Goal: Task Accomplishment & Management: Use online tool/utility

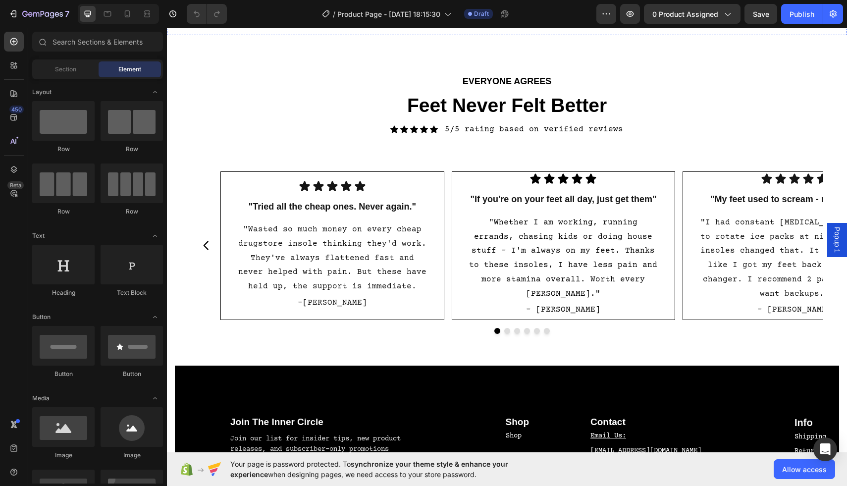
scroll to position [2905, 0]
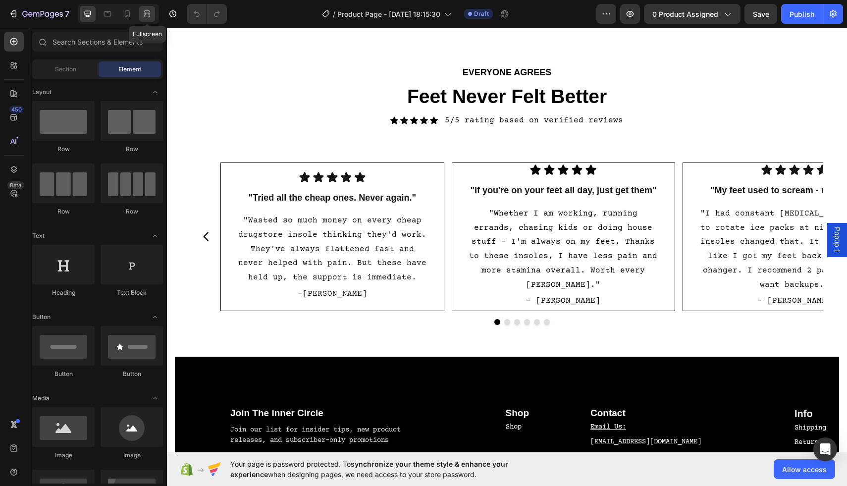
click at [147, 16] on icon at bounding box center [147, 14] width 10 height 10
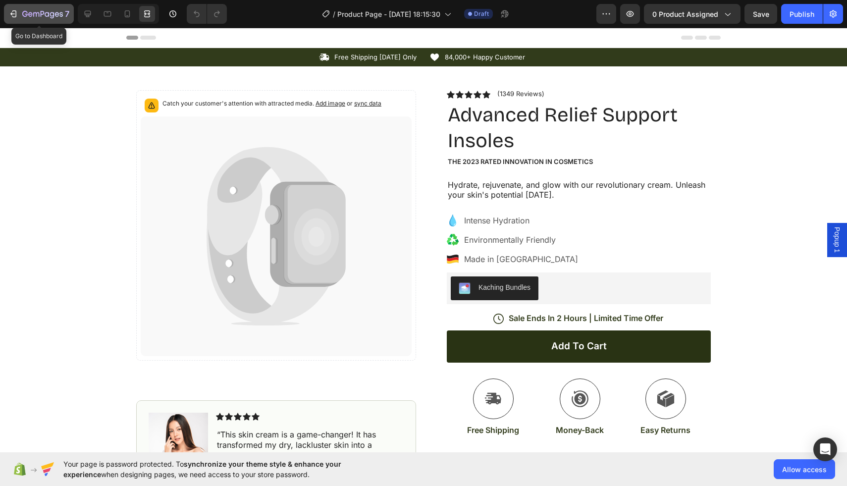
click at [13, 16] on icon "button" at bounding box center [13, 14] width 10 height 10
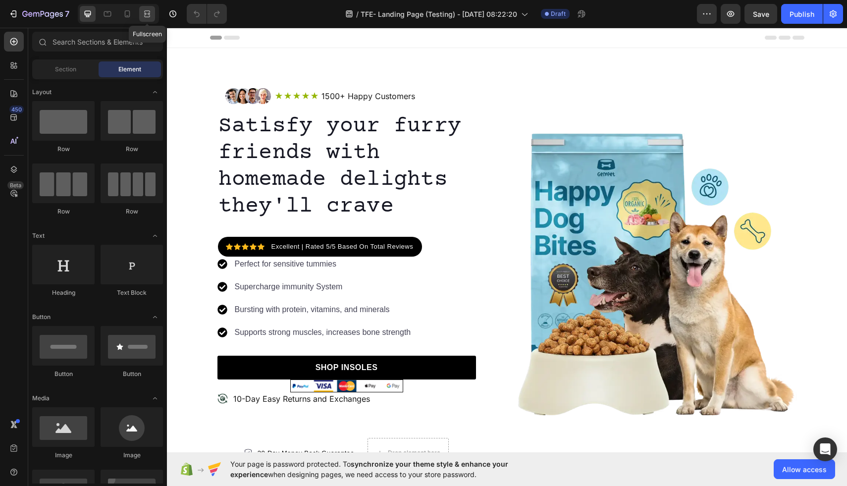
click at [149, 15] on icon at bounding box center [147, 14] width 10 height 10
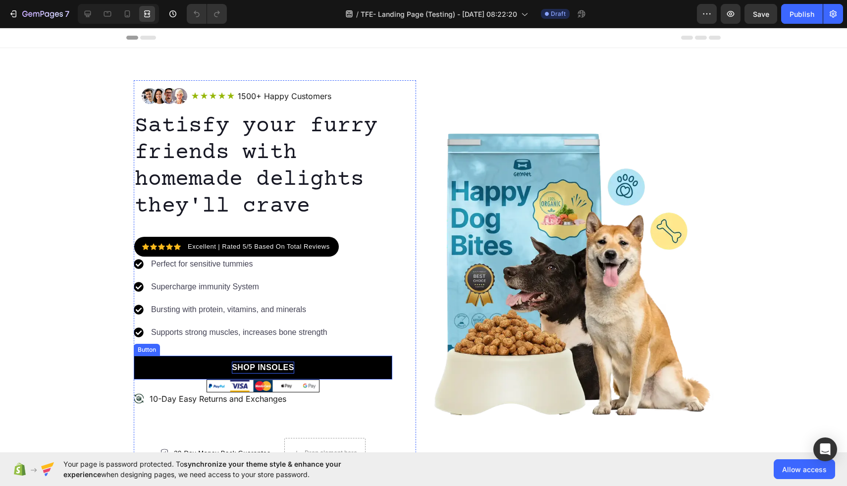
click at [289, 364] on p "SHOP INSOLES" at bounding box center [263, 368] width 62 height 12
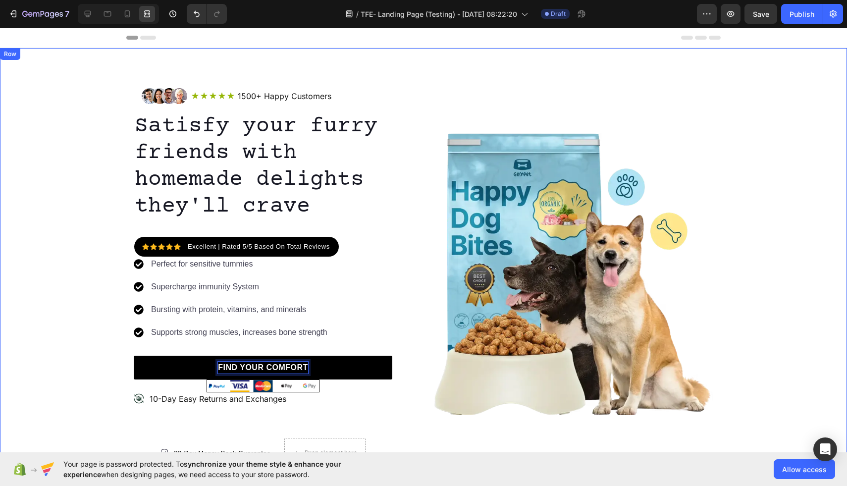
click at [66, 384] on div "Image Icon Icon Icon Icon Icon Icon List 1500+ Happy Customers Text Block Row R…" at bounding box center [423, 273] width 847 height 387
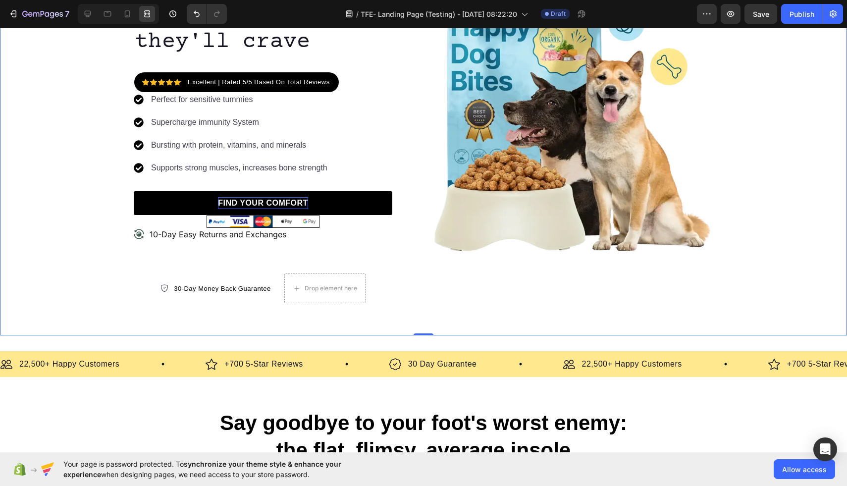
scroll to position [166, 0]
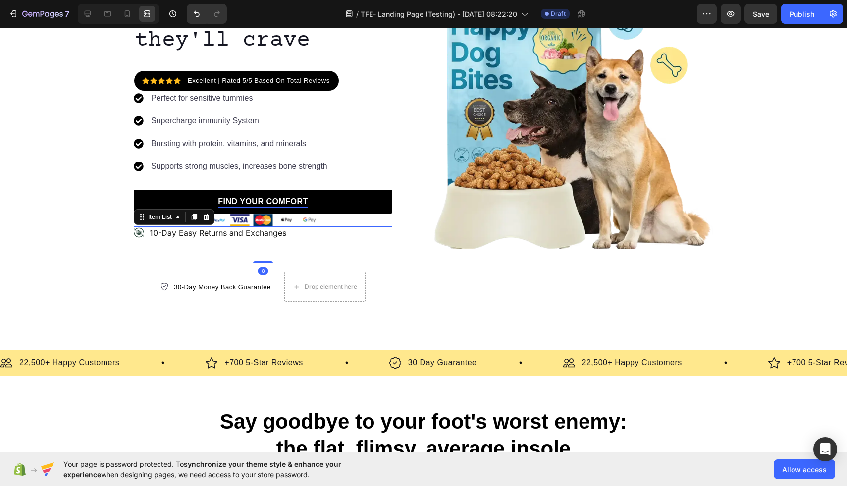
click at [156, 233] on p "10-Day Easy Returns and Exchanges" at bounding box center [218, 233] width 137 height 10
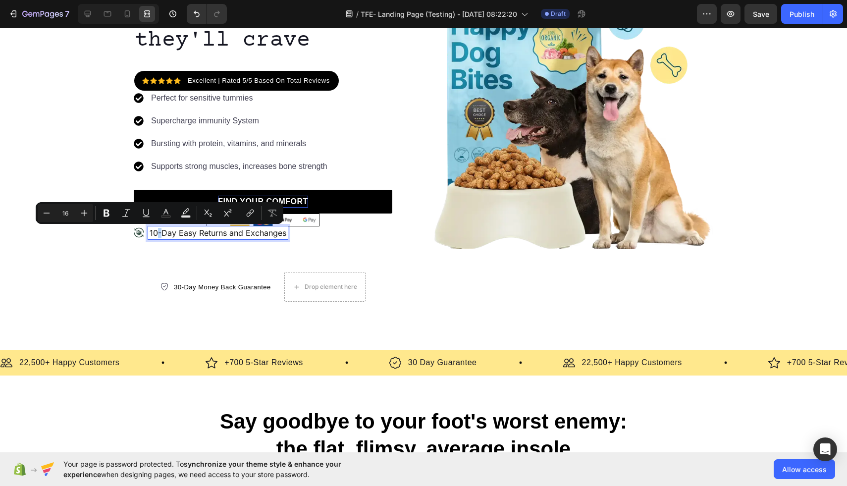
click at [157, 234] on p "10-Day Easy Returns and Exchanges" at bounding box center [218, 233] width 137 height 10
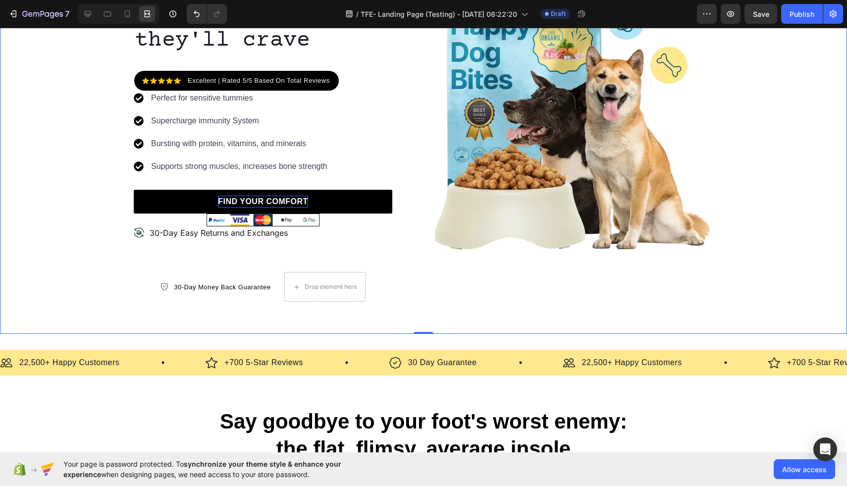
click at [97, 297] on div "Image Icon Icon Icon Icon Icon Icon List 1500+ Happy Customers Text Block Row R…" at bounding box center [423, 107] width 847 height 387
click at [99, 300] on div "Image Icon Icon Icon Icon Icon Icon List 1500+ Happy Customers Text Block Row R…" at bounding box center [423, 107] width 847 height 387
click at [311, 271] on div "30-Day Money Back Guarantee Item list Drop element here Row" at bounding box center [263, 282] width 259 height 39
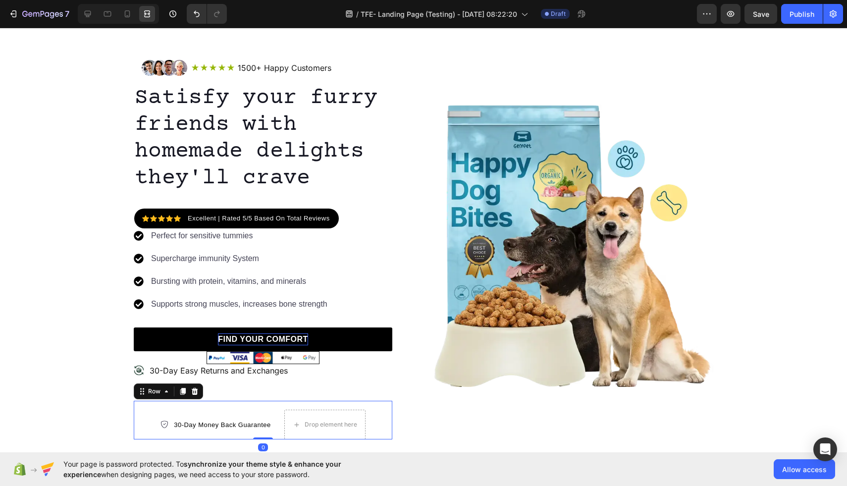
scroll to position [28, 0]
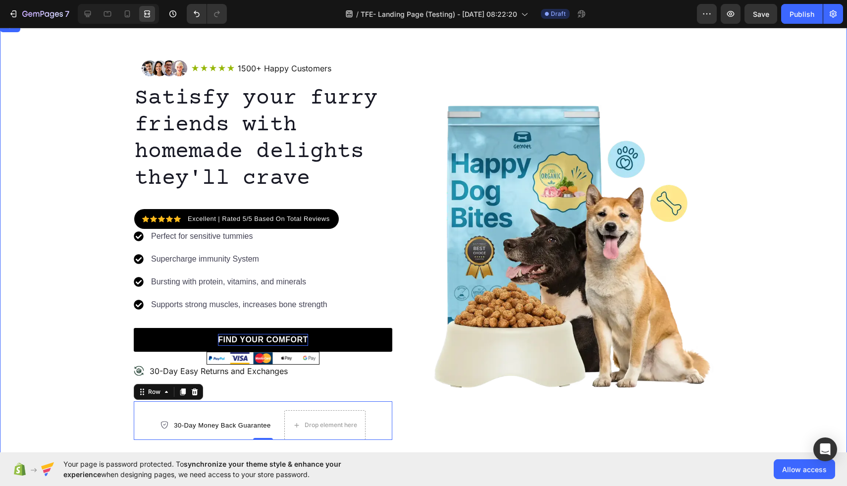
click at [65, 145] on div "Image Icon Icon Icon Icon Icon Icon List 1500+ Happy Customers Text Block Row R…" at bounding box center [423, 245] width 847 height 387
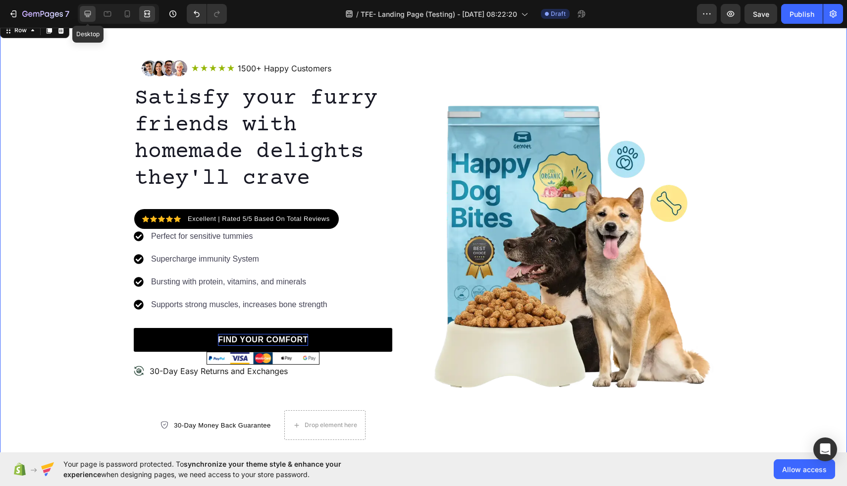
click at [85, 12] on icon at bounding box center [88, 14] width 6 height 6
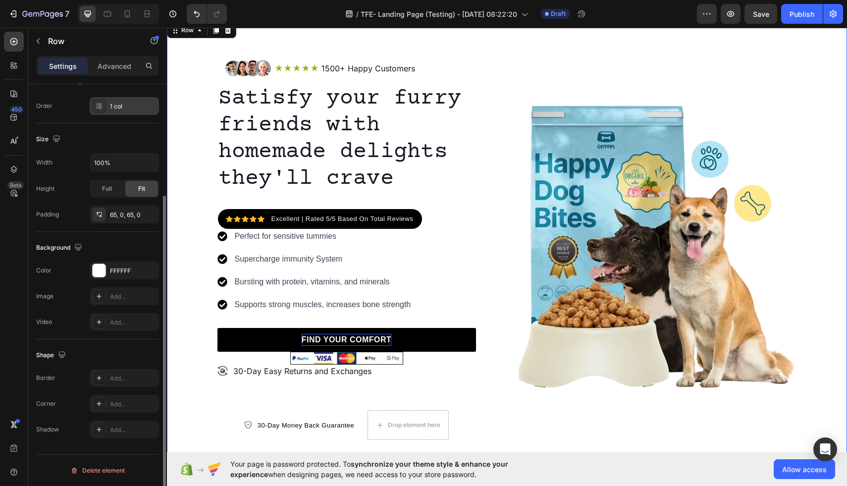
scroll to position [130, 0]
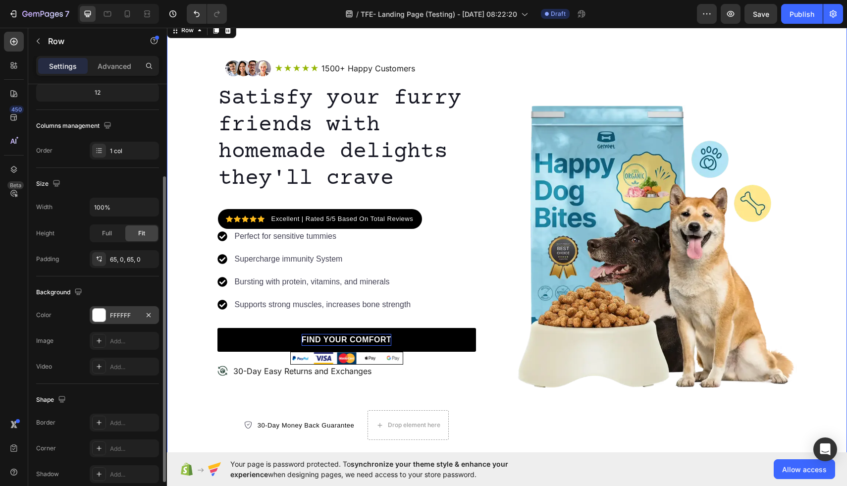
click at [98, 316] on div at bounding box center [99, 315] width 13 height 13
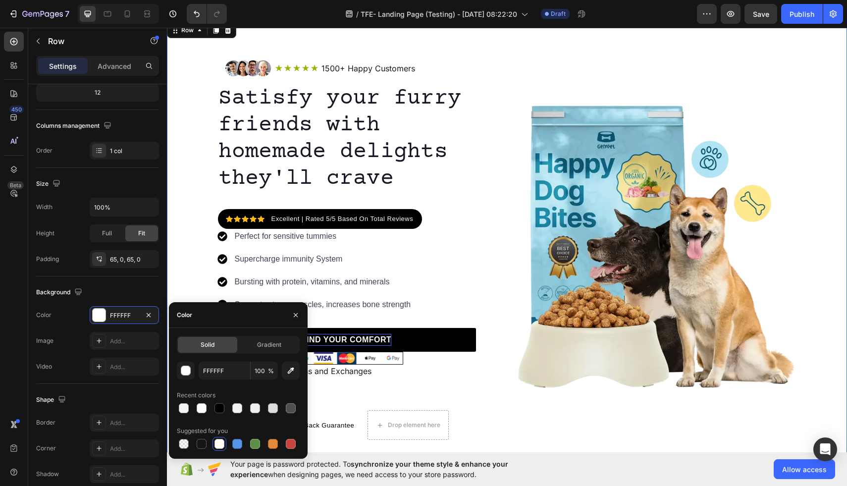
click at [182, 227] on div "Image Icon Icon Icon Icon Icon Icon List 1500+ Happy Customers Text Block Row R…" at bounding box center [507, 245] width 680 height 387
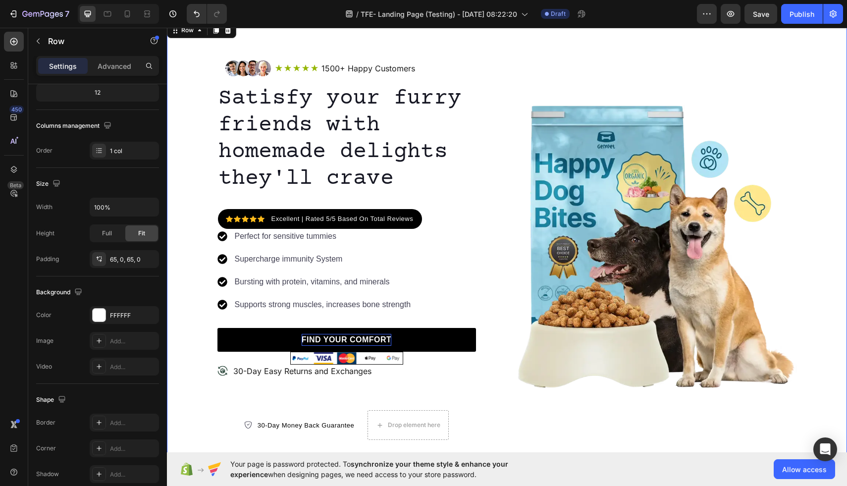
click at [183, 227] on div "Image Icon Icon Icon Icon Icon Icon List 1500+ Happy Customers Text Block Row R…" at bounding box center [507, 245] width 680 height 387
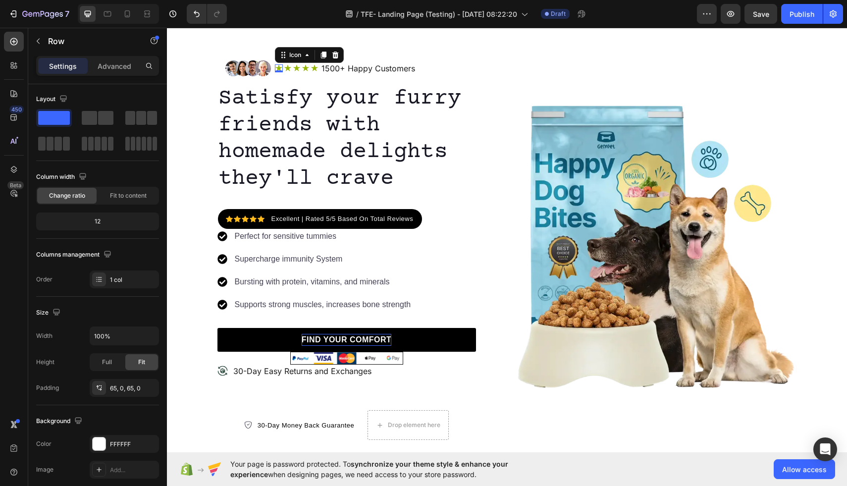
click at [279, 67] on icon at bounding box center [278, 68] width 7 height 6
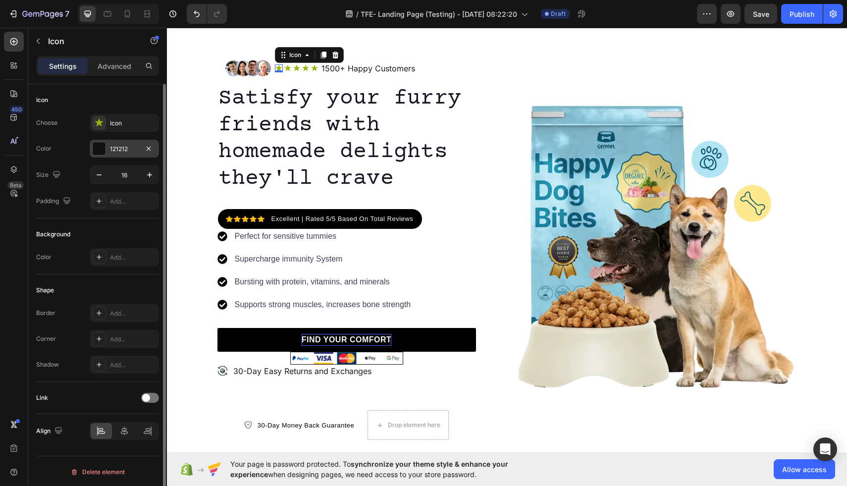
click at [101, 145] on div at bounding box center [99, 148] width 13 height 13
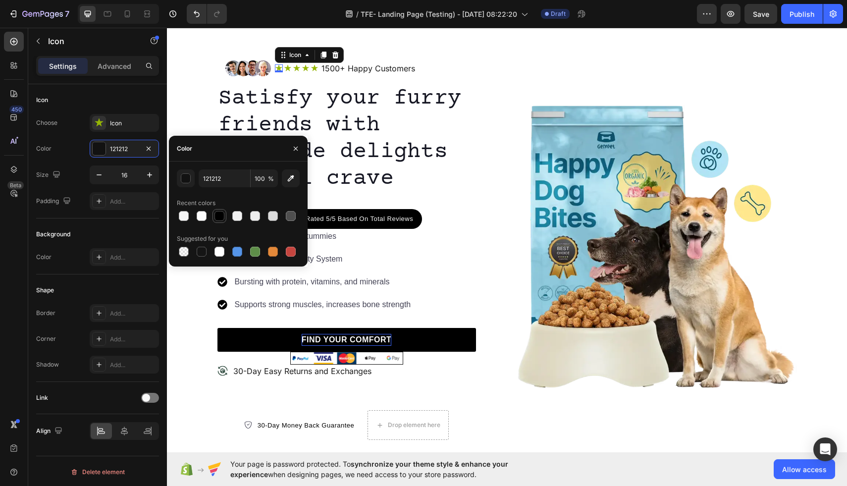
click at [221, 218] on div at bounding box center [219, 216] width 10 height 10
click at [201, 252] on div at bounding box center [202, 252] width 10 height 10
click at [219, 217] on div at bounding box center [219, 216] width 10 height 10
type input "000000"
click at [103, 119] on icon at bounding box center [99, 123] width 10 height 10
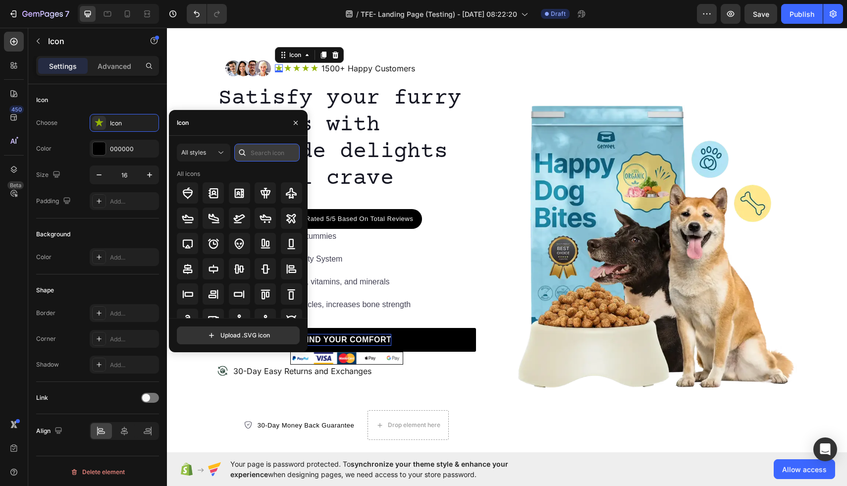
click at [258, 153] on input "text" at bounding box center [266, 153] width 65 height 18
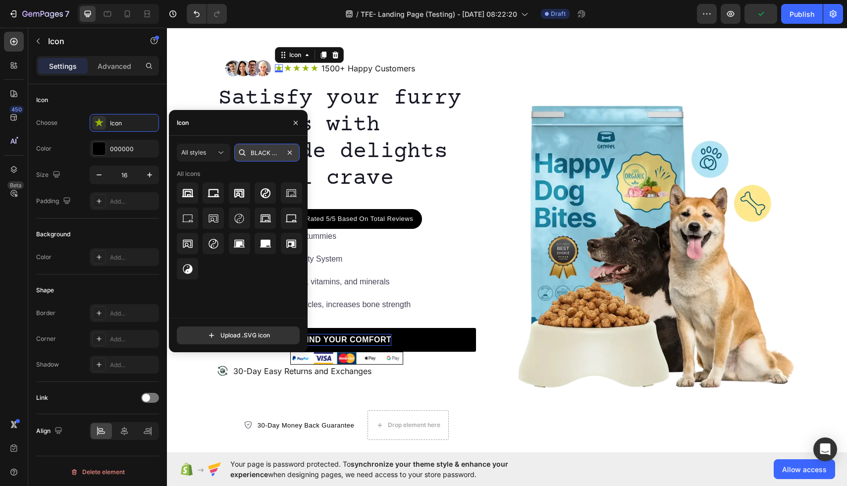
scroll to position [0, 7]
type input "BLACK STAR"
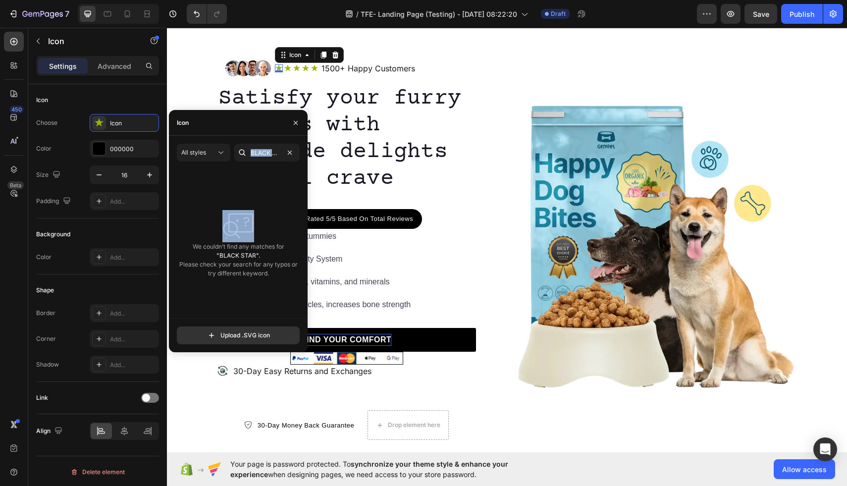
drag, startPoint x: 284, startPoint y: 157, endPoint x: 245, endPoint y: 155, distance: 38.7
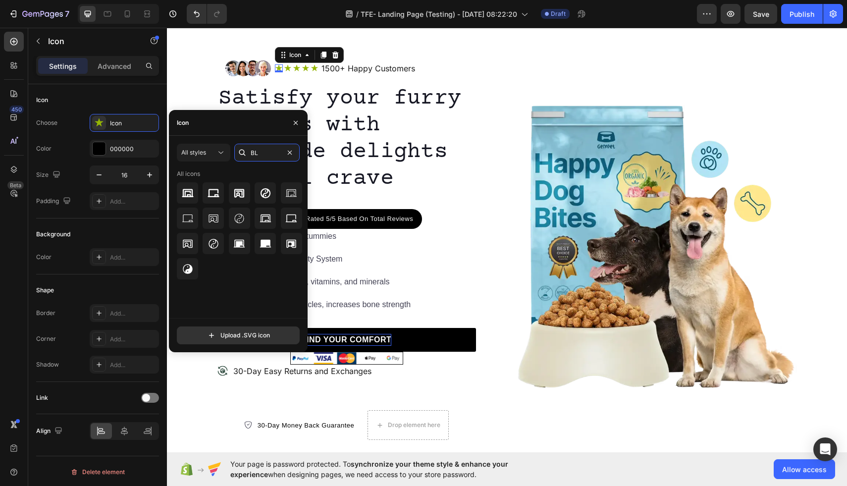
type input "B"
type input "b"
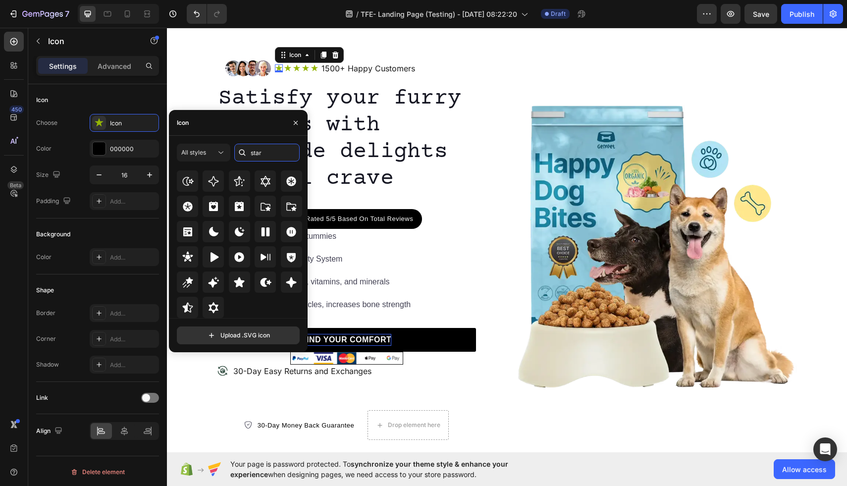
scroll to position [301, 0]
type input "star"
click at [238, 280] on icon at bounding box center [239, 282] width 10 height 10
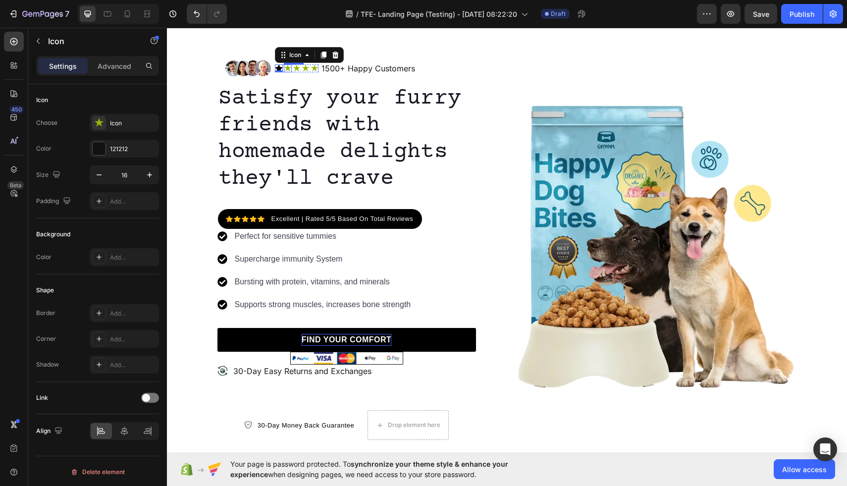
click at [286, 68] on div "Icon" at bounding box center [288, 68] width 8 height 8
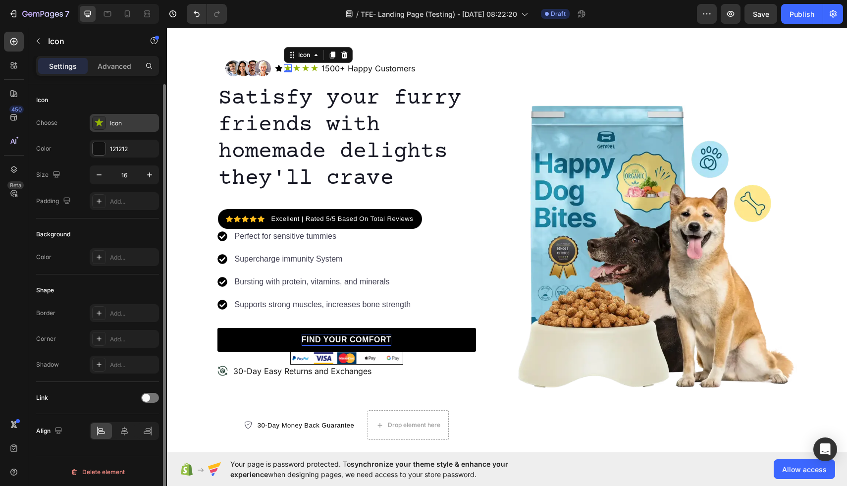
click at [106, 123] on div "Icon" at bounding box center [124, 123] width 69 height 18
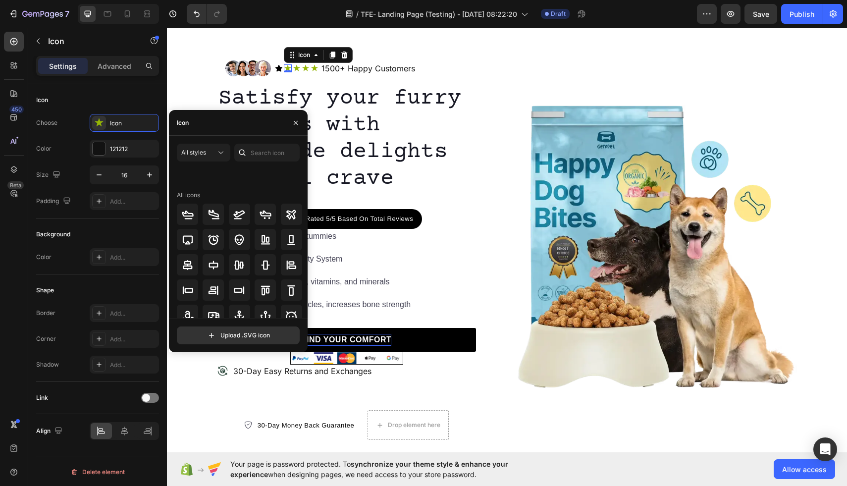
scroll to position [109, 0]
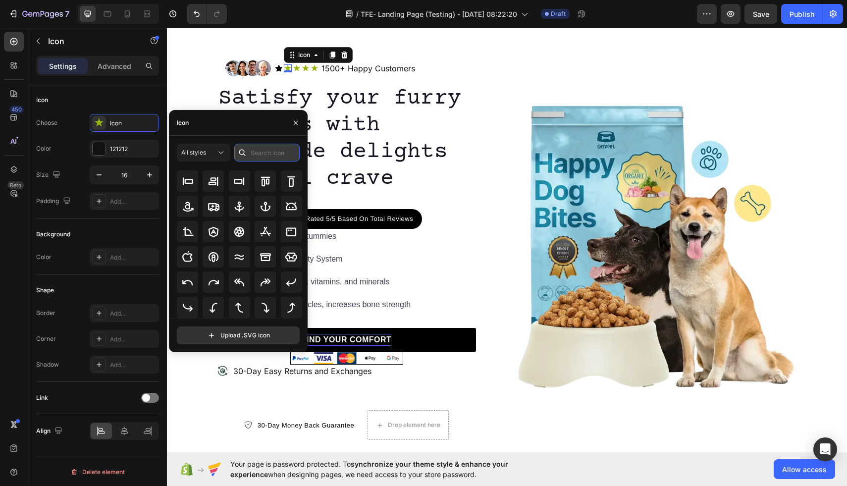
click at [263, 152] on input "text" at bounding box center [266, 153] width 65 height 18
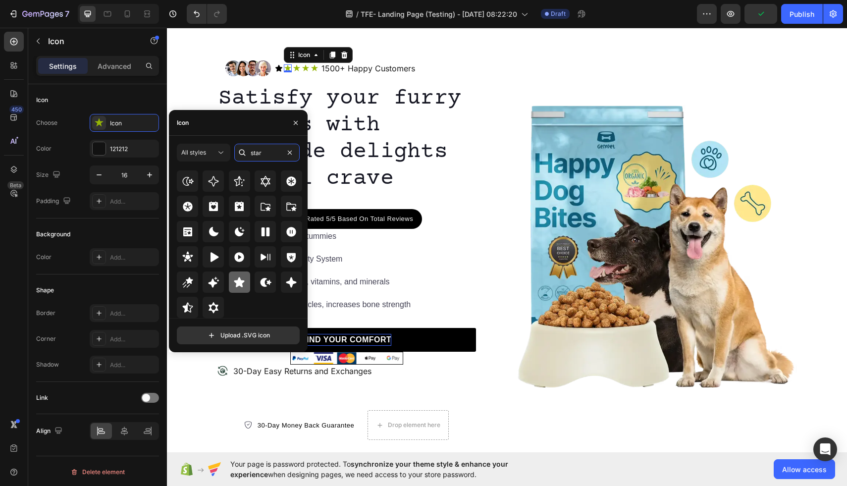
type input "star"
click at [237, 281] on icon at bounding box center [239, 282] width 10 height 10
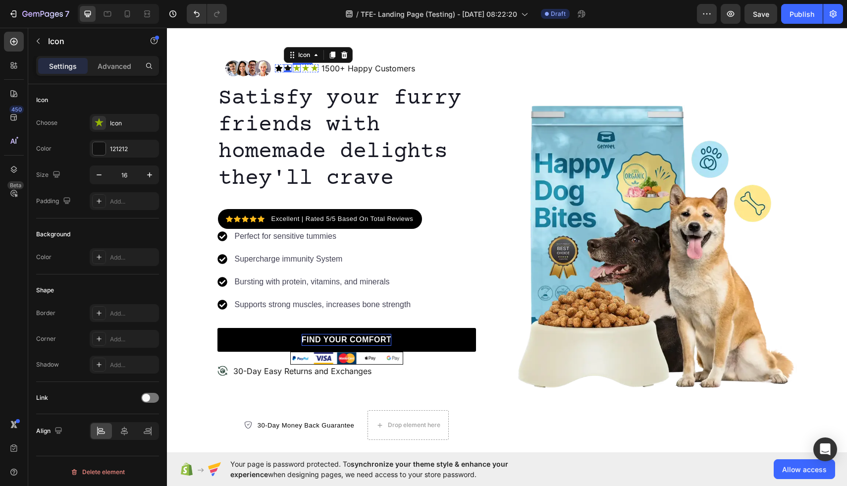
click at [296, 69] on div "Icon" at bounding box center [297, 68] width 8 height 8
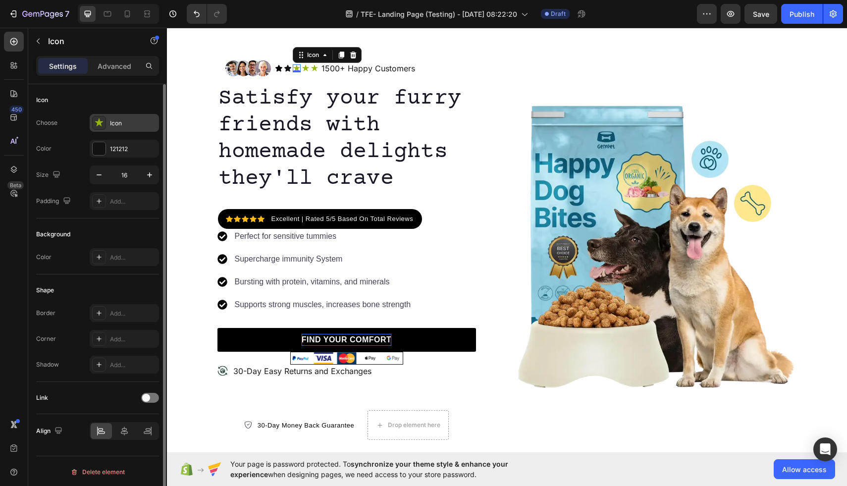
click at [103, 124] on icon at bounding box center [99, 123] width 10 height 10
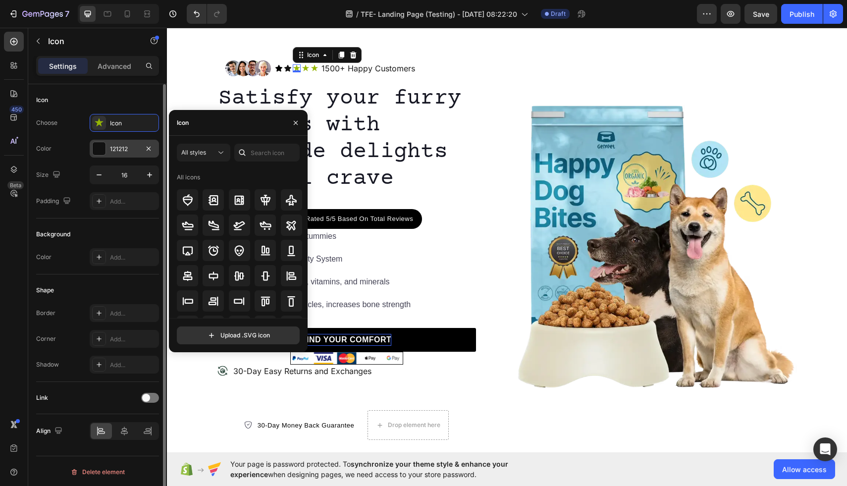
click at [101, 151] on div at bounding box center [99, 148] width 13 height 13
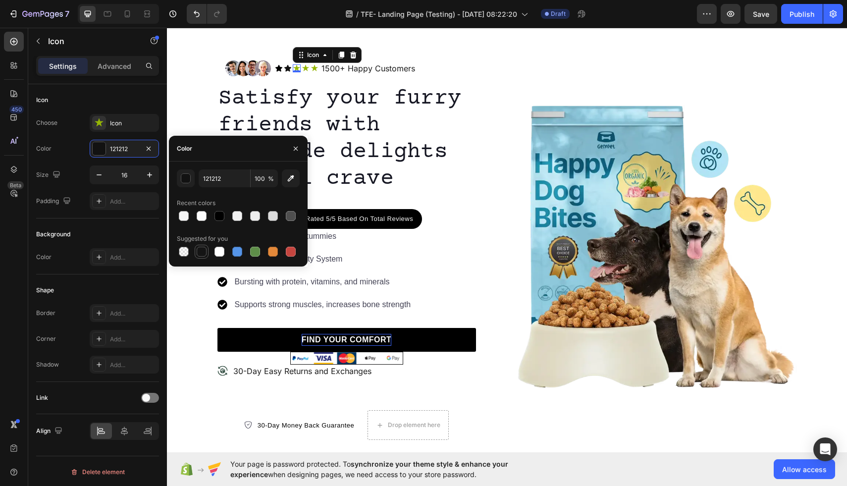
click at [202, 253] on div at bounding box center [202, 252] width 10 height 10
click at [223, 216] on div at bounding box center [219, 216] width 10 height 10
type input "000000"
click at [126, 115] on div "Icon" at bounding box center [124, 123] width 69 height 18
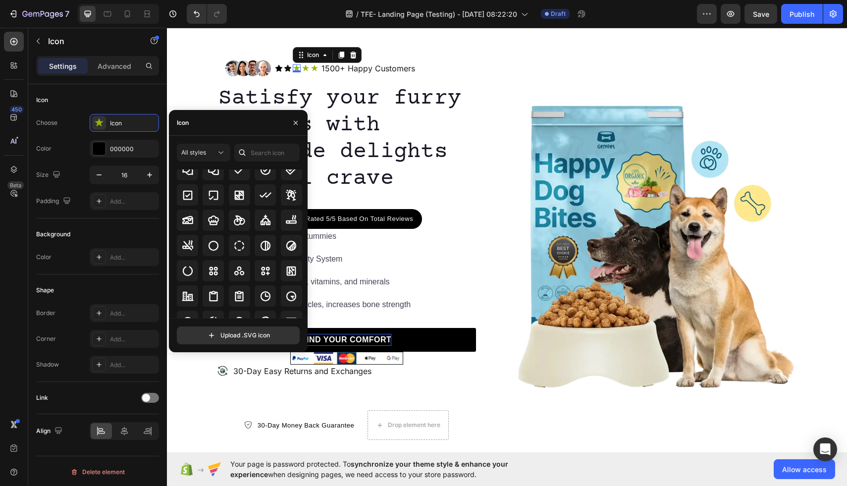
scroll to position [1483, 0]
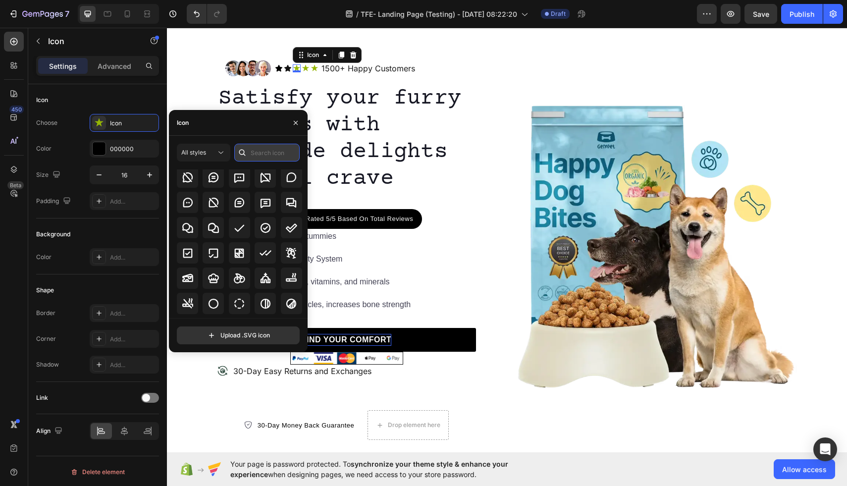
click at [266, 152] on input "text" at bounding box center [266, 153] width 65 height 18
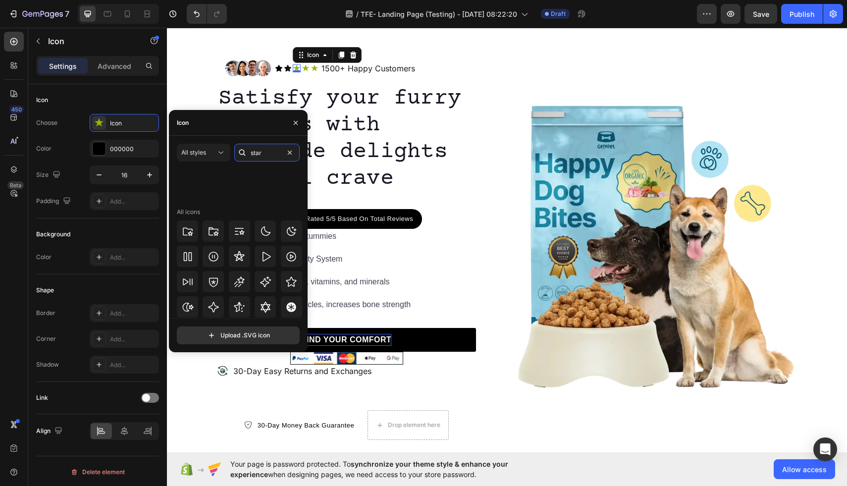
scroll to position [301, 0]
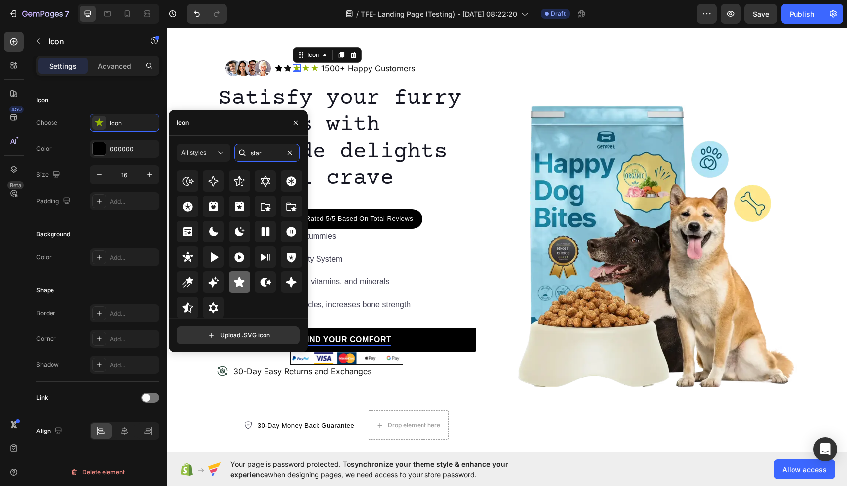
type input "star"
click at [240, 278] on icon at bounding box center [239, 282] width 12 height 12
click at [306, 68] on icon at bounding box center [305, 68] width 7 height 6
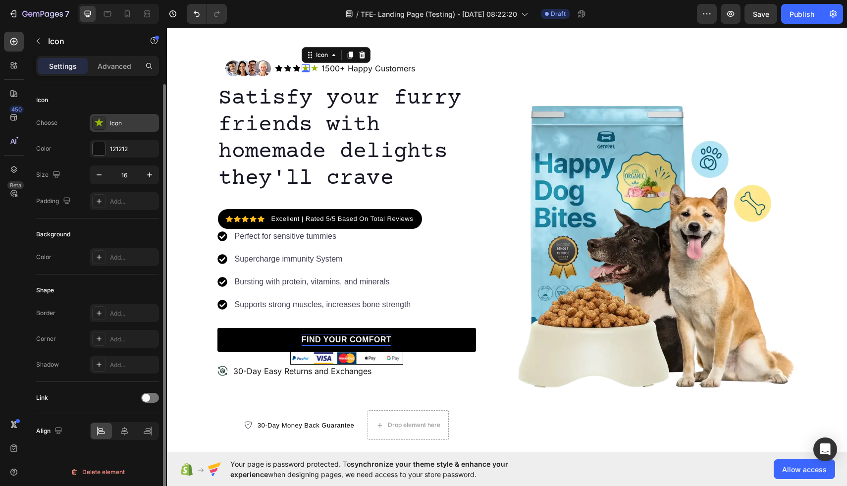
click at [100, 121] on icon at bounding box center [99, 122] width 8 height 8
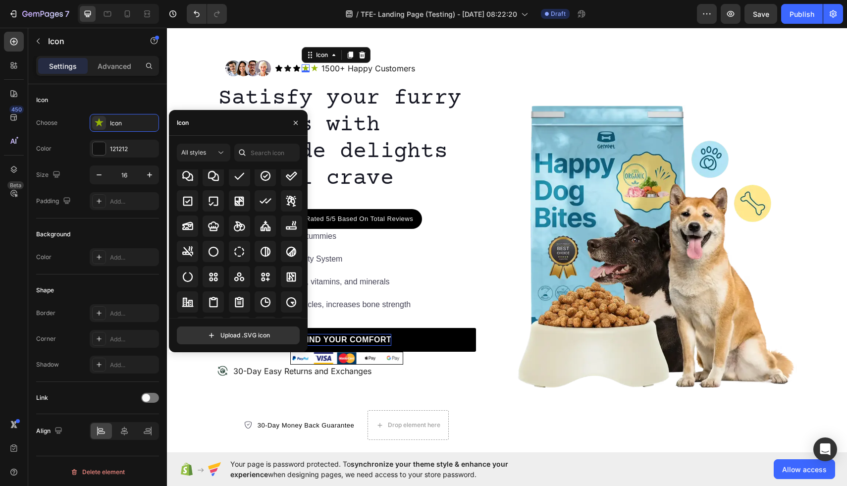
scroll to position [1716, 0]
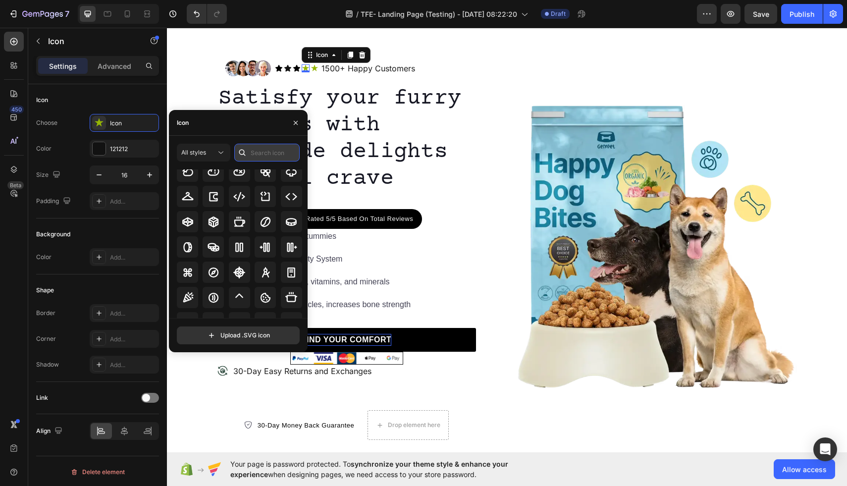
click at [271, 152] on input "text" at bounding box center [266, 153] width 65 height 18
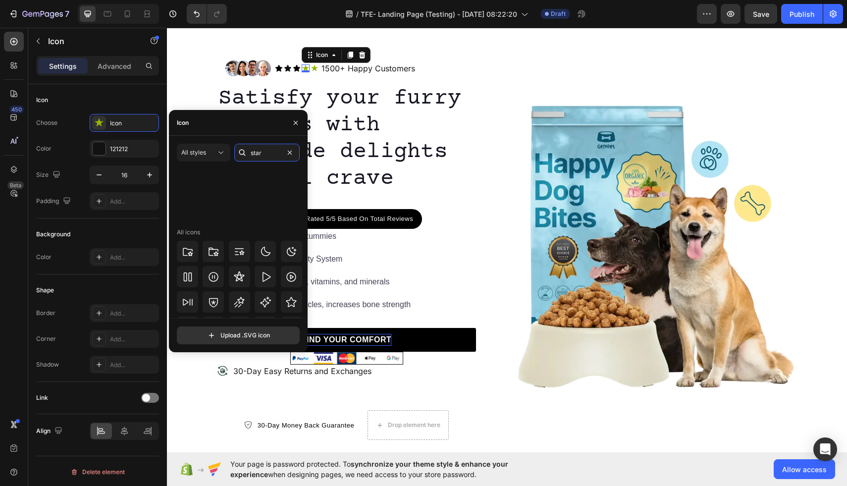
scroll to position [301, 0]
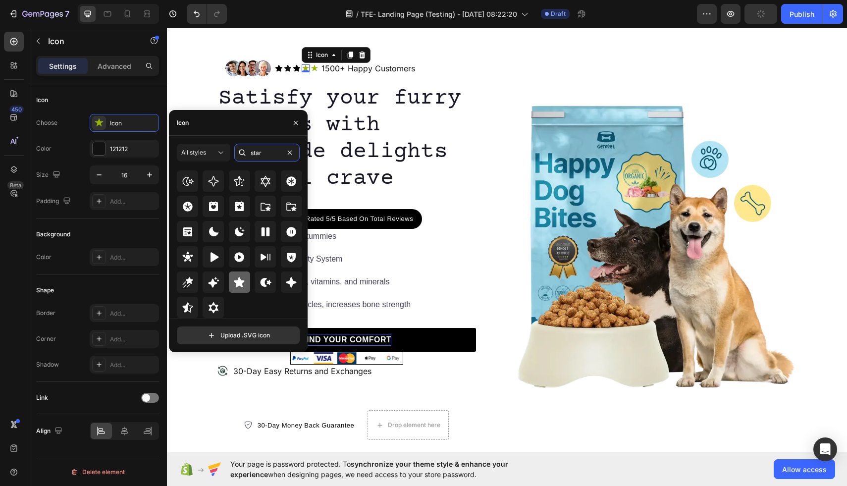
type input "star"
click at [237, 281] on icon at bounding box center [239, 282] width 10 height 10
click at [313, 69] on div "Icon" at bounding box center [315, 68] width 8 height 8
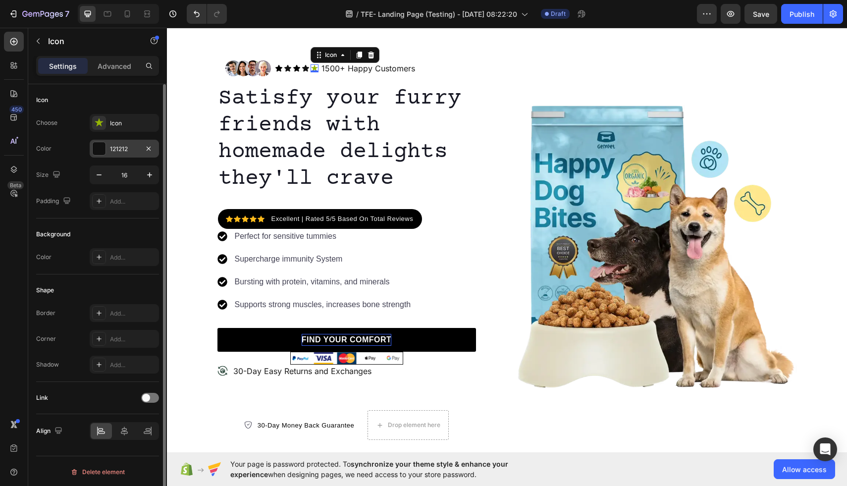
click at [100, 149] on div at bounding box center [99, 148] width 13 height 13
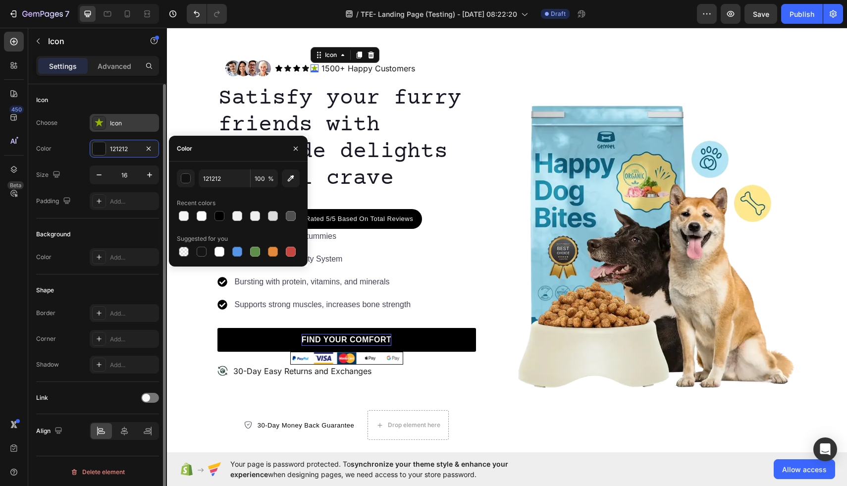
click at [96, 124] on icon at bounding box center [99, 123] width 10 height 10
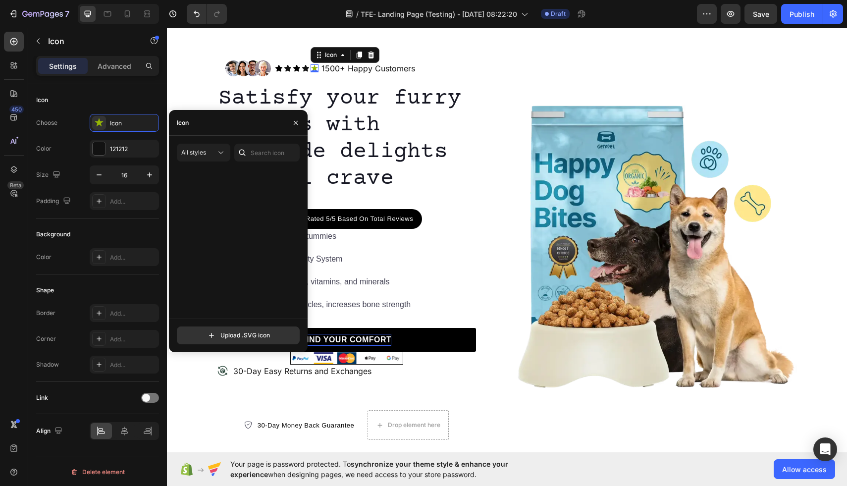
scroll to position [1813, 0]
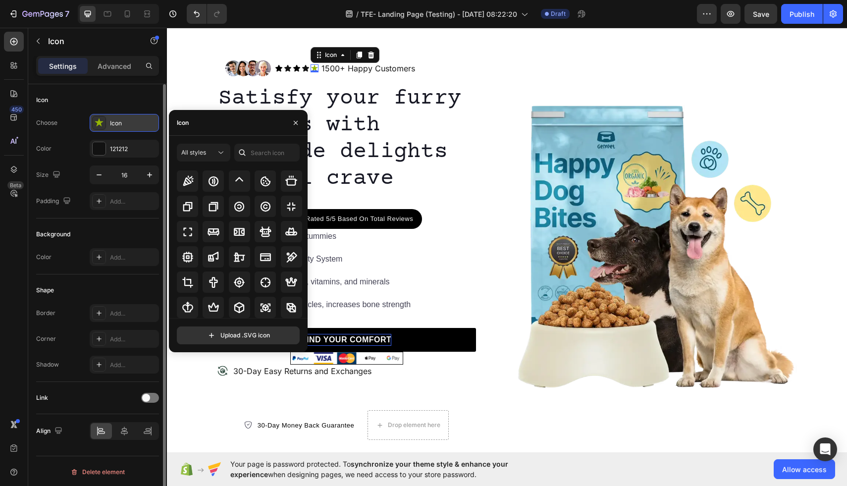
click at [98, 123] on icon at bounding box center [99, 122] width 8 height 8
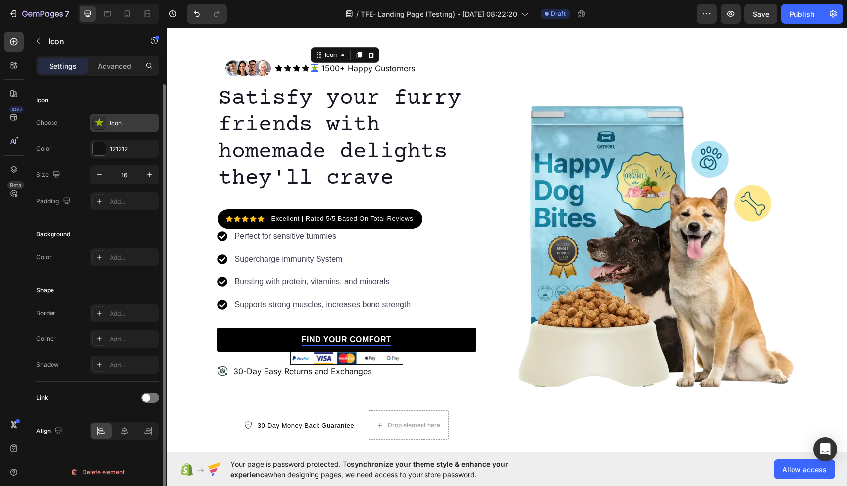
click at [98, 123] on icon at bounding box center [99, 122] width 8 height 8
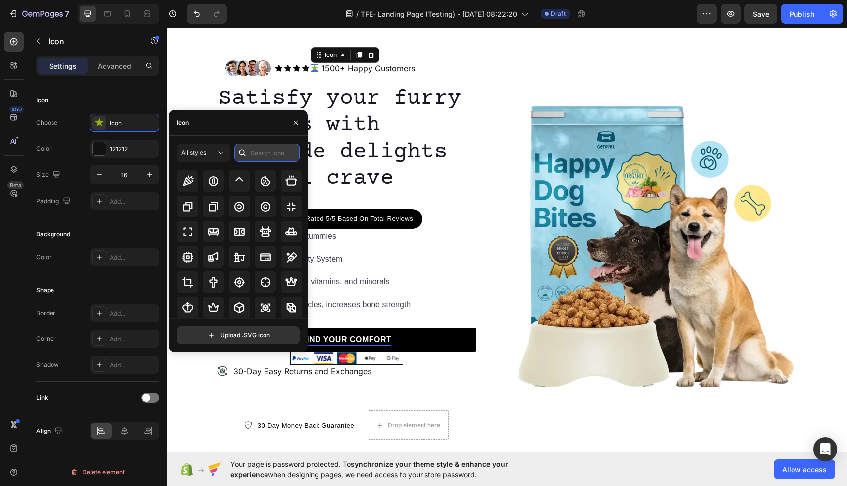
click at [260, 148] on input "text" at bounding box center [266, 153] width 65 height 18
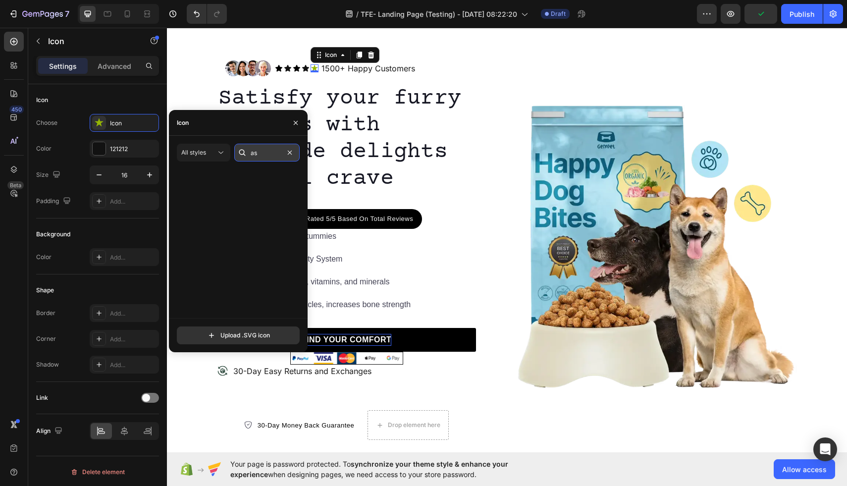
scroll to position [0, 0]
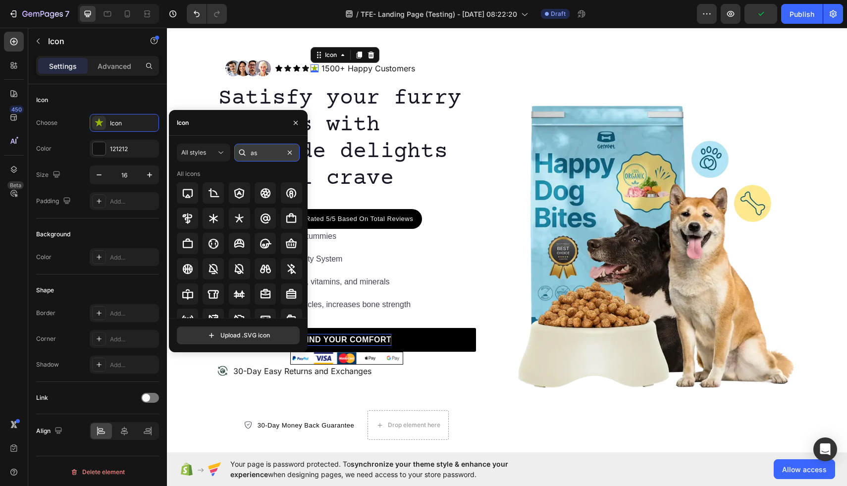
type input "a"
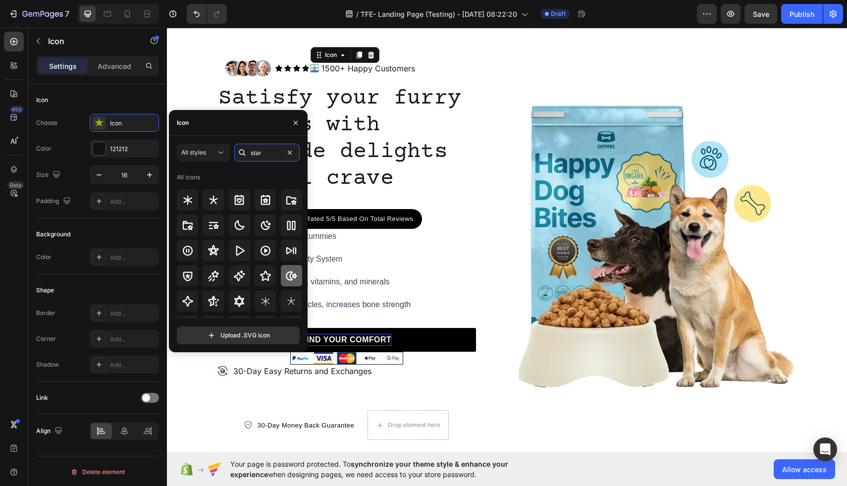
scroll to position [301, 0]
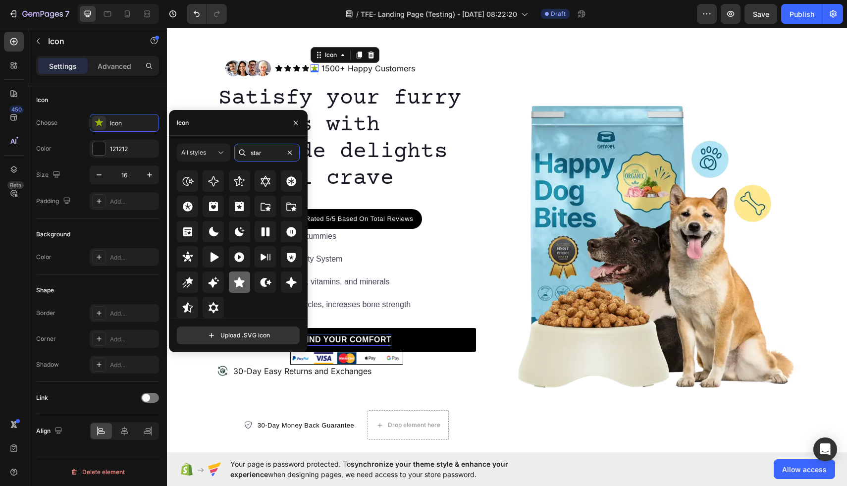
type input "star"
click at [243, 287] on icon at bounding box center [239, 282] width 12 height 12
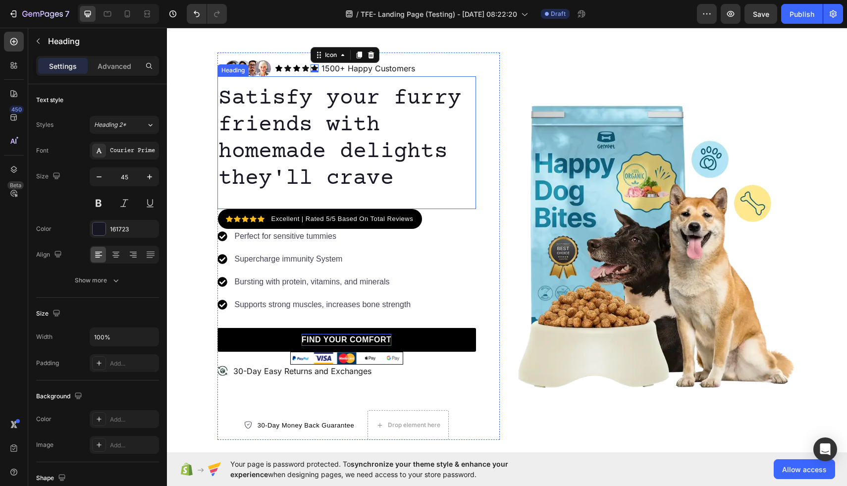
click at [401, 120] on p "Satisfy your furry friends with homemade delights they'll crave" at bounding box center [346, 138] width 257 height 107
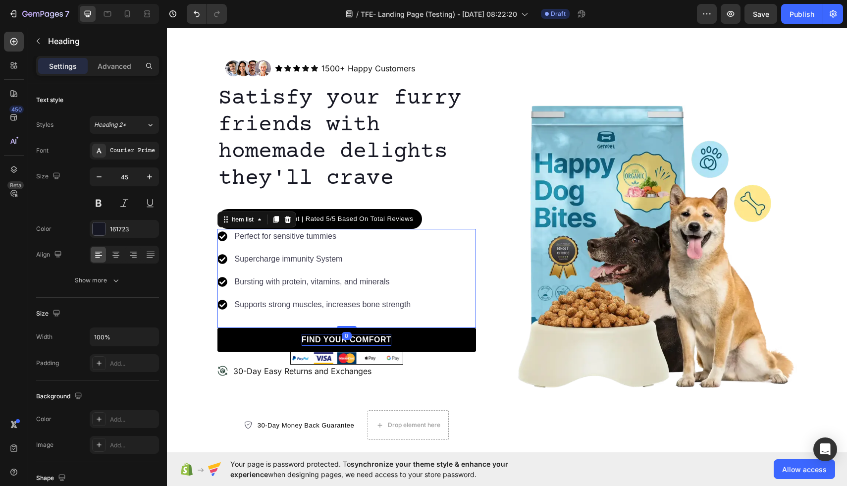
click at [457, 293] on div "Perfect for sensitive tummies Supercharge immunity System Bursting with protein…" at bounding box center [346, 278] width 259 height 99
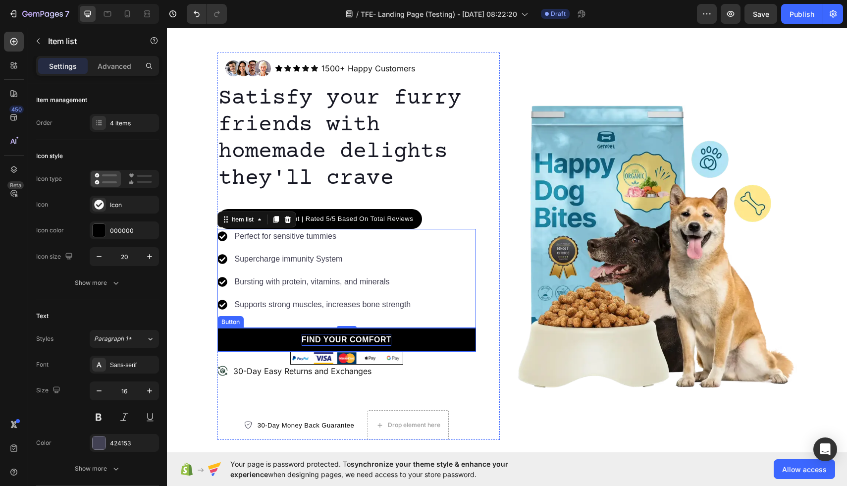
click at [394, 335] on link "FIND YOUR COMFORT" at bounding box center [346, 340] width 259 height 24
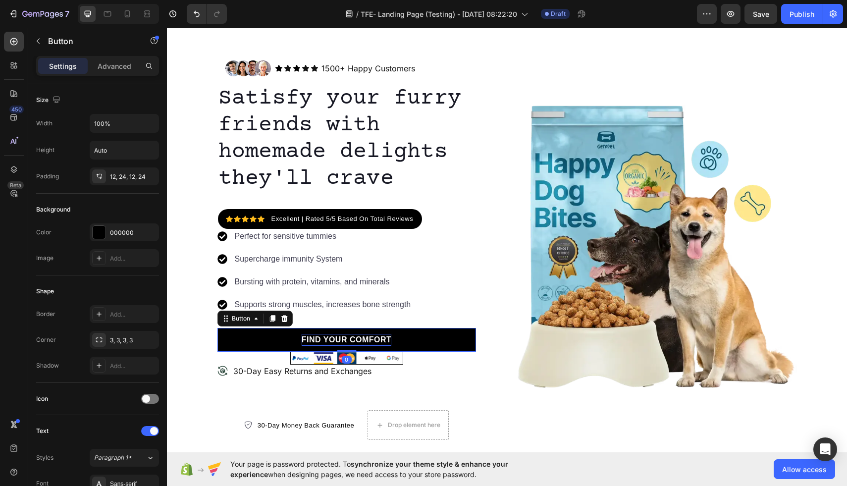
click at [394, 335] on link "FIND YOUR COMFORT" at bounding box center [346, 340] width 259 height 24
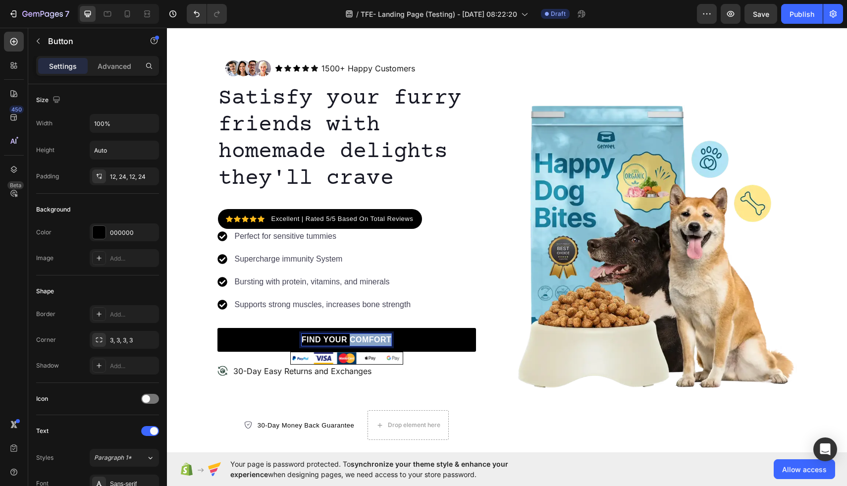
click at [382, 337] on p "FIND YOUR COMFORT" at bounding box center [347, 340] width 90 height 12
drag, startPoint x: 338, startPoint y: 339, endPoint x: 310, endPoint y: 339, distance: 28.2
click at [310, 339] on link "SHOP INSOLES" at bounding box center [346, 340] width 259 height 24
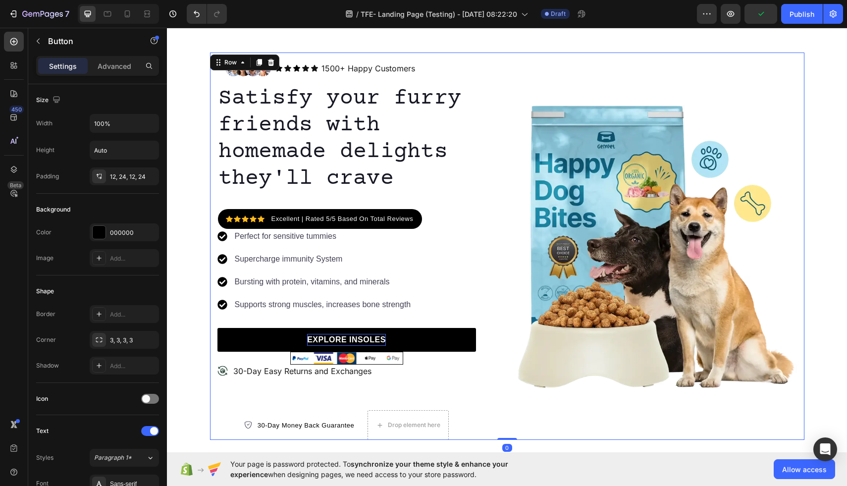
click at [549, 62] on div "Image" at bounding box center [656, 245] width 282 height 387
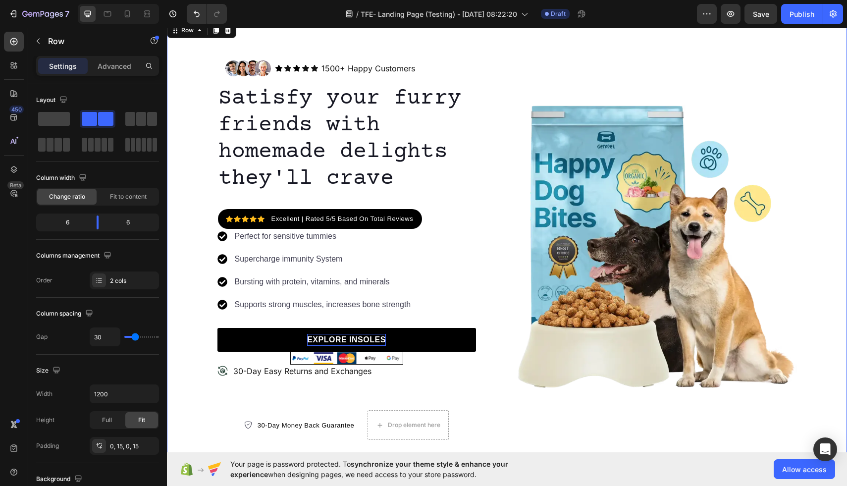
click at [333, 42] on div "Image Icon Icon Icon Icon Icon Icon List 1500+ Happy Customers Text Block Row R…" at bounding box center [507, 246] width 680 height 452
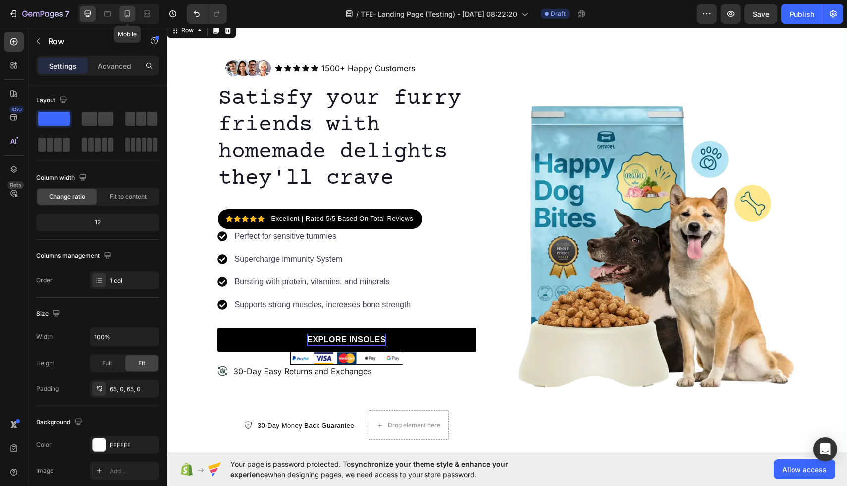
click at [123, 15] on icon at bounding box center [127, 14] width 10 height 10
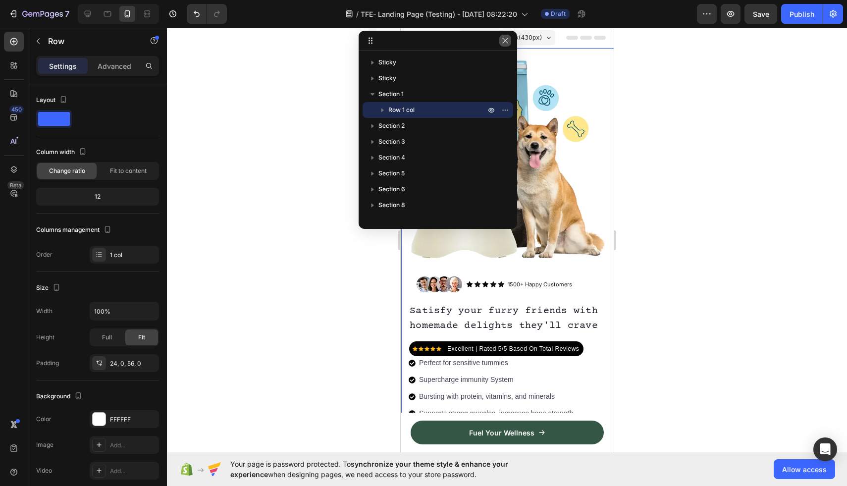
click at [506, 39] on icon "button" at bounding box center [505, 41] width 8 height 8
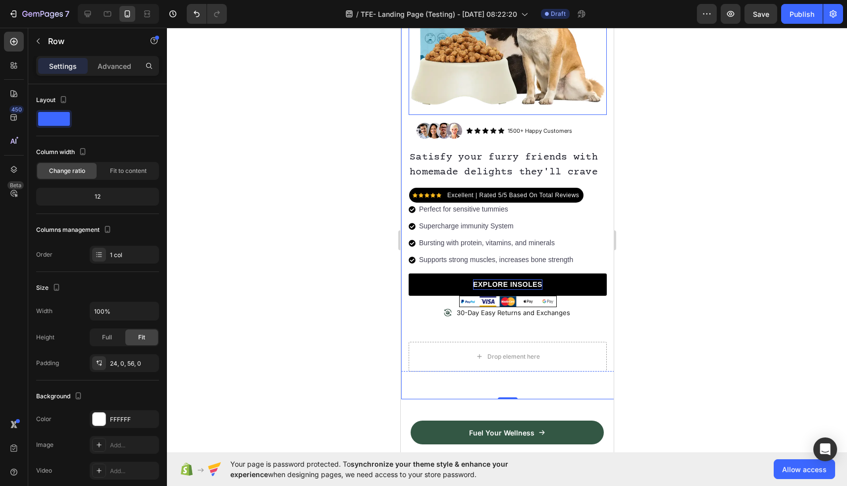
scroll to position [154, 0]
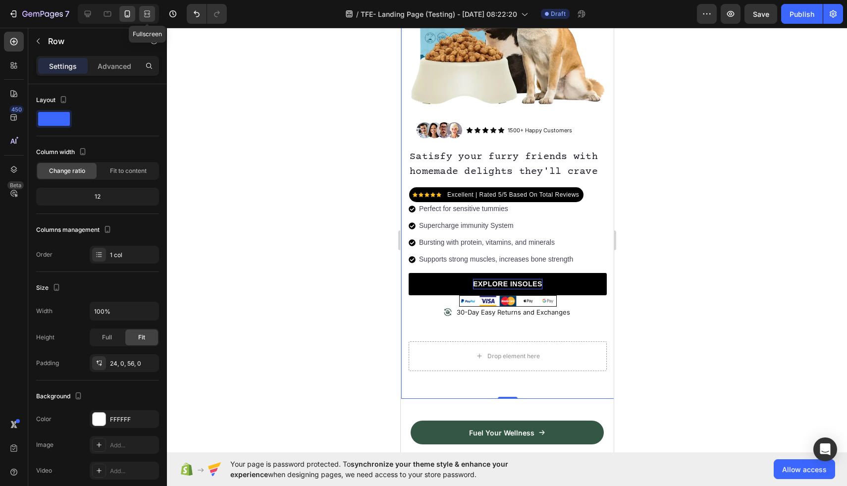
click at [154, 15] on div at bounding box center [147, 14] width 16 height 16
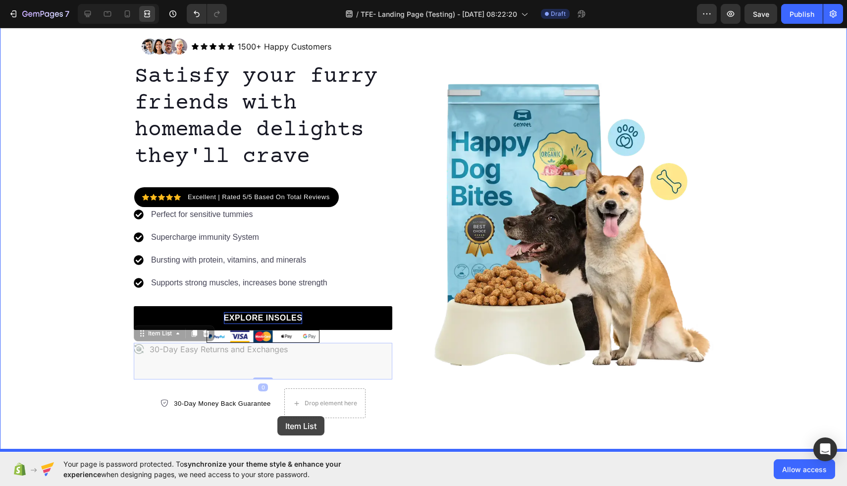
scroll to position [67, 0]
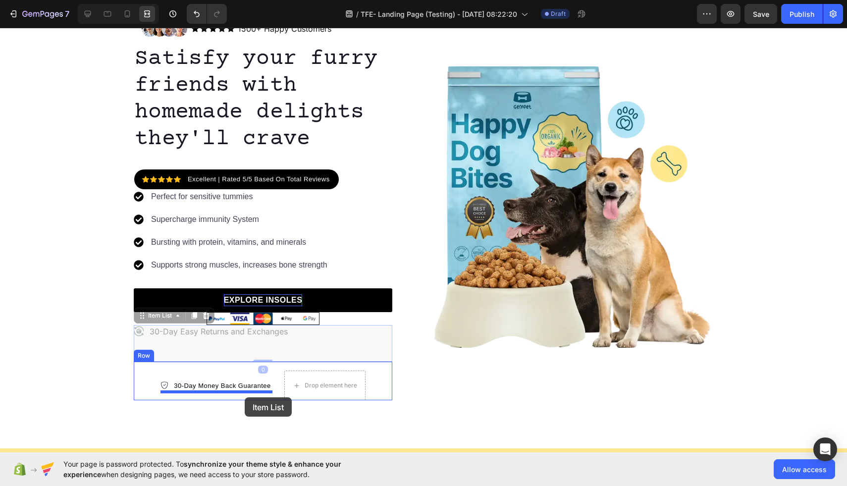
drag, startPoint x: 331, startPoint y: 369, endPoint x: 245, endPoint y: 397, distance: 91.2
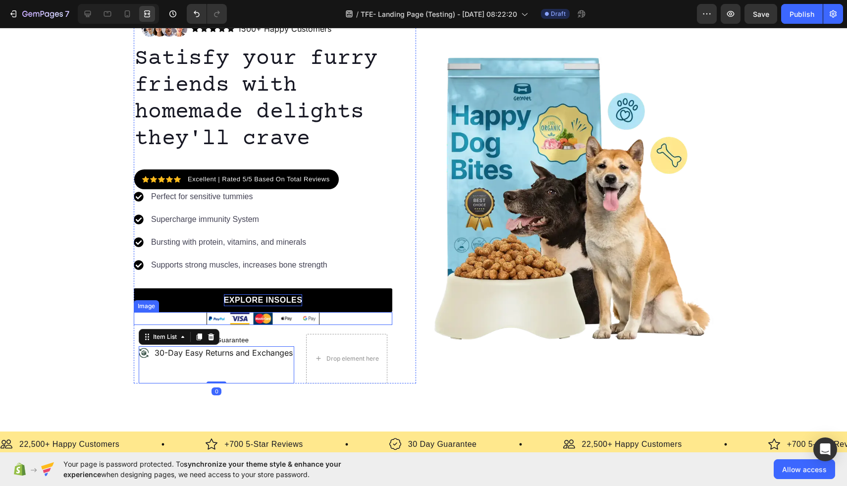
click at [276, 317] on img at bounding box center [263, 318] width 113 height 13
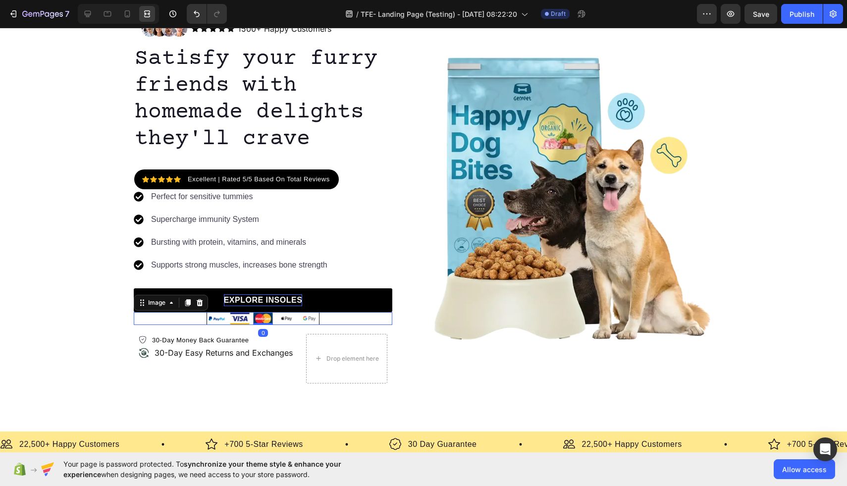
click at [196, 323] on div at bounding box center [263, 318] width 259 height 13
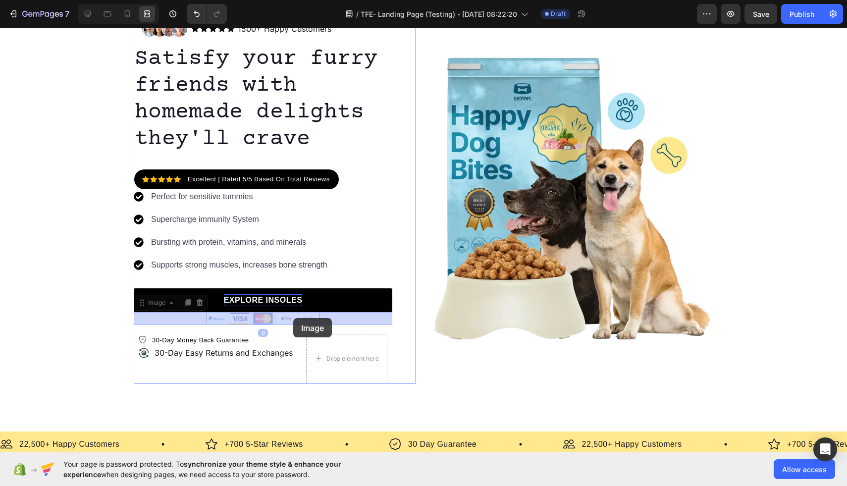
drag, startPoint x: 248, startPoint y: 315, endPoint x: 293, endPoint y: 318, distance: 45.6
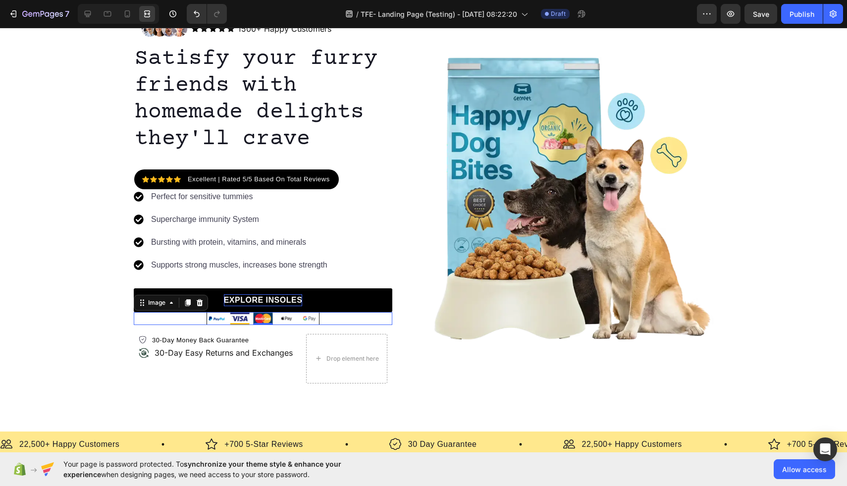
click at [289, 318] on img at bounding box center [263, 318] width 113 height 13
click at [89, 14] on icon at bounding box center [88, 14] width 6 height 6
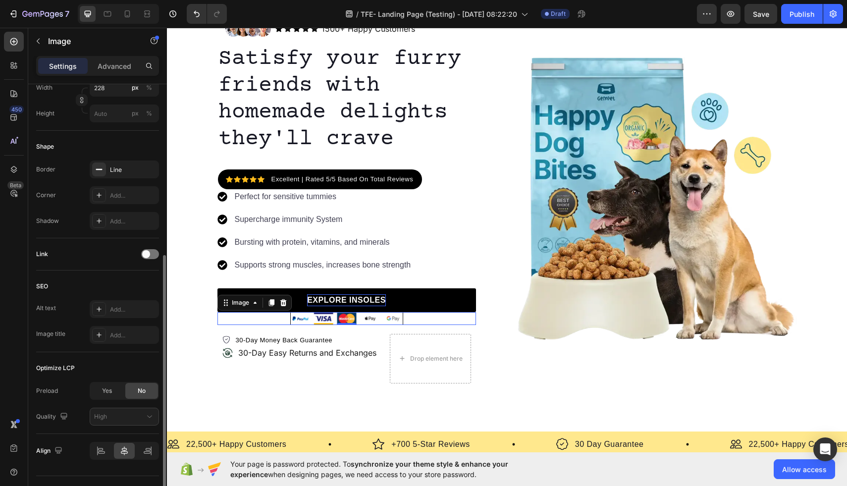
scroll to position [318, 0]
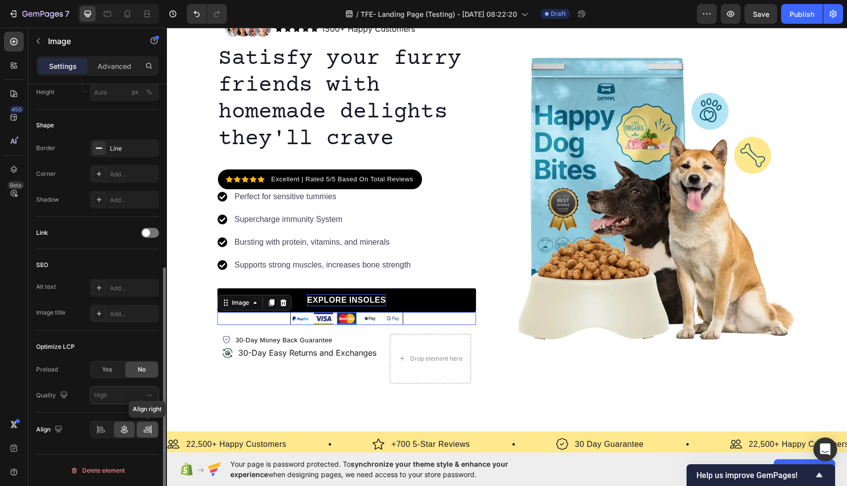
click at [146, 427] on icon at bounding box center [148, 427] width 5 height 2
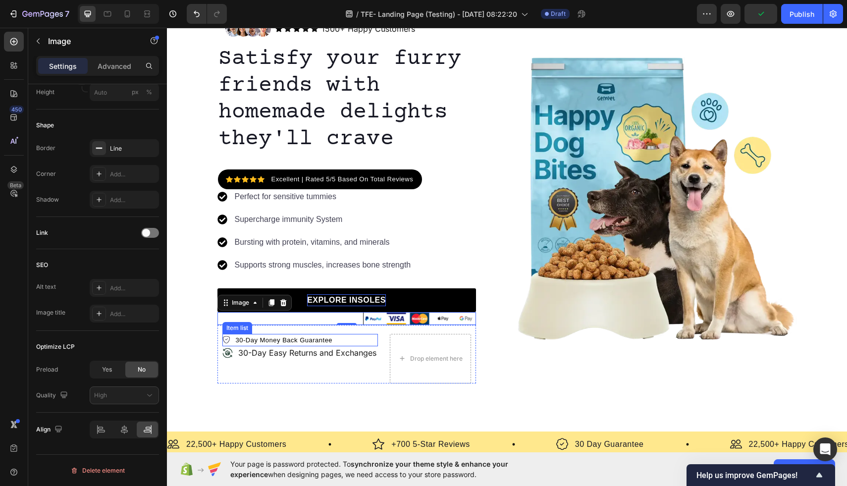
click at [356, 340] on div "30-Day Money Back Guarantee" at bounding box center [300, 340] width 156 height 13
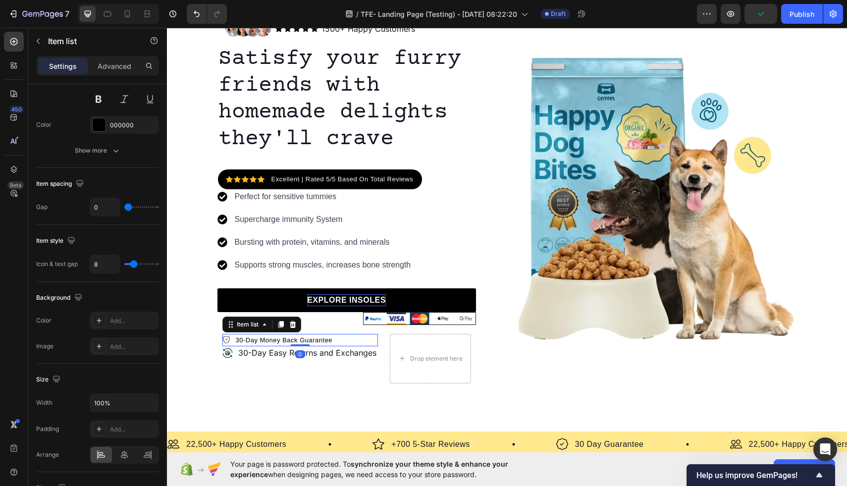
scroll to position [0, 0]
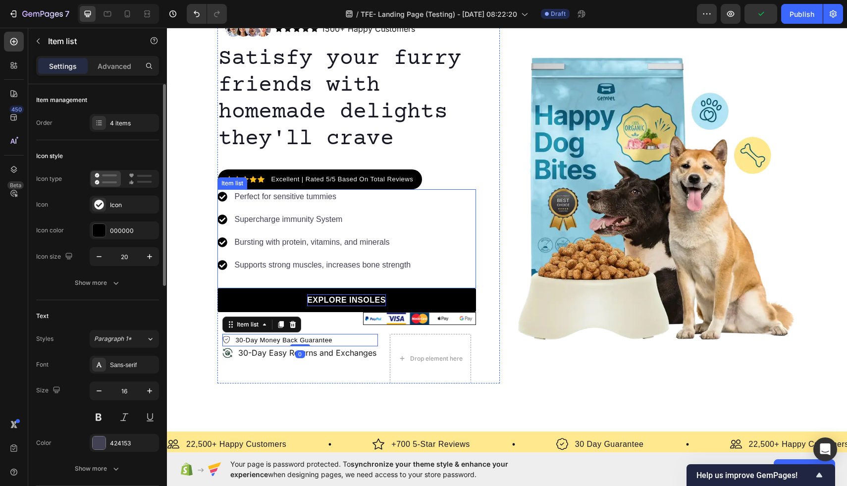
click at [446, 252] on div "Perfect for sensitive tummies Supercharge immunity System Bursting with protein…" at bounding box center [346, 238] width 259 height 99
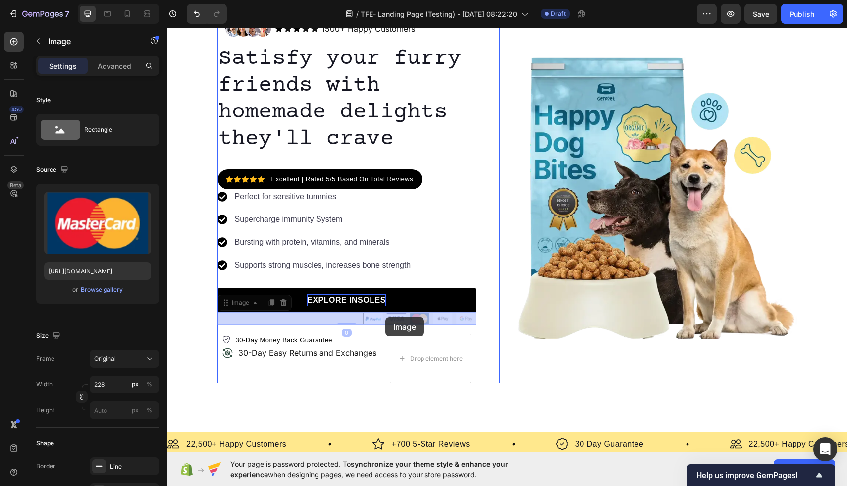
drag, startPoint x: 407, startPoint y: 317, endPoint x: 385, endPoint y: 317, distance: 21.3
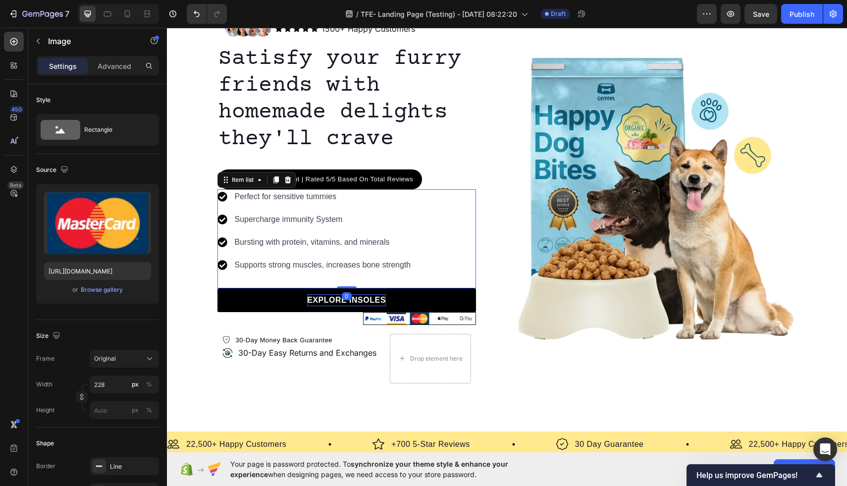
click at [471, 236] on div "Perfect for sensitive tummies Supercharge immunity System Bursting with protein…" at bounding box center [346, 238] width 259 height 99
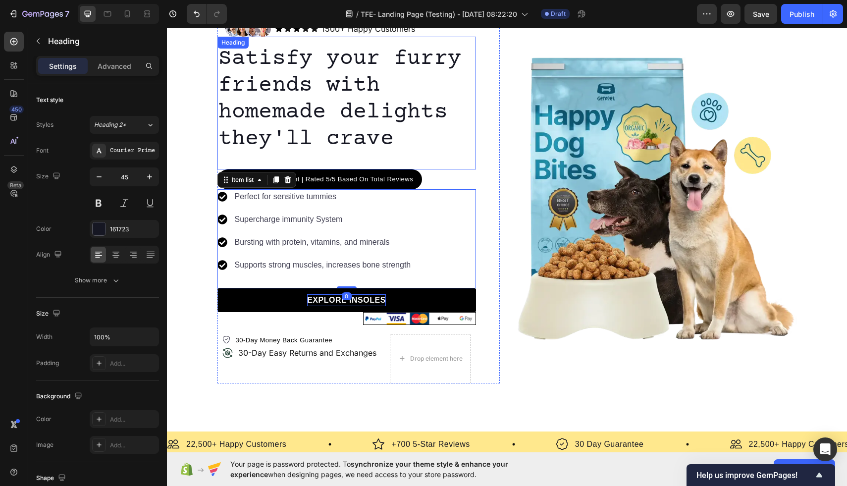
click at [438, 158] on div "Satisfy your furry friends with homemade delights they'll crave Heading" at bounding box center [346, 103] width 259 height 133
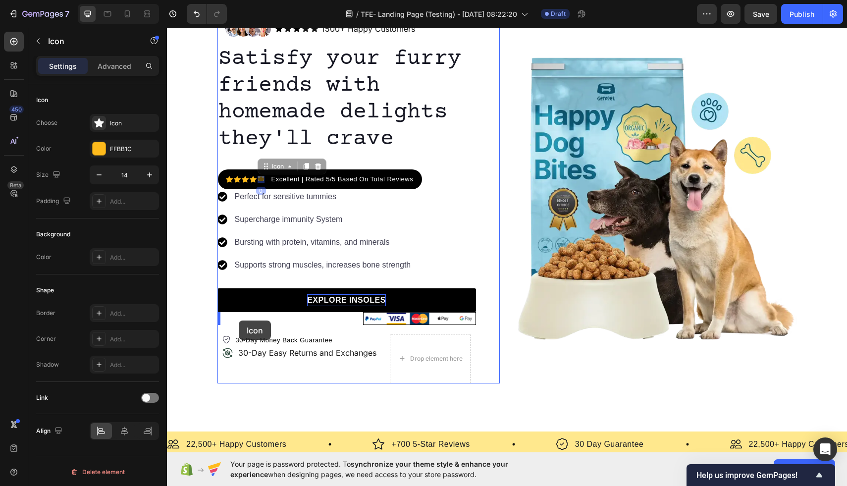
drag, startPoint x: 258, startPoint y: 182, endPoint x: 239, endPoint y: 320, distance: 139.5
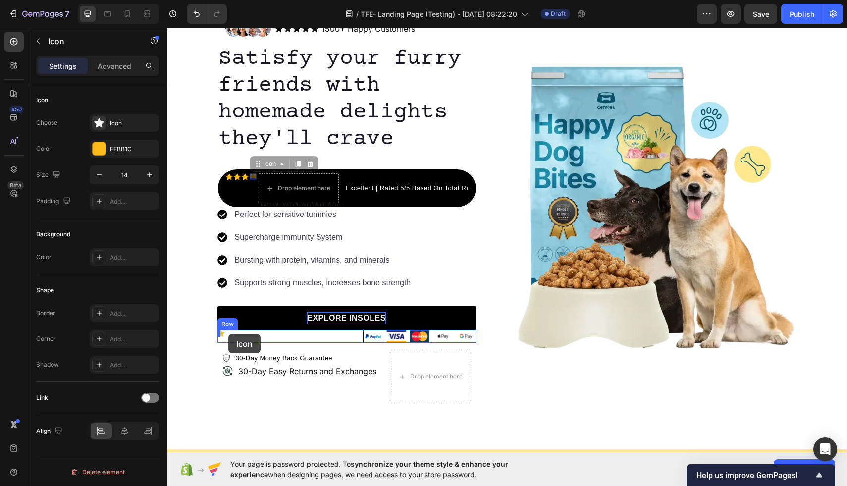
drag, startPoint x: 251, startPoint y: 176, endPoint x: 228, endPoint y: 334, distance: 159.1
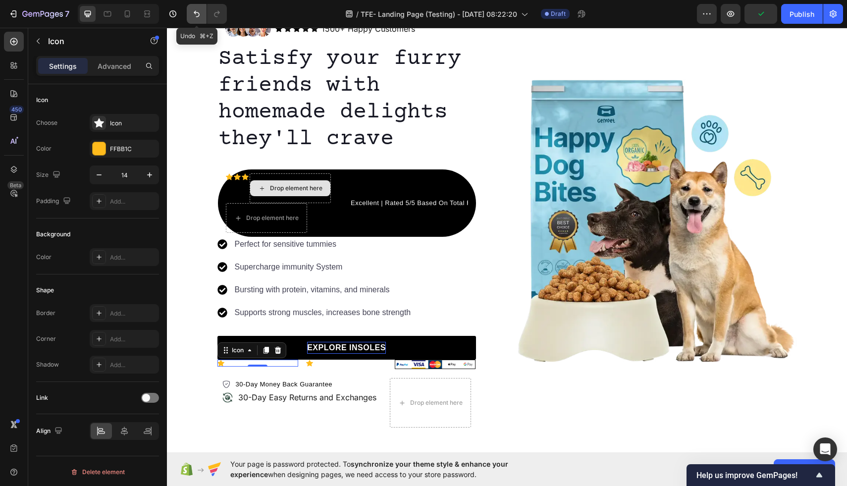
click at [202, 10] on button "Undo/Redo" at bounding box center [197, 14] width 20 height 20
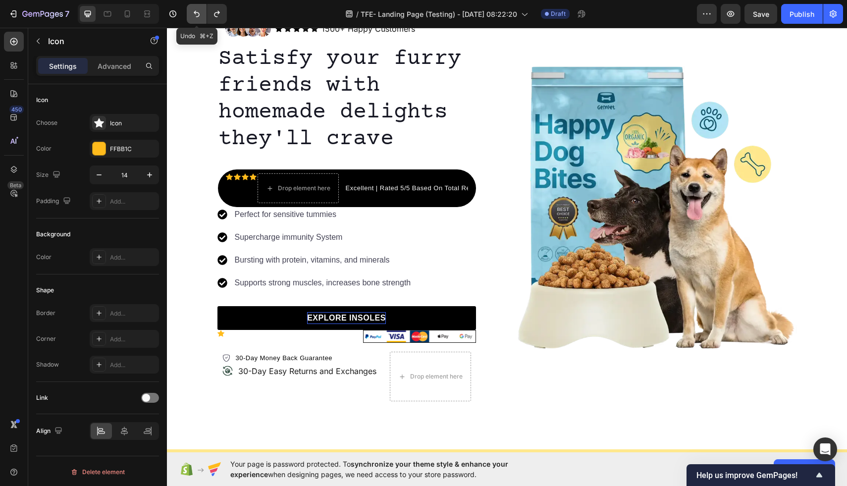
click at [202, 10] on button "Undo/Redo" at bounding box center [197, 14] width 20 height 20
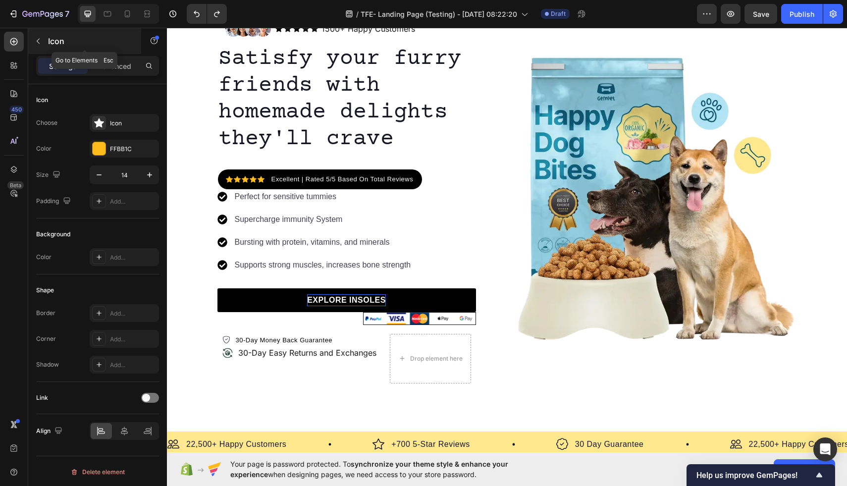
click at [41, 40] on icon "button" at bounding box center [38, 41] width 8 height 8
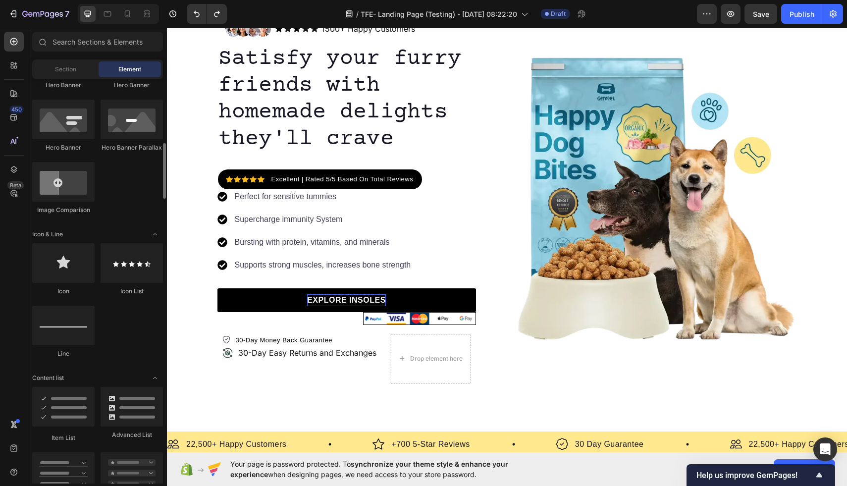
scroll to position [503, 0]
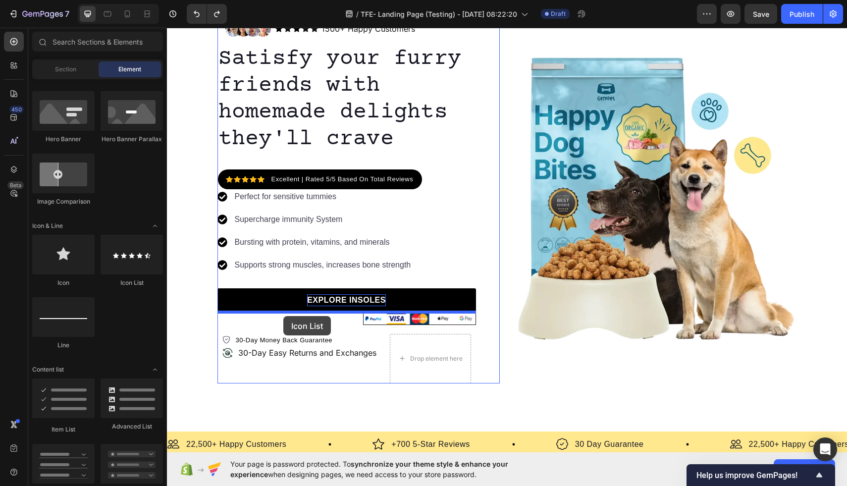
drag, startPoint x: 297, startPoint y: 291, endPoint x: 283, endPoint y: 316, distance: 28.8
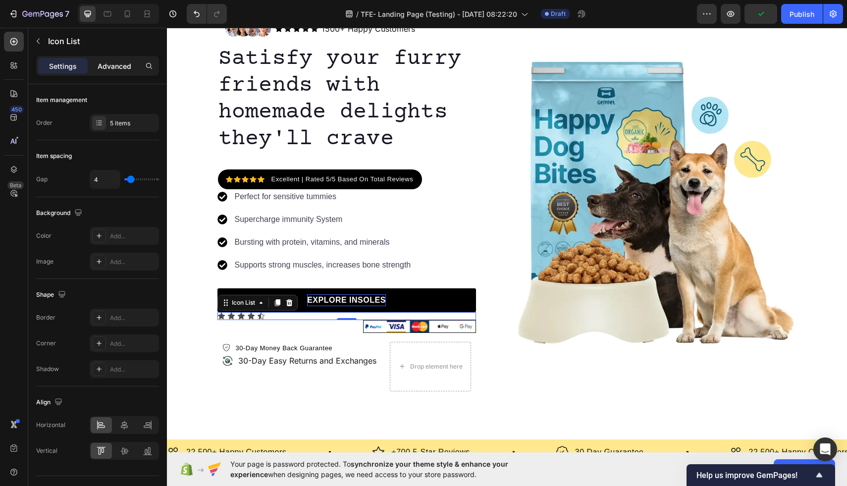
click at [116, 65] on p "Advanced" at bounding box center [115, 66] width 34 height 10
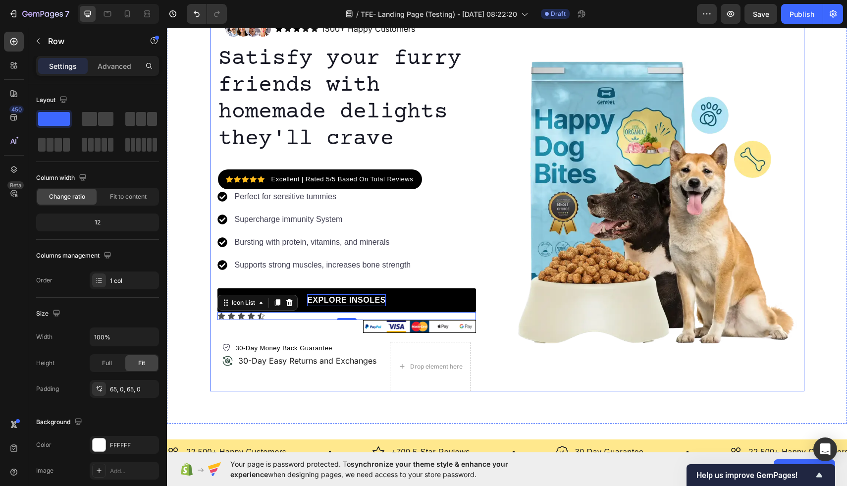
click at [208, 321] on div "Image Icon Icon Icon Icon Icon Icon List 1500+ Happy Customers Text Block Row R…" at bounding box center [507, 202] width 680 height 378
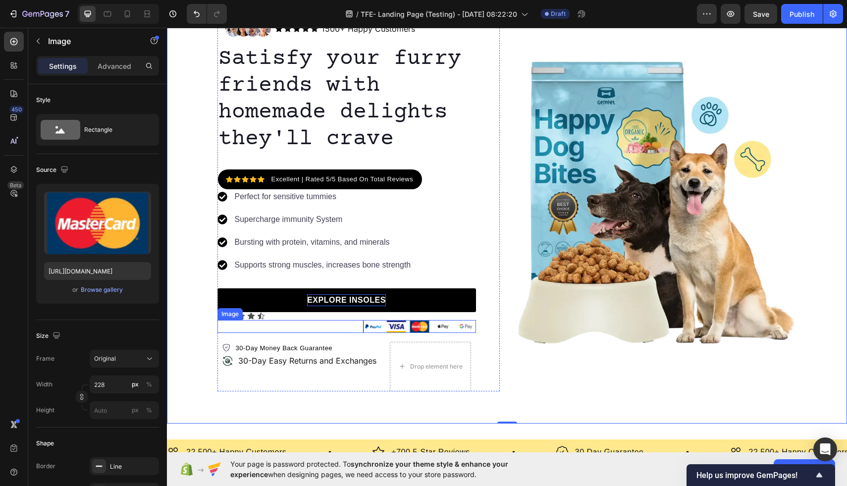
click at [380, 323] on img at bounding box center [419, 326] width 113 height 13
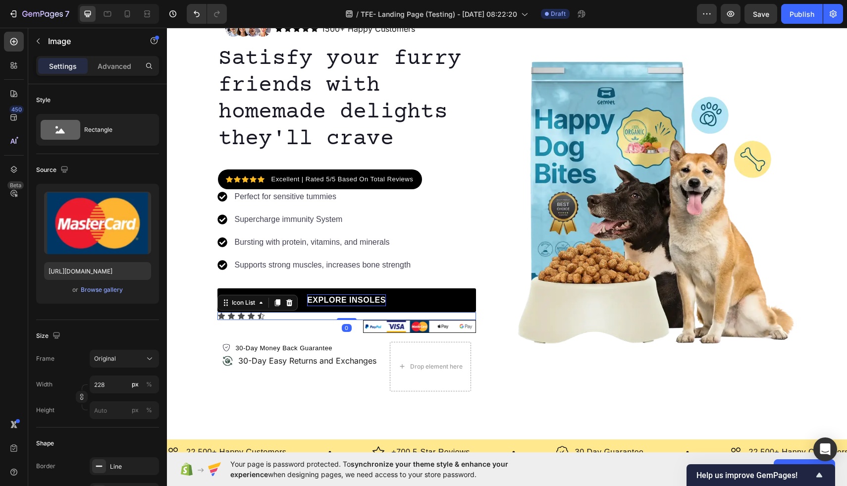
click at [325, 315] on div "Icon Icon Icon Icon Icon" at bounding box center [346, 316] width 259 height 8
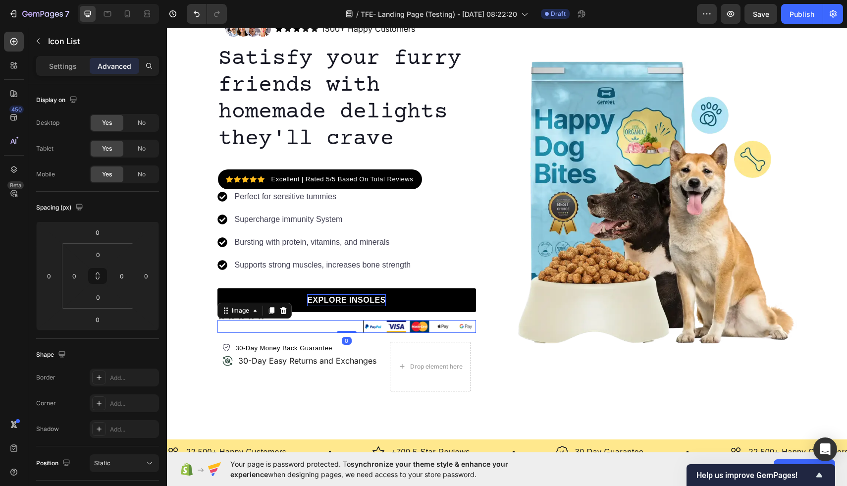
click at [325, 323] on div at bounding box center [346, 326] width 259 height 13
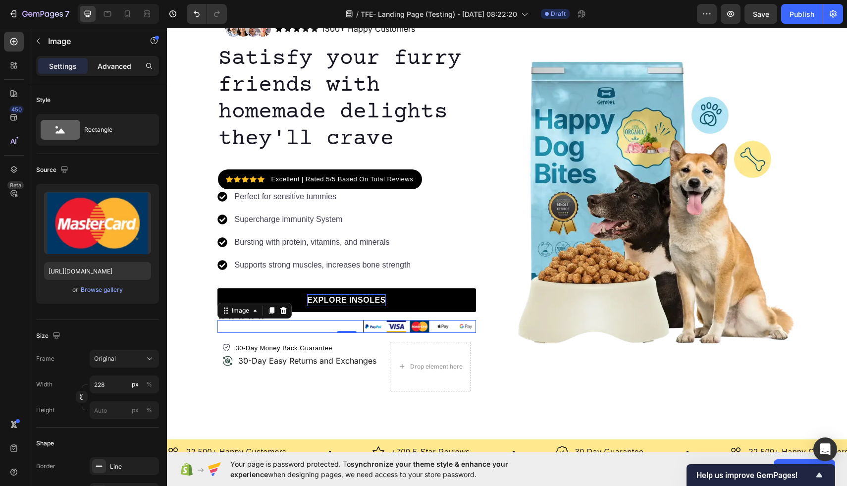
click at [110, 64] on p "Advanced" at bounding box center [115, 66] width 34 height 10
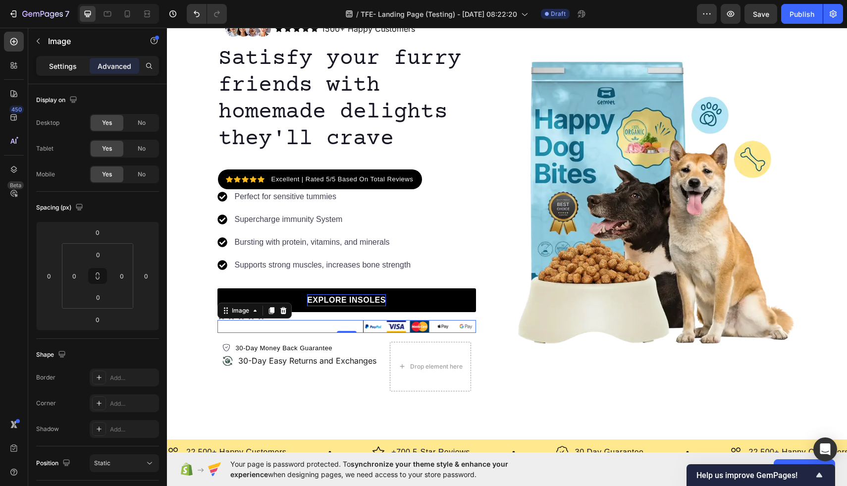
click at [69, 67] on p "Settings" at bounding box center [63, 66] width 28 height 10
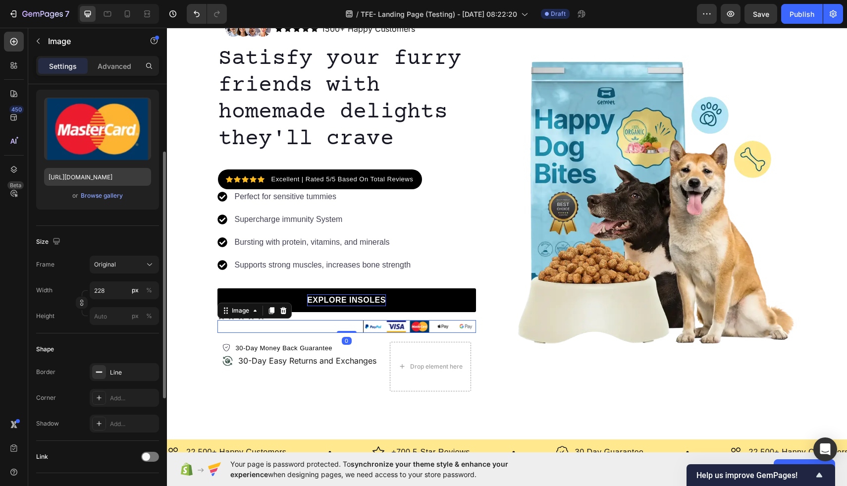
scroll to position [157, 0]
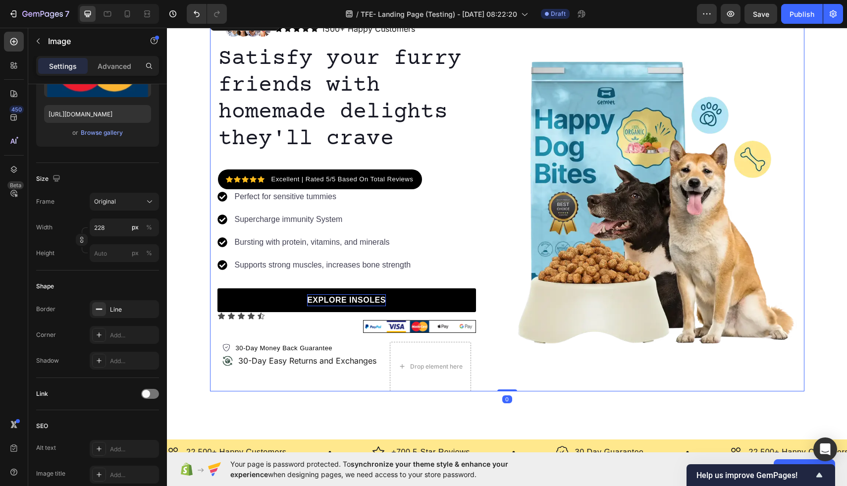
click at [210, 312] on div "Image Icon Icon Icon Icon Icon Icon List 1500+ Happy Customers Text Block Row R…" at bounding box center [507, 202] width 594 height 378
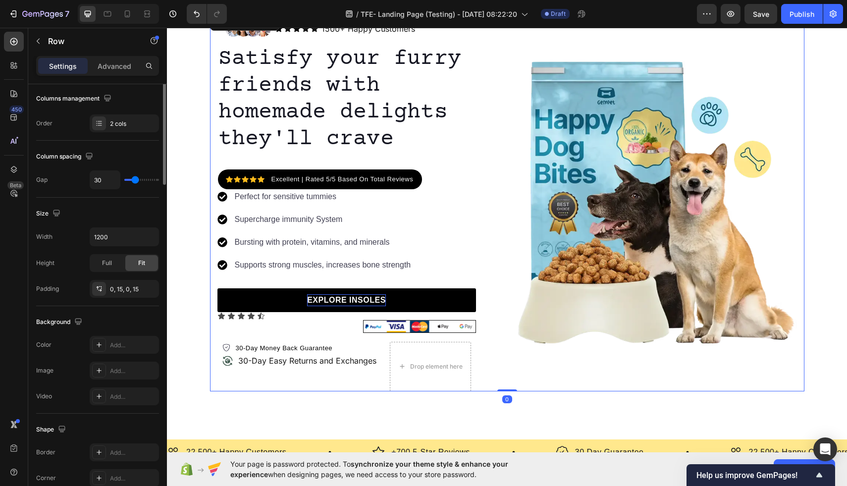
scroll to position [0, 0]
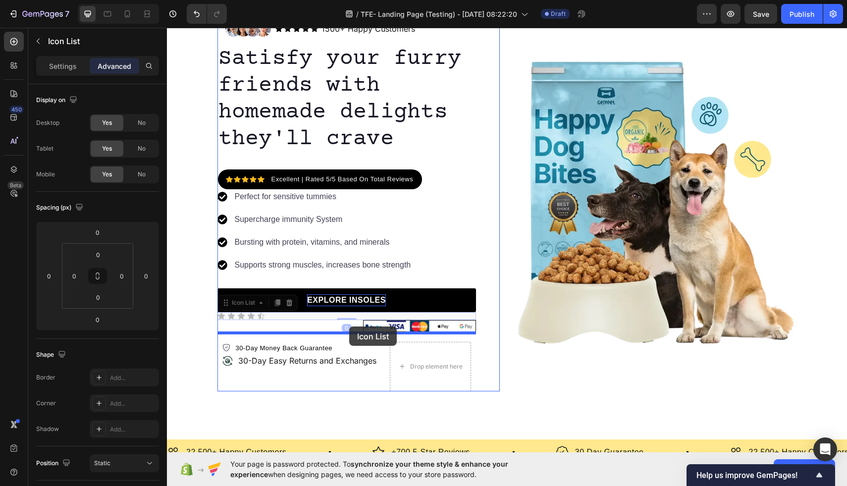
drag, startPoint x: 287, startPoint y: 316, endPoint x: 349, endPoint y: 326, distance: 62.6
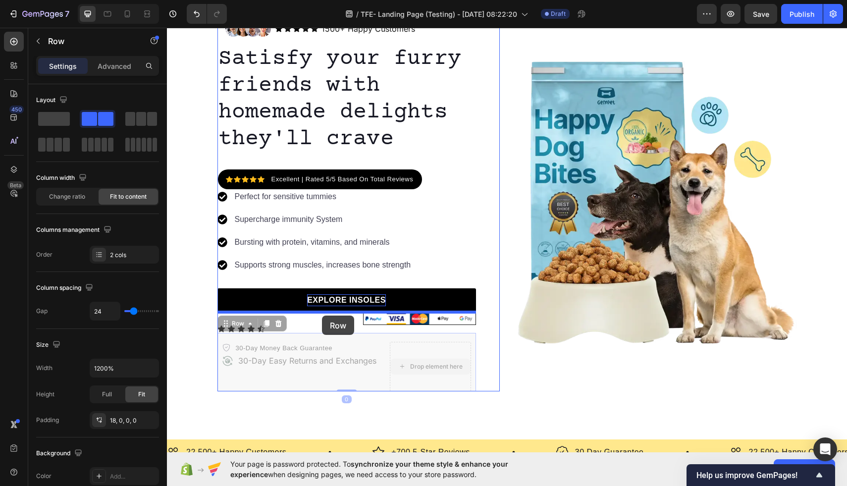
drag, startPoint x: 438, startPoint y: 382, endPoint x: 322, endPoint y: 315, distance: 134.0
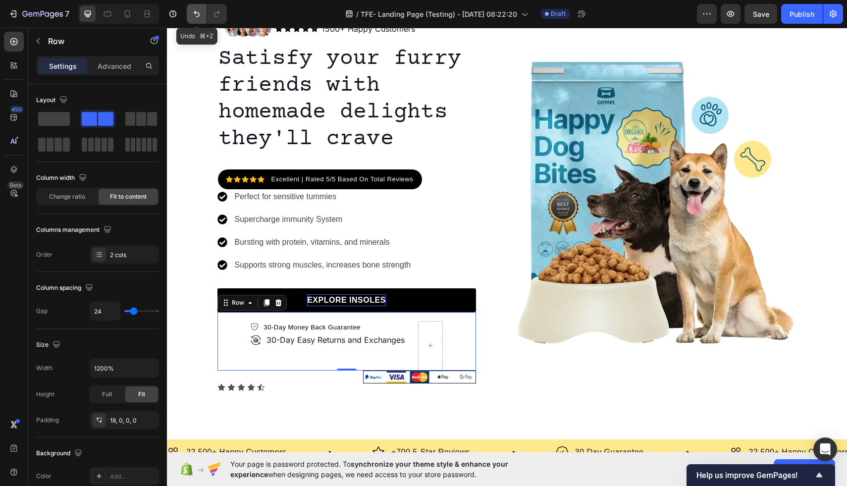
click at [194, 9] on icon "Undo/Redo" at bounding box center [197, 14] width 10 height 10
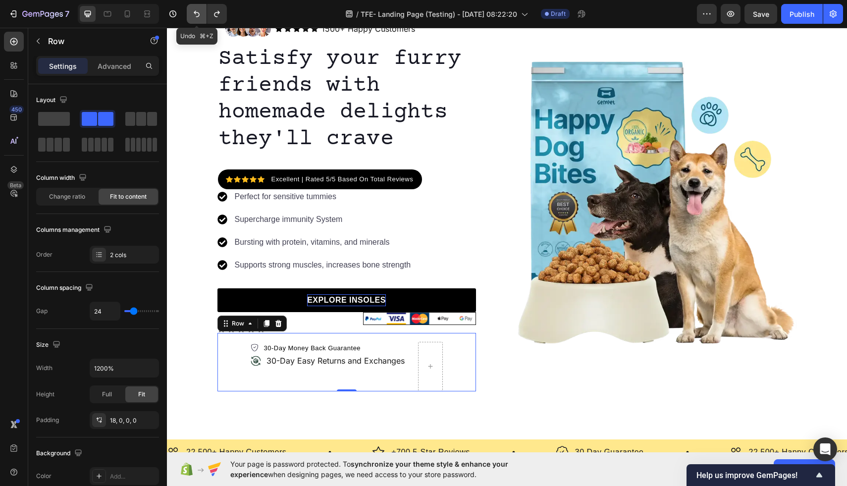
click at [194, 9] on icon "Undo/Redo" at bounding box center [197, 14] width 10 height 10
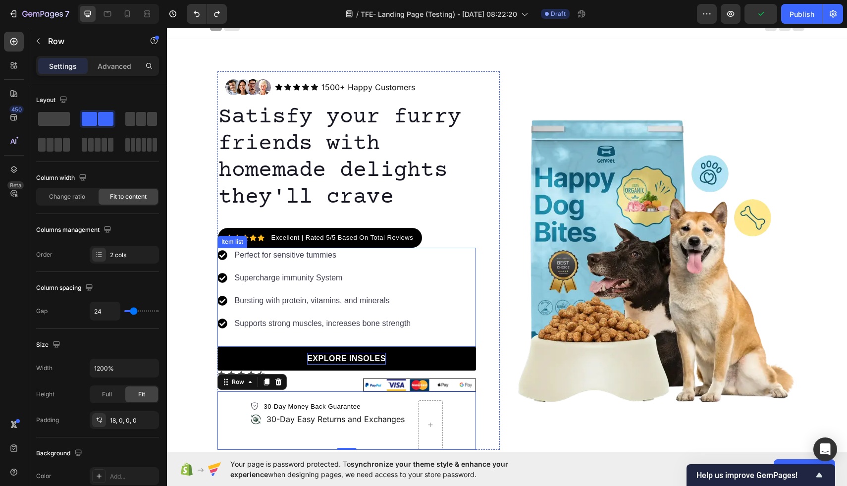
scroll to position [7, 0]
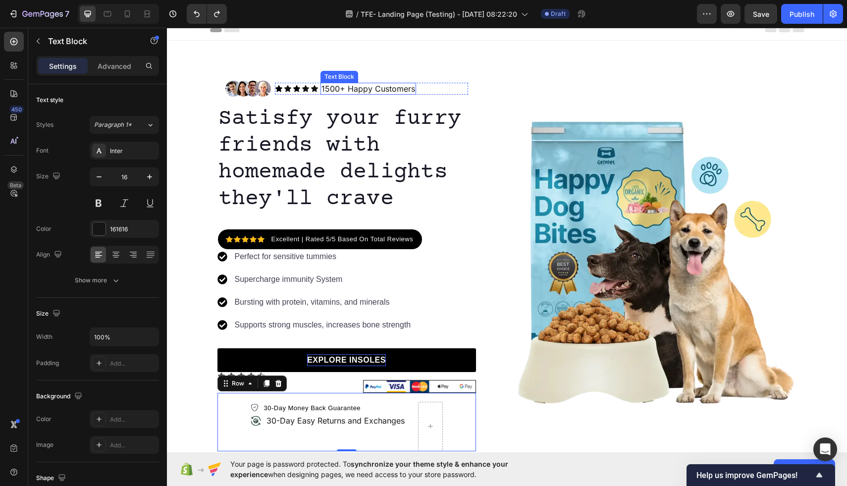
click at [355, 88] on p "1500+ Happy Customers" at bounding box center [368, 89] width 94 height 10
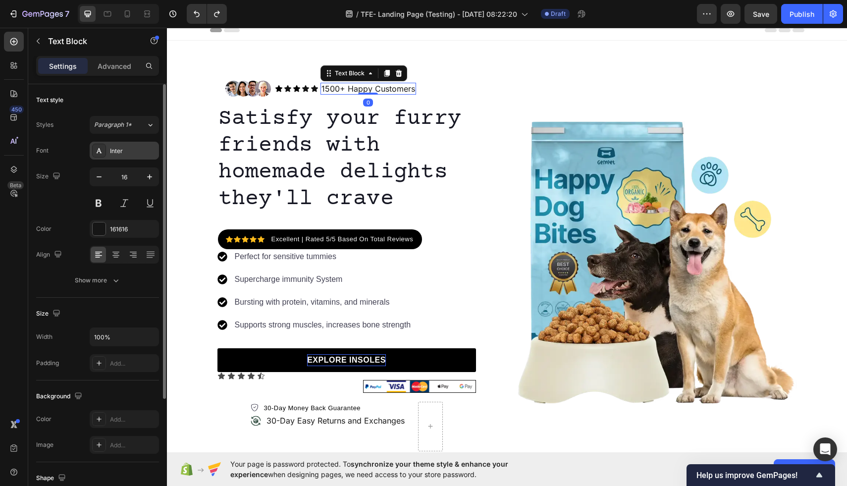
click at [125, 156] on div "Inter" at bounding box center [124, 151] width 69 height 18
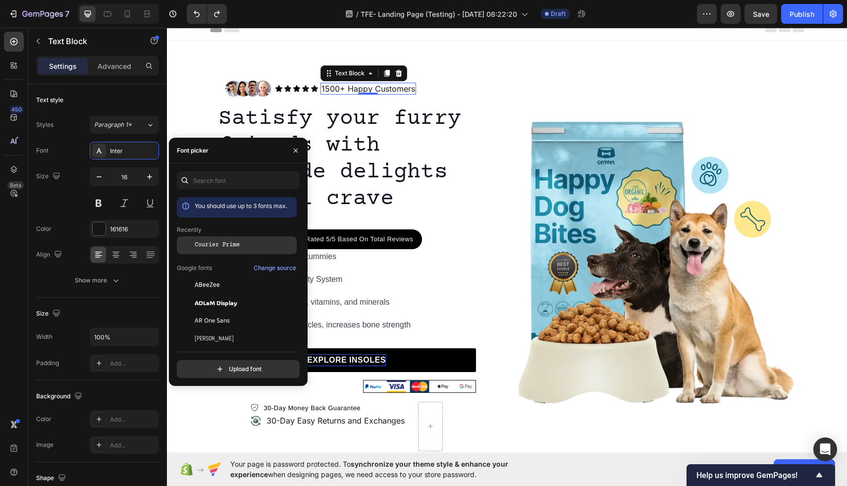
click at [209, 243] on span "Courier Prime" at bounding box center [217, 245] width 45 height 9
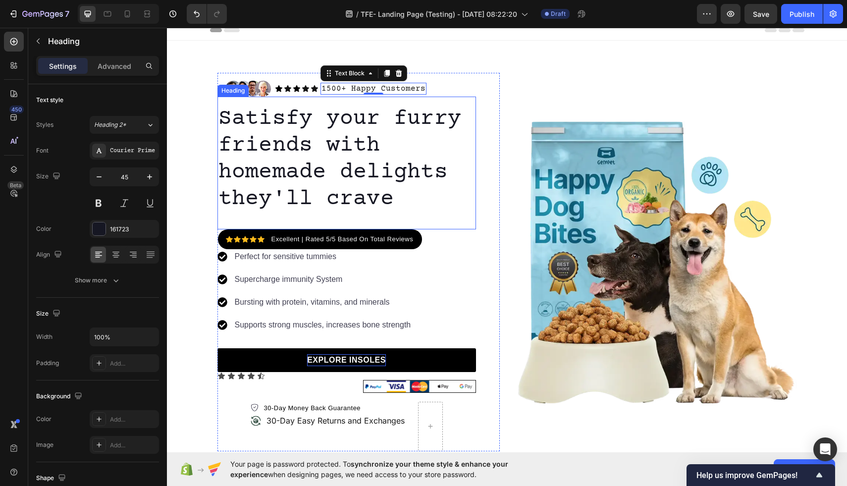
click at [432, 136] on p "Satisfy your furry friends with homemade delights they'll crave" at bounding box center [346, 158] width 257 height 107
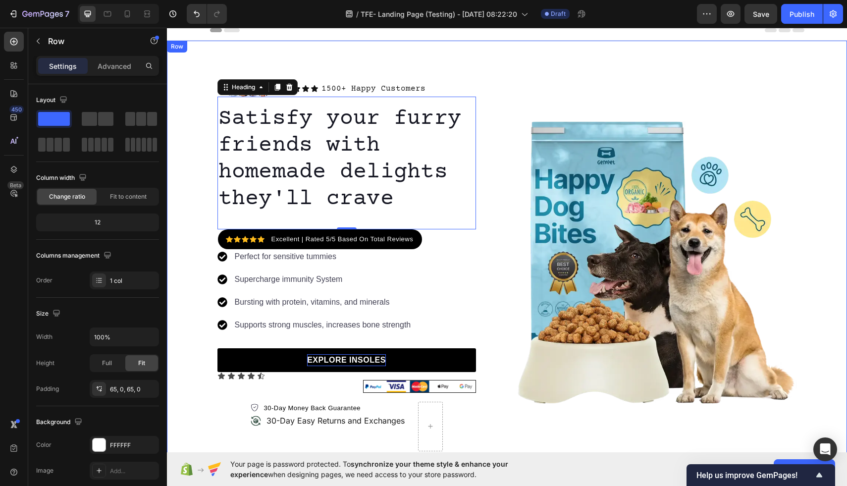
click at [382, 58] on div "Image Icon Icon Icon Icon Icon Icon List 1500+ Happy Customers Text Block Row R…" at bounding box center [507, 262] width 680 height 443
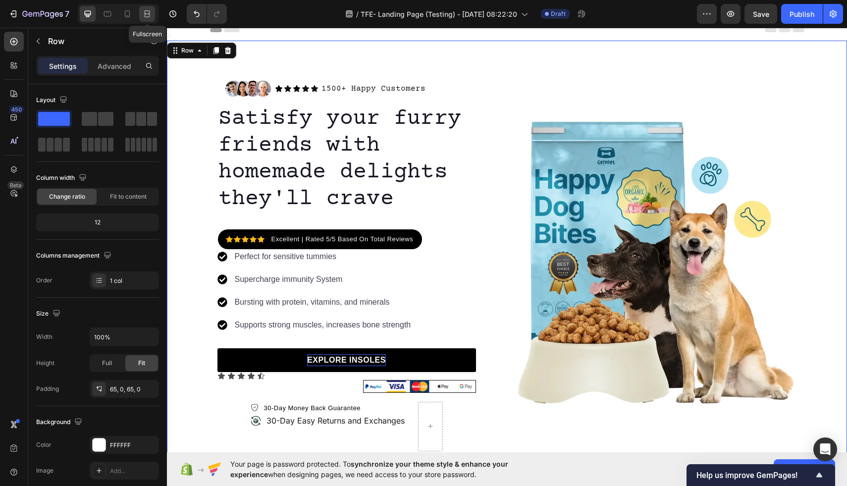
click at [149, 16] on icon at bounding box center [147, 16] width 6 height 2
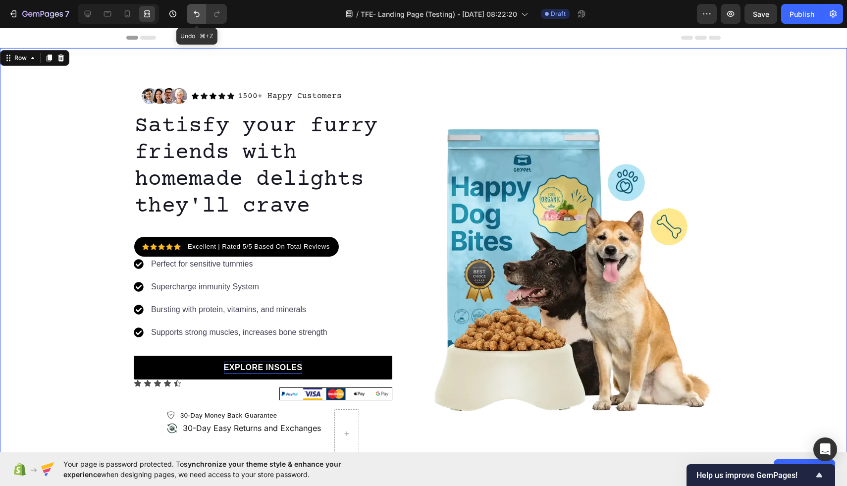
click at [198, 14] on icon "Undo/Redo" at bounding box center [197, 14] width 10 height 10
click at [220, 16] on icon "Undo/Redo" at bounding box center [217, 14] width 10 height 10
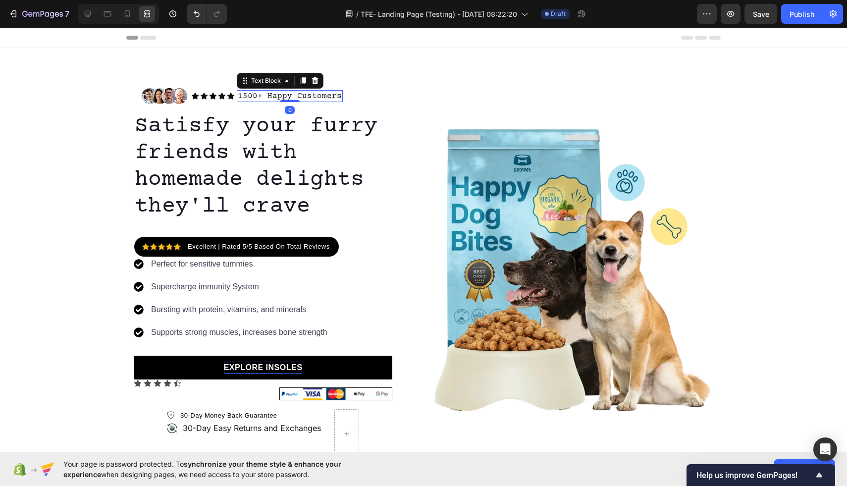
click at [296, 93] on p "1500+ Happy Customers" at bounding box center [290, 96] width 104 height 10
click at [86, 11] on icon at bounding box center [88, 14] width 10 height 10
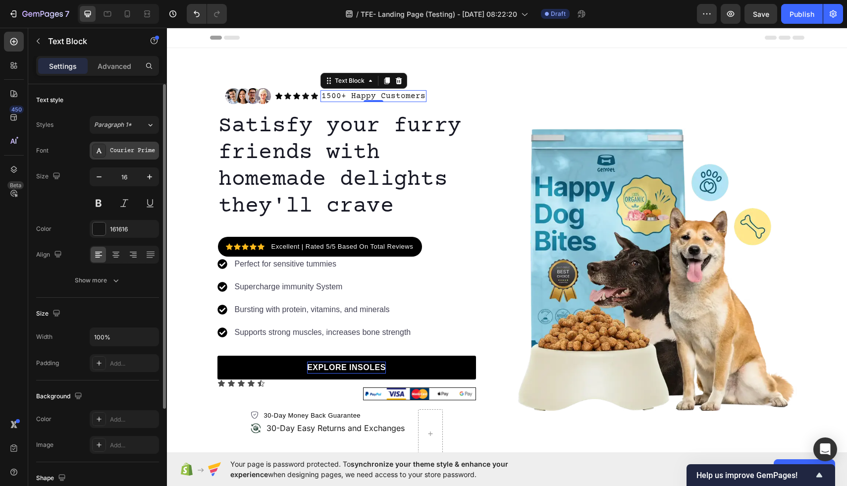
click at [124, 147] on div "Courier Prime" at bounding box center [133, 151] width 47 height 9
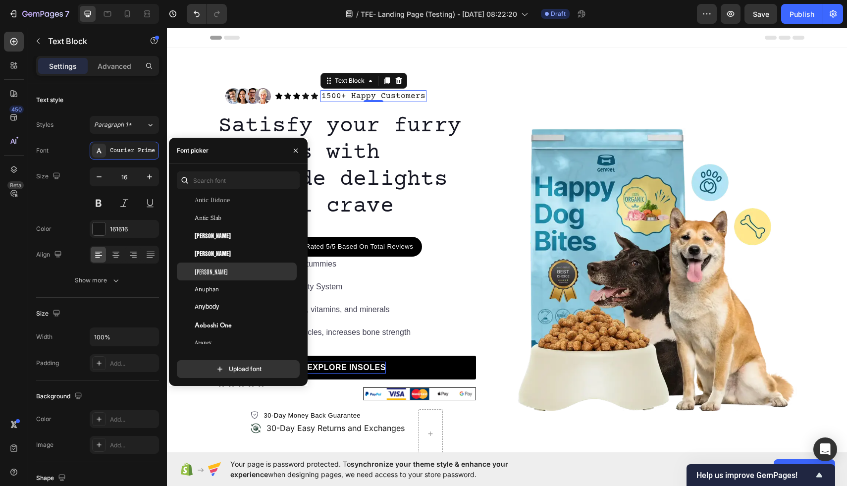
scroll to position [1633, 0]
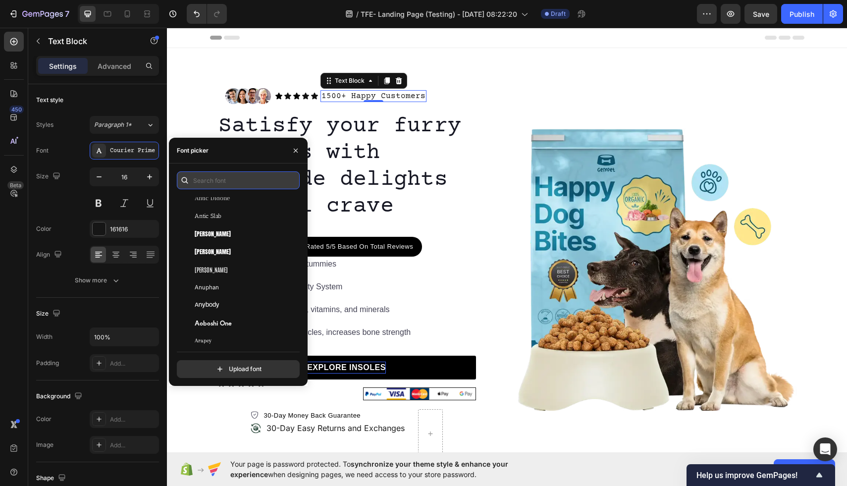
click at [231, 183] on input "text" at bounding box center [238, 180] width 123 height 18
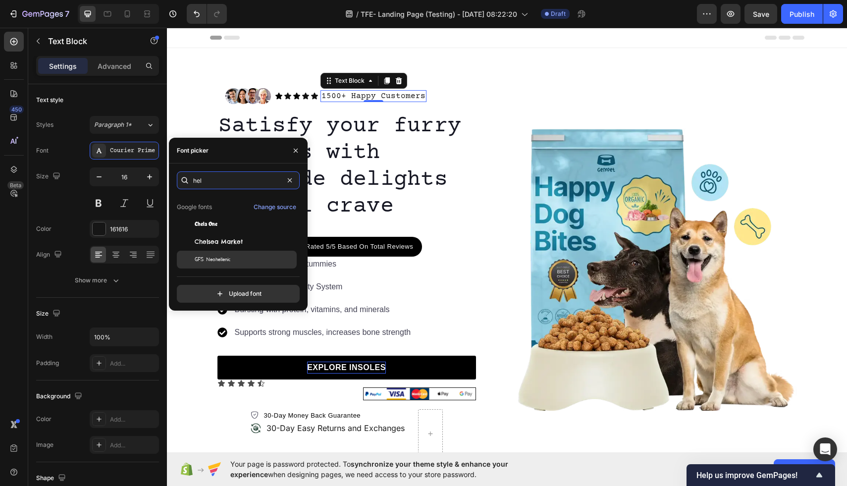
scroll to position [0, 0]
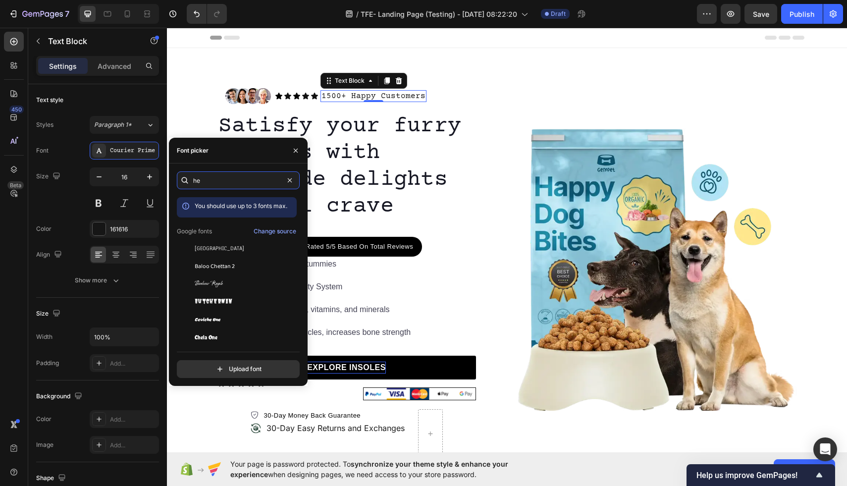
type input "h"
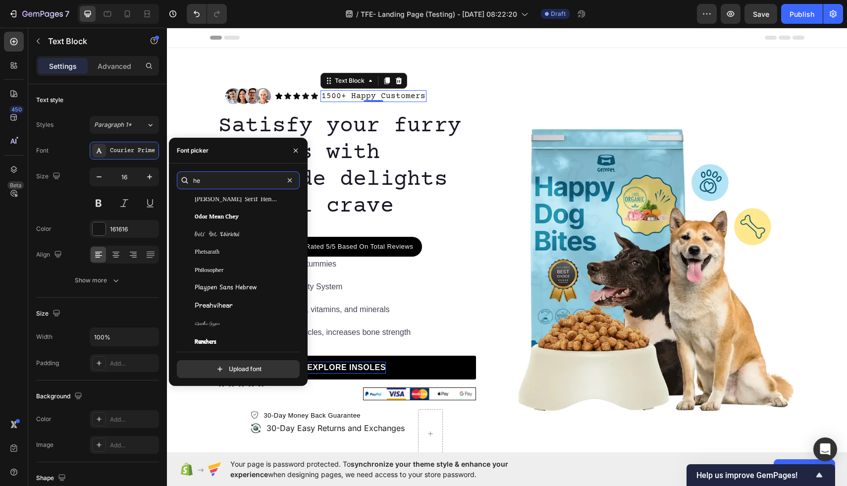
scroll to position [763, 0]
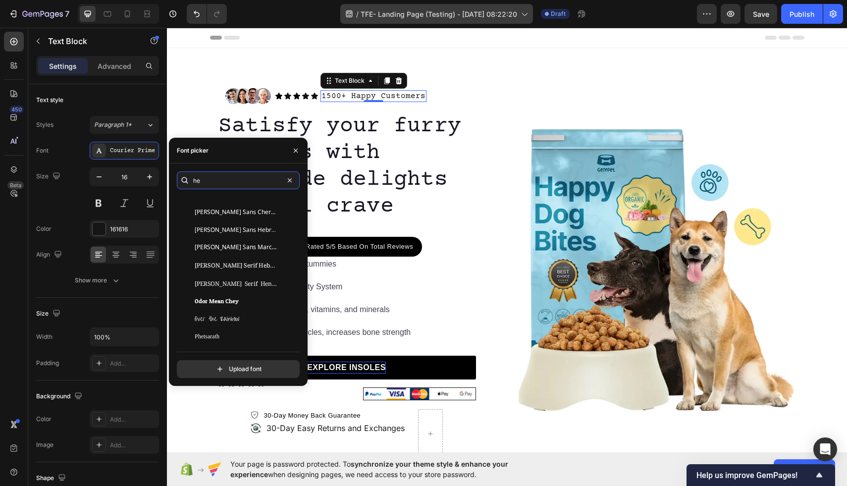
type input "he"
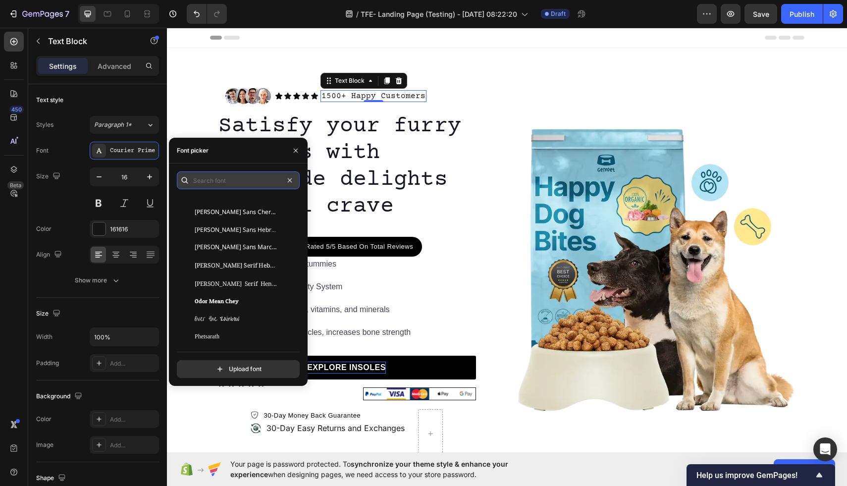
scroll to position [0, 0]
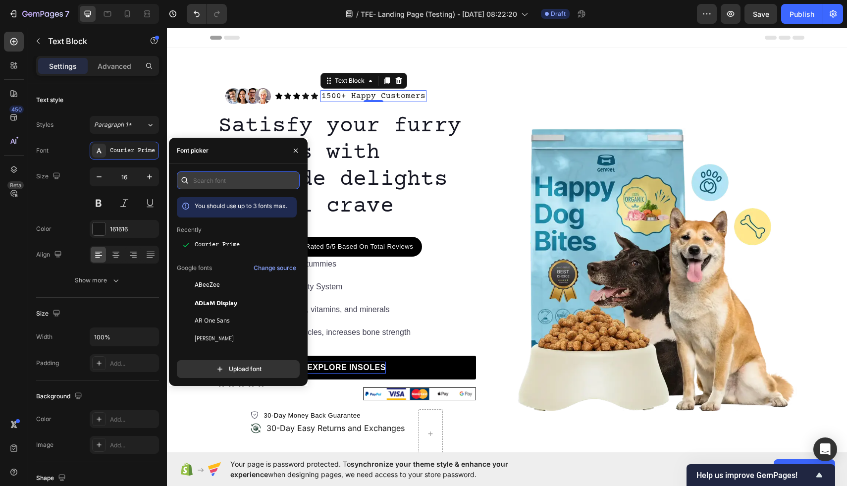
paste input "helvetica"
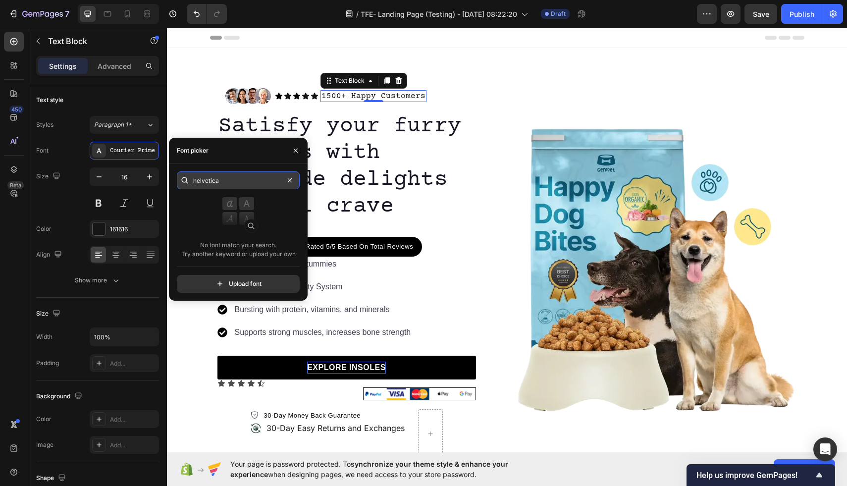
type input "helvetica"
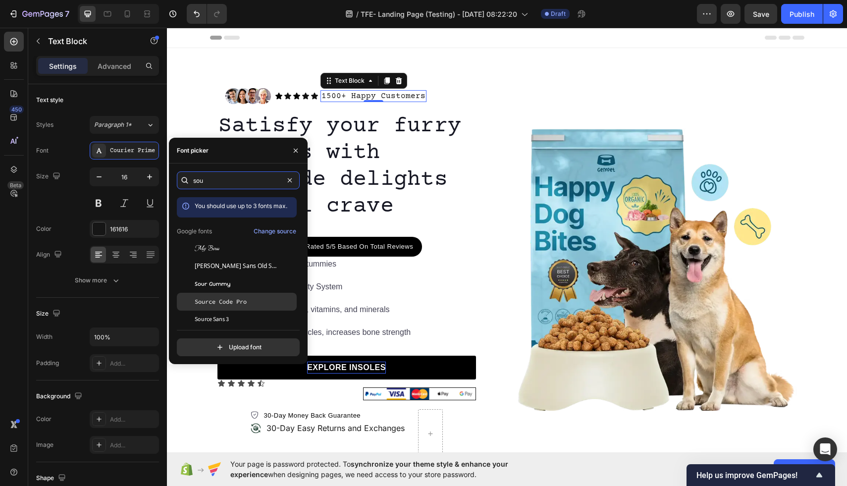
scroll to position [24, 0]
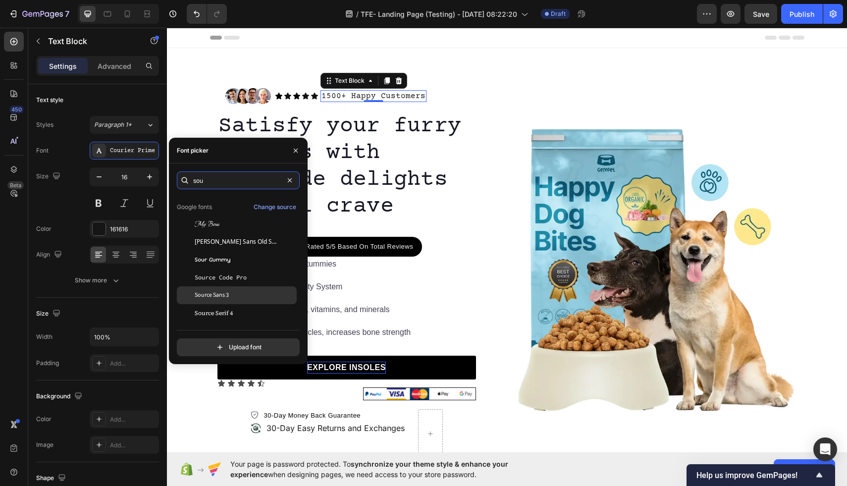
type input "sou"
click at [233, 298] on div "Source Sans 3" at bounding box center [245, 295] width 100 height 9
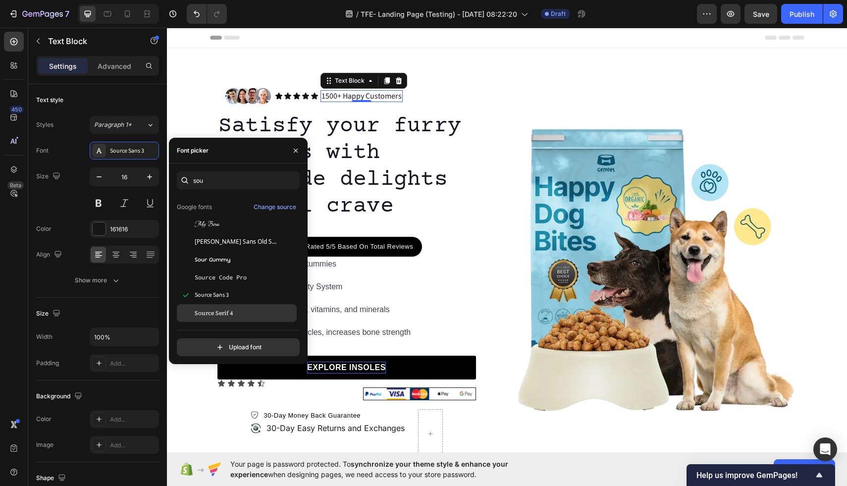
click at [260, 313] on div "Source Serif 4" at bounding box center [245, 313] width 100 height 9
click at [257, 298] on div "Source Sans 3" at bounding box center [245, 295] width 100 height 9
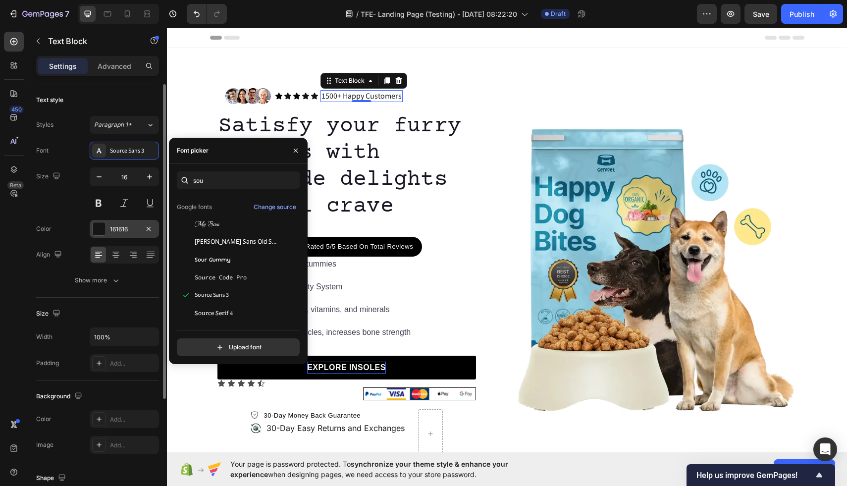
drag, startPoint x: 104, startPoint y: 231, endPoint x: 110, endPoint y: 231, distance: 6.4
click at [104, 231] on div at bounding box center [99, 228] width 13 height 13
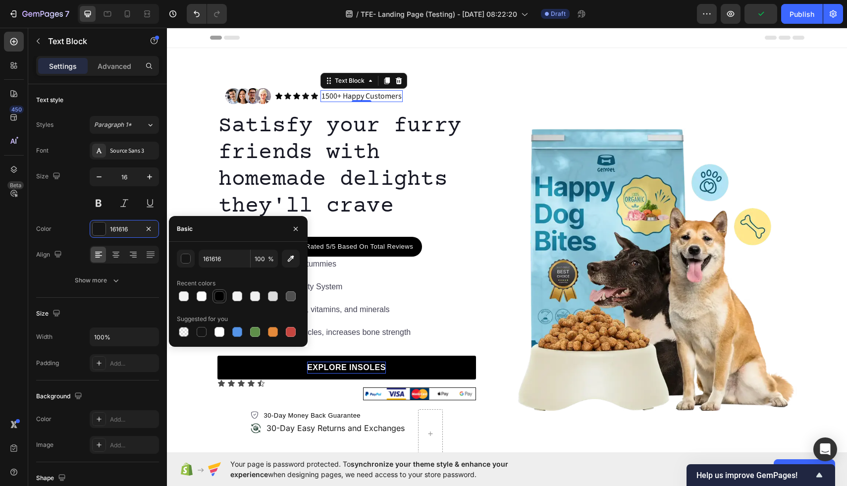
click at [222, 297] on div at bounding box center [219, 296] width 10 height 10
type input "000000"
click at [118, 152] on div "Source Sans 3" at bounding box center [133, 151] width 47 height 9
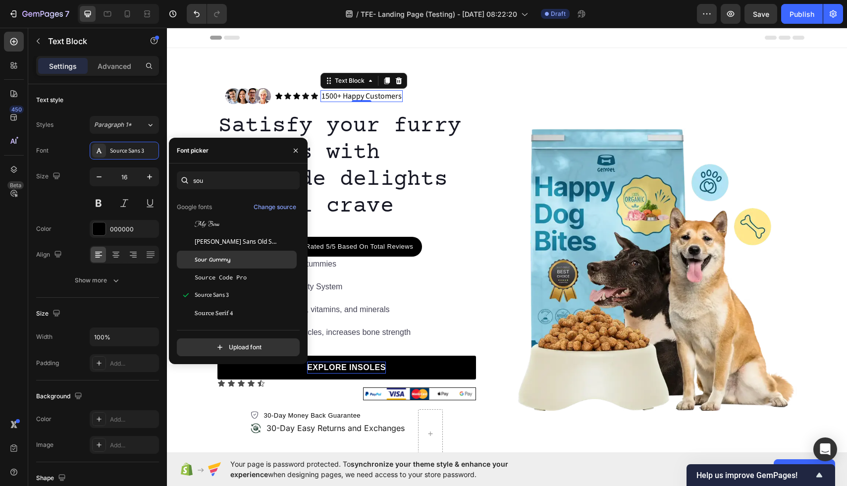
scroll to position [0, 0]
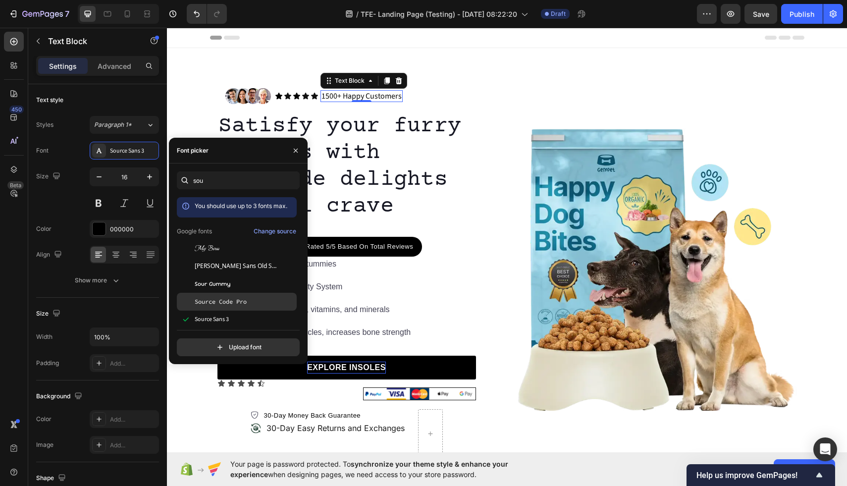
click at [246, 300] on span "Source Code Pro" at bounding box center [221, 301] width 52 height 9
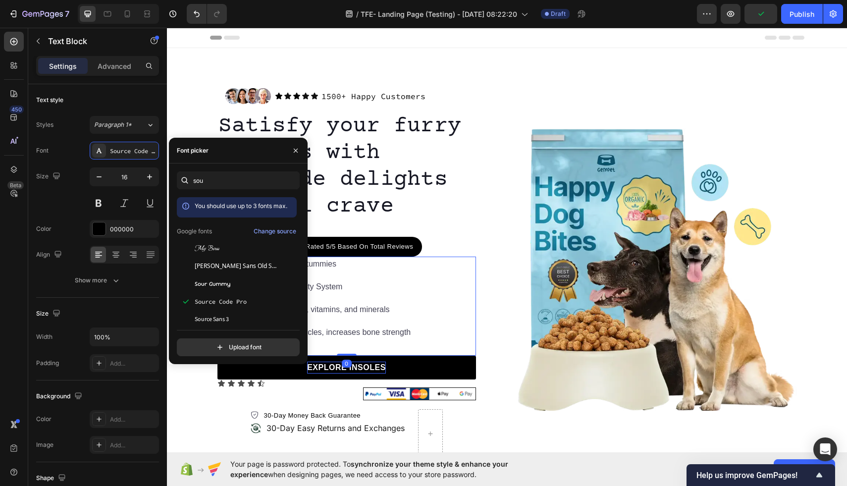
click at [394, 285] on p "Supercharge immunity System" at bounding box center [323, 287] width 176 height 12
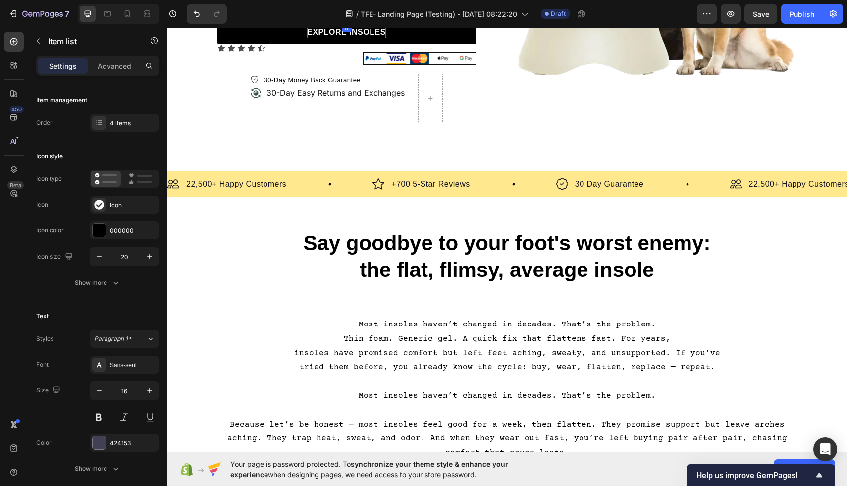
scroll to position [386, 0]
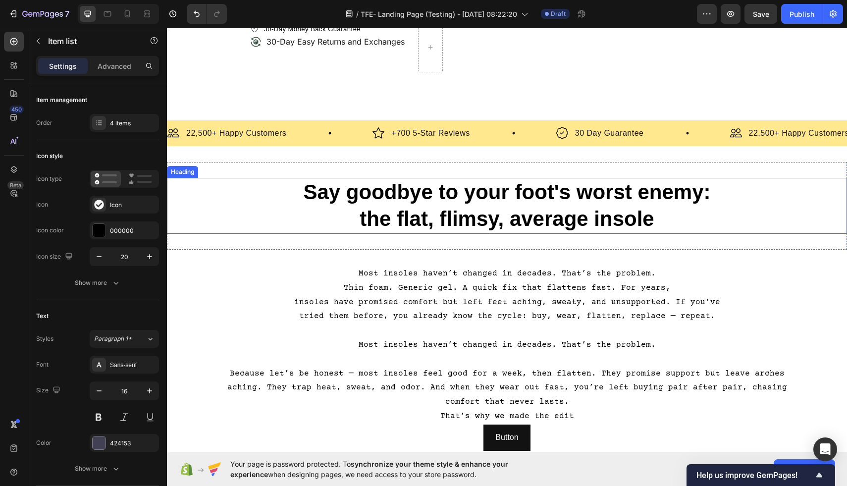
click at [433, 209] on h2 "Say goodbye to your foot's worst enemy: the flat, flimsy, average insole" at bounding box center [507, 206] width 680 height 56
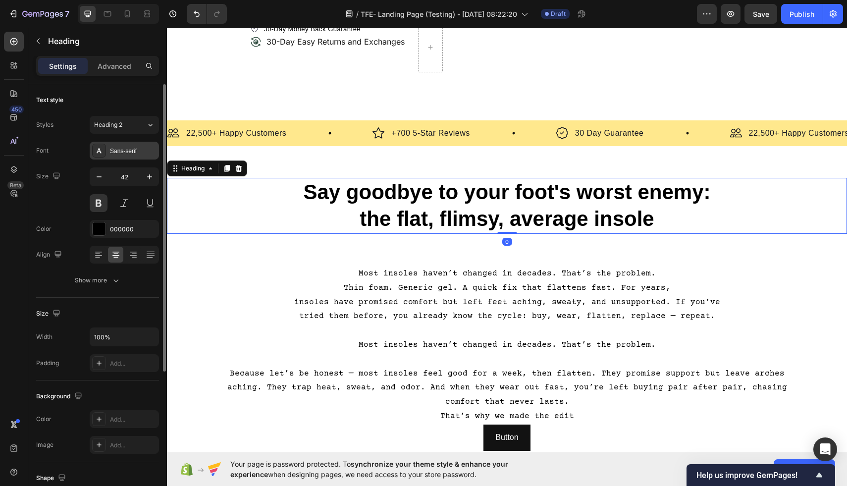
click at [101, 156] on div at bounding box center [99, 151] width 14 height 14
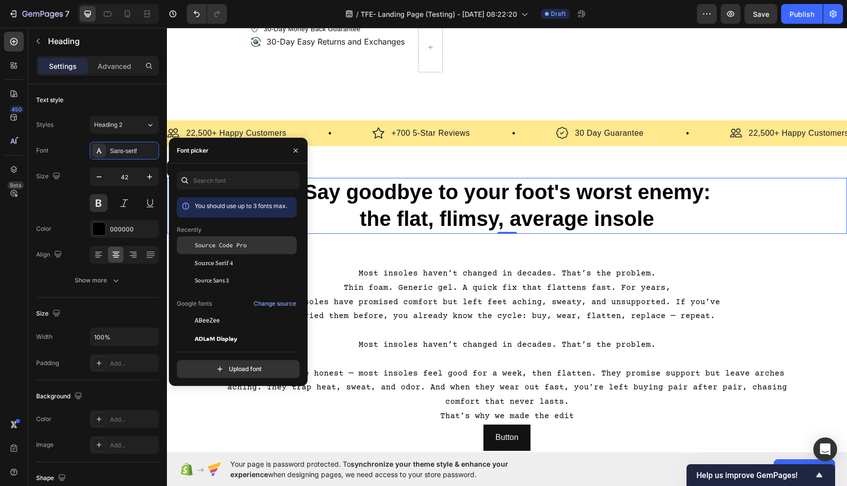
click at [235, 246] on span "Source Code Pro" at bounding box center [221, 245] width 52 height 9
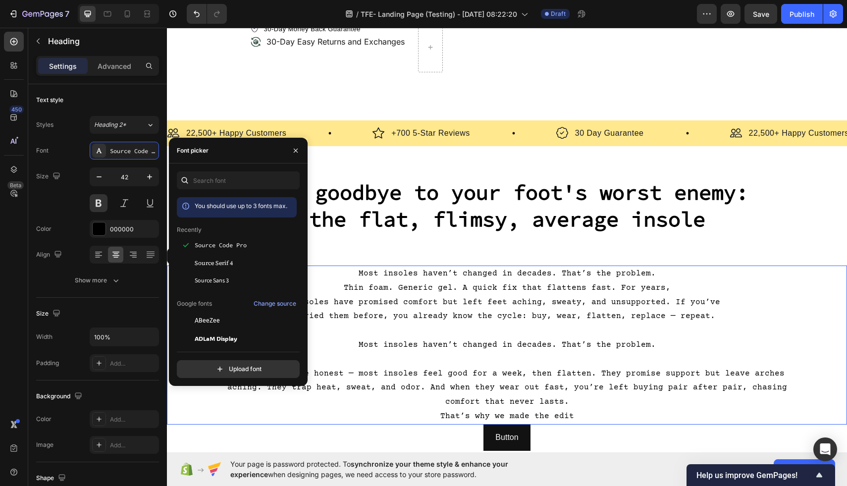
click at [442, 283] on p "Thin foam. Generic gel. A quick fix that flattens fast. For years," at bounding box center [507, 288] width 592 height 14
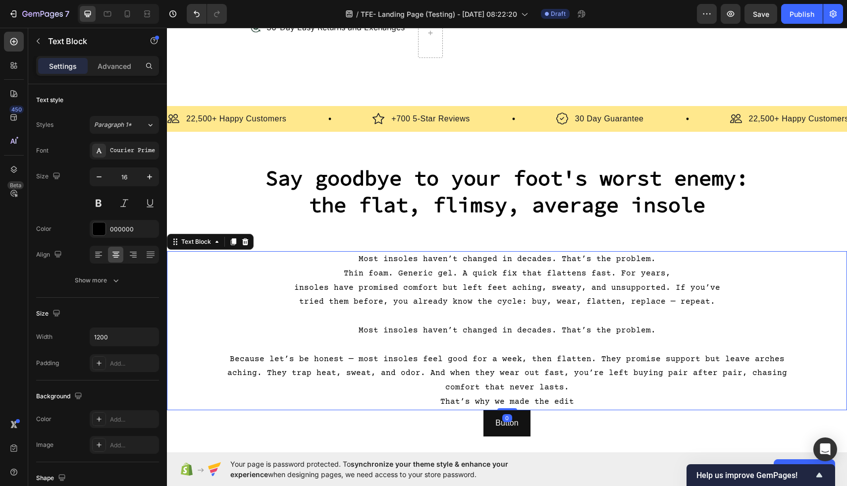
scroll to position [418, 0]
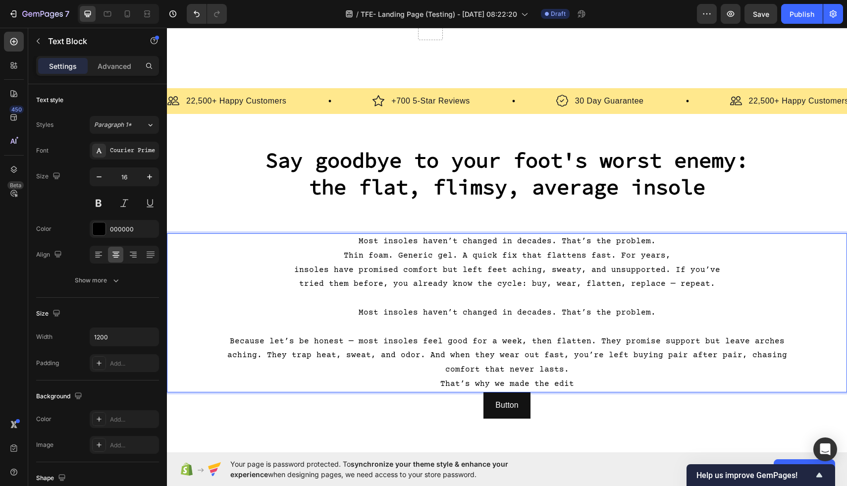
click at [423, 267] on p "insoles have promised comfort but left feet aching, sweaty, and unsupported. If…" at bounding box center [507, 270] width 592 height 14
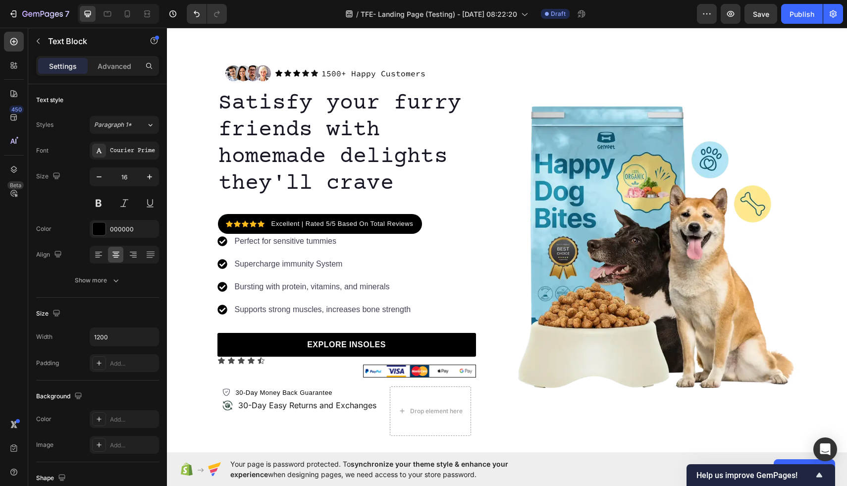
scroll to position [0, 0]
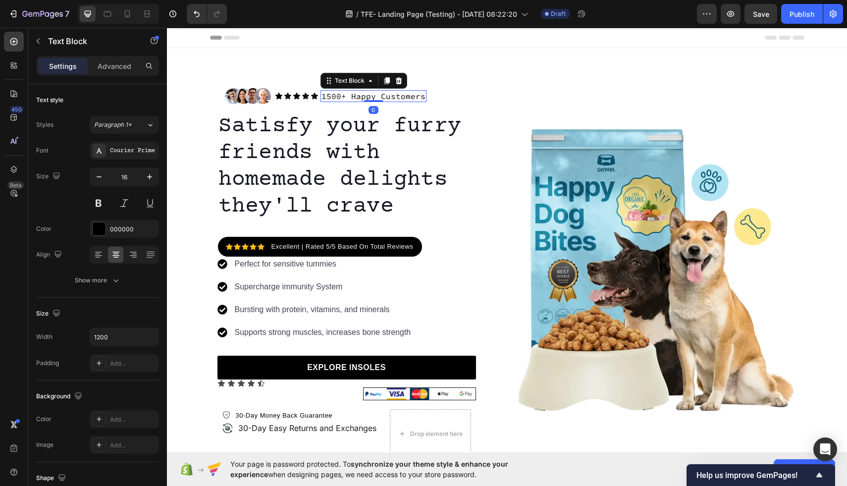
click at [411, 96] on p "1500+ Happy Customers" at bounding box center [373, 96] width 104 height 10
click at [139, 150] on div "Source Code Pro" at bounding box center [133, 151] width 47 height 9
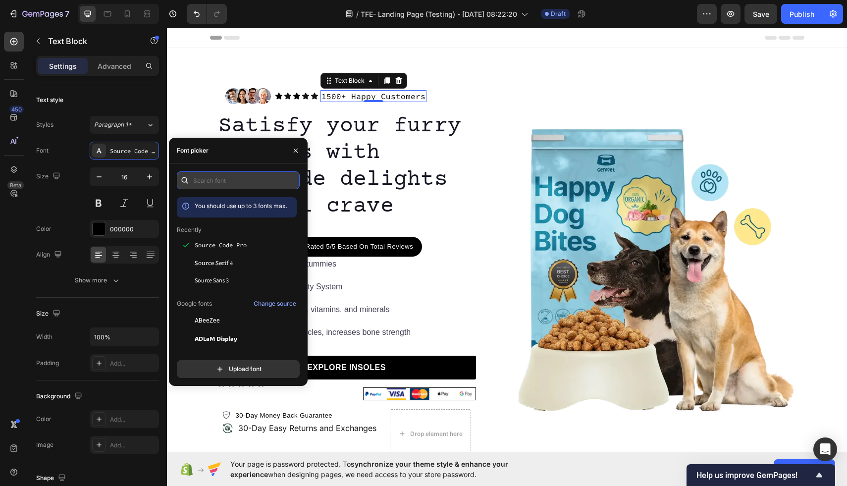
click at [246, 177] on input "text" at bounding box center [238, 180] width 123 height 18
paste input "helvetica"
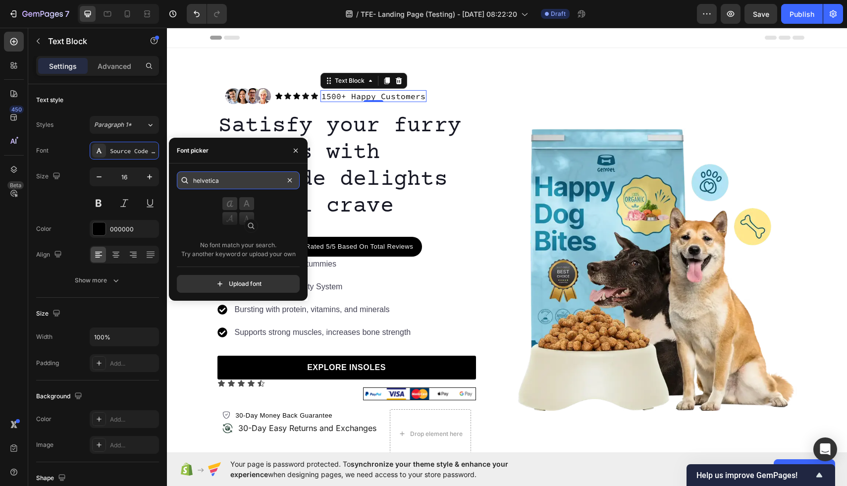
type input "helvetica"
click at [240, 283] on input "file" at bounding box center [260, 283] width 248 height 17
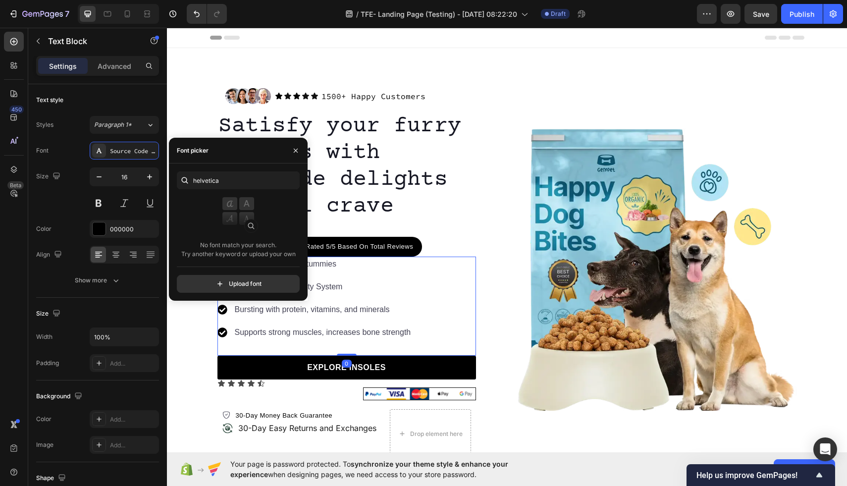
click at [452, 293] on div "Perfect for sensitive tummies Supercharge immunity System Bursting with protein…" at bounding box center [346, 306] width 259 height 99
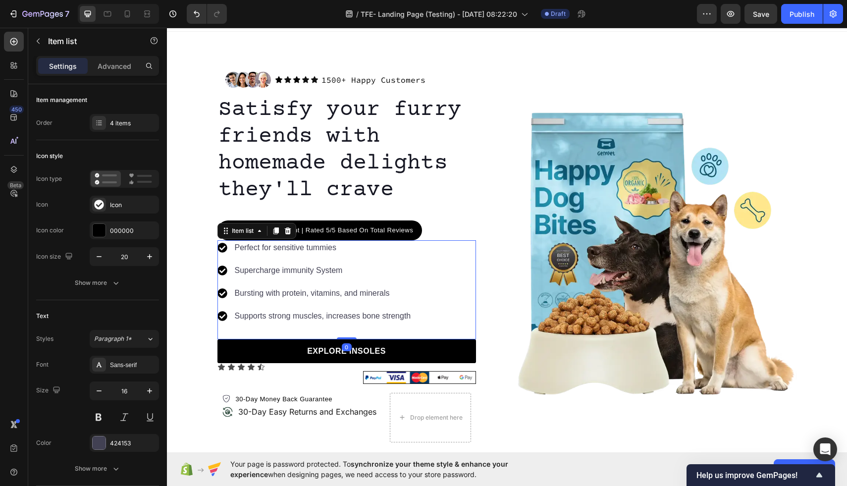
scroll to position [17, 0]
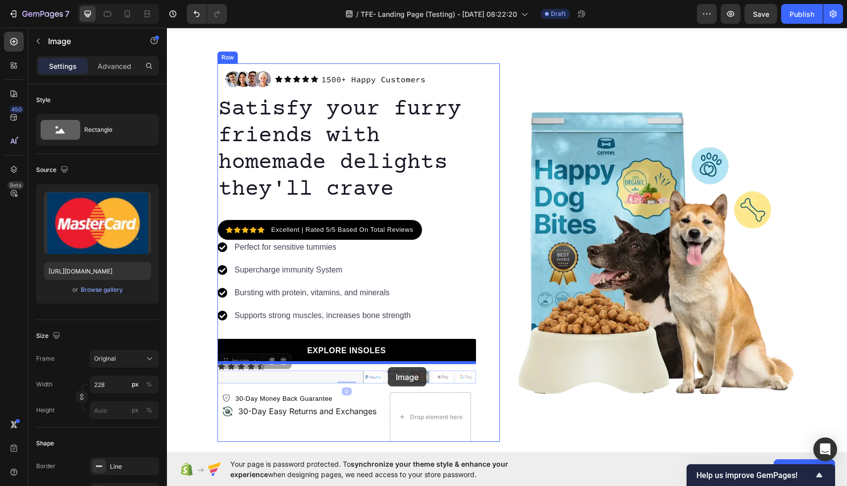
drag, startPoint x: 433, startPoint y: 377, endPoint x: 388, endPoint y: 367, distance: 46.1
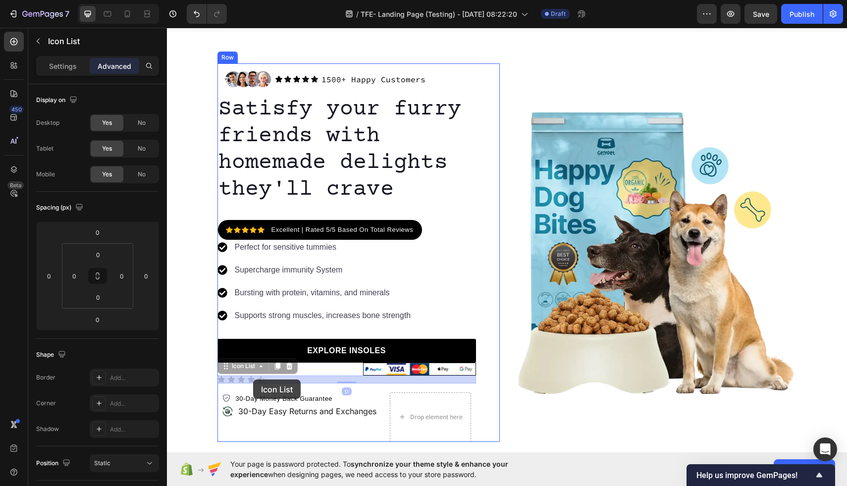
drag, startPoint x: 273, startPoint y: 379, endPoint x: 253, endPoint y: 379, distance: 20.3
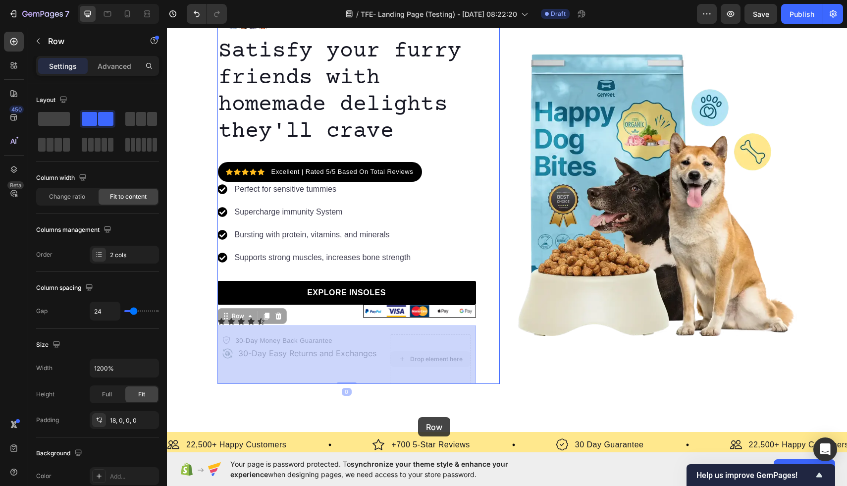
scroll to position [92, 0]
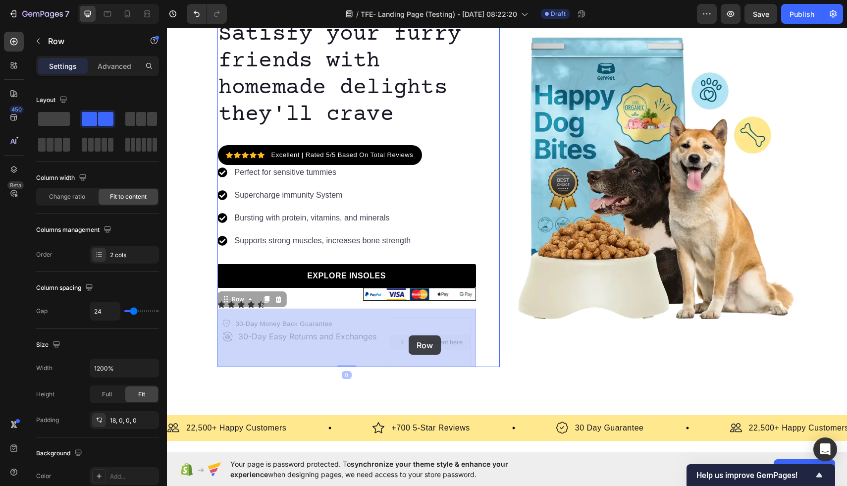
drag, startPoint x: 432, startPoint y: 426, endPoint x: 409, endPoint y: 335, distance: 94.1
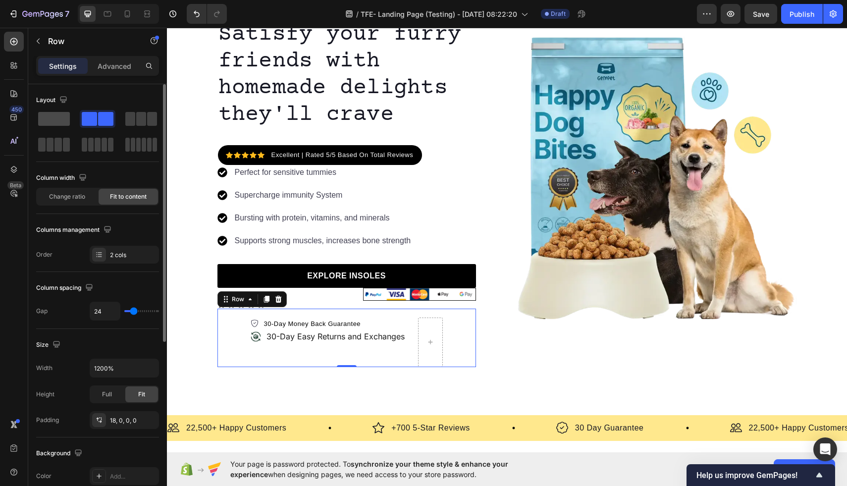
drag, startPoint x: 43, startPoint y: 122, endPoint x: 60, endPoint y: 119, distance: 17.6
click at [60, 119] on span at bounding box center [54, 119] width 32 height 14
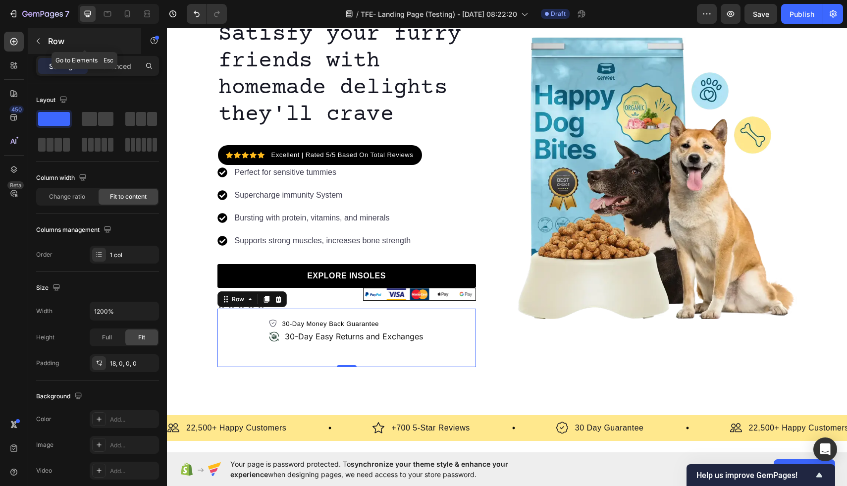
click at [41, 44] on icon "button" at bounding box center [38, 41] width 8 height 8
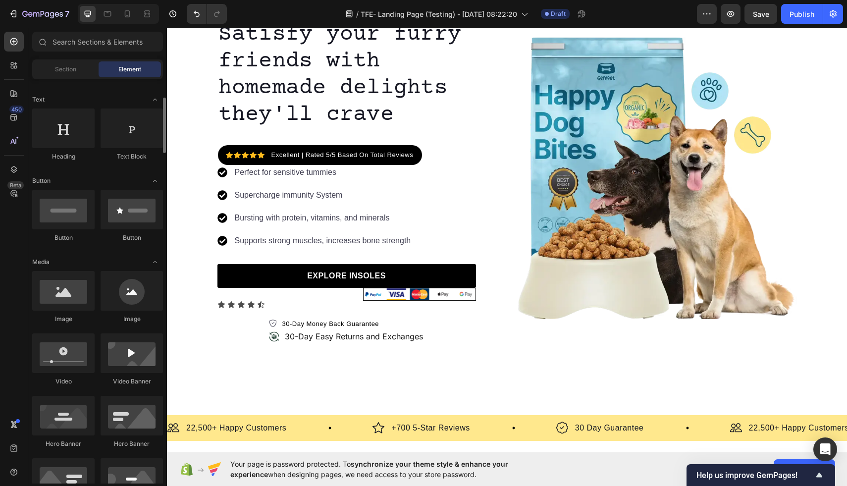
scroll to position [136, 0]
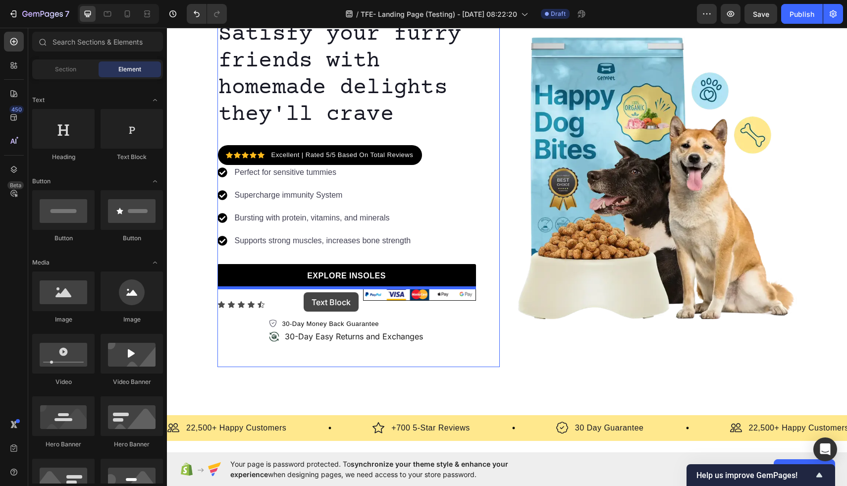
drag, startPoint x: 277, startPoint y: 160, endPoint x: 304, endPoint y: 292, distance: 134.4
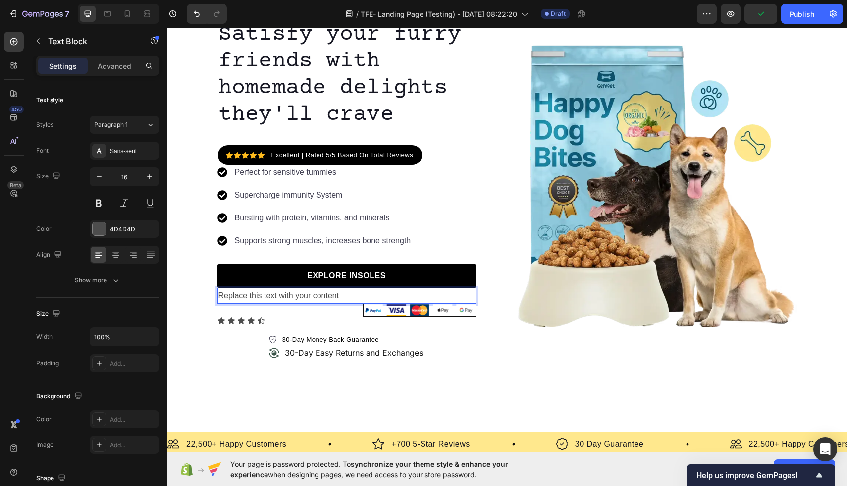
click at [357, 295] on div "Replace this text with your content" at bounding box center [346, 296] width 259 height 16
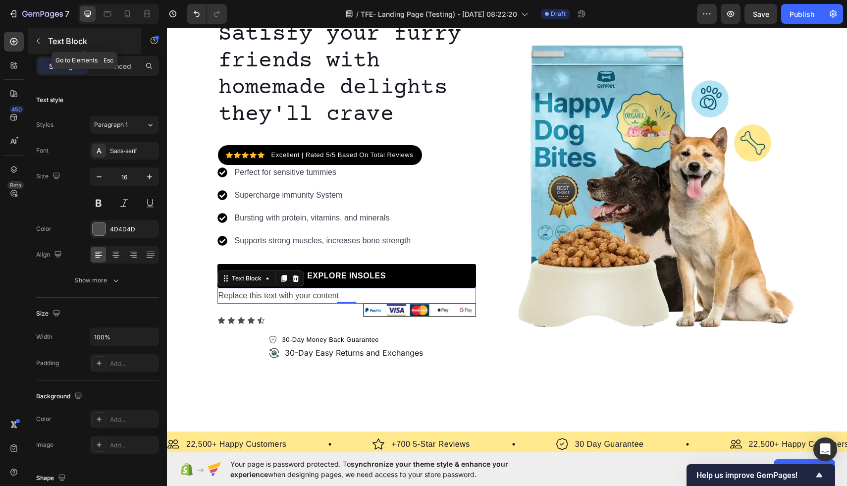
click at [40, 41] on icon "button" at bounding box center [38, 41] width 8 height 8
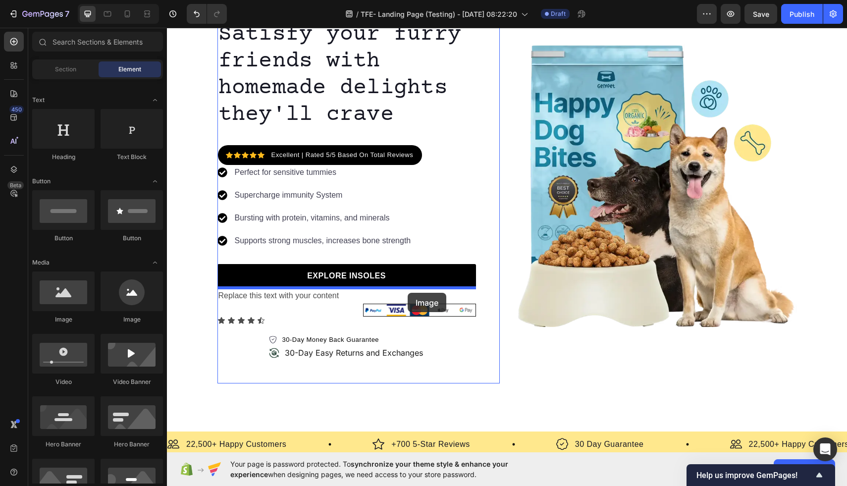
drag, startPoint x: 228, startPoint y: 328, endPoint x: 408, endPoint y: 293, distance: 183.2
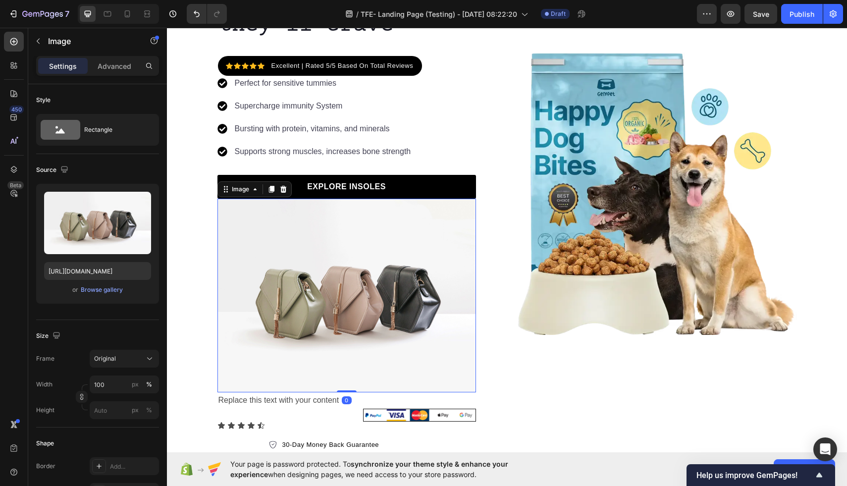
scroll to position [214, 0]
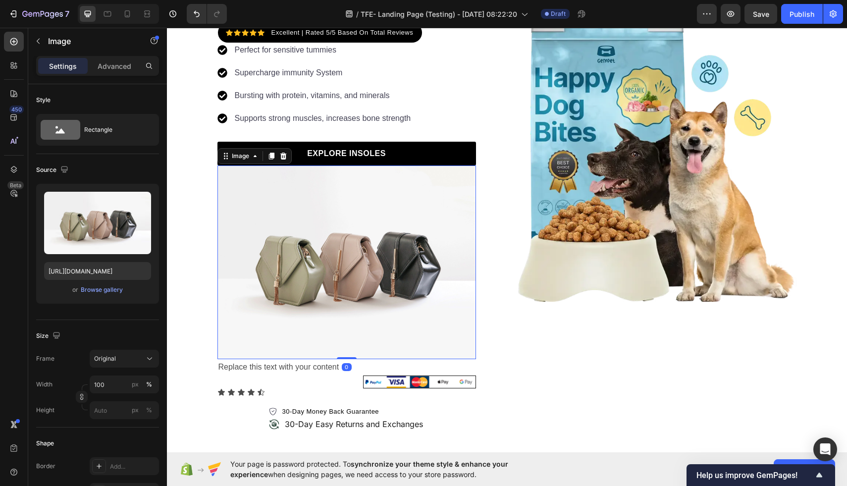
click at [400, 263] on img at bounding box center [346, 262] width 259 height 194
click at [115, 70] on p "Advanced" at bounding box center [115, 66] width 34 height 10
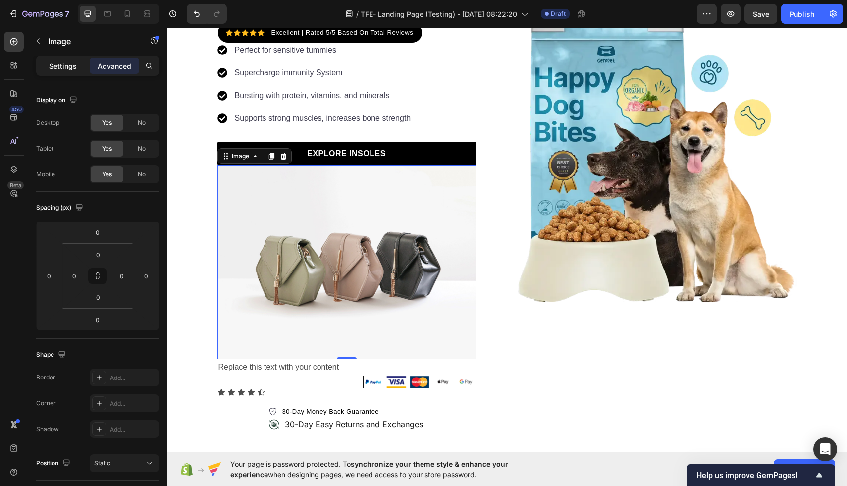
click at [72, 68] on p "Settings" at bounding box center [63, 66] width 28 height 10
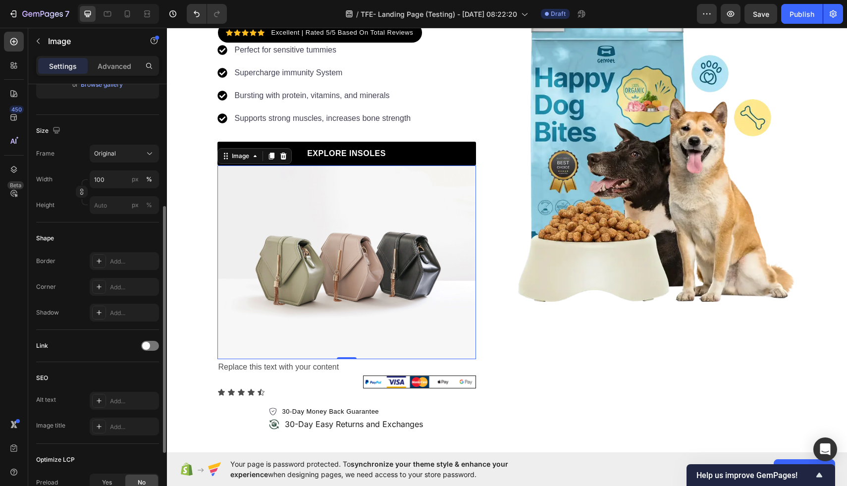
scroll to position [209, 0]
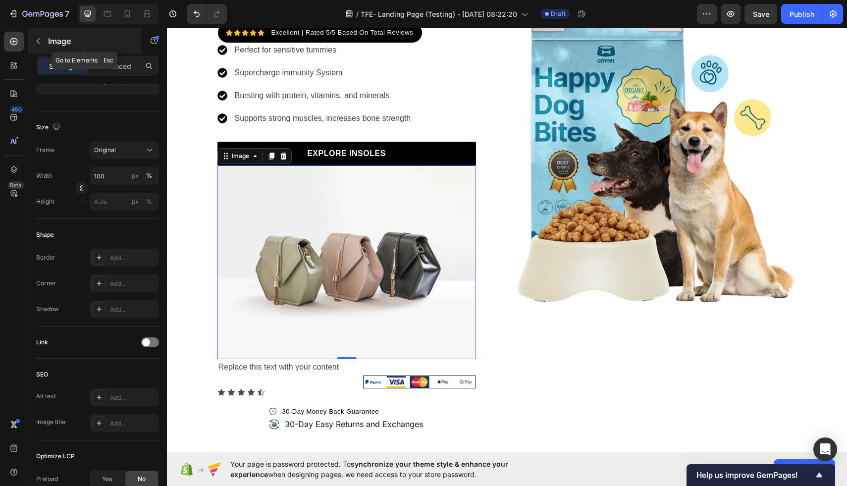
click at [40, 38] on icon "button" at bounding box center [38, 41] width 8 height 8
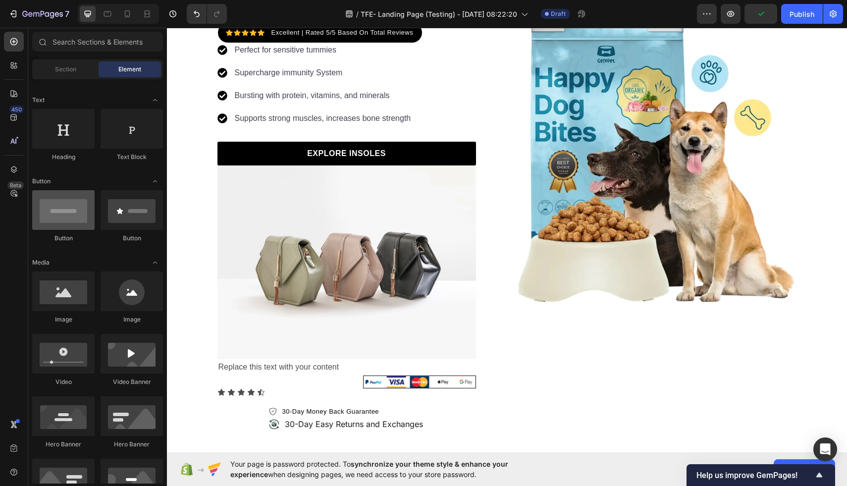
click at [53, 211] on div at bounding box center [63, 210] width 62 height 40
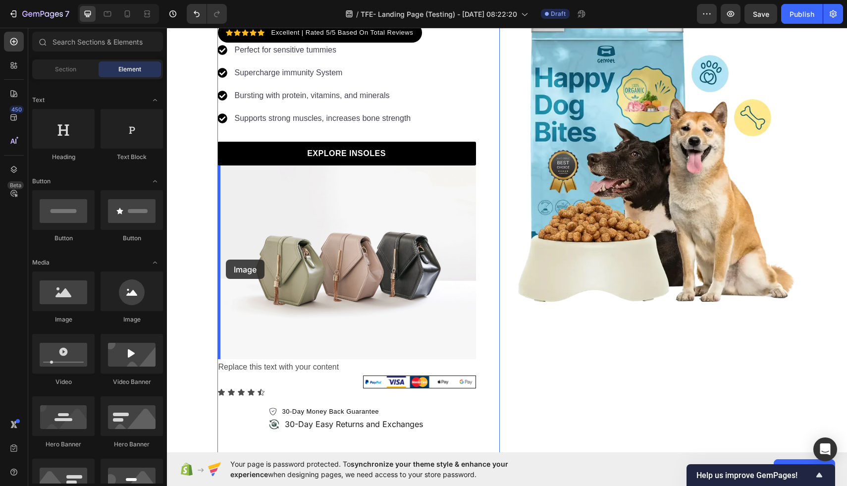
drag, startPoint x: 225, startPoint y: 317, endPoint x: 226, endPoint y: 260, distance: 58.0
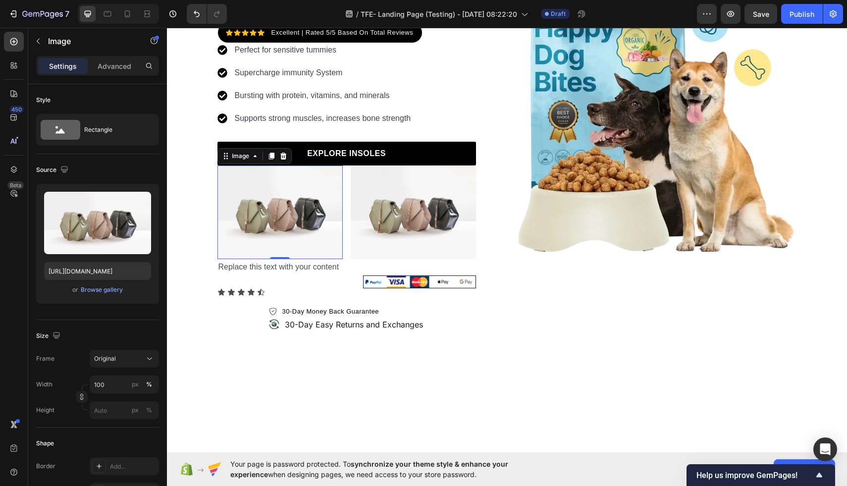
click at [258, 228] on img at bounding box center [279, 212] width 125 height 94
click at [266, 202] on img at bounding box center [279, 212] width 125 height 94
click at [281, 158] on icon at bounding box center [283, 155] width 6 height 7
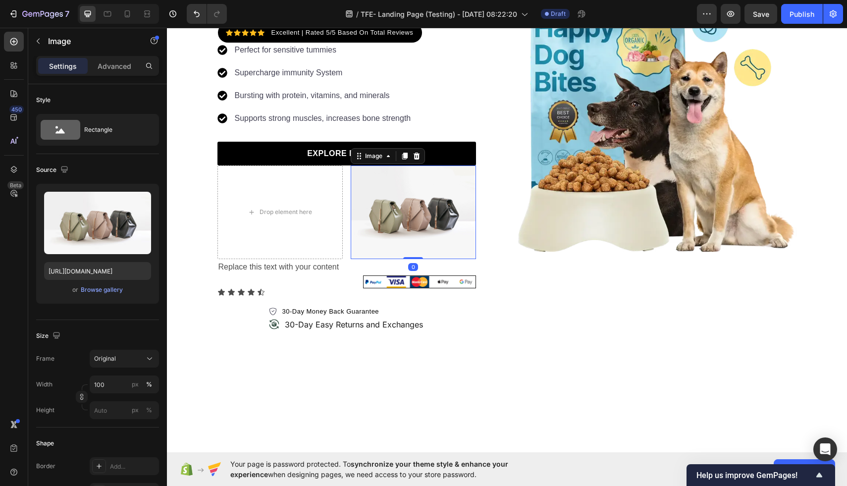
click at [380, 203] on img at bounding box center [413, 212] width 125 height 94
click at [415, 159] on icon at bounding box center [416, 155] width 6 height 7
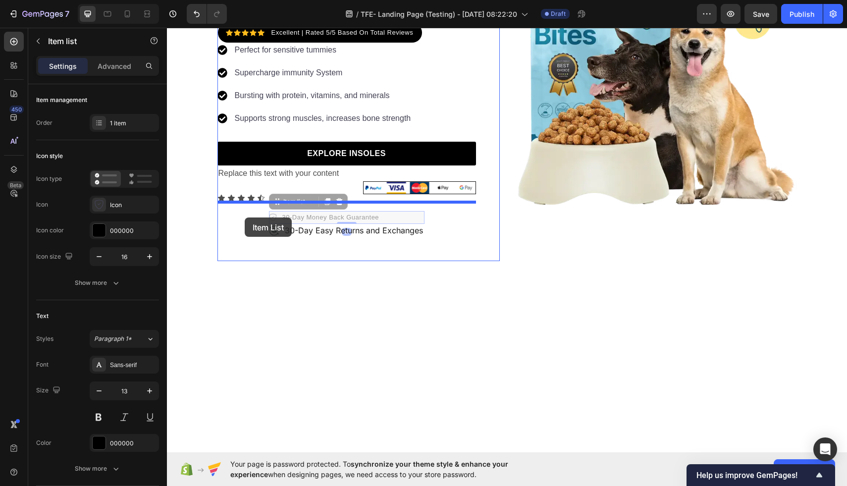
drag, startPoint x: 311, startPoint y: 218, endPoint x: 245, endPoint y: 217, distance: 66.4
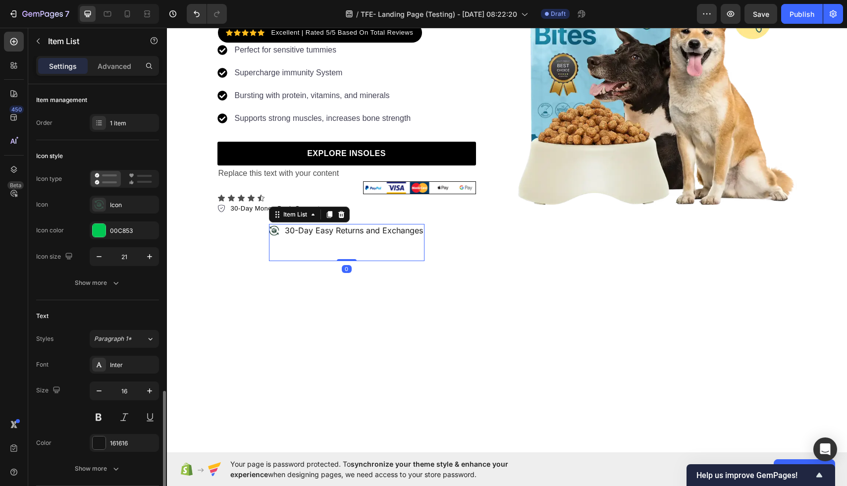
scroll to position [209, 0]
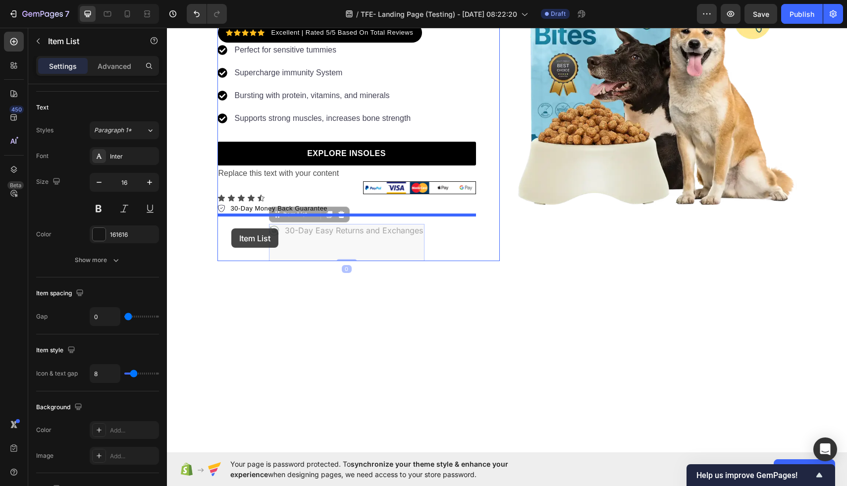
drag, startPoint x: 326, startPoint y: 229, endPoint x: 231, endPoint y: 228, distance: 95.6
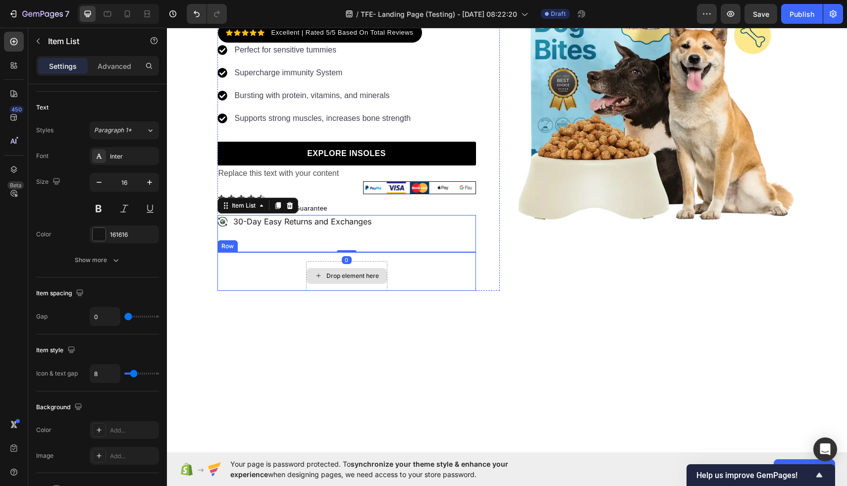
click at [317, 284] on div "Drop element here" at bounding box center [346, 276] width 81 height 30
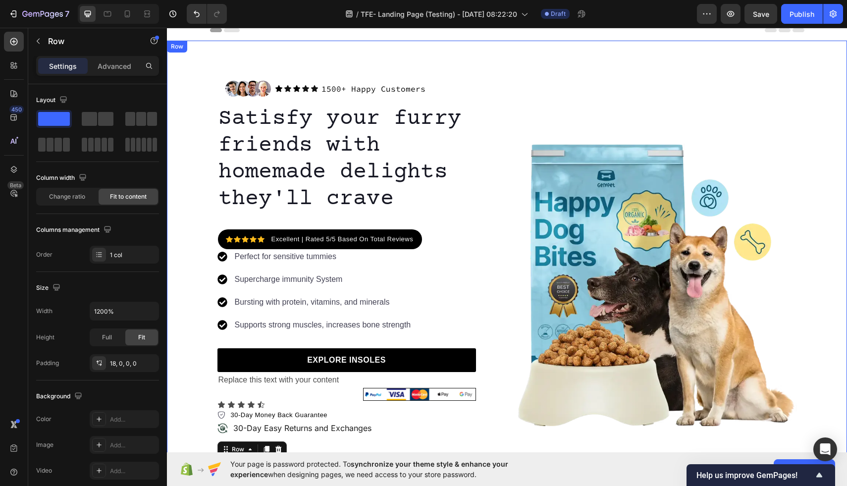
scroll to position [0, 0]
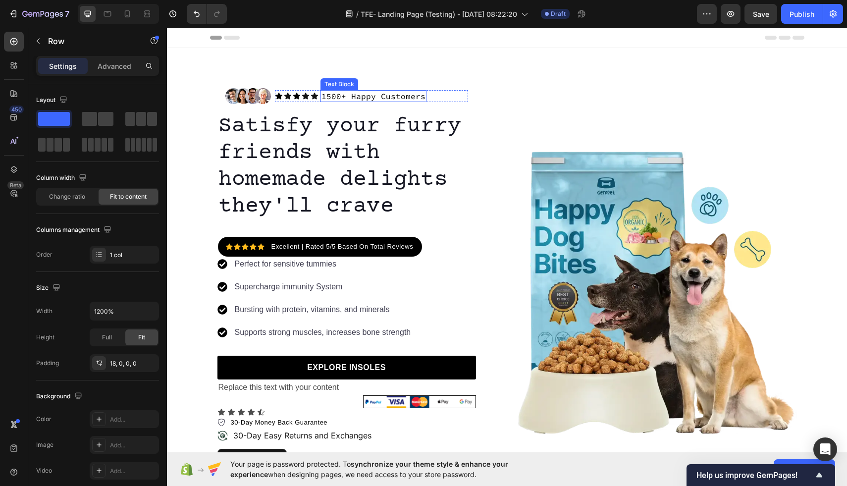
click at [386, 99] on p "1500+ Happy Customers" at bounding box center [373, 96] width 104 height 10
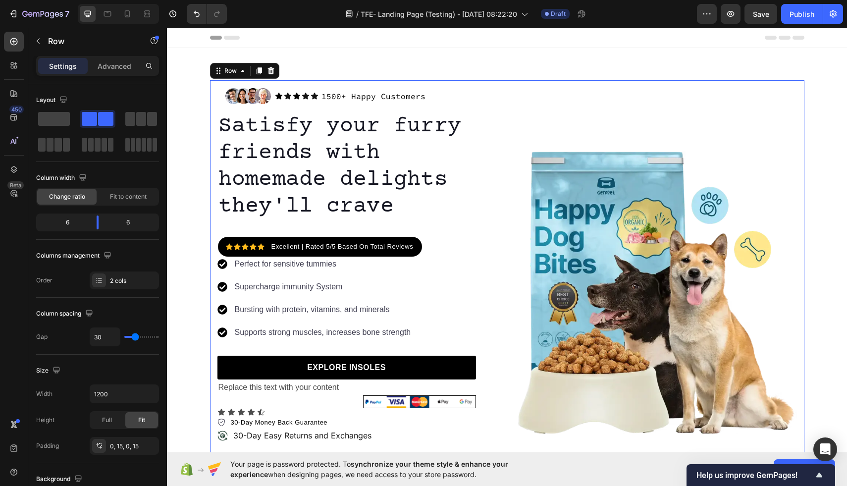
click at [605, 106] on div "Image" at bounding box center [656, 292] width 282 height 424
click at [147, 14] on icon at bounding box center [147, 14] width 10 height 10
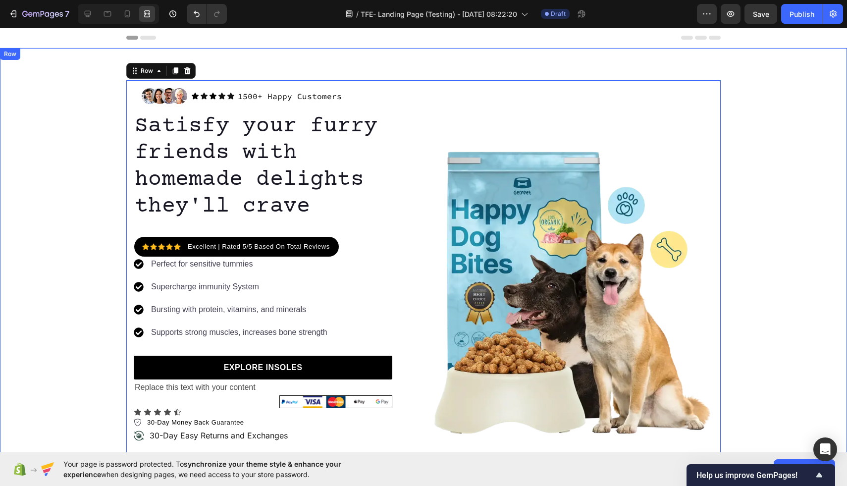
click at [93, 132] on div "Image Icon Icon Icon Icon Icon Icon List 1500+ Happy Customers Text Block Row R…" at bounding box center [423, 292] width 847 height 424
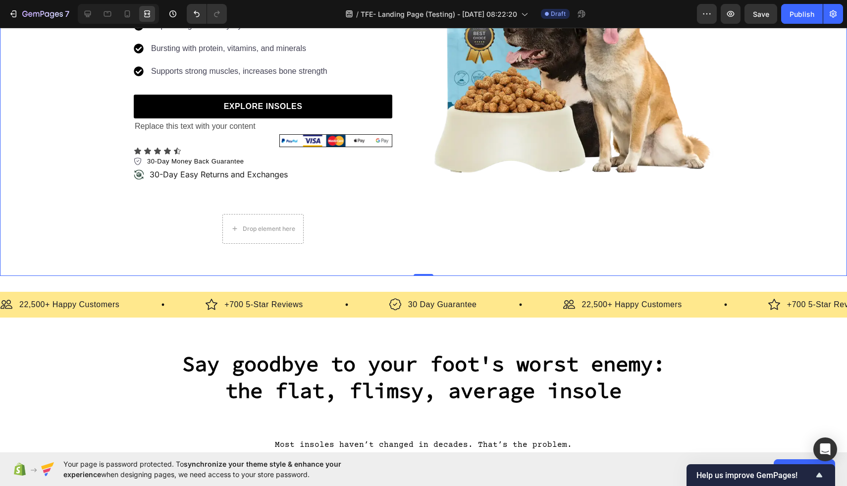
scroll to position [261, 0]
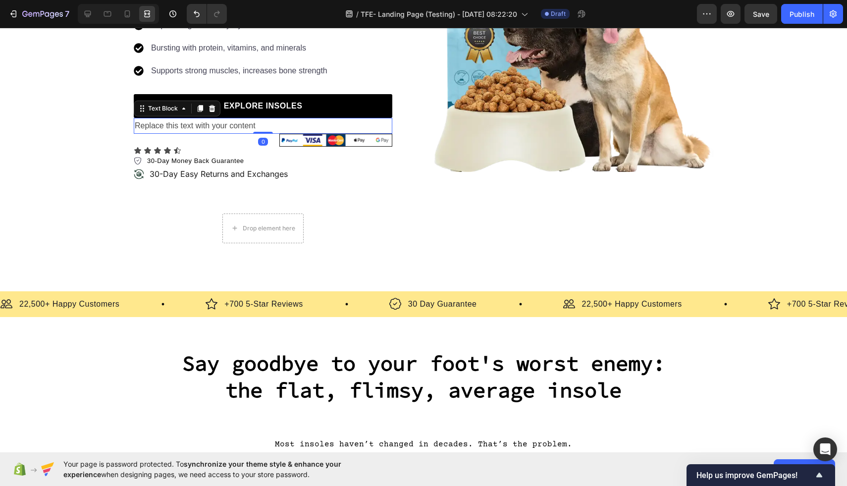
click at [218, 125] on p "Replace this text with your content" at bounding box center [263, 126] width 257 height 14
click at [210, 109] on icon at bounding box center [212, 108] width 6 height 7
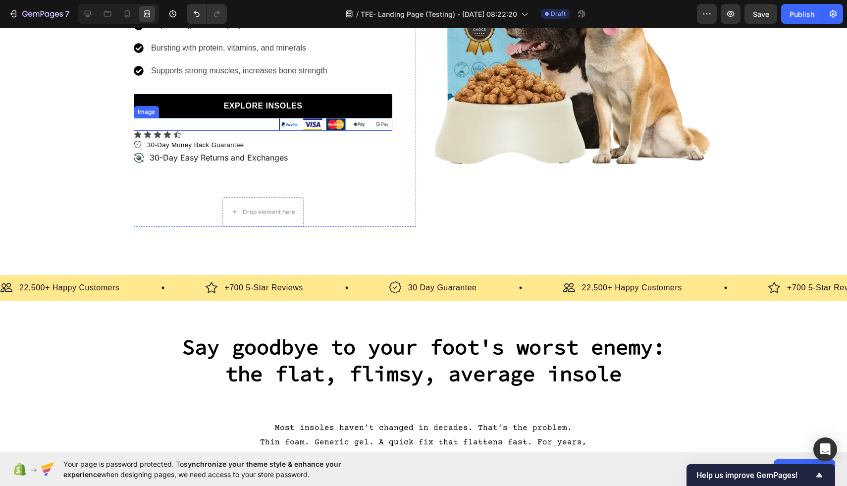
click at [315, 125] on img at bounding box center [335, 124] width 113 height 13
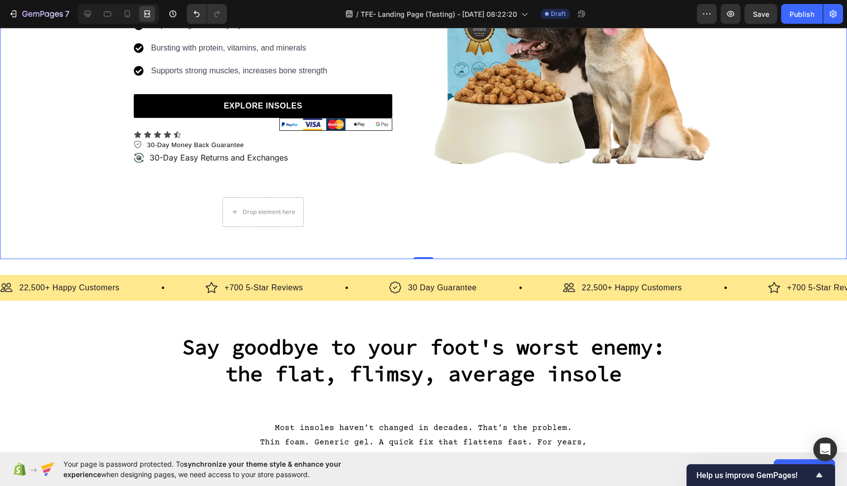
click at [90, 170] on div "Image Icon Icon Icon Icon Icon Icon List 1500+ Happy Customers Text Block Row R…" at bounding box center [423, 23] width 847 height 408
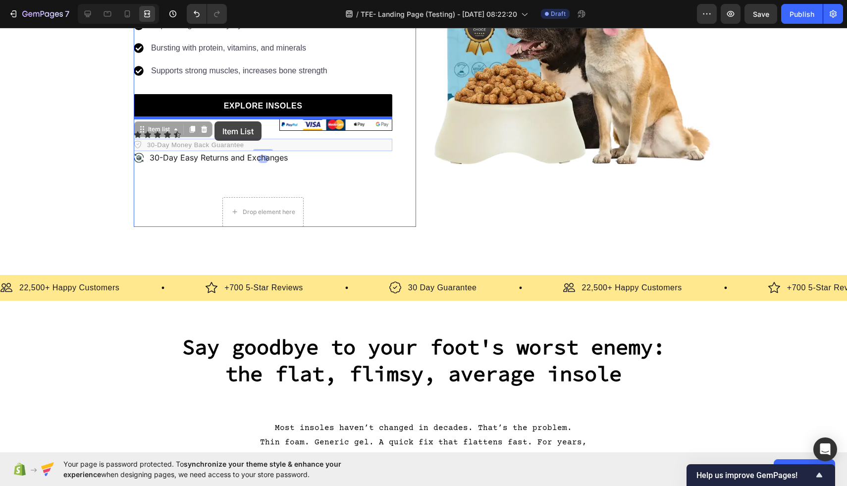
drag, startPoint x: 182, startPoint y: 146, endPoint x: 214, endPoint y: 121, distance: 40.3
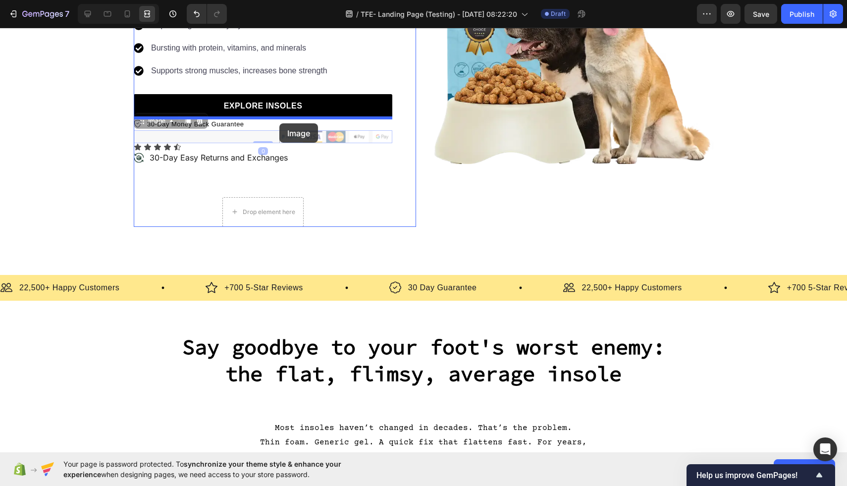
drag, startPoint x: 306, startPoint y: 135, endPoint x: 279, endPoint y: 123, distance: 29.3
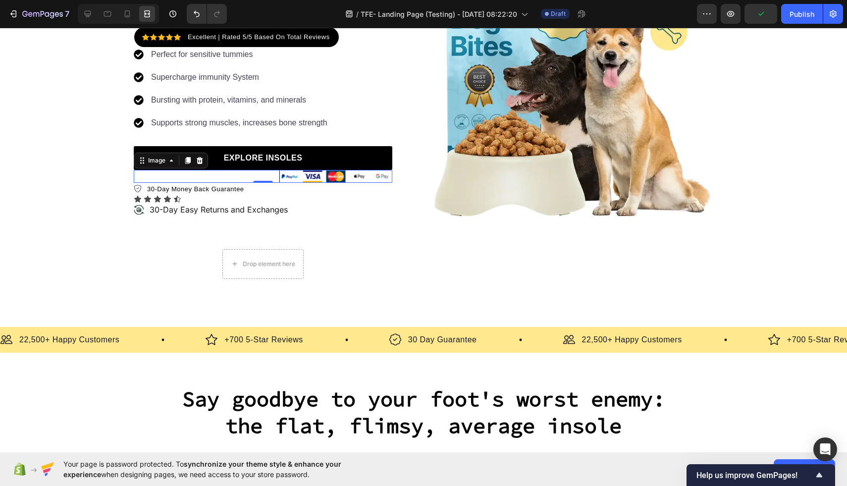
scroll to position [0, 0]
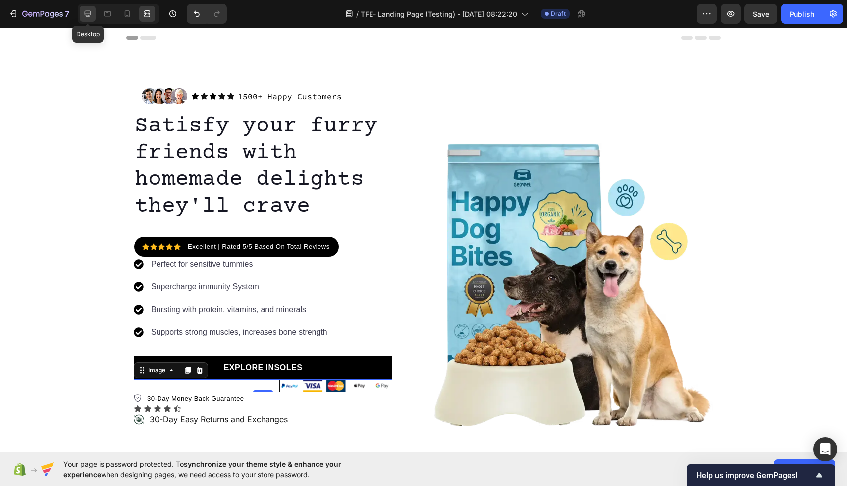
click at [83, 11] on icon at bounding box center [88, 14] width 10 height 10
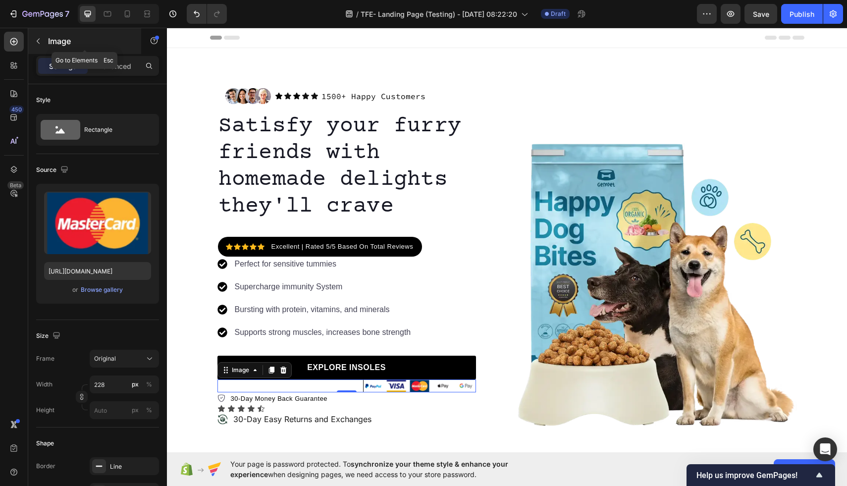
click at [51, 41] on p "Image" at bounding box center [90, 41] width 84 height 12
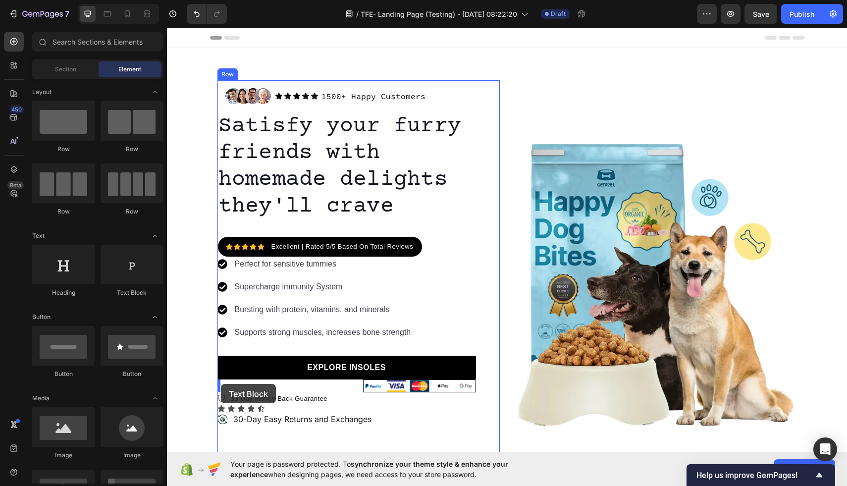
drag, startPoint x: 280, startPoint y: 167, endPoint x: 221, endPoint y: 384, distance: 224.3
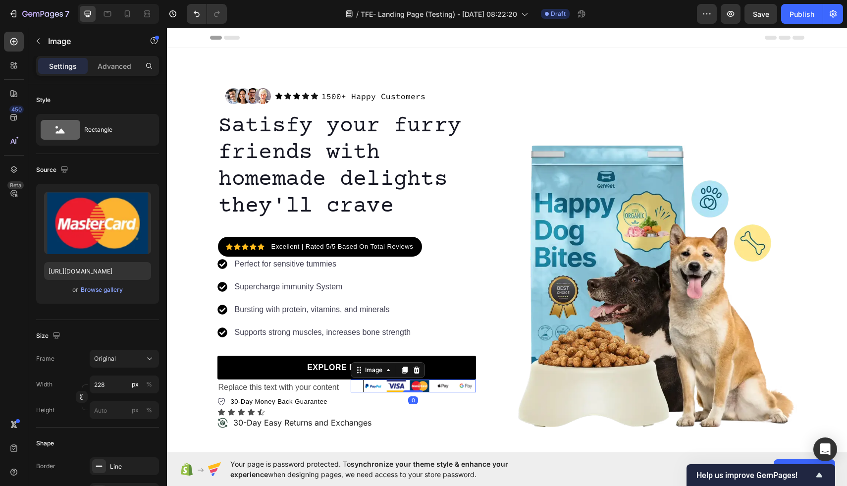
click at [380, 389] on img at bounding box center [419, 385] width 113 height 13
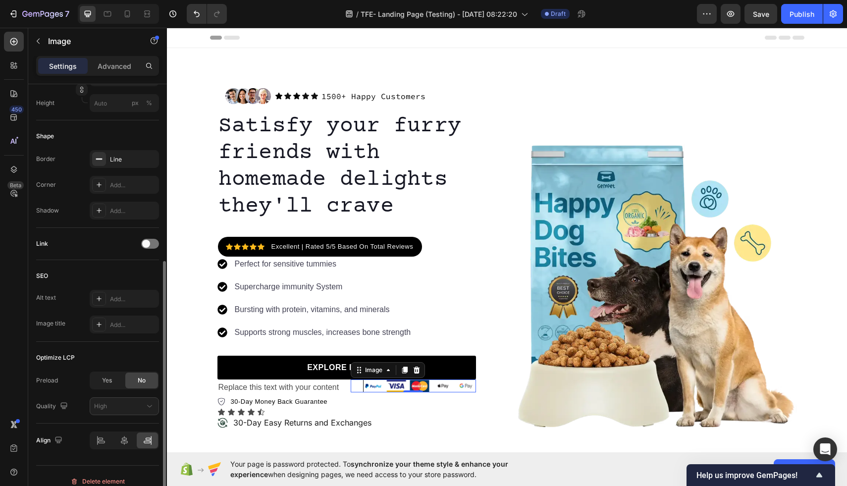
scroll to position [318, 0]
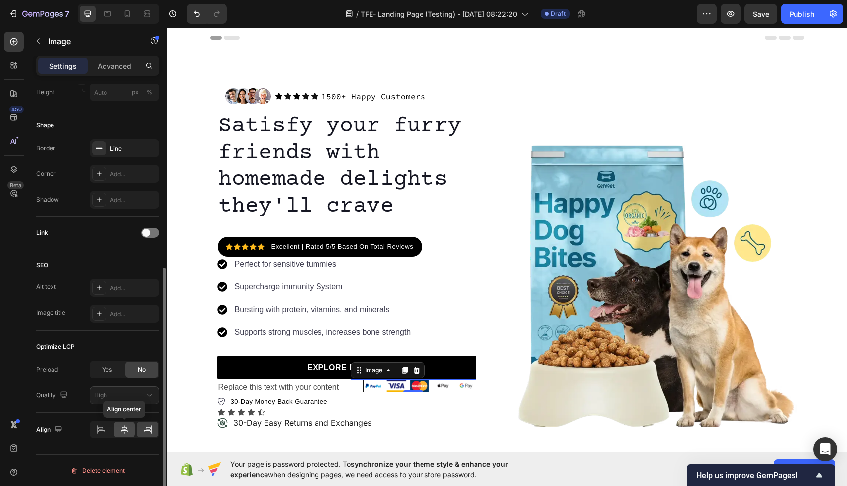
click at [124, 425] on icon at bounding box center [124, 429] width 10 height 10
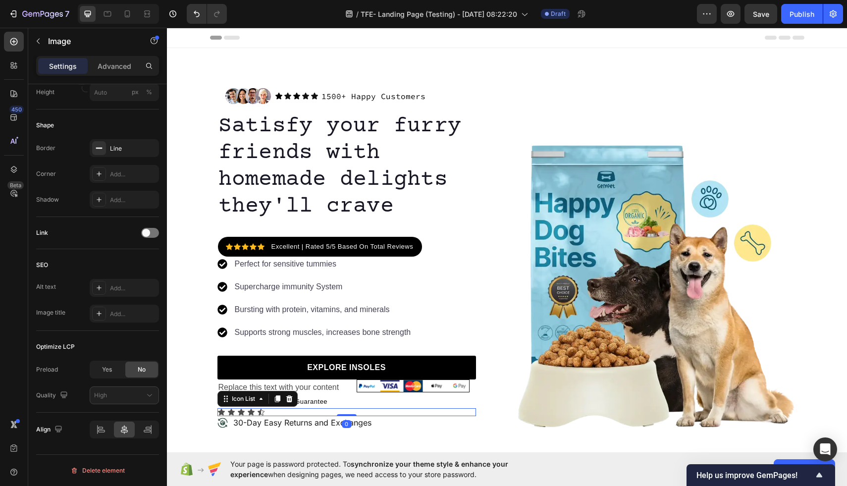
click at [447, 411] on div "Icon Icon Icon Icon Icon" at bounding box center [346, 412] width 259 height 8
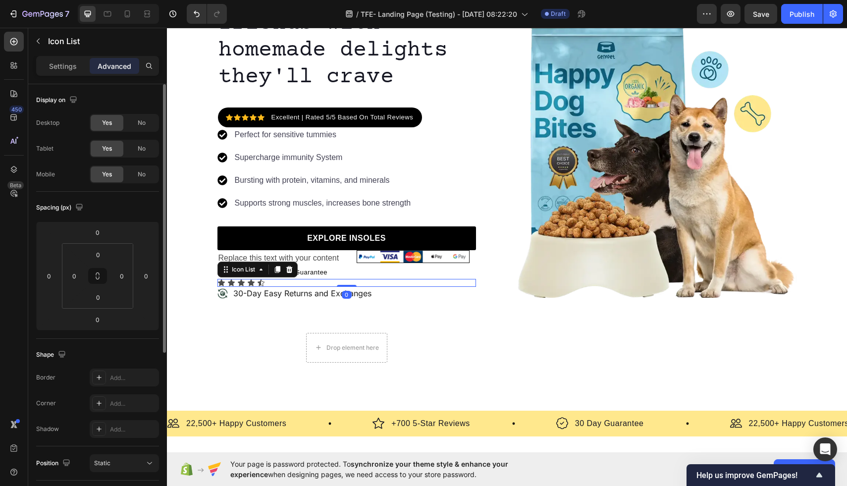
scroll to position [143, 0]
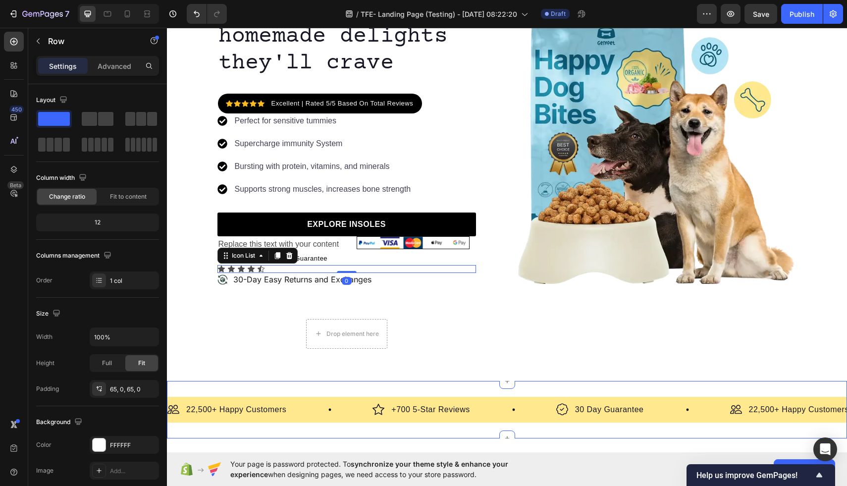
click at [444, 350] on div "Image Icon Icon Icon Icon Icon Icon List 1500+ Happy Customers Text Block Row R…" at bounding box center [507, 143] width 680 height 476
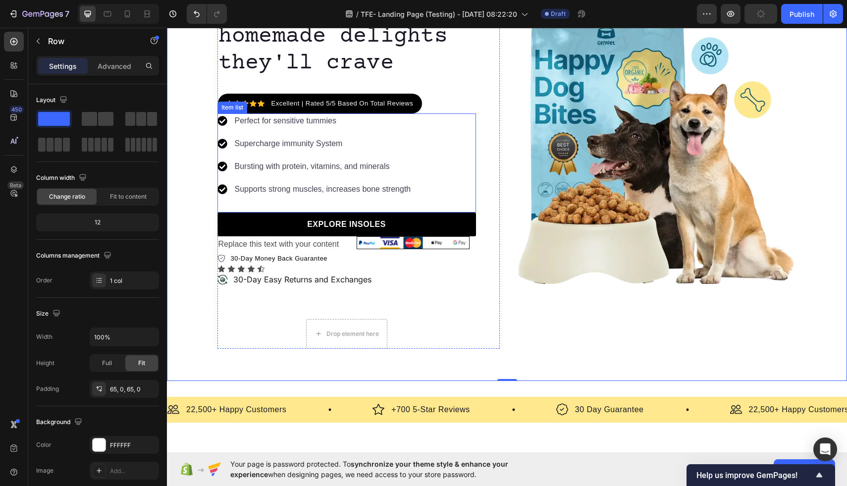
click at [455, 175] on div "Perfect for sensitive tummies Supercharge immunity System Bursting with protein…" at bounding box center [346, 162] width 259 height 99
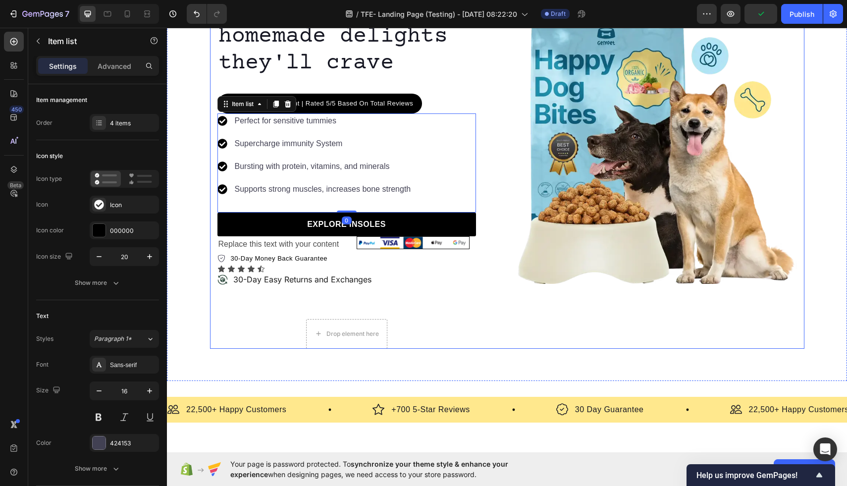
click at [504, 211] on div "Image Icon Icon Icon Icon Icon Icon List 1500+ Happy Customers Text Block Row R…" at bounding box center [507, 143] width 594 height 412
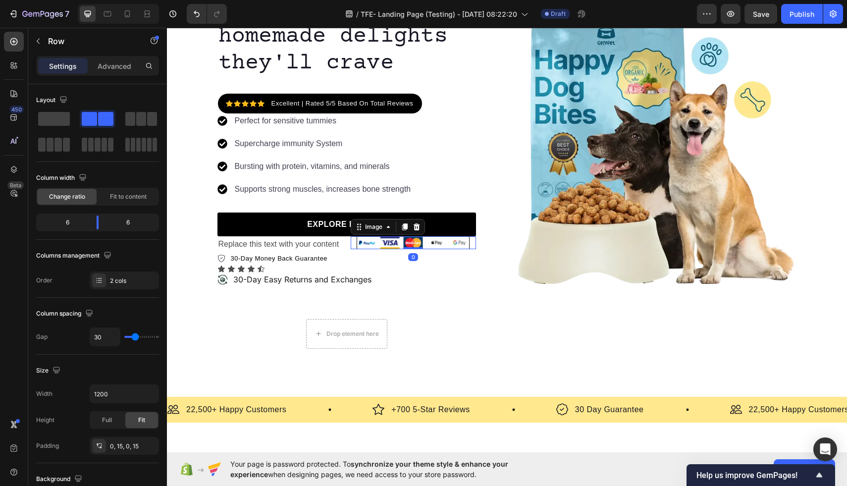
click at [433, 244] on img at bounding box center [413, 242] width 113 height 13
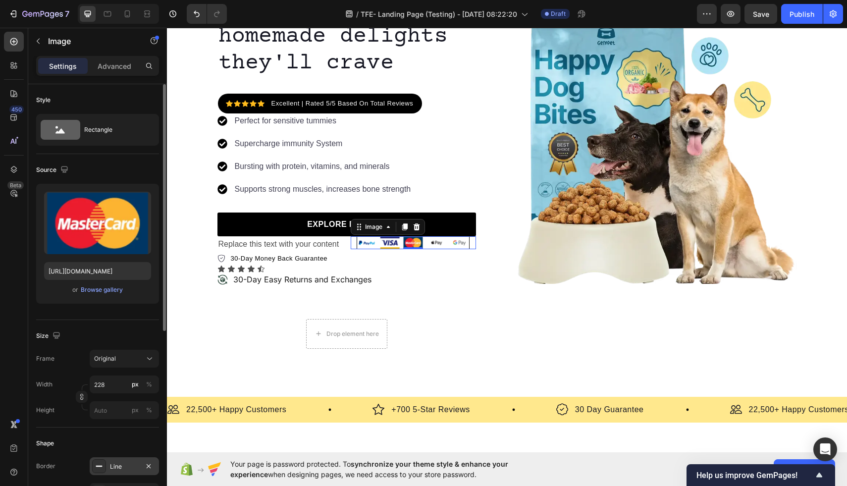
click at [103, 467] on icon at bounding box center [99, 466] width 8 height 8
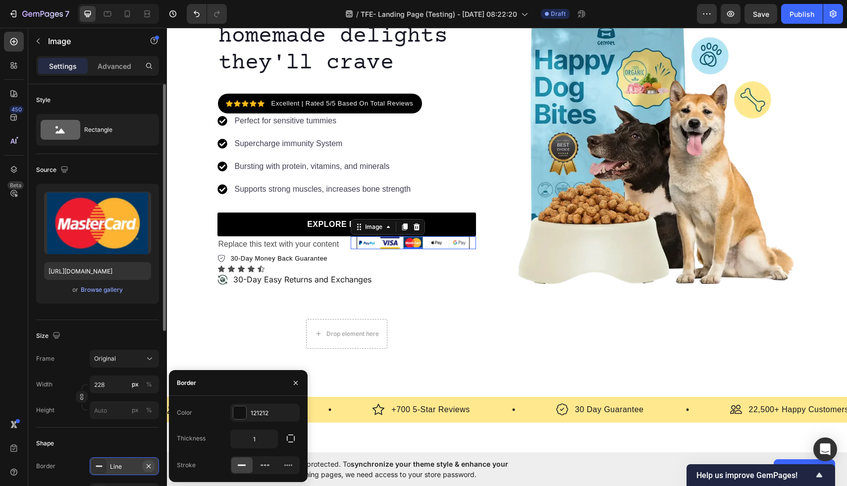
click at [149, 466] on icon "button" at bounding box center [149, 466] width 8 height 8
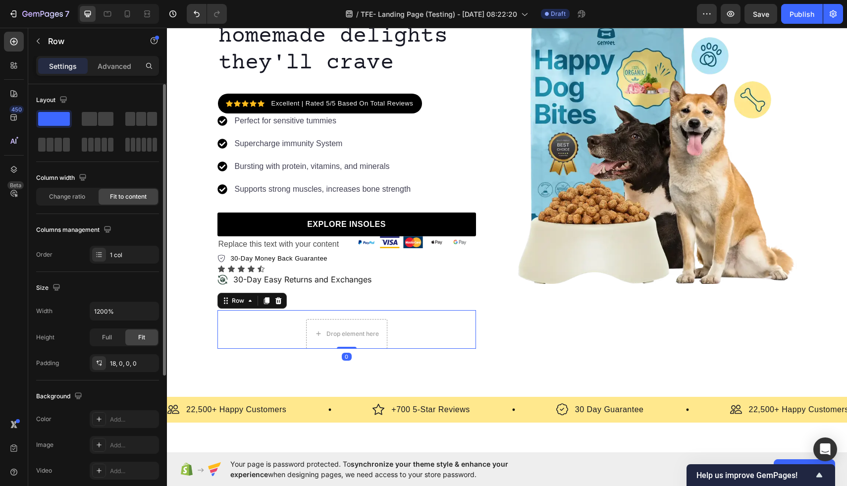
click at [437, 332] on div "Drop element here Row 0" at bounding box center [346, 329] width 259 height 39
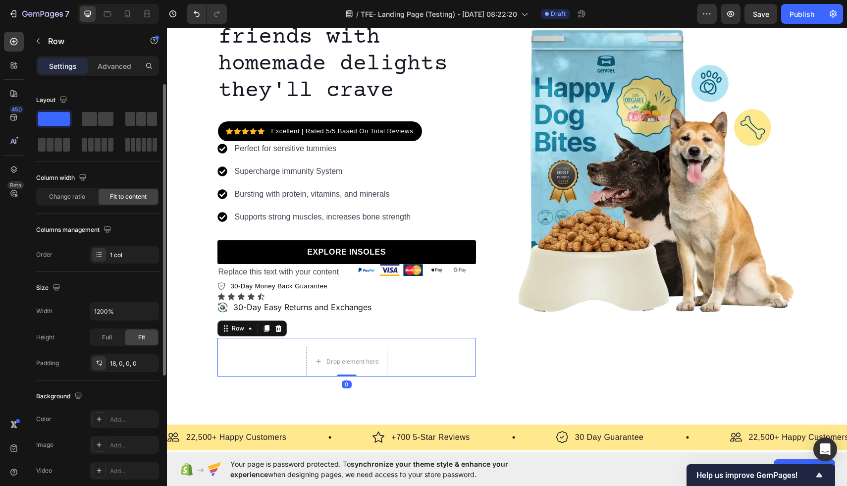
scroll to position [113, 0]
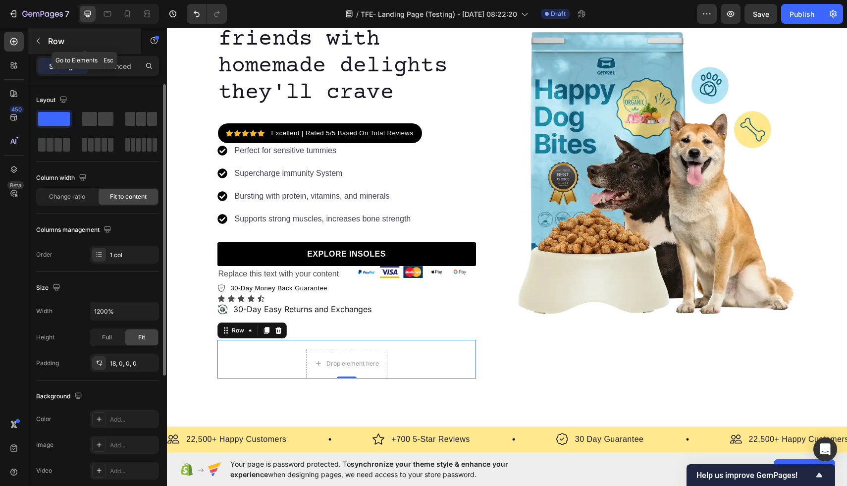
click at [40, 42] on icon "button" at bounding box center [38, 41] width 8 height 8
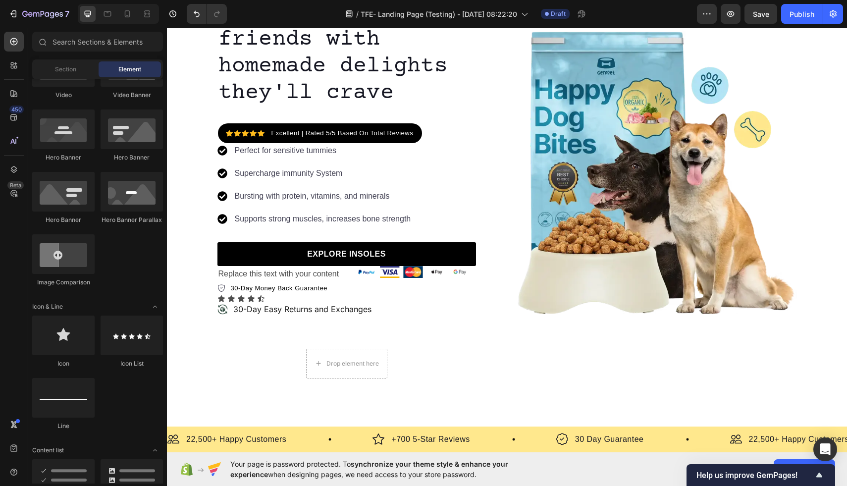
scroll to position [568, 0]
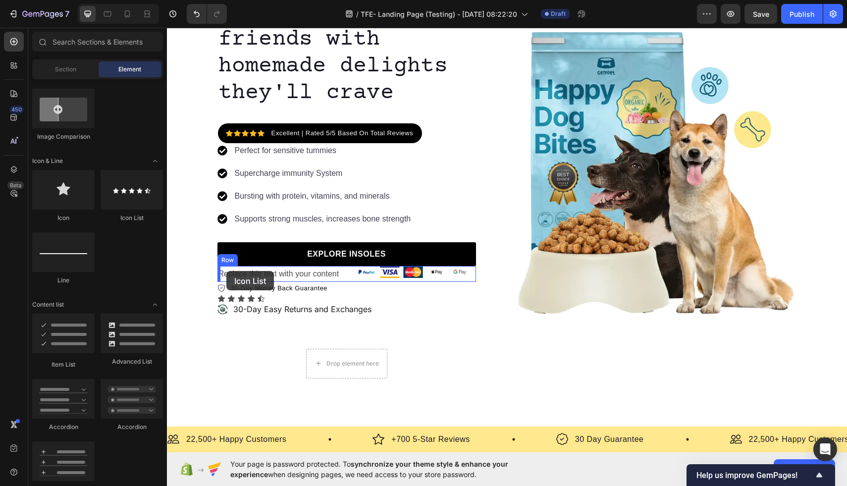
drag, startPoint x: 296, startPoint y: 234, endPoint x: 226, endPoint y: 271, distance: 79.1
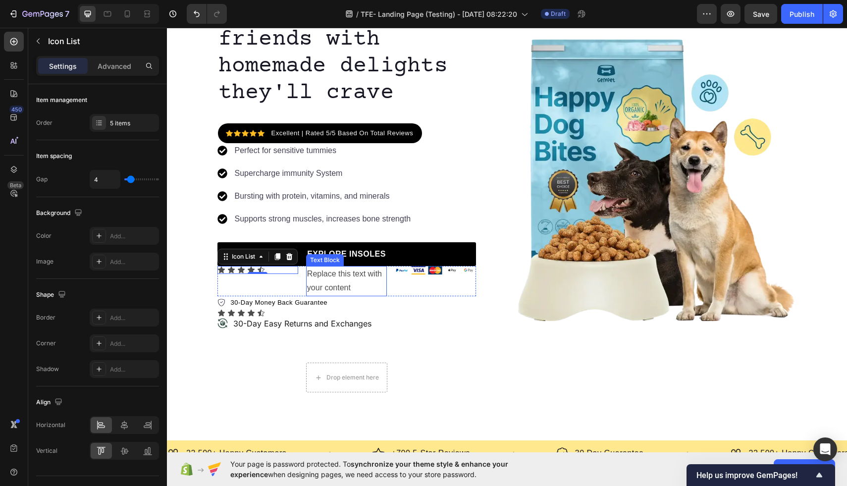
click at [339, 276] on div "Replace this text with your content" at bounding box center [346, 281] width 81 height 31
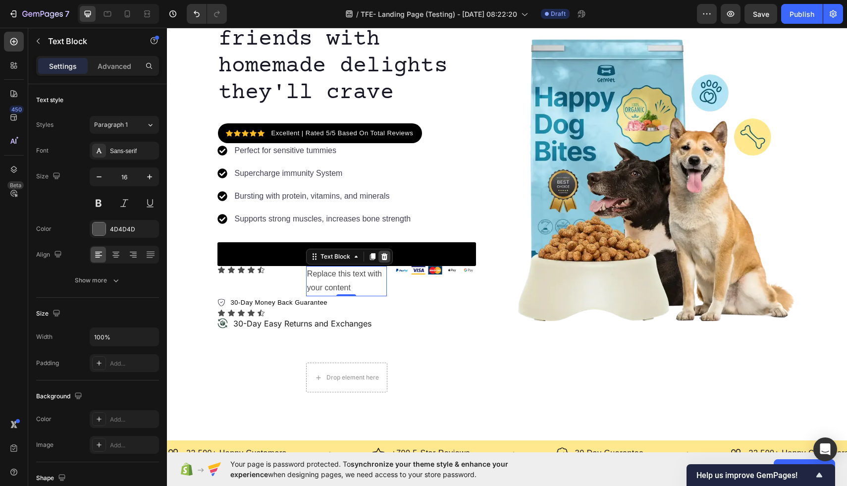
click at [383, 257] on icon at bounding box center [384, 257] width 8 height 8
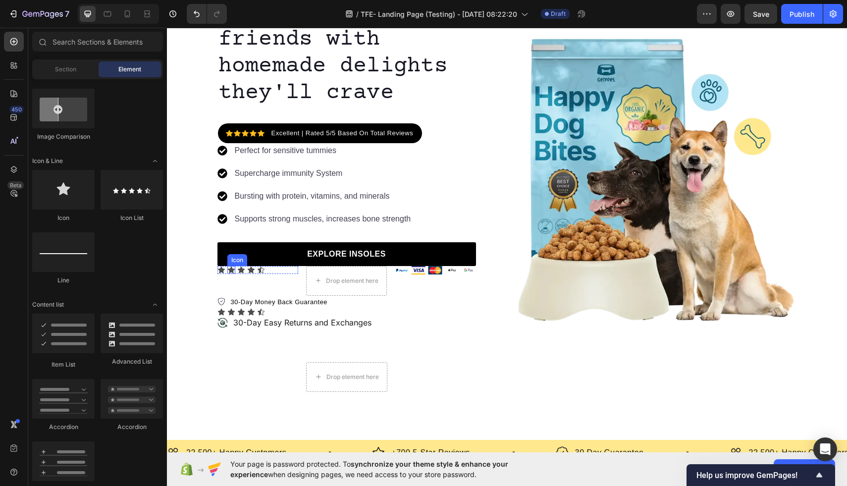
scroll to position [114, 0]
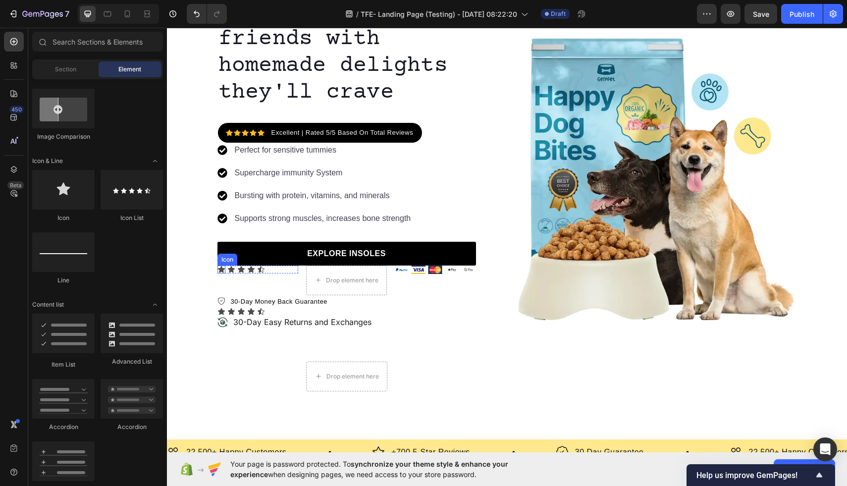
click at [221, 270] on div "Icon" at bounding box center [221, 269] width 8 height 8
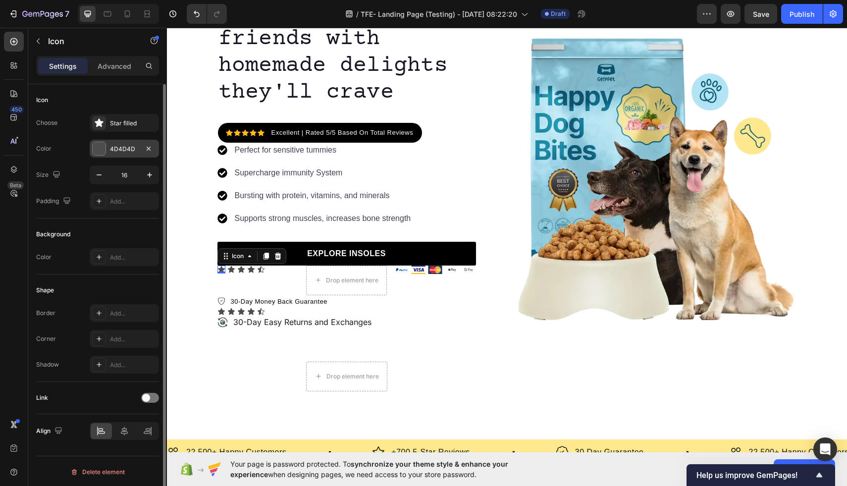
click at [104, 155] on div at bounding box center [99, 149] width 14 height 14
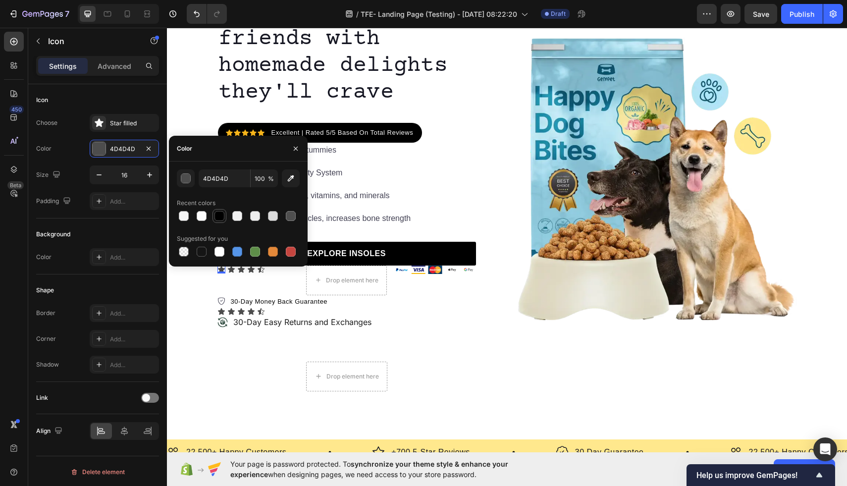
click at [214, 218] on div at bounding box center [219, 216] width 12 height 12
type input "000000"
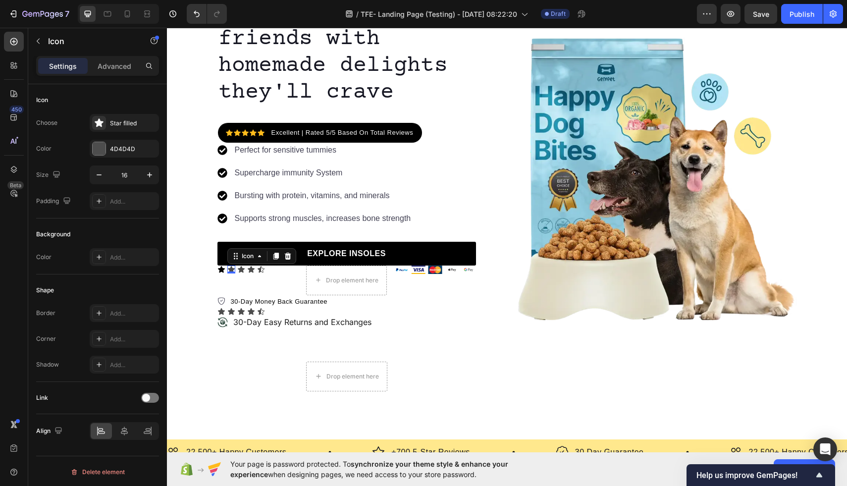
click at [232, 269] on div "Icon 0" at bounding box center [231, 269] width 8 height 8
click at [97, 145] on div at bounding box center [99, 148] width 13 height 13
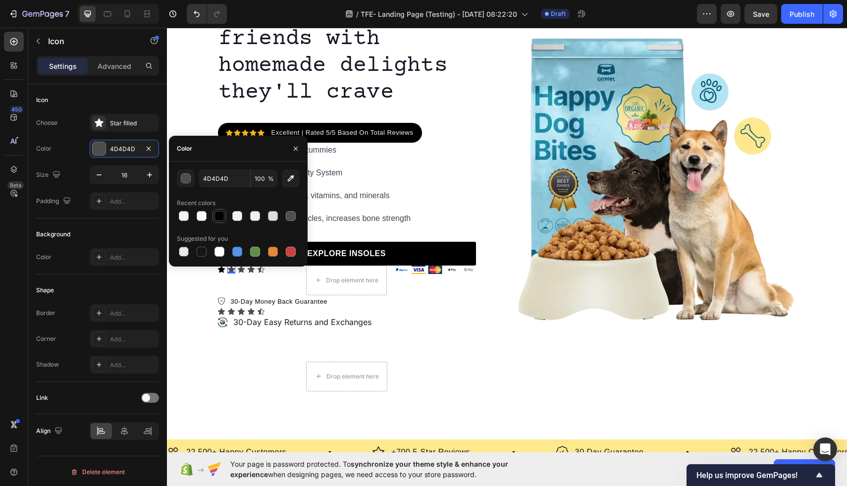
click at [219, 220] on div at bounding box center [219, 216] width 10 height 10
type input "000000"
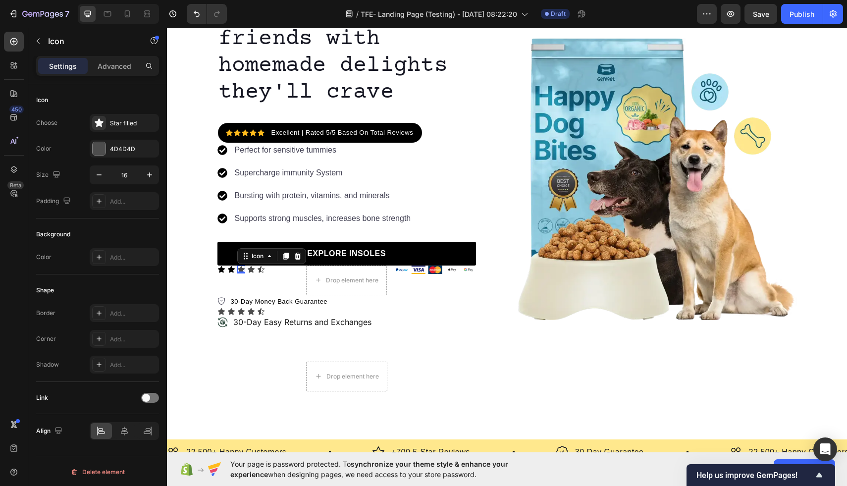
click at [243, 270] on div "Icon 0" at bounding box center [241, 269] width 8 height 8
click at [104, 151] on div at bounding box center [99, 148] width 13 height 13
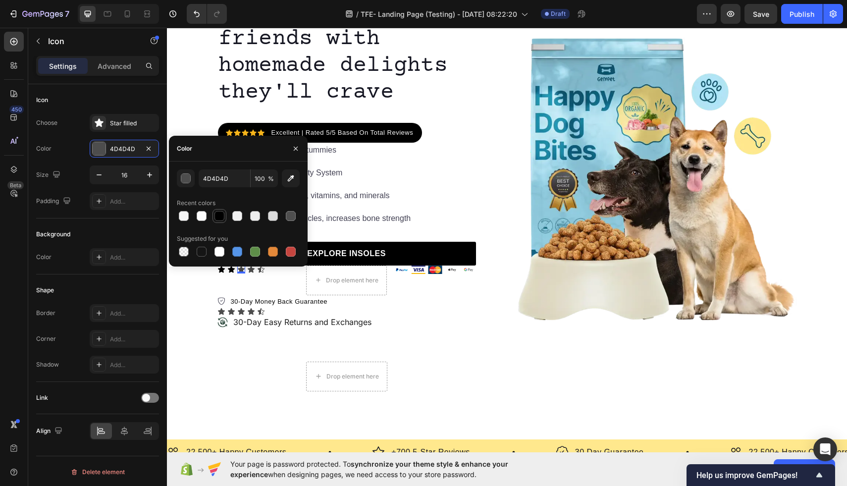
click at [221, 218] on div at bounding box center [219, 216] width 10 height 10
type input "000000"
click at [250, 270] on div "Icon 0" at bounding box center [251, 269] width 8 height 8
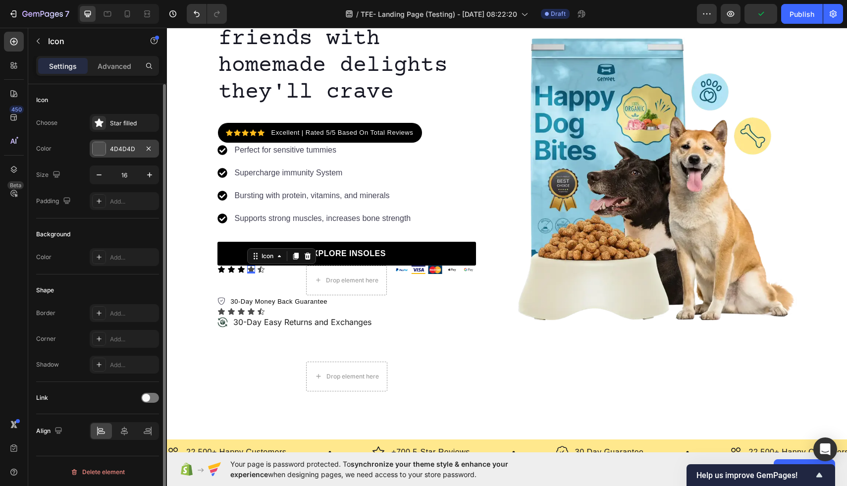
click at [99, 152] on div at bounding box center [99, 148] width 13 height 13
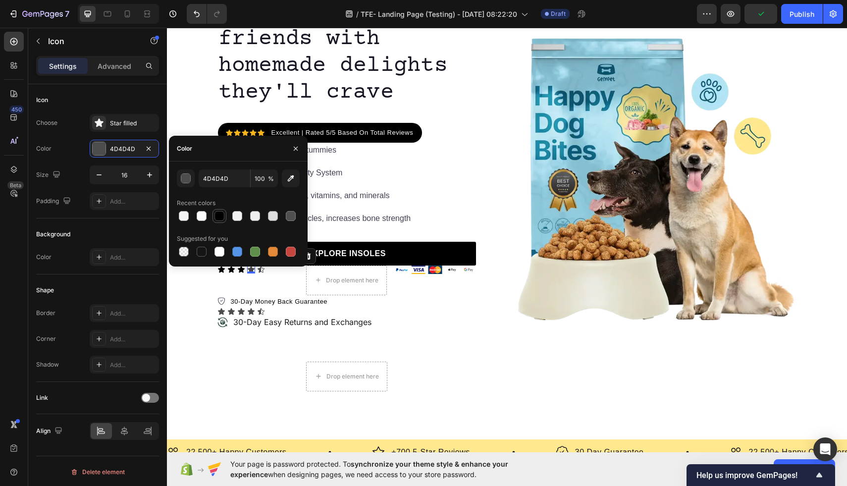
click at [219, 220] on div at bounding box center [219, 216] width 10 height 10
type input "000000"
click at [261, 269] on div "Icon" at bounding box center [261, 269] width 8 height 8
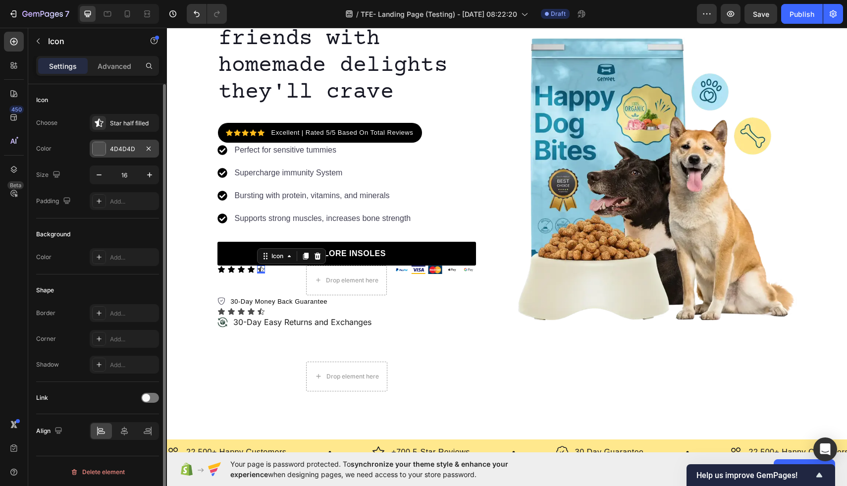
click at [101, 142] on div at bounding box center [99, 148] width 13 height 13
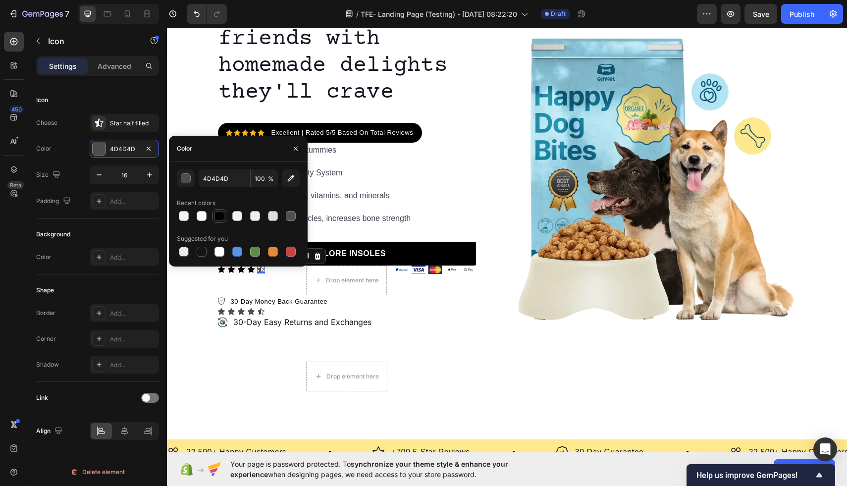
click at [217, 218] on div at bounding box center [219, 216] width 10 height 10
type input "000000"
click at [131, 126] on div "Star half filled" at bounding box center [133, 123] width 47 height 9
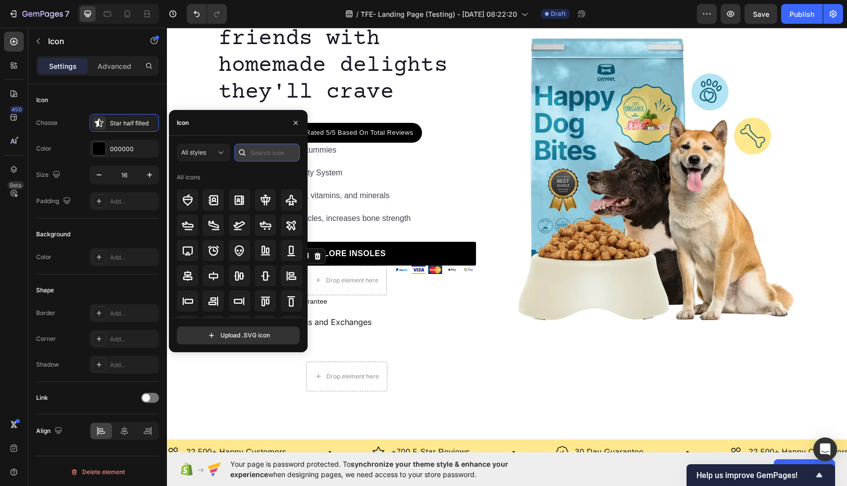
click at [260, 155] on input "text" at bounding box center [266, 153] width 65 height 18
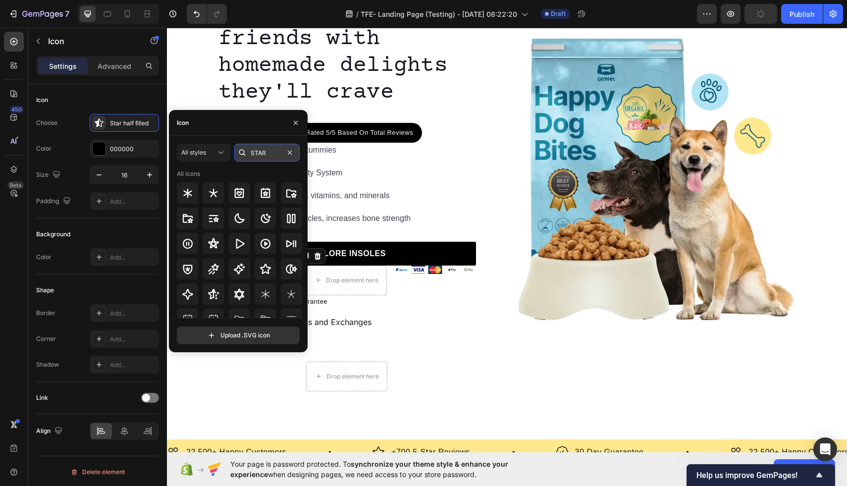
type input "STAR"
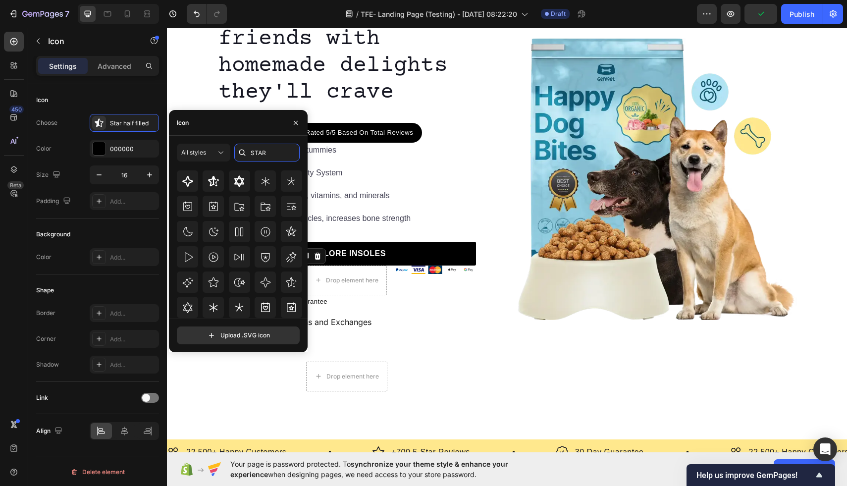
scroll to position [301, 0]
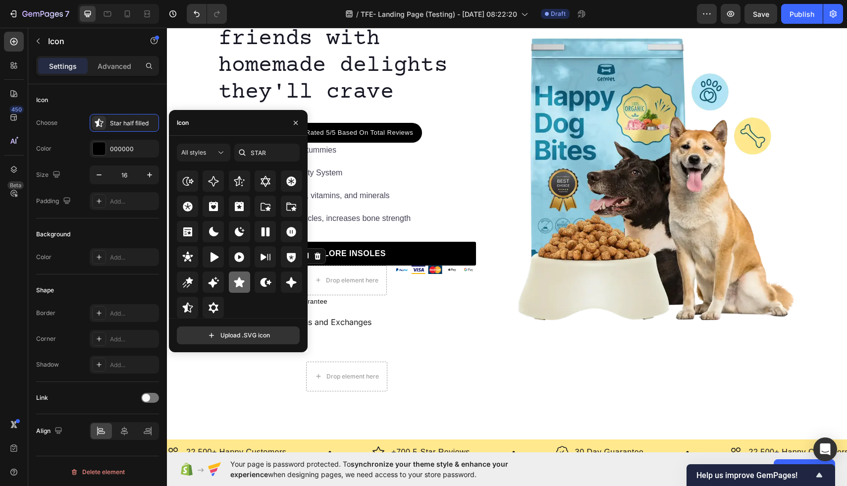
click at [242, 281] on icon at bounding box center [239, 282] width 10 height 10
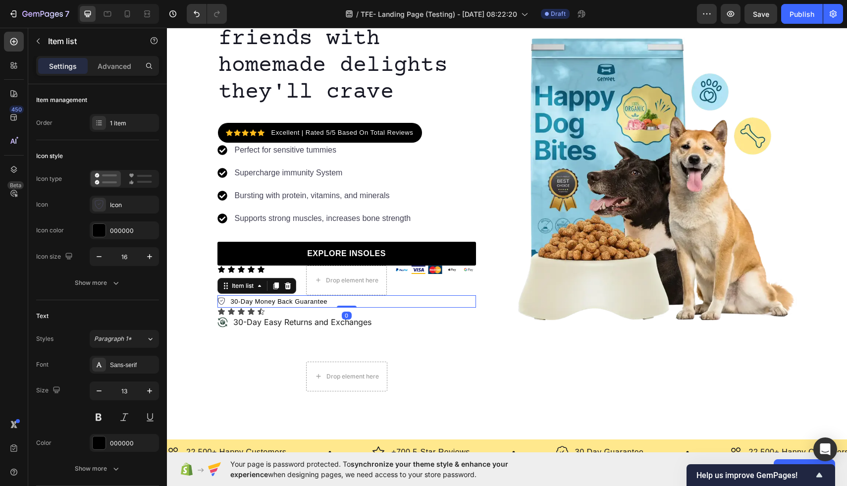
click at [346, 298] on div "30-Day Money Back Guarantee" at bounding box center [346, 301] width 259 height 13
click at [278, 135] on p "Excellent | Rated 5/5 Based On Total Reviews" at bounding box center [342, 133] width 142 height 10
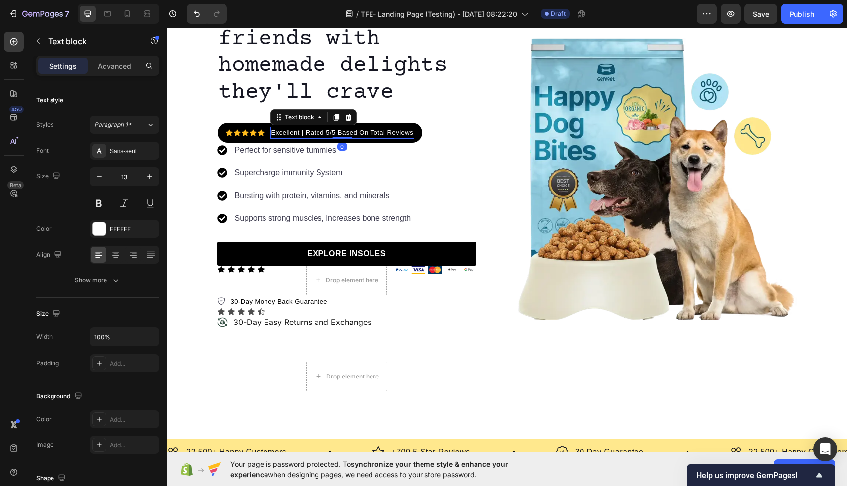
click at [278, 135] on p "Excellent | Rated 5/5 Based On Total Reviews" at bounding box center [342, 133] width 142 height 10
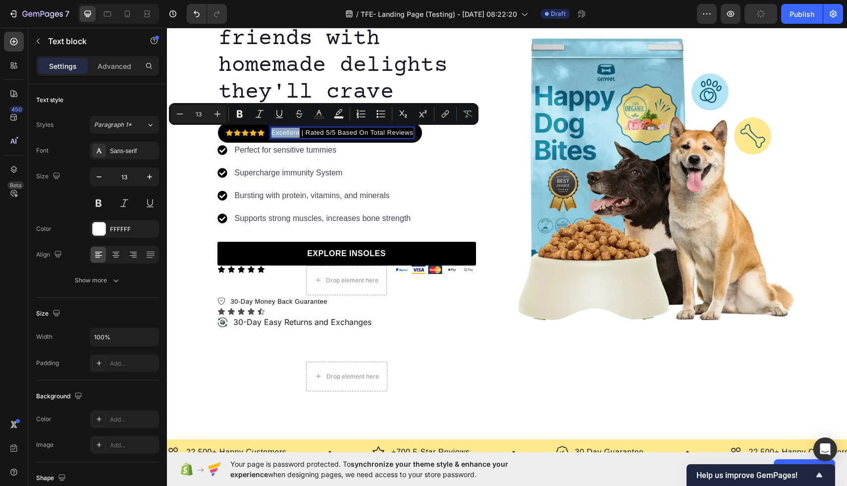
click at [279, 135] on p "Excellent | Rated 5/5 Based On Total Reviews" at bounding box center [342, 133] width 142 height 10
drag, startPoint x: 272, startPoint y: 134, endPoint x: 416, endPoint y: 136, distance: 143.2
click at [416, 136] on div "Icon Icon Icon Icon Icon Icon List Hoz Excellent | Rated 5/5 Based On Total Rev…" at bounding box center [320, 133] width 205 height 20
copy p "Excellent | Rated 5/5 Based On Total Reviews"
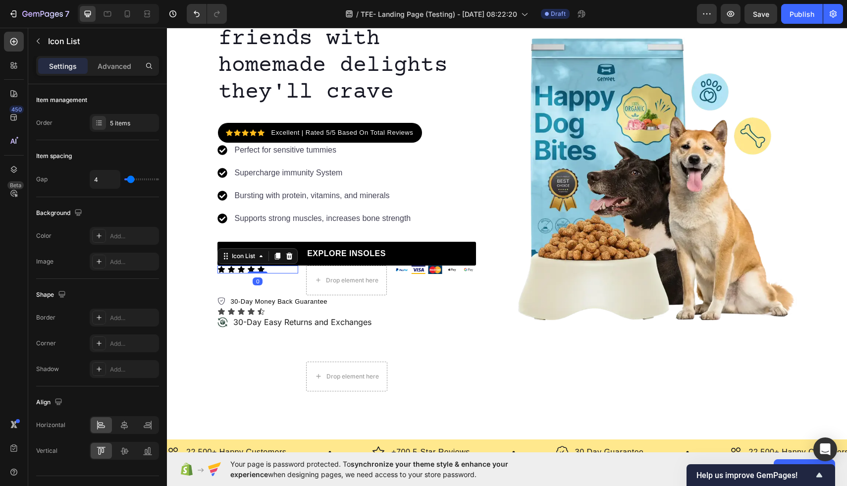
click at [290, 270] on div "Icon Icon Icon Icon Icon" at bounding box center [257, 269] width 81 height 8
click at [277, 270] on div "Icon Icon Icon Icon Icon" at bounding box center [257, 269] width 81 height 8
click at [265, 269] on div "Icon Icon Icon Icon Icon" at bounding box center [257, 269] width 81 height 8
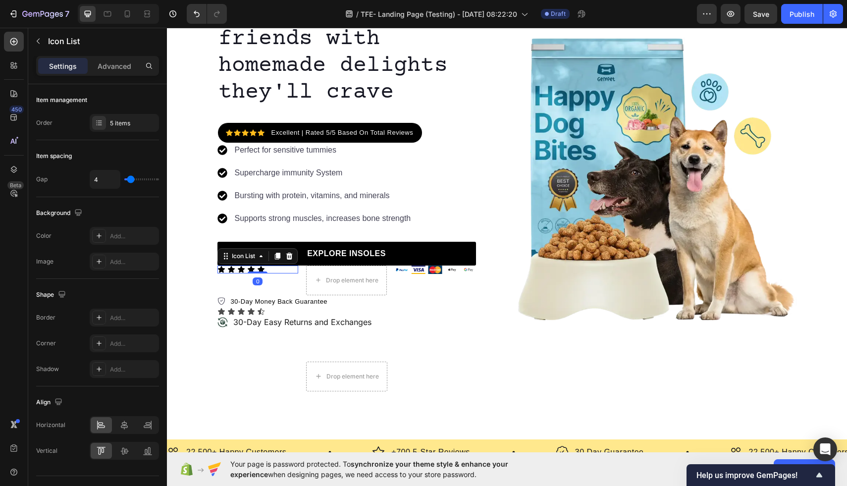
click at [265, 269] on div "Icon Icon Icon Icon Icon" at bounding box center [257, 269] width 81 height 8
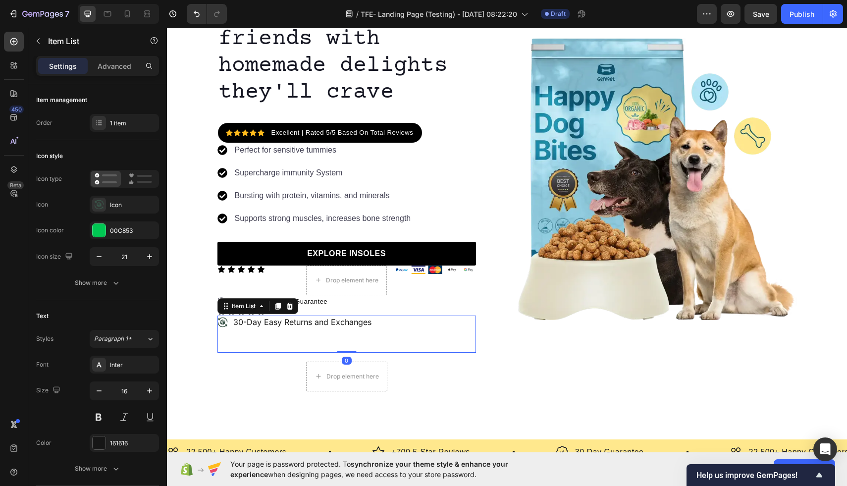
click at [468, 321] on div "30-Day Easy Returns and Exchanges" at bounding box center [346, 333] width 259 height 37
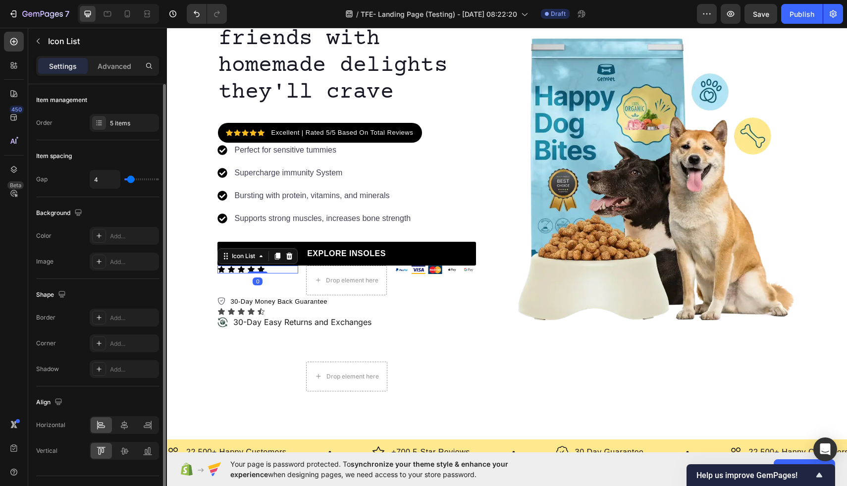
scroll to position [21, 0]
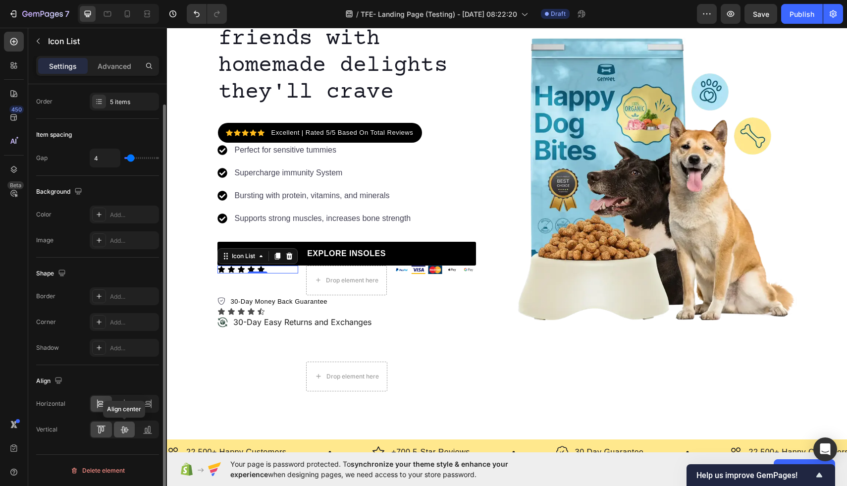
click at [127, 427] on icon at bounding box center [124, 429] width 10 height 10
click at [256, 268] on div "Icon Icon Icon Icon Icon" at bounding box center [257, 269] width 81 height 8
click at [123, 408] on icon at bounding box center [124, 404] width 10 height 10
click at [119, 429] on div at bounding box center [124, 429] width 21 height 16
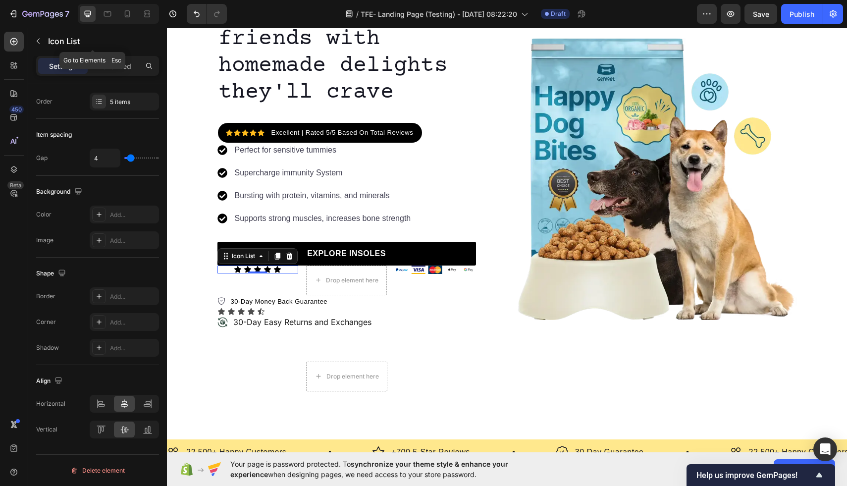
click at [43, 38] on button "button" at bounding box center [38, 41] width 16 height 16
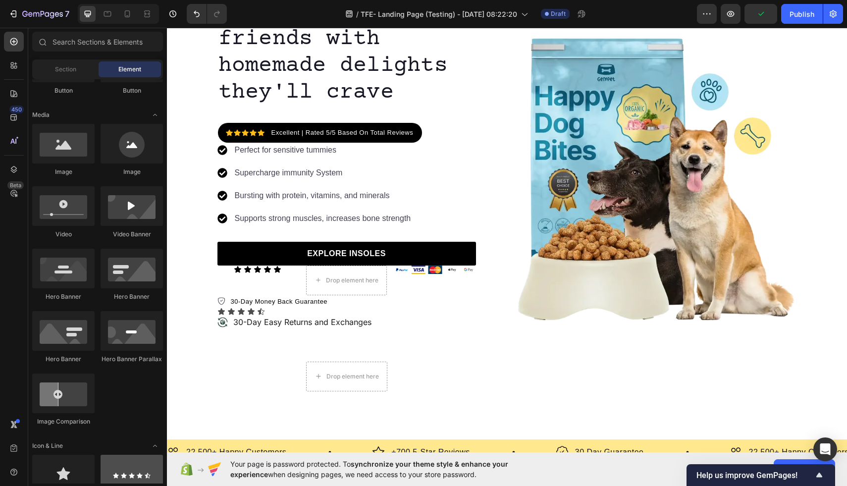
scroll to position [0, 0]
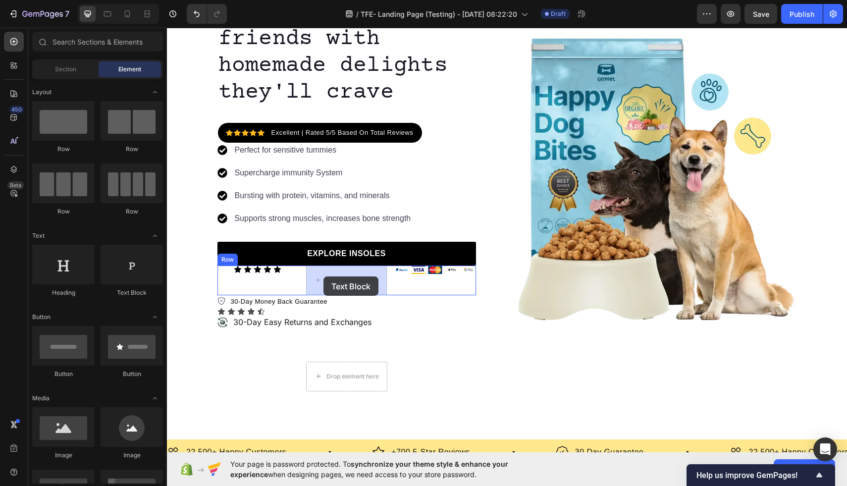
drag, startPoint x: 301, startPoint y: 289, endPoint x: 323, endPoint y: 276, distance: 25.7
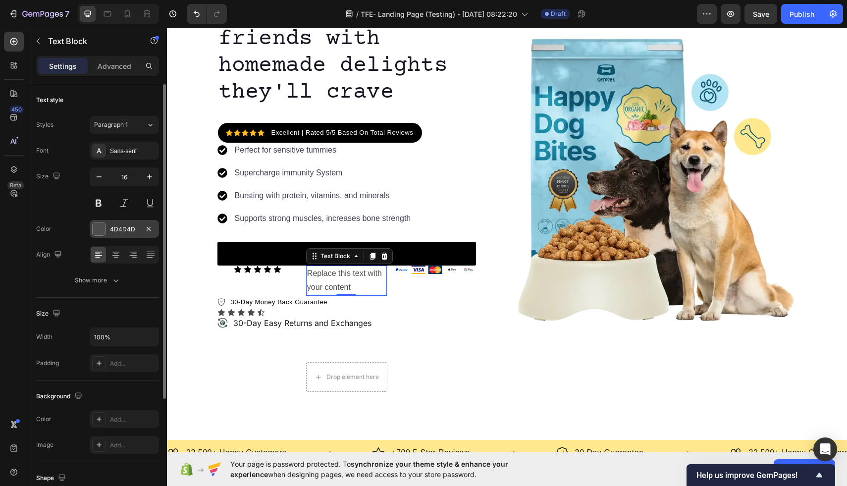
drag, startPoint x: 103, startPoint y: 230, endPoint x: 116, endPoint y: 228, distance: 14.0
click at [103, 230] on div at bounding box center [99, 228] width 13 height 13
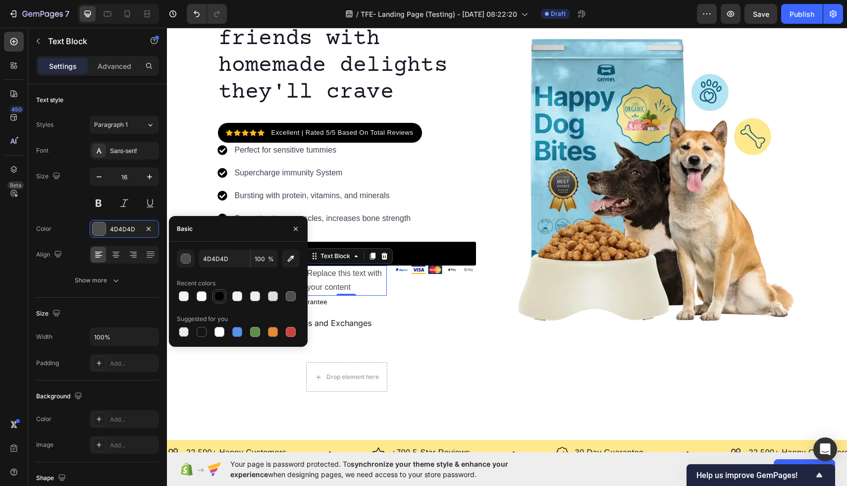
click at [219, 292] on div at bounding box center [219, 296] width 10 height 10
type input "000000"
click at [441, 319] on div "30-Day Easy Returns and Exchanges" at bounding box center [346, 334] width 259 height 37
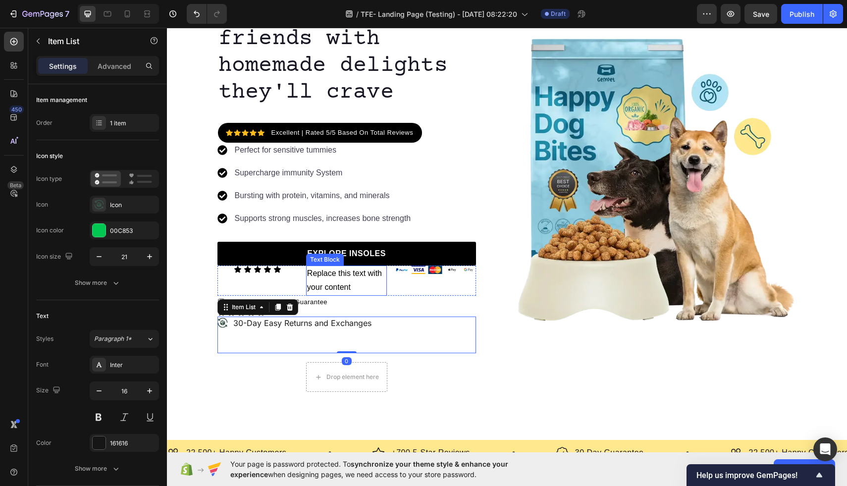
click at [354, 283] on div "Replace this text with your content" at bounding box center [346, 280] width 81 height 31
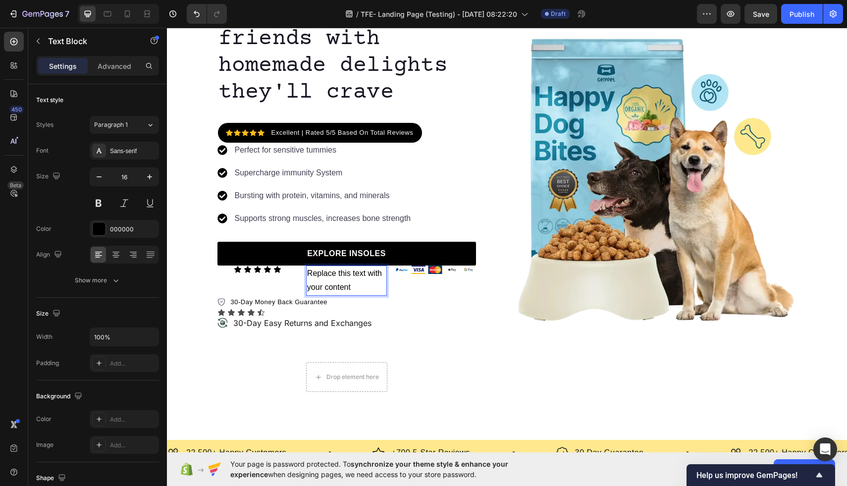
click at [354, 283] on div "Replace this text with your content" at bounding box center [346, 280] width 81 height 31
drag, startPoint x: 364, startPoint y: 283, endPoint x: 313, endPoint y: 272, distance: 52.2
click at [313, 272] on p "Replace this text with your content" at bounding box center [346, 280] width 79 height 29
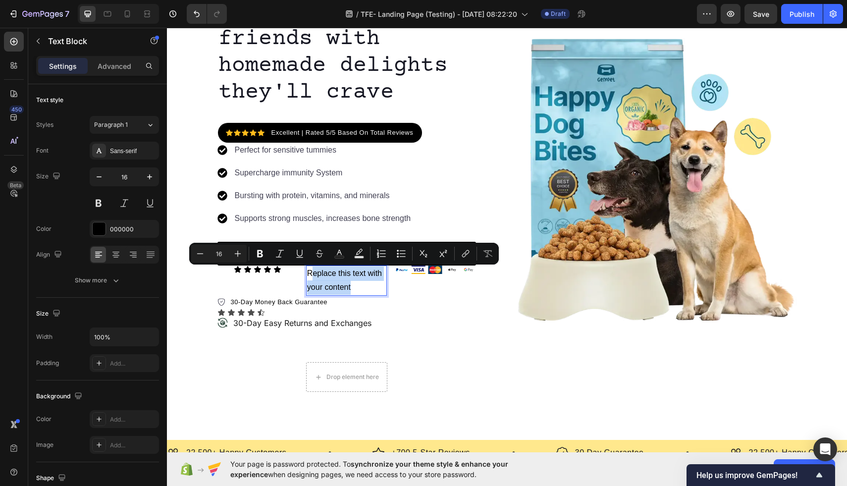
drag, startPoint x: 357, startPoint y: 289, endPoint x: 311, endPoint y: 269, distance: 49.7
click at [311, 269] on p "Replace this text with your content" at bounding box center [346, 280] width 79 height 29
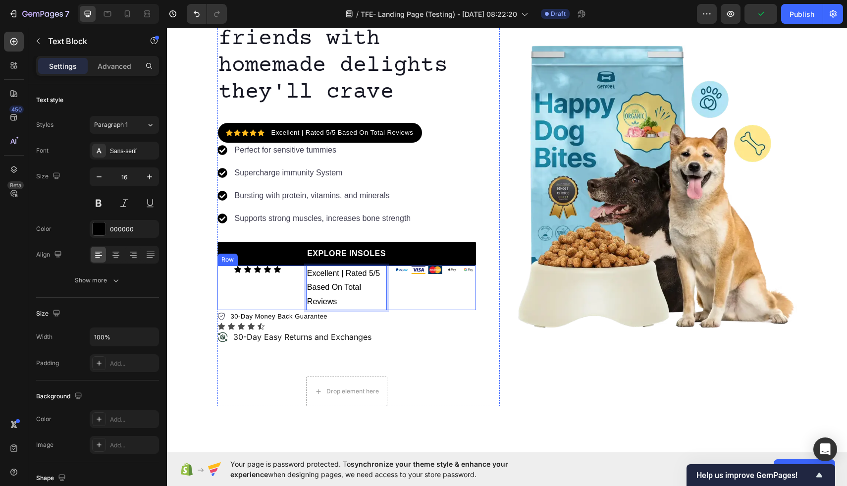
click at [301, 281] on div "Icon Icon Icon Icon Icon Icon List Excellent | Rated 5/5 Based On Total Reviews…" at bounding box center [346, 287] width 259 height 45
click at [336, 285] on p "Excellent | Rated 5/5 Based On Total Reviews" at bounding box center [346, 287] width 79 height 43
click at [311, 273] on p "Excellent | Rated 5/5 Based On Total Reviews" at bounding box center [346, 287] width 79 height 43
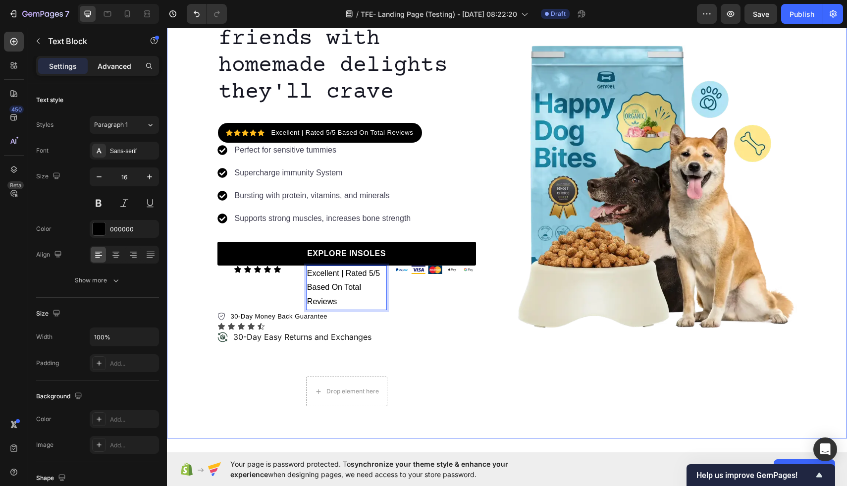
click at [112, 64] on p "Advanced" at bounding box center [115, 66] width 34 height 10
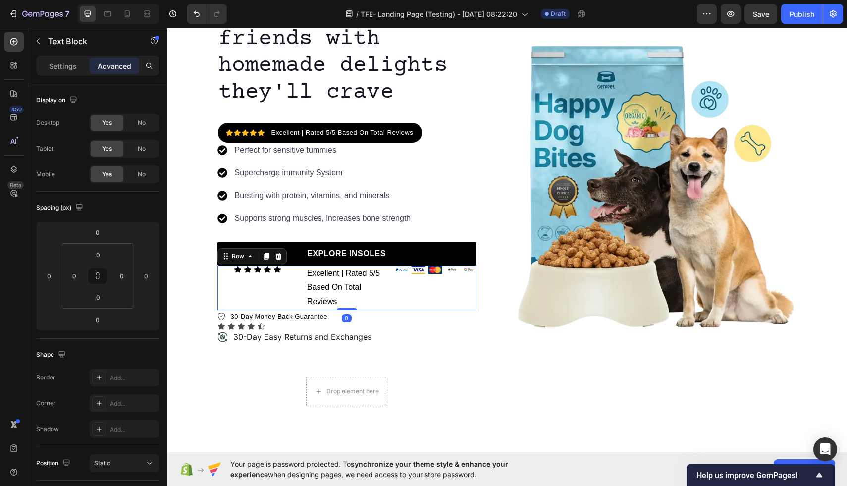
click at [280, 292] on div "Icon Icon Icon Icon Icon Icon List" at bounding box center [257, 287] width 81 height 45
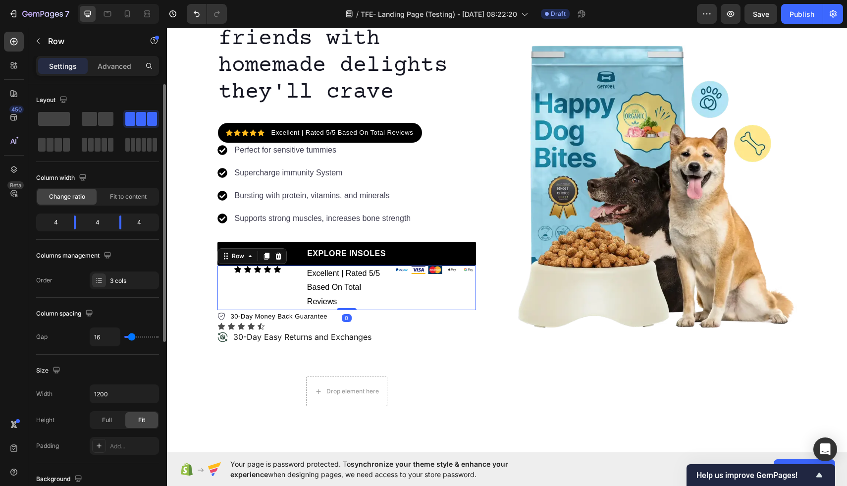
click at [89, 222] on div "4" at bounding box center [98, 222] width 28 height 14
click at [101, 222] on div "4" at bounding box center [98, 222] width 28 height 14
click at [73, 0] on body "7 / TFE- Landing Page (Testing) - Sep 23, 08:22:20 Draft Preview Save Publish 4…" at bounding box center [423, 0] width 847 height 0
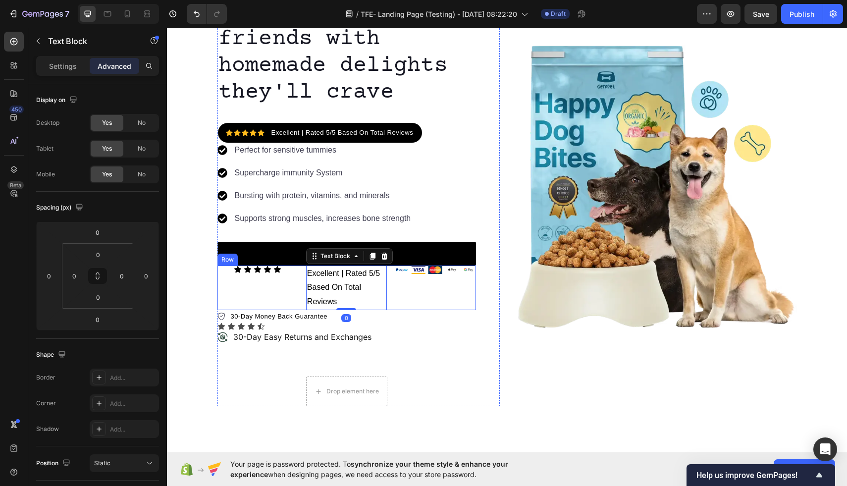
click at [306, 302] on div "Icon Icon Icon Icon Icon Icon List Excellent | Rated 5/5 Based On Total Reviews…" at bounding box center [346, 287] width 259 height 45
click at [309, 302] on p "Excellent | Rated 5/5 Based On Total Reviews" at bounding box center [346, 287] width 79 height 43
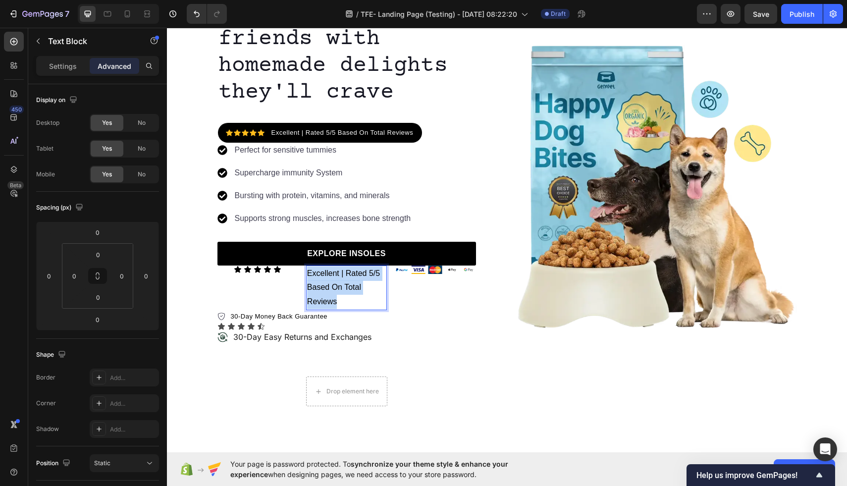
click at [309, 302] on p "Excellent | Rated 5/5 Based On Total Reviews" at bounding box center [346, 287] width 79 height 43
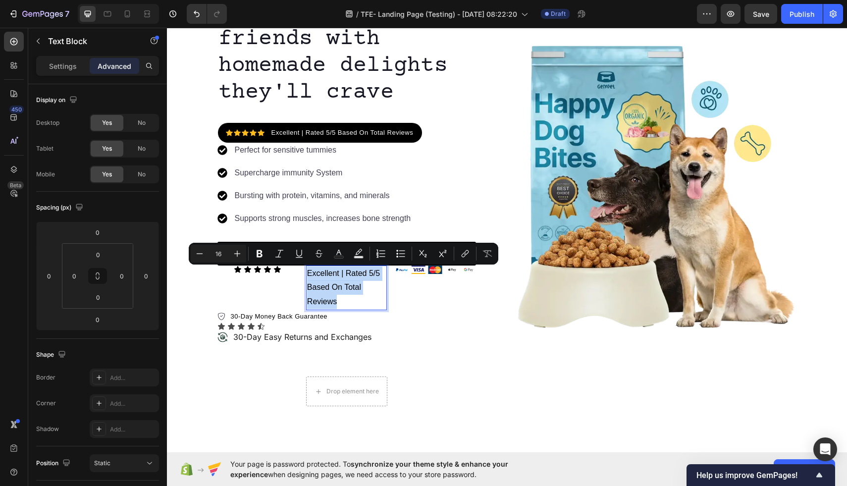
click at [308, 302] on p "Excellent | Rated 5/5 Based On Total Reviews" at bounding box center [346, 287] width 79 height 43
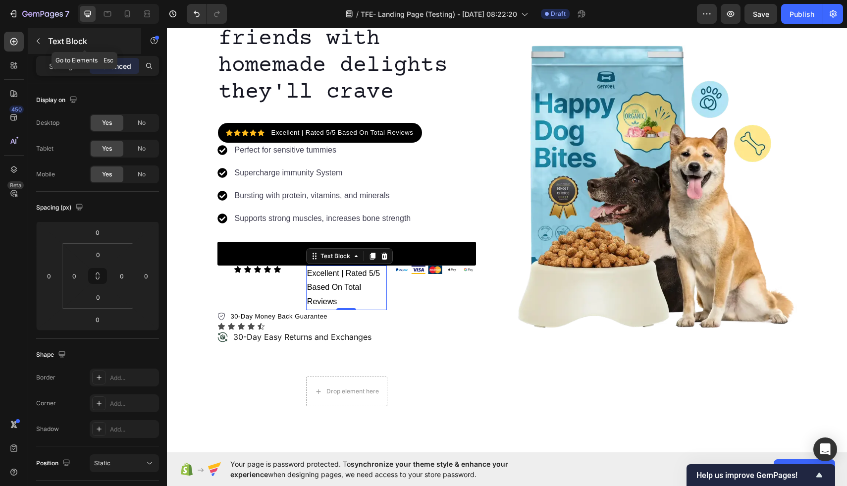
click at [44, 36] on button "button" at bounding box center [38, 41] width 16 height 16
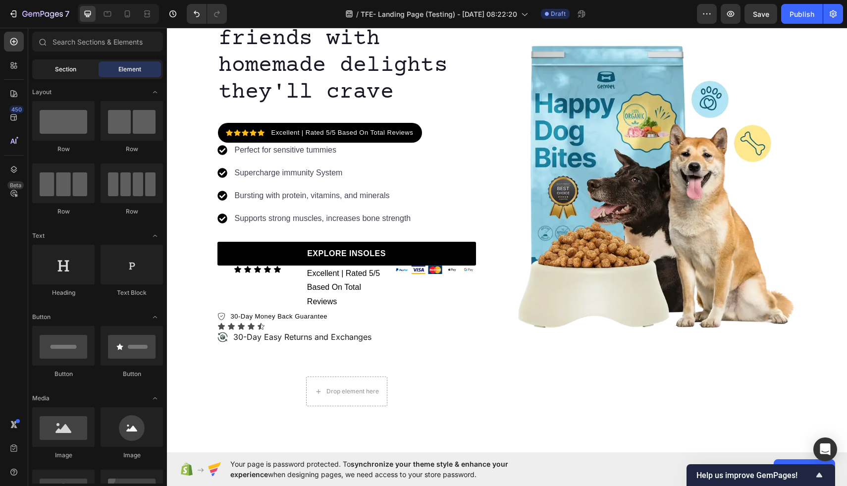
click at [61, 69] on span "Section" at bounding box center [65, 69] width 21 height 9
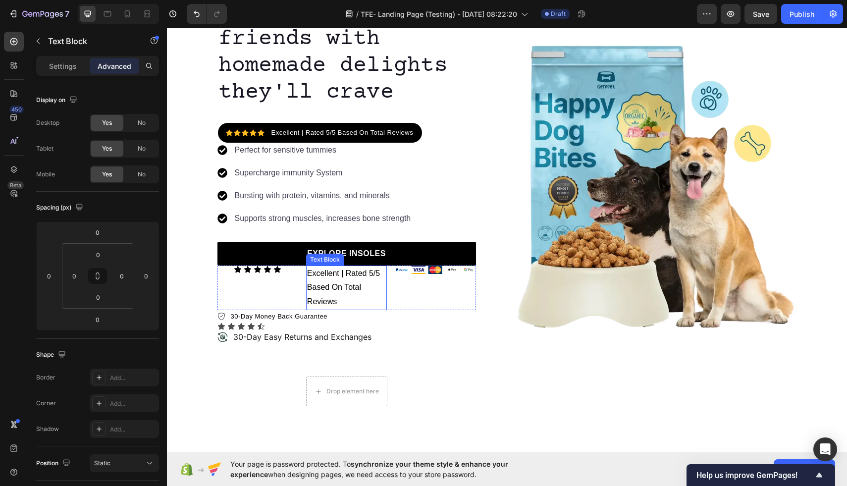
click at [330, 293] on p "Excellent | Rated 5/5 Based On Total Reviews" at bounding box center [346, 287] width 79 height 43
click at [49, 62] on div "Settings" at bounding box center [63, 66] width 50 height 16
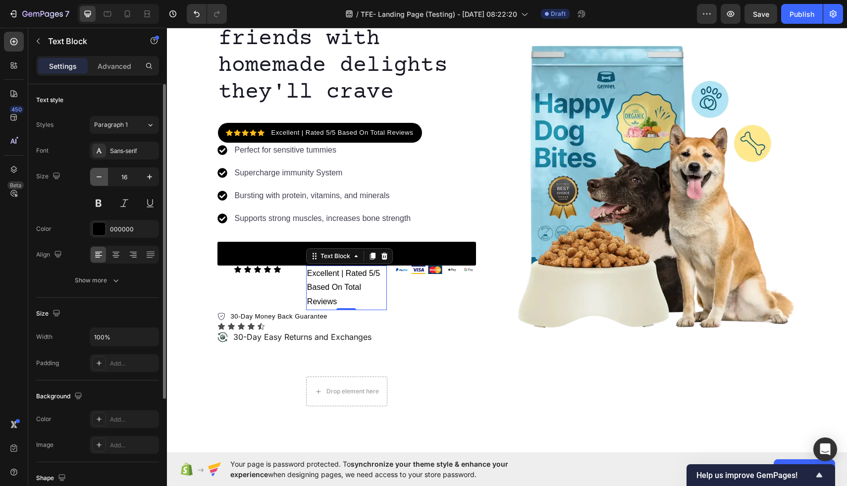
click at [95, 178] on icon "button" at bounding box center [99, 177] width 10 height 10
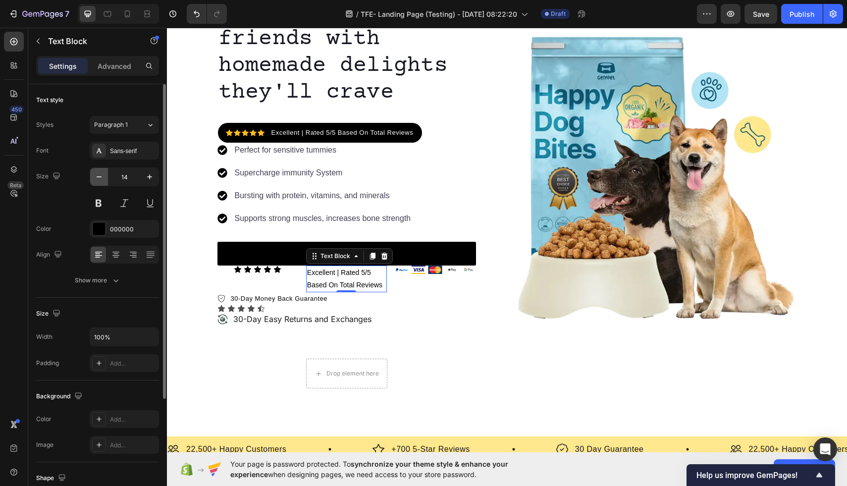
click at [96, 178] on icon "button" at bounding box center [99, 177] width 10 height 10
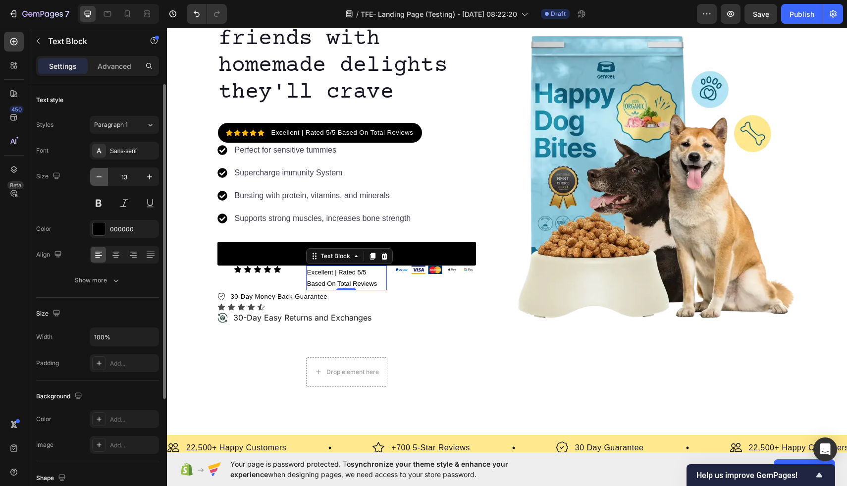
click at [96, 178] on icon "button" at bounding box center [99, 177] width 10 height 10
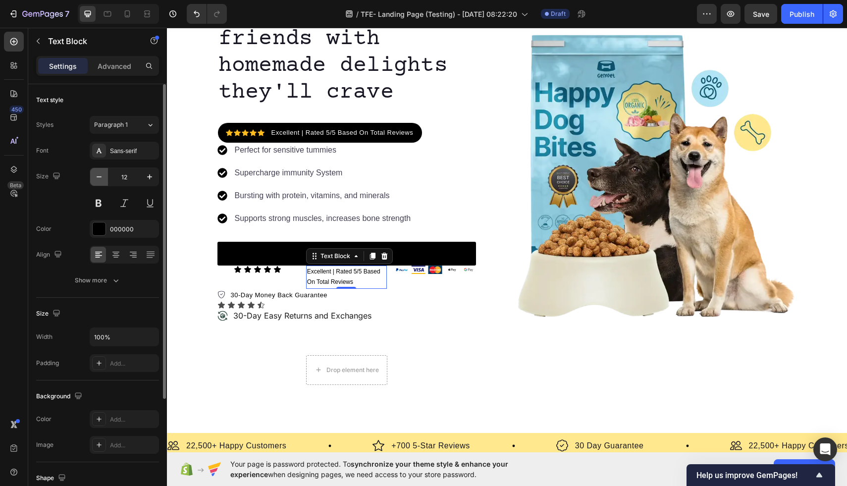
click at [96, 178] on icon "button" at bounding box center [99, 177] width 10 height 10
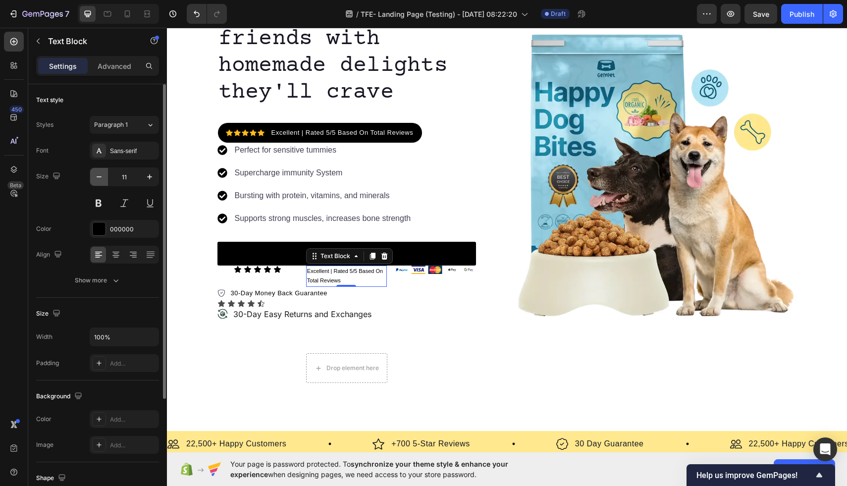
click at [96, 178] on icon "button" at bounding box center [99, 177] width 10 height 10
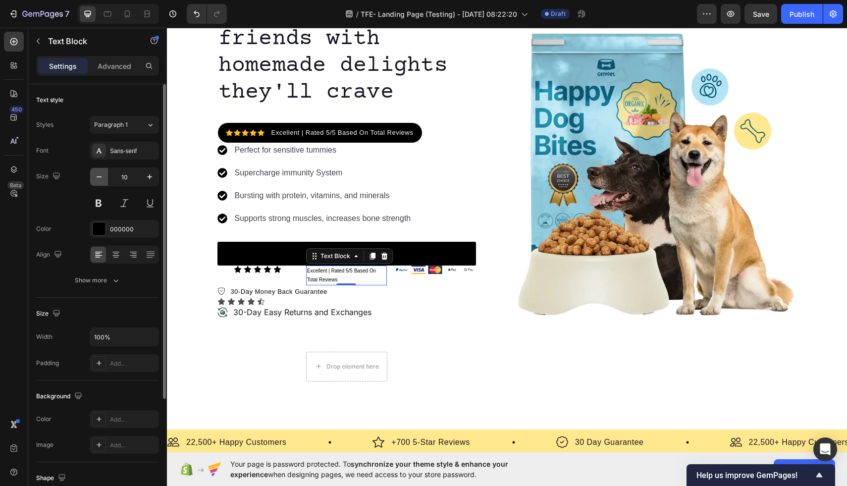
click at [96, 178] on icon "button" at bounding box center [99, 177] width 10 height 10
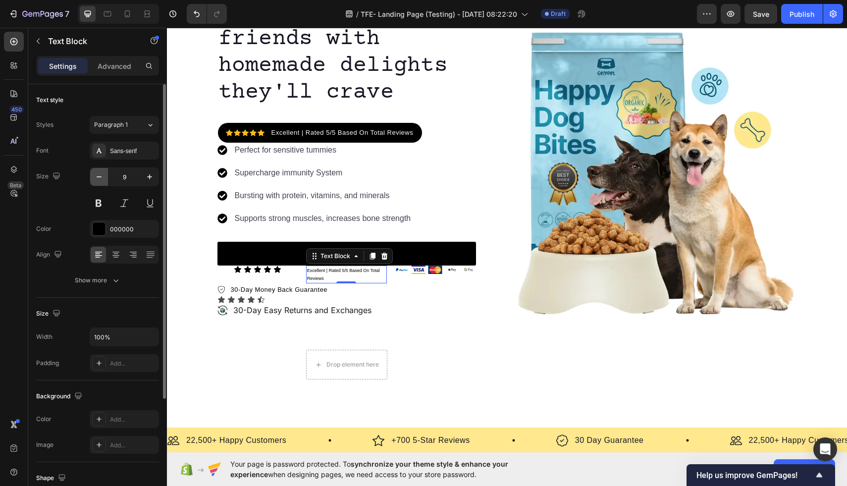
click at [96, 178] on icon "button" at bounding box center [99, 177] width 10 height 10
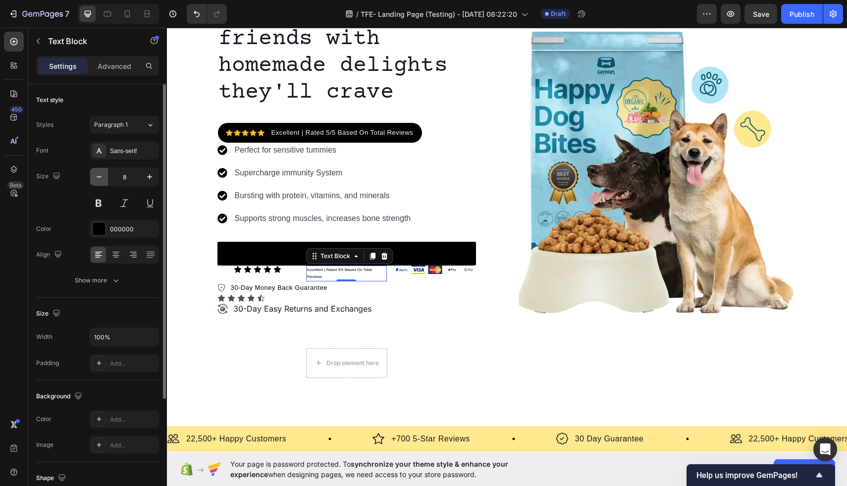
click at [96, 178] on icon "button" at bounding box center [99, 177] width 10 height 10
type input "7"
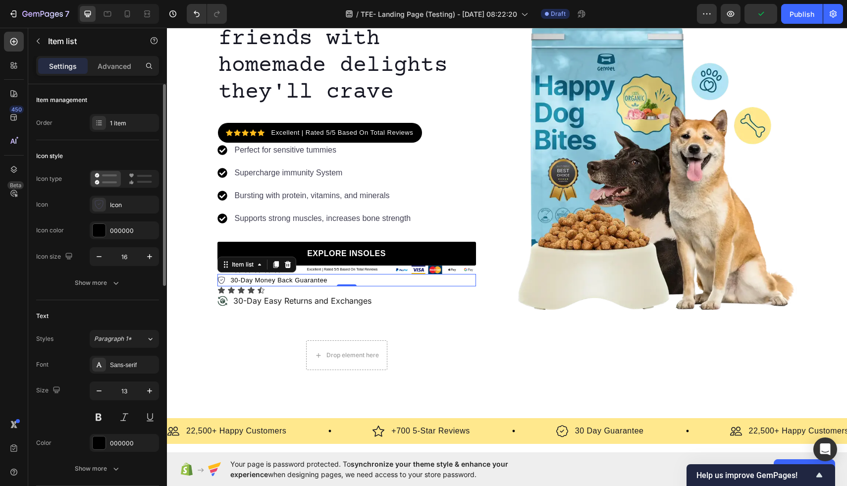
click at [284, 281] on p "30-Day Money Back Guarantee" at bounding box center [279, 280] width 97 height 10
click at [287, 267] on icon at bounding box center [287, 264] width 6 height 7
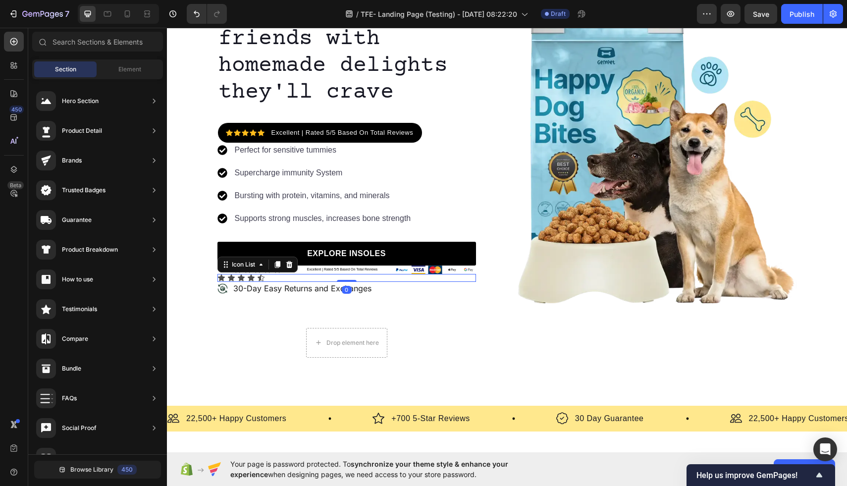
click at [275, 277] on div "Icon Icon Icon Icon Icon" at bounding box center [346, 278] width 259 height 8
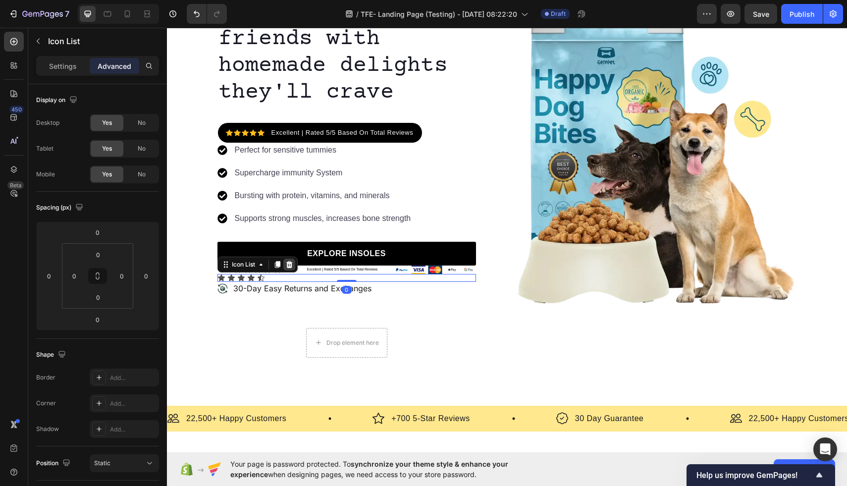
click at [290, 266] on icon at bounding box center [289, 264] width 6 height 7
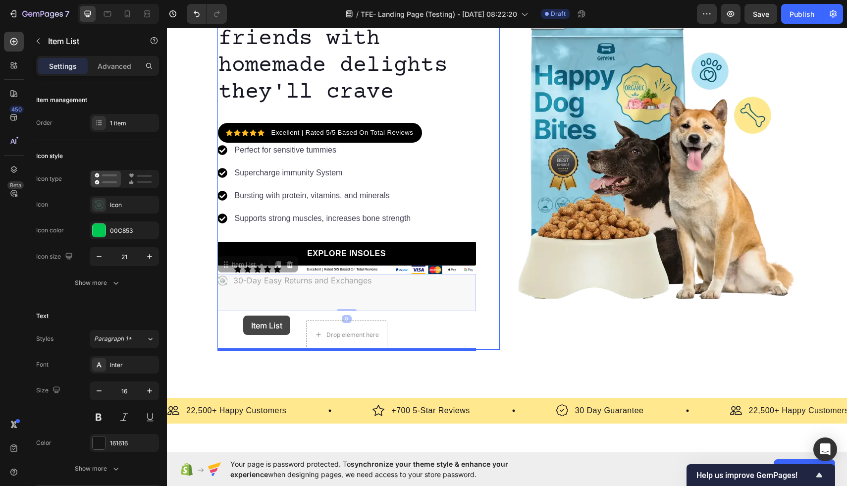
drag, startPoint x: 292, startPoint y: 283, endPoint x: 243, endPoint y: 315, distance: 58.7
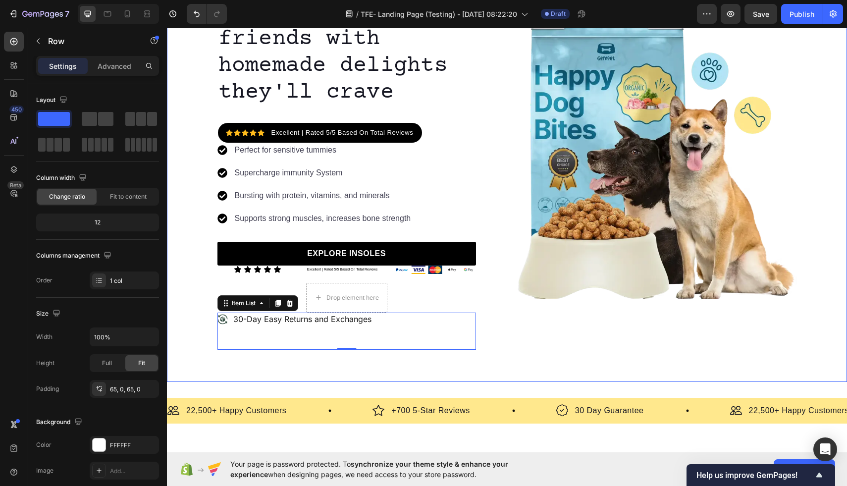
click at [293, 367] on div "Image Icon Icon Icon Icon Icon Icon List 1500+ Happy Customers Text Block Row R…" at bounding box center [507, 158] width 680 height 448
click at [365, 293] on div "Drop element here" at bounding box center [347, 298] width 80 height 16
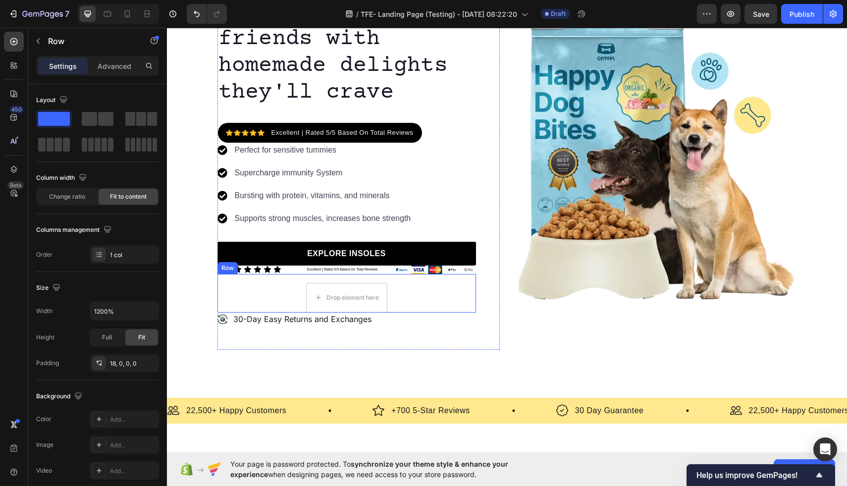
click at [399, 282] on div "Drop element here Row" at bounding box center [346, 293] width 259 height 39
click at [450, 293] on div "Drop element here Row 0" at bounding box center [346, 293] width 259 height 39
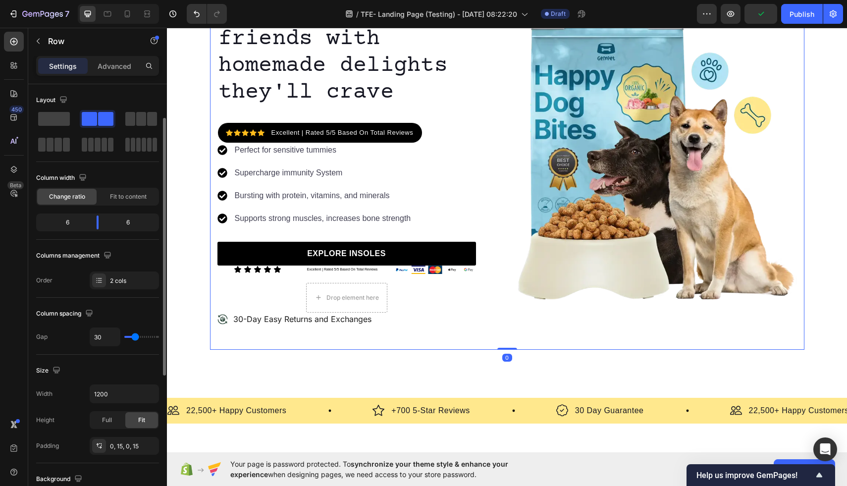
click at [534, 326] on div "Image" at bounding box center [656, 157] width 282 height 383
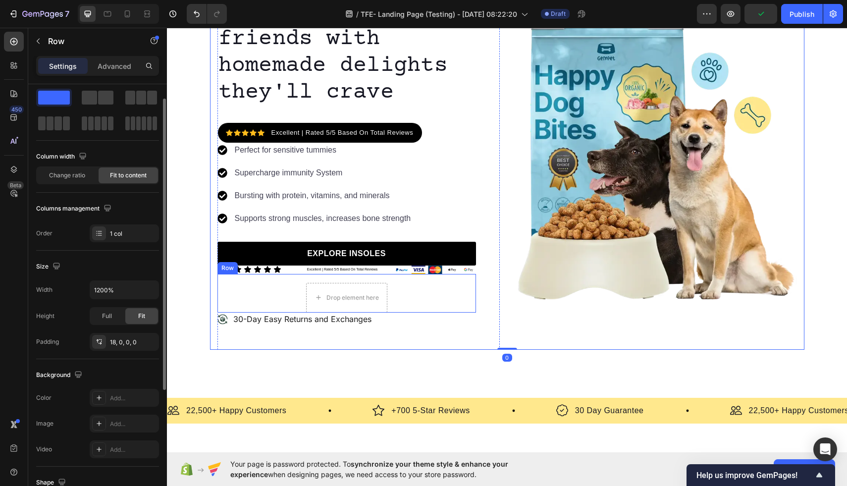
click at [430, 299] on div "Drop element here Row" at bounding box center [346, 293] width 259 height 39
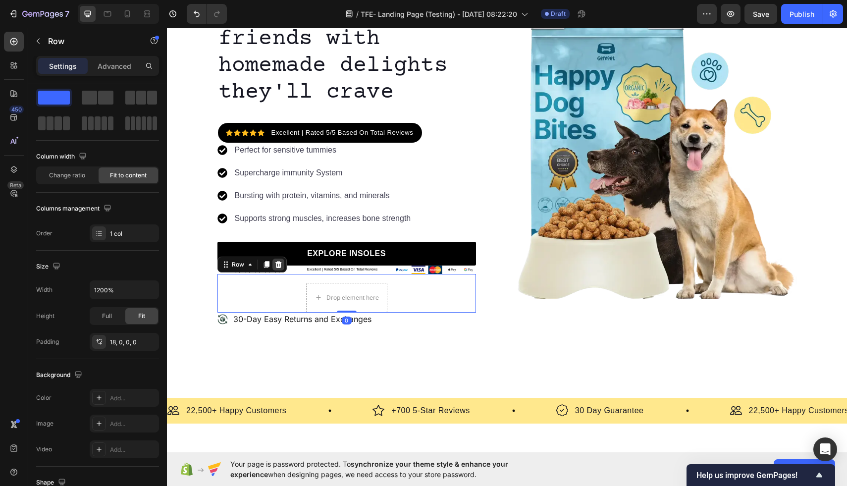
click at [277, 266] on icon at bounding box center [278, 264] width 6 height 7
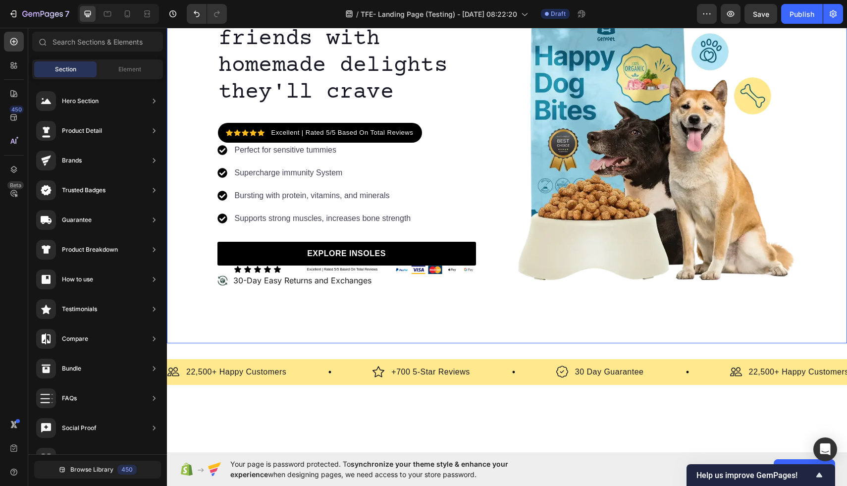
click at [367, 334] on div "Image Icon Icon Icon Icon Icon Icon List 1500+ Happy Customers Text Block Row R…" at bounding box center [507, 138] width 680 height 409
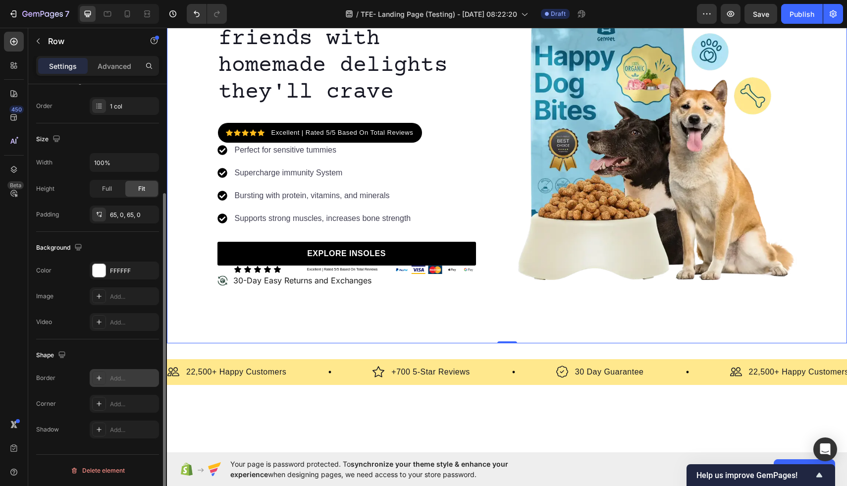
scroll to position [157, 0]
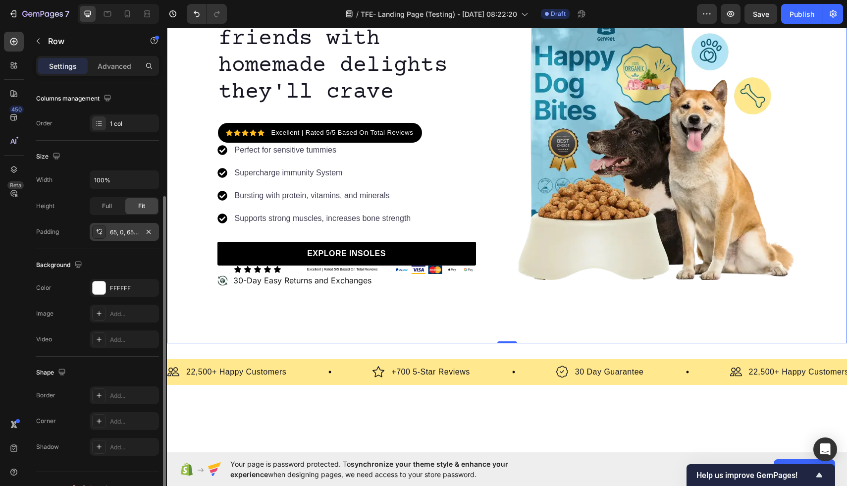
click at [116, 232] on div "65, 0, 65, 0" at bounding box center [124, 232] width 29 height 9
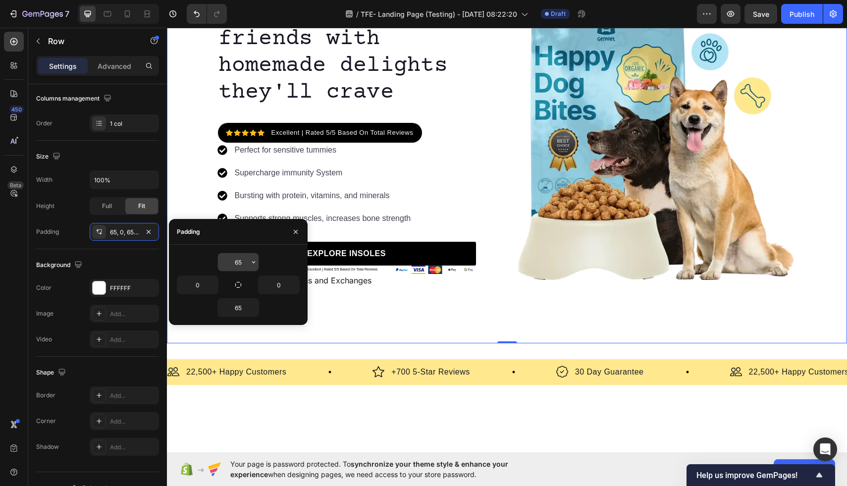
click at [233, 263] on input "65" at bounding box center [238, 262] width 41 height 18
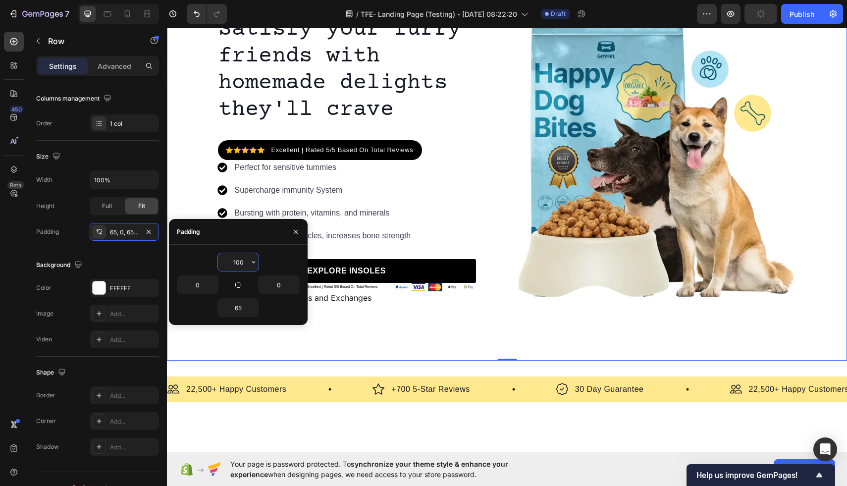
type input "100"
click at [393, 321] on div "30-Day Easy Returns and Exchanges" at bounding box center [346, 309] width 259 height 37
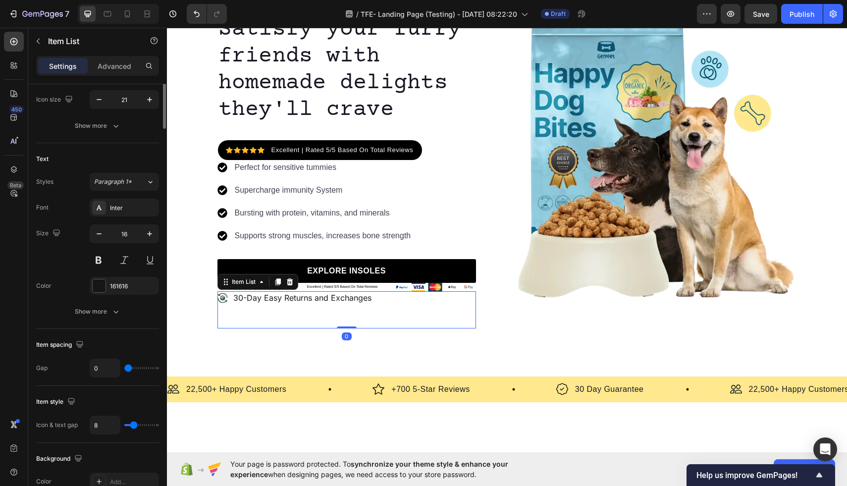
scroll to position [0, 0]
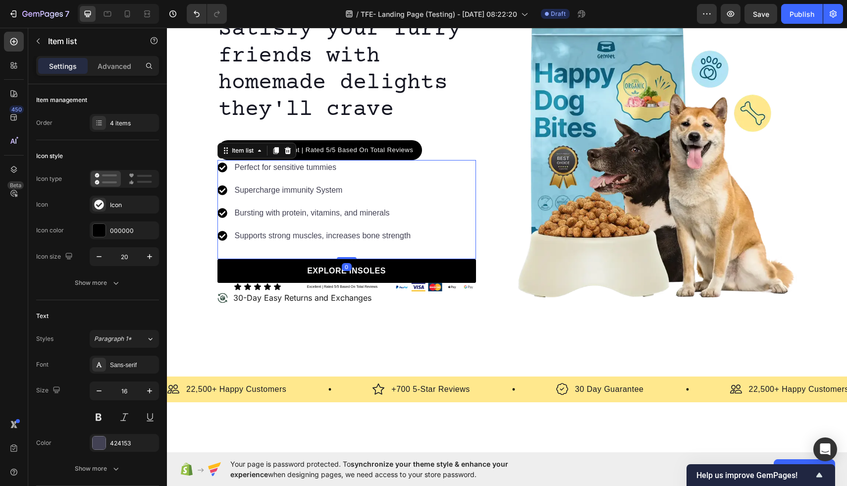
click at [460, 241] on div "Perfect for sensitive tummies Supercharge immunity System Bursting with protein…" at bounding box center [346, 209] width 259 height 99
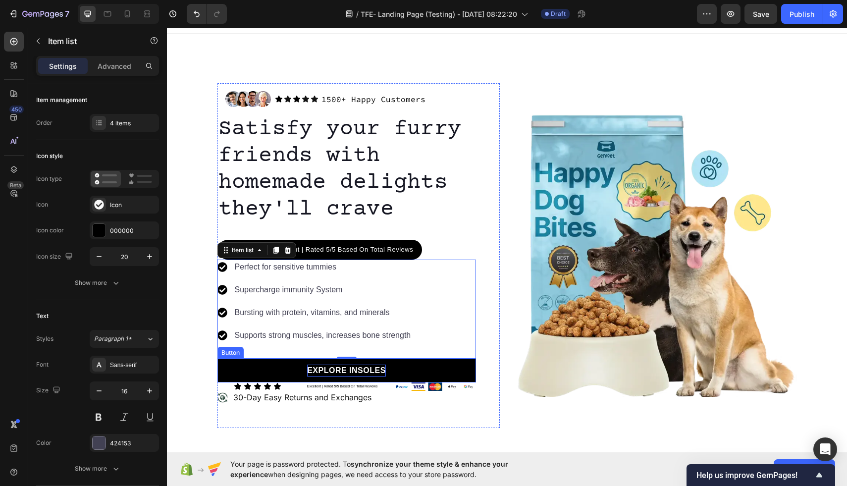
scroll to position [15, 0]
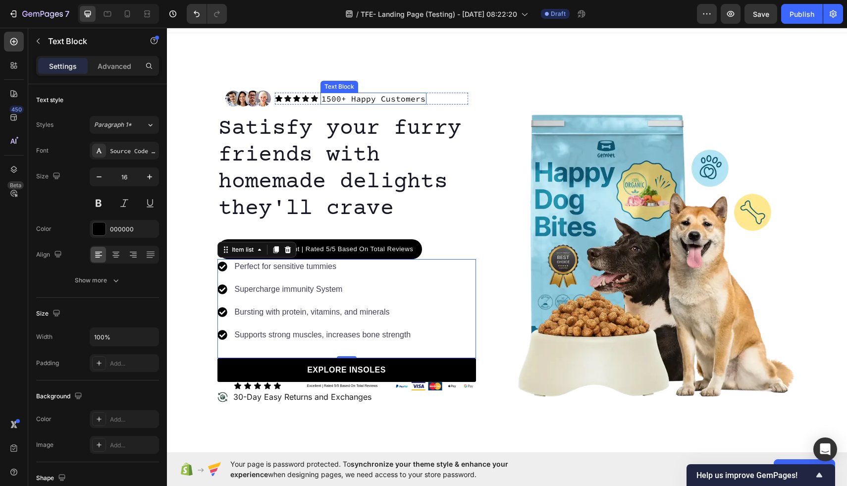
click at [336, 98] on p "1500+ Happy Customers" at bounding box center [373, 99] width 104 height 10
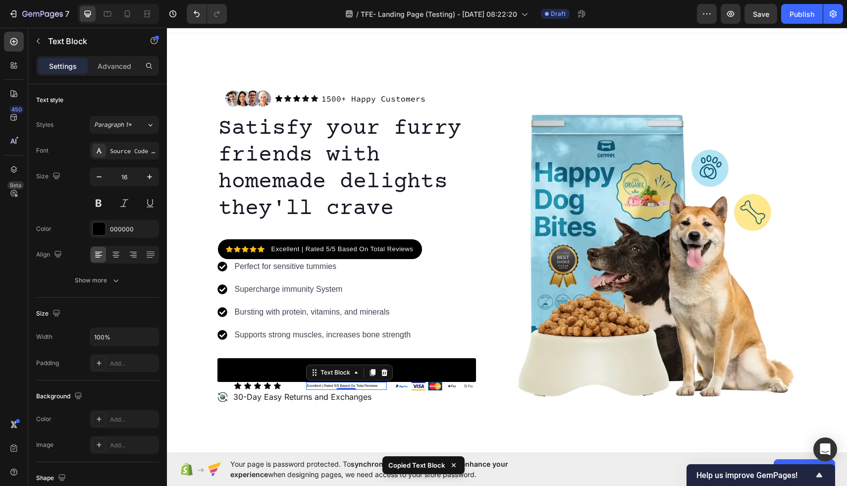
click at [379, 386] on p "Excellent | Rated 5/5 Based On Total Reviews" at bounding box center [346, 386] width 79 height 6
drag, startPoint x: 380, startPoint y: 383, endPoint x: 307, endPoint y: 383, distance: 73.8
click at [307, 383] on p "Excellent | Rated 5/5 Based On Total Reviews" at bounding box center [346, 386] width 79 height 6
click at [313, 387] on div "Rich Text Editor. Editing area: main" at bounding box center [346, 386] width 81 height 8
click at [331, 386] on div "Rich Text Editor. Editing area: main" at bounding box center [346, 386] width 81 height 8
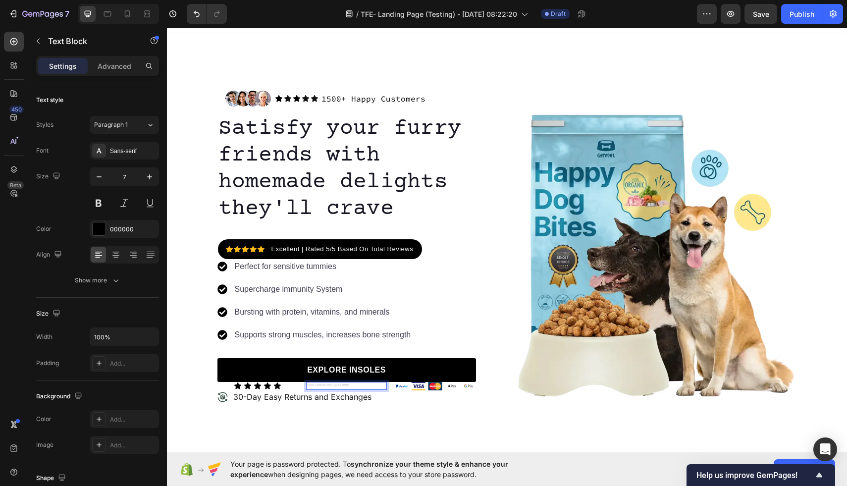
click at [331, 388] on p "Rich Text Editor. Editing area: main" at bounding box center [346, 386] width 79 height 6
click at [328, 93] on div "1500+ Happy Customers" at bounding box center [373, 99] width 106 height 12
click at [384, 104] on p "1500+ Happy Customers" at bounding box center [373, 99] width 104 height 10
click at [389, 97] on p "1500+ Happy Customers" at bounding box center [373, 99] width 104 height 10
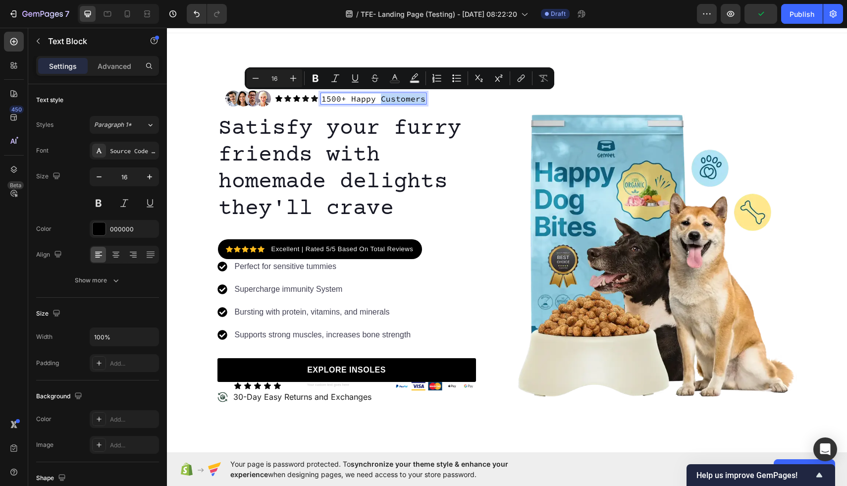
click at [419, 102] on p "1500+ Happy Customers" at bounding box center [373, 99] width 104 height 10
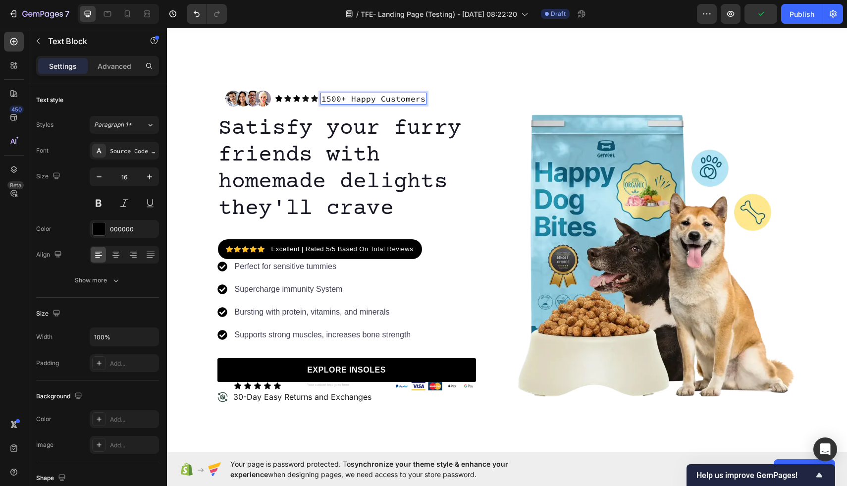
click at [420, 99] on p "1500+ Happy Customers" at bounding box center [373, 99] width 104 height 10
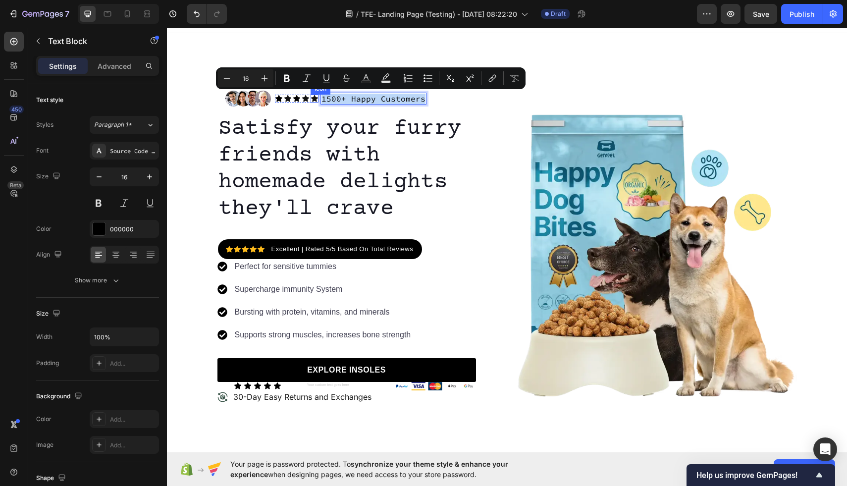
drag, startPoint x: 419, startPoint y: 99, endPoint x: 316, endPoint y: 97, distance: 103.0
click at [316, 97] on div "Icon Icon Icon Icon Icon Icon List 1500+ Happy Customers Text Block 0 Row" at bounding box center [371, 99] width 193 height 12
copy p "1500+ Happy Customers"
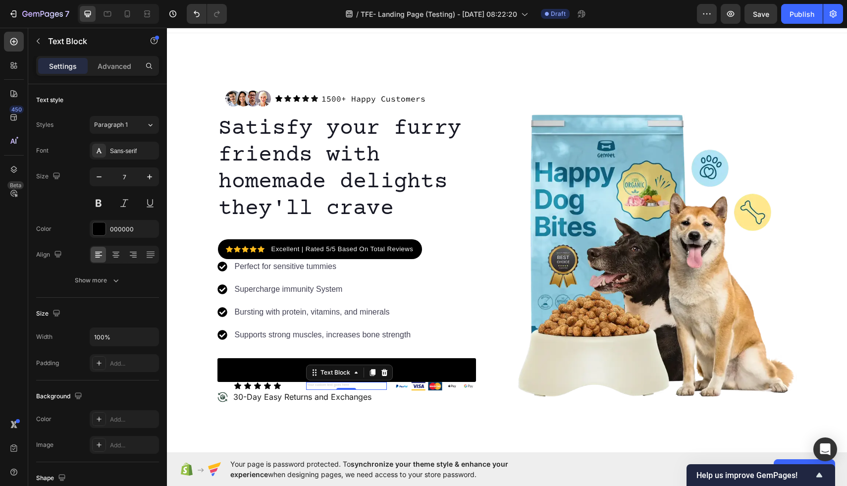
click at [325, 384] on div "Rich Text Editor. Editing area: main" at bounding box center [346, 386] width 81 height 8
drag, startPoint x: 365, startPoint y: 387, endPoint x: 314, endPoint y: 385, distance: 50.0
click at [314, 385] on div "Rich Text Editor. Editing area: main" at bounding box center [346, 386] width 81 height 8
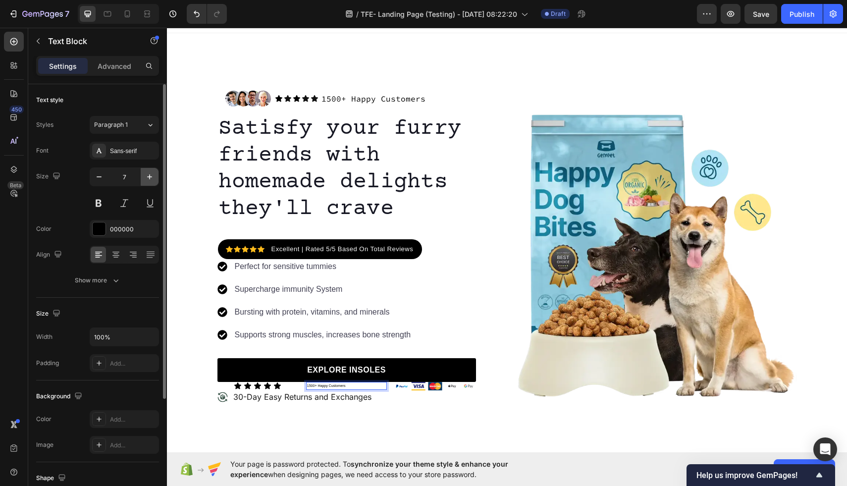
click at [148, 174] on icon "button" at bounding box center [150, 177] width 10 height 10
click at [148, 175] on icon "button" at bounding box center [150, 177] width 10 height 10
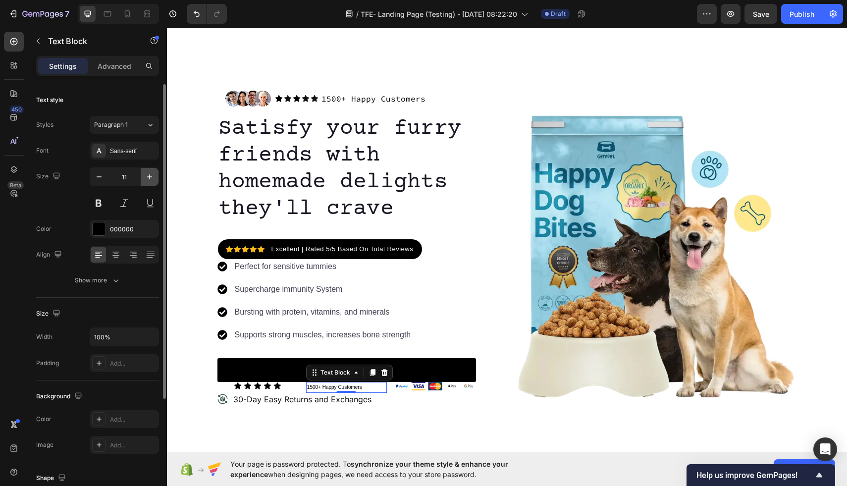
click at [148, 175] on icon "button" at bounding box center [150, 177] width 10 height 10
type input "13"
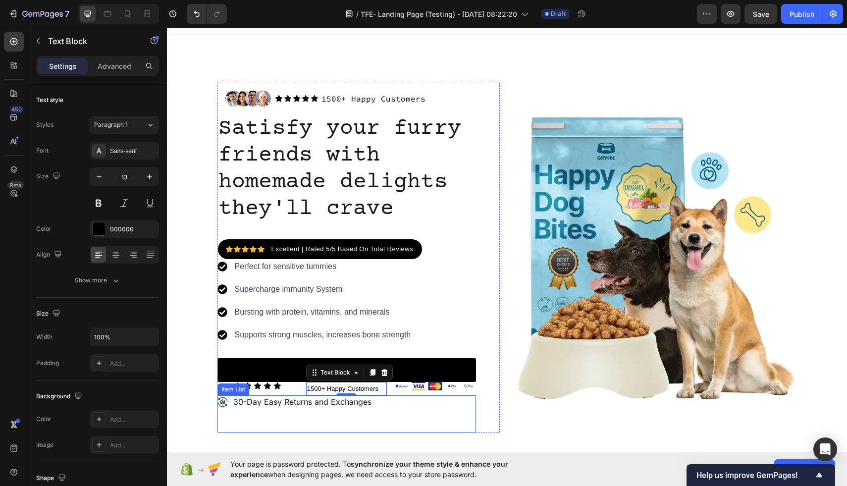
click at [356, 413] on div "30-Day Easy Returns and Exchanges" at bounding box center [346, 413] width 259 height 37
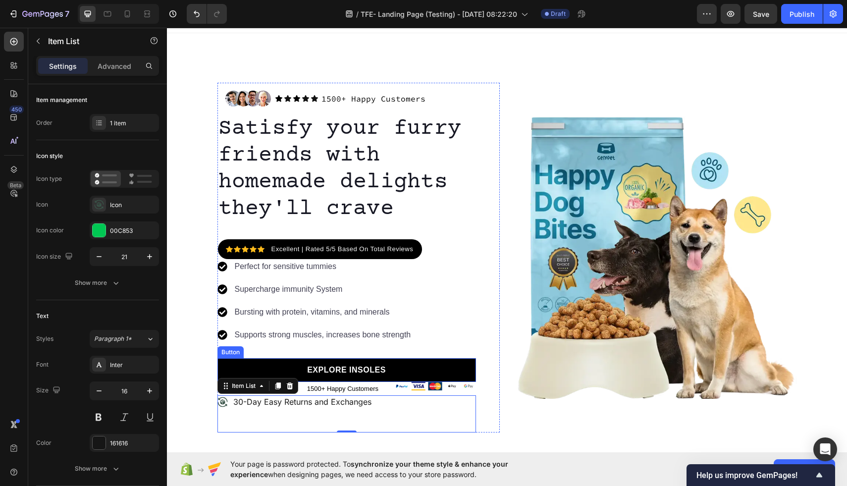
scroll to position [13, 0]
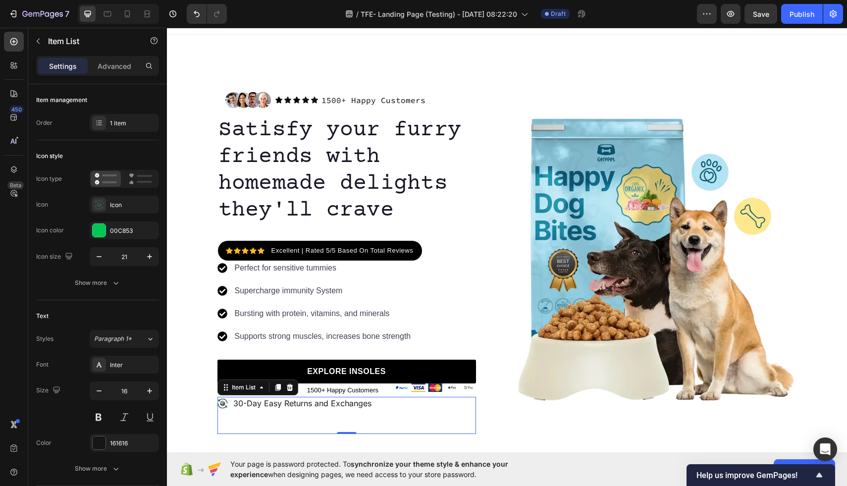
click at [417, 423] on div "30-Day Easy Returns and Exchanges" at bounding box center [346, 415] width 259 height 37
click at [434, 296] on div "Perfect for sensitive tummies Supercharge immunity System Bursting with protein…" at bounding box center [346, 310] width 259 height 99
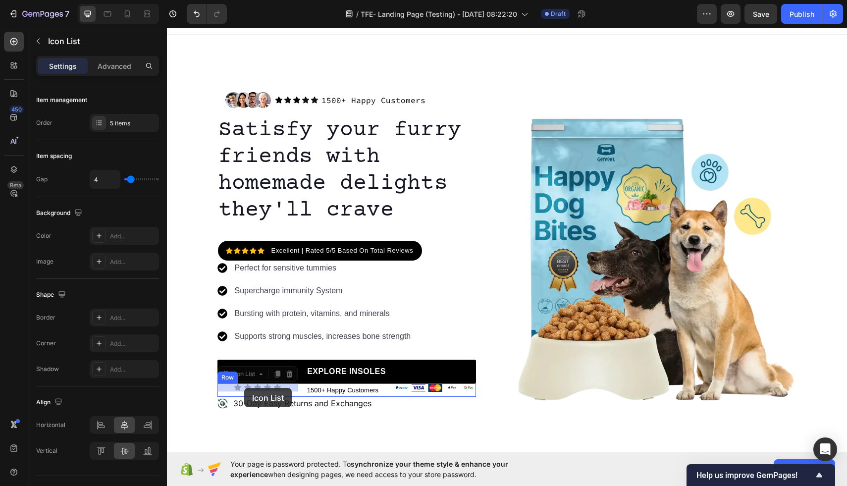
drag, startPoint x: 224, startPoint y: 386, endPoint x: 244, endPoint y: 387, distance: 19.9
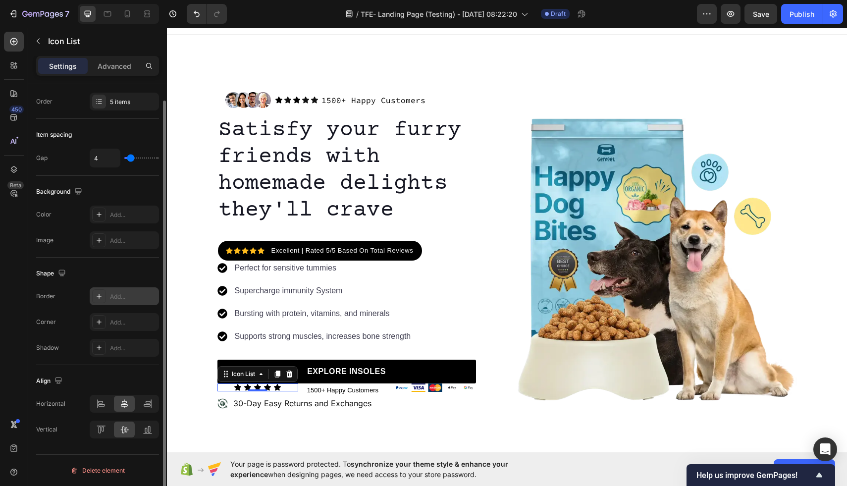
scroll to position [0, 0]
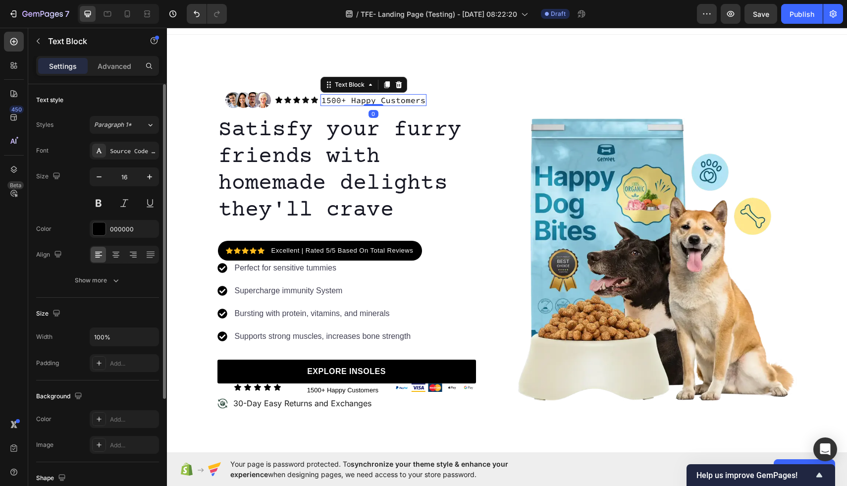
click at [364, 101] on p "1500+ Happy Customers" at bounding box center [373, 100] width 104 height 10
click at [387, 84] on icon at bounding box center [386, 84] width 5 height 7
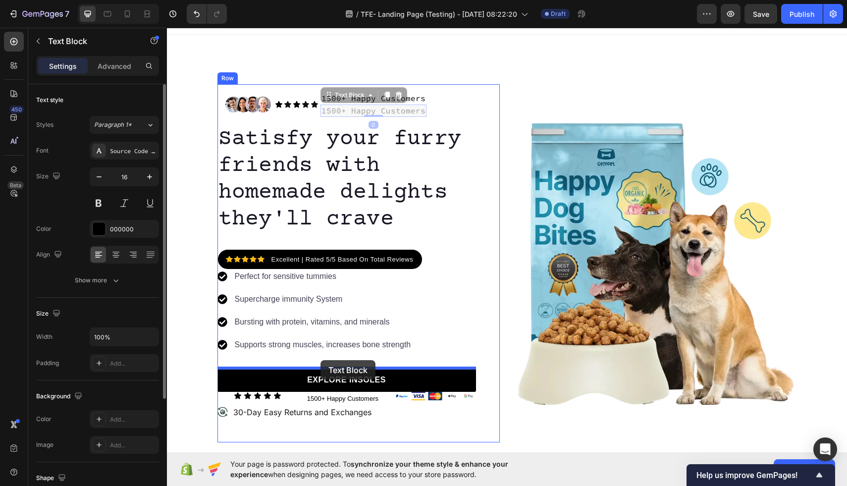
drag, startPoint x: 406, startPoint y: 110, endPoint x: 321, endPoint y: 365, distance: 268.3
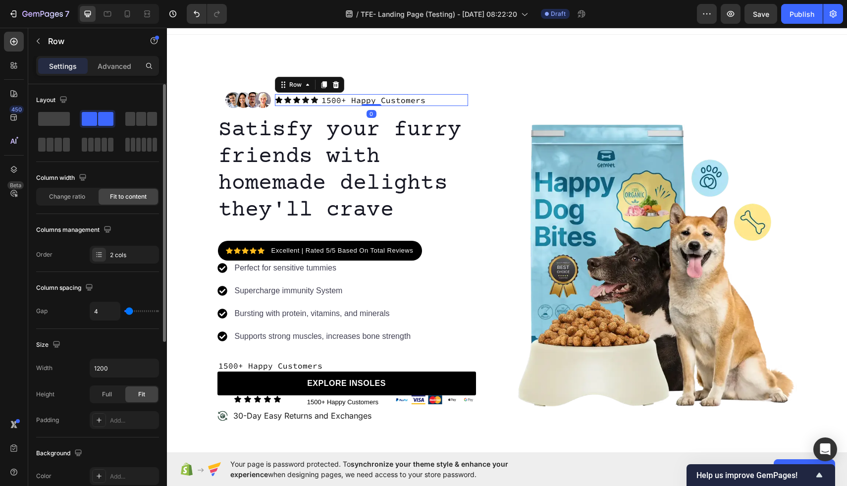
click at [319, 98] on div "Icon Icon Icon Icon Icon Icon List 1500+ Happy Customers Text Block Row 0" at bounding box center [371, 100] width 193 height 12
click at [324, 86] on icon at bounding box center [323, 84] width 5 height 7
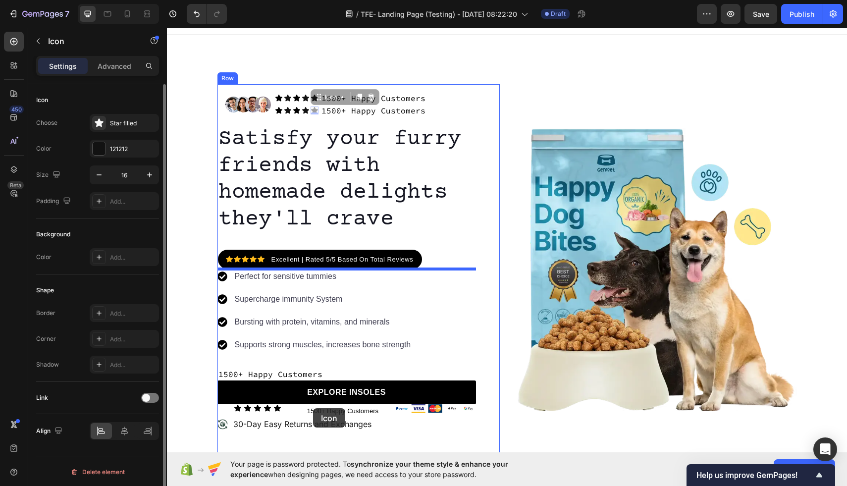
scroll to position [18, 0]
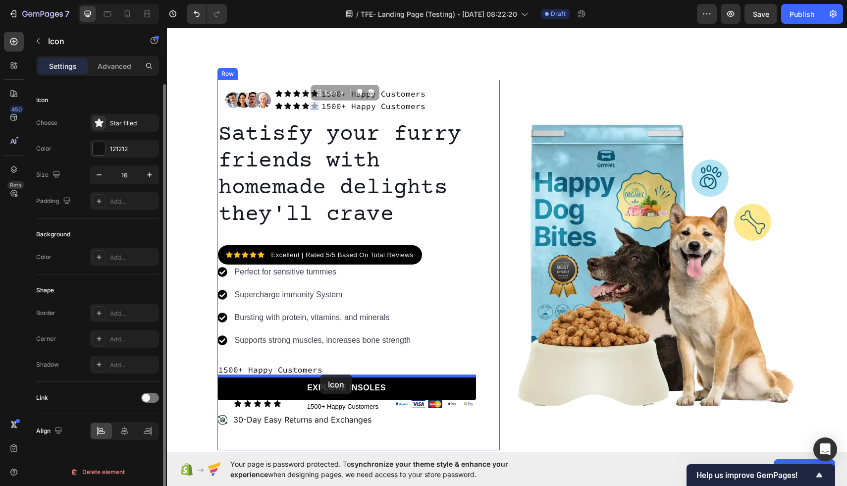
drag, startPoint x: 311, startPoint y: 108, endPoint x: 320, endPoint y: 374, distance: 266.6
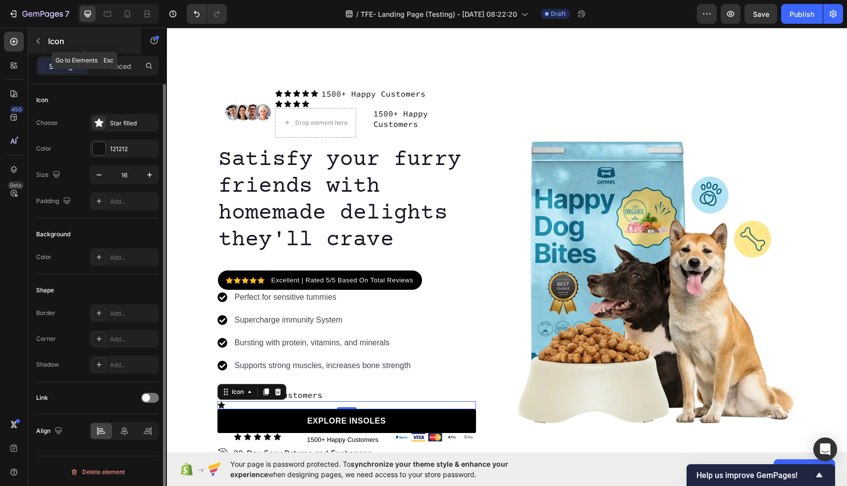
click at [39, 42] on icon "button" at bounding box center [38, 41] width 8 height 8
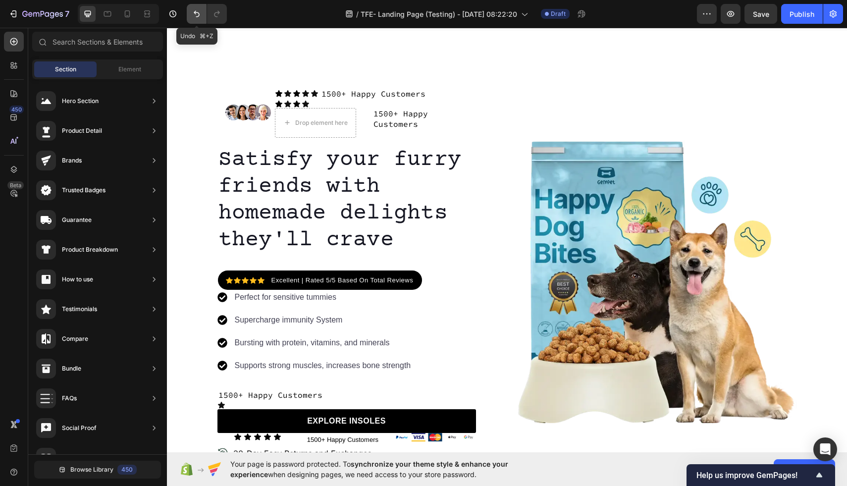
click at [198, 9] on icon "Undo/Redo" at bounding box center [197, 14] width 10 height 10
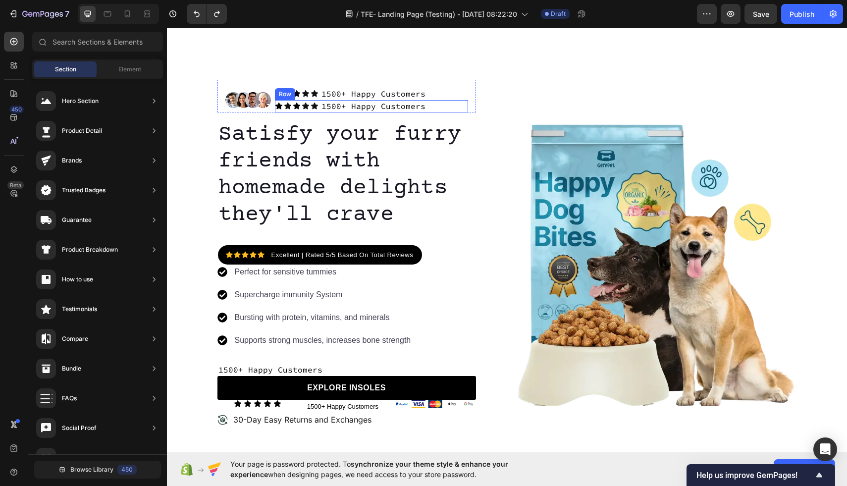
click at [431, 107] on div "Icon Icon Icon Icon Icon Icon List 1500+ Happy Customers Text Block Row" at bounding box center [371, 106] width 193 height 12
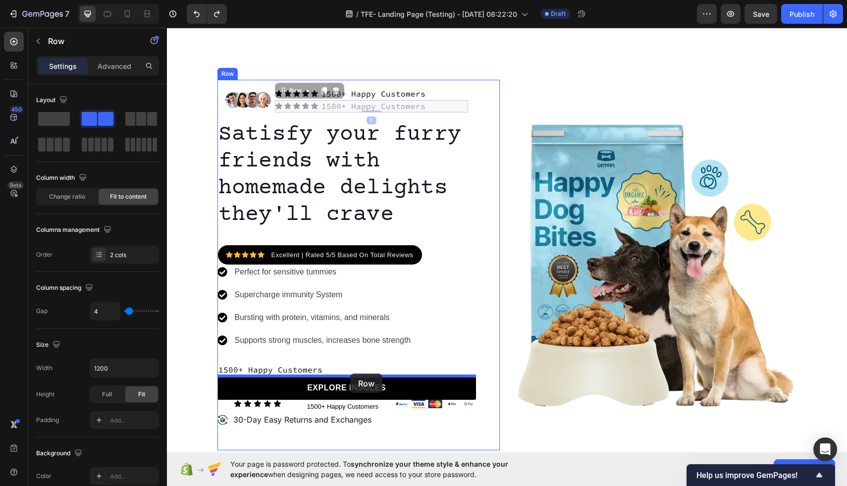
drag, startPoint x: 429, startPoint y: 108, endPoint x: 350, endPoint y: 373, distance: 276.9
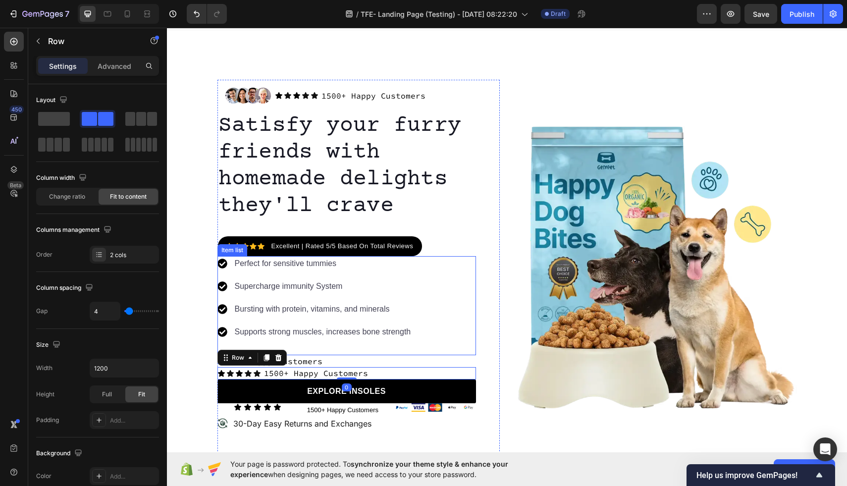
click at [378, 340] on div "Perfect for sensitive tummies Supercharge immunity System Bursting with protein…" at bounding box center [346, 305] width 259 height 99
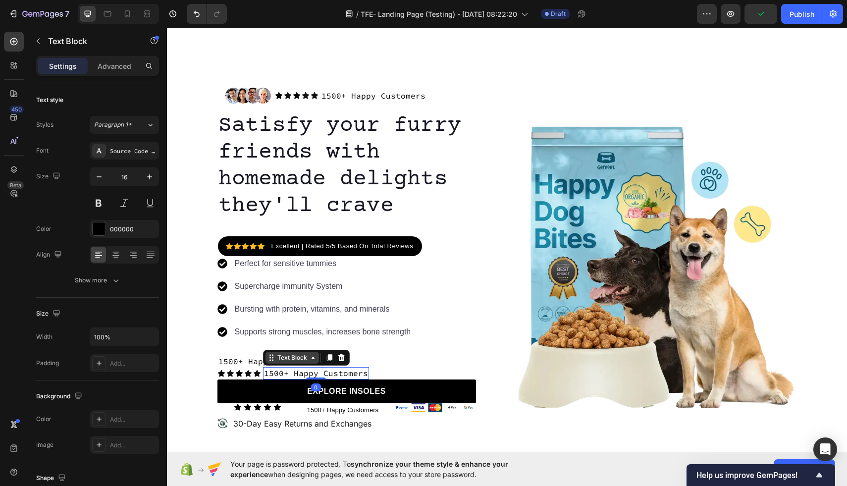
click at [297, 359] on div "Text Block" at bounding box center [292, 357] width 34 height 9
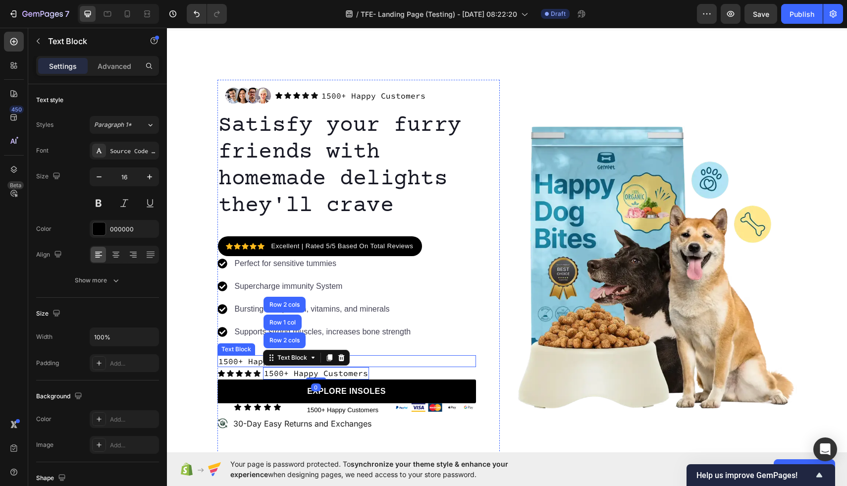
click at [254, 363] on p "1500+ Happy Customers" at bounding box center [346, 361] width 257 height 10
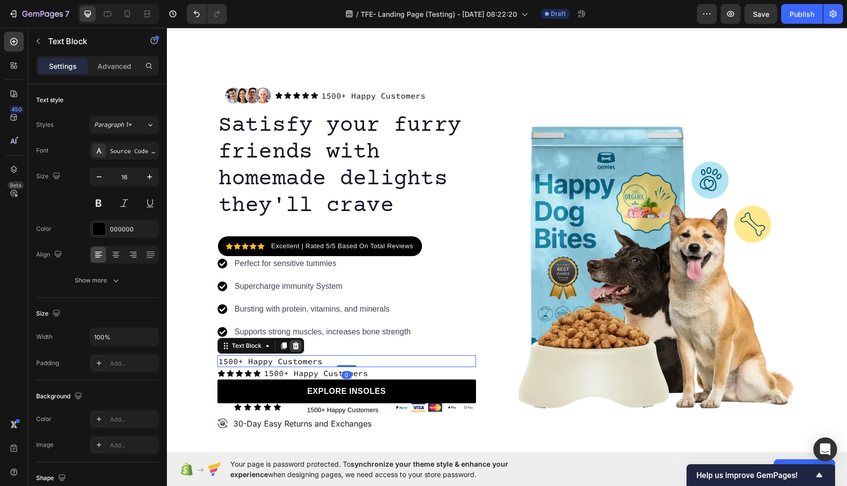
click at [295, 349] on div at bounding box center [296, 346] width 12 height 12
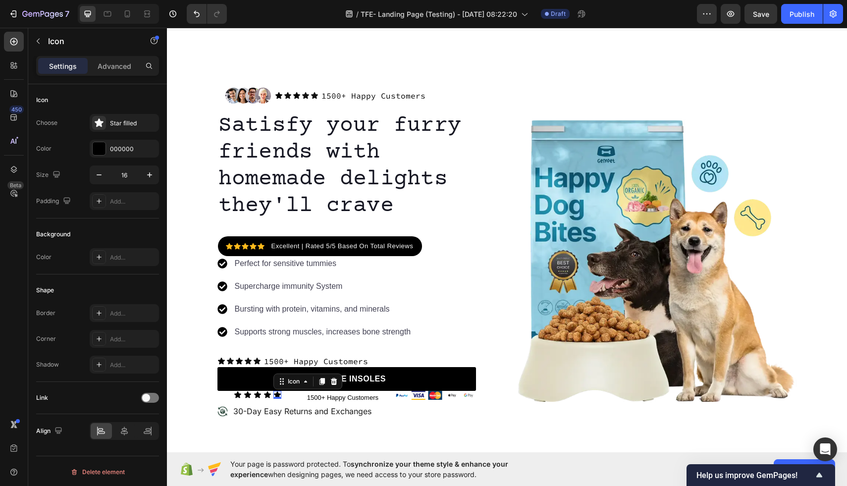
click at [278, 395] on div "Icon 0" at bounding box center [277, 395] width 8 height 8
click at [329, 384] on div at bounding box center [334, 381] width 12 height 12
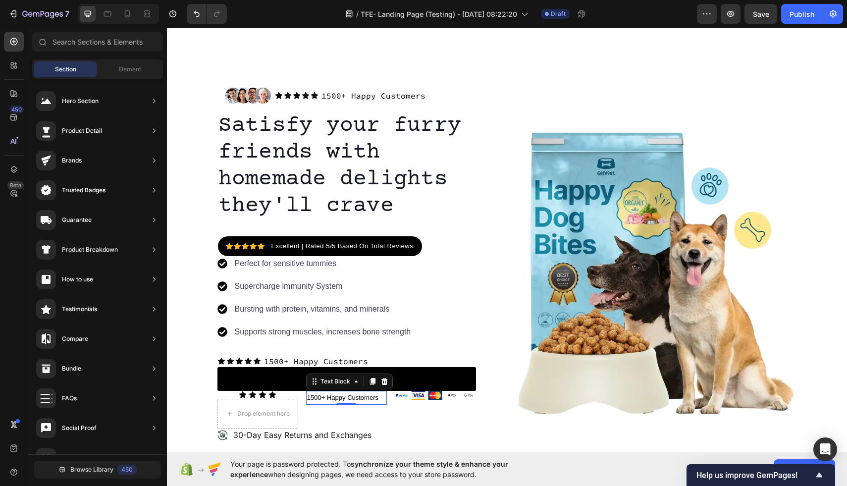
click at [340, 401] on p "1500+ Happy Customers" at bounding box center [346, 397] width 79 height 11
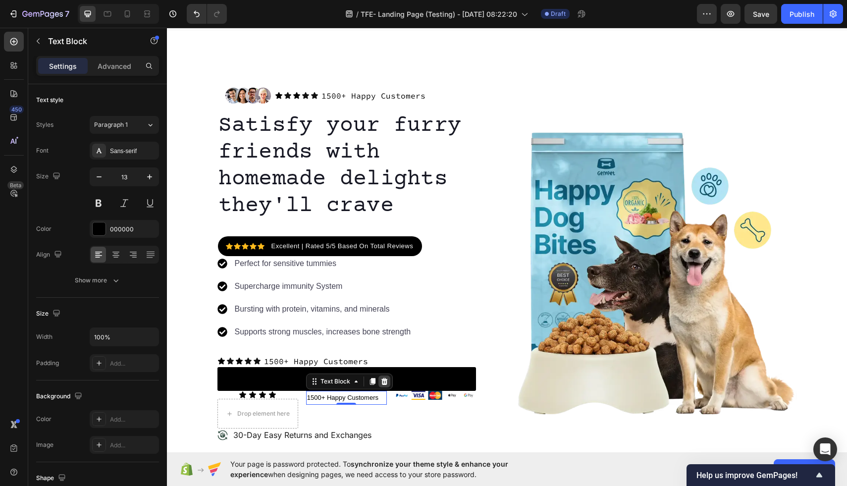
click at [384, 383] on icon at bounding box center [384, 381] width 6 height 7
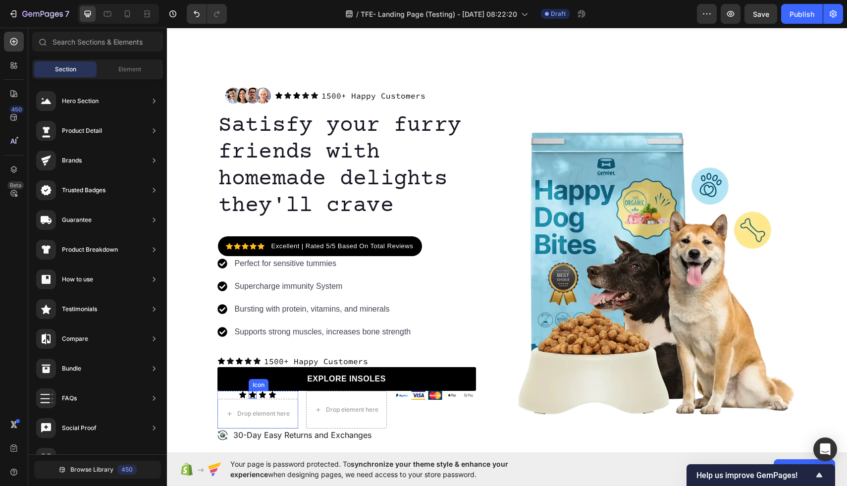
click at [254, 396] on div "Icon" at bounding box center [253, 395] width 8 height 8
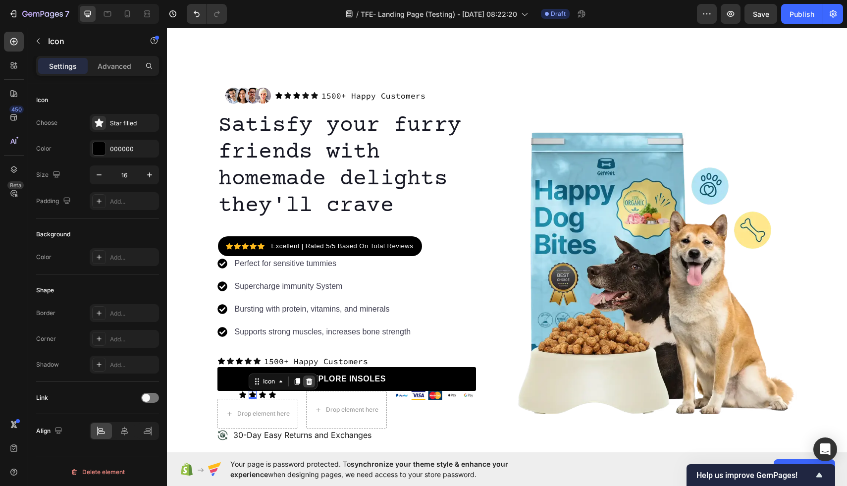
click at [311, 382] on icon at bounding box center [309, 381] width 6 height 7
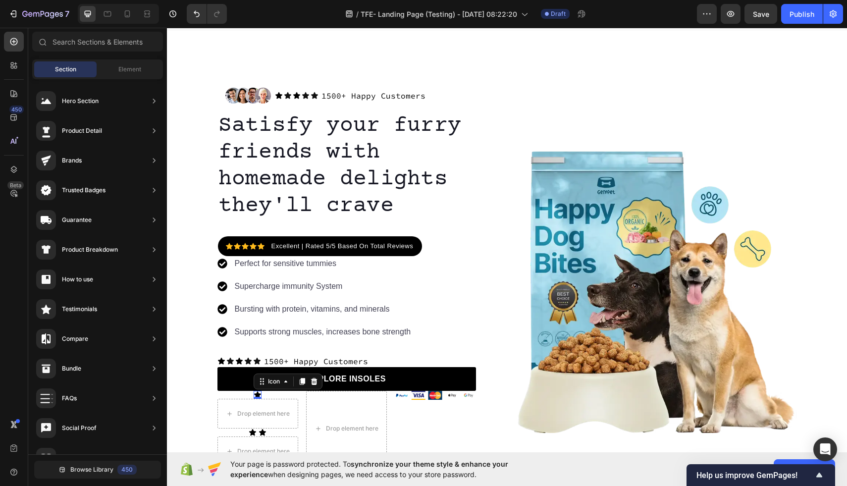
click at [260, 395] on div "Icon 0" at bounding box center [258, 395] width 8 height 8
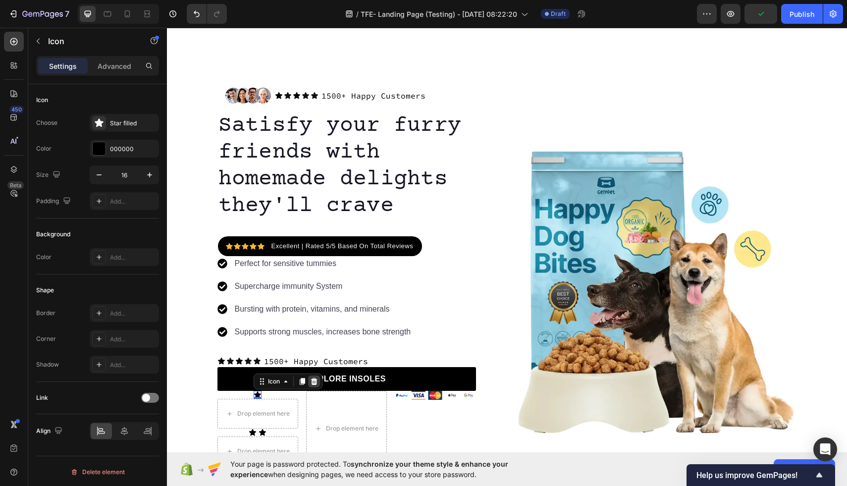
click at [315, 384] on icon at bounding box center [314, 381] width 6 height 7
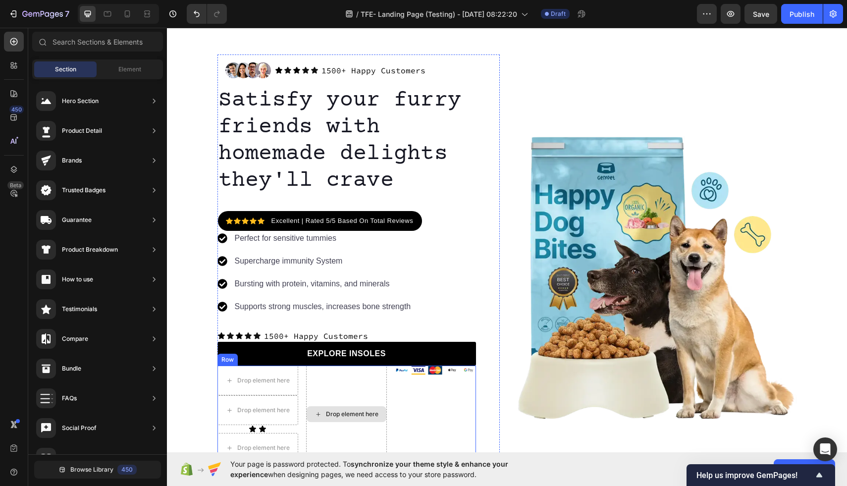
scroll to position [101, 0]
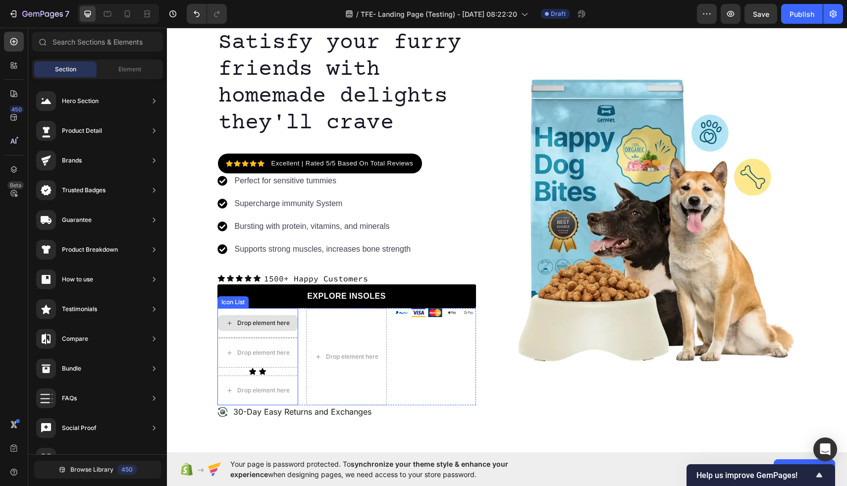
click at [271, 321] on div "Drop element here" at bounding box center [263, 323] width 52 height 8
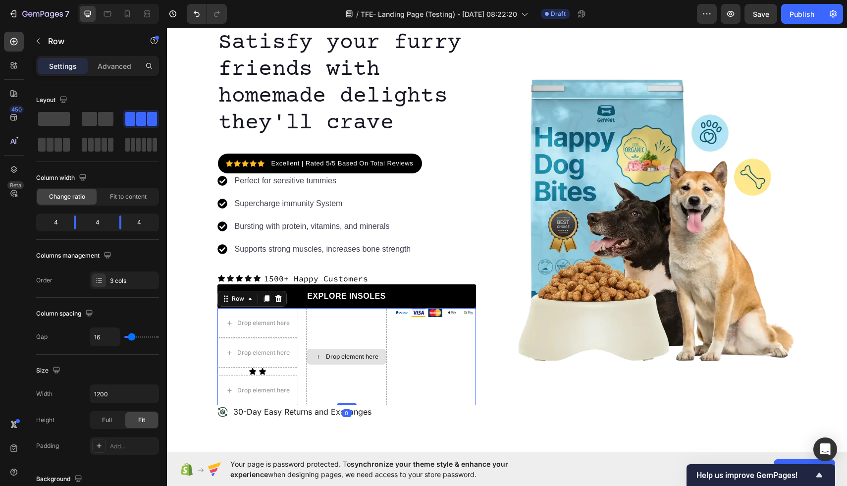
click at [332, 345] on div "Drop element here" at bounding box center [346, 356] width 81 height 97
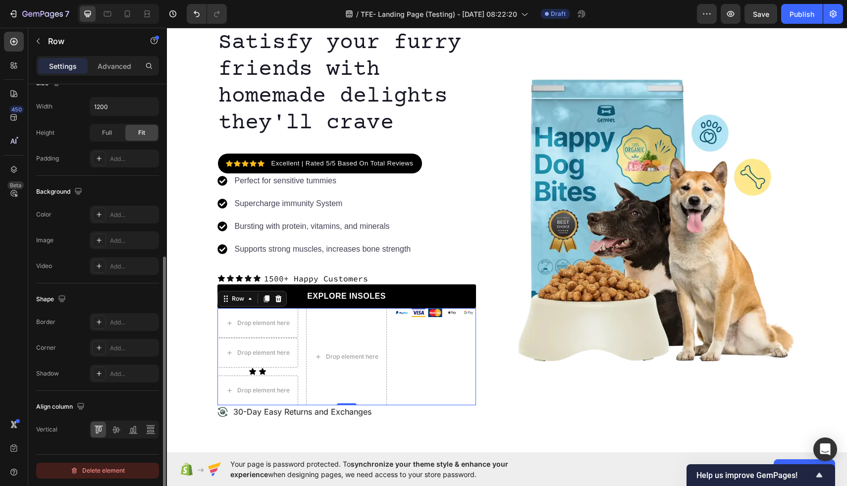
click at [102, 474] on div "Delete element" at bounding box center [97, 471] width 54 height 12
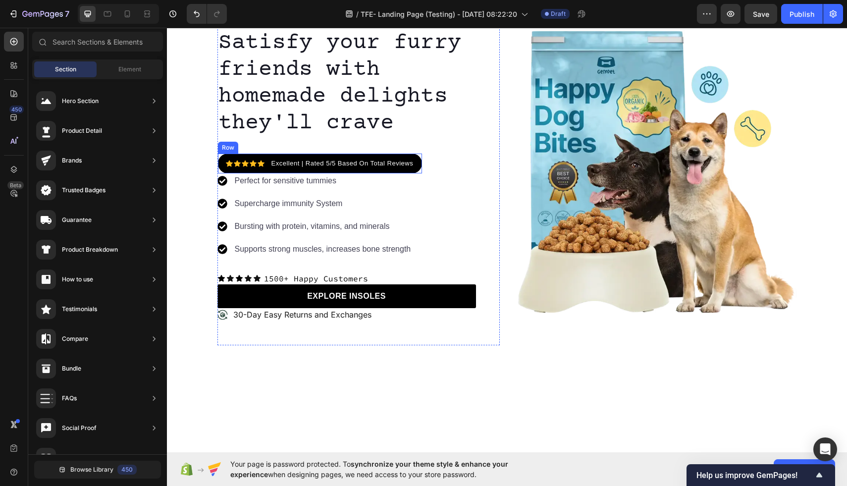
click at [417, 169] on div "Icon Icon Icon Icon Icon Icon List Hoz Excellent | Rated 5/5 Based On Total Rev…" at bounding box center [320, 164] width 205 height 20
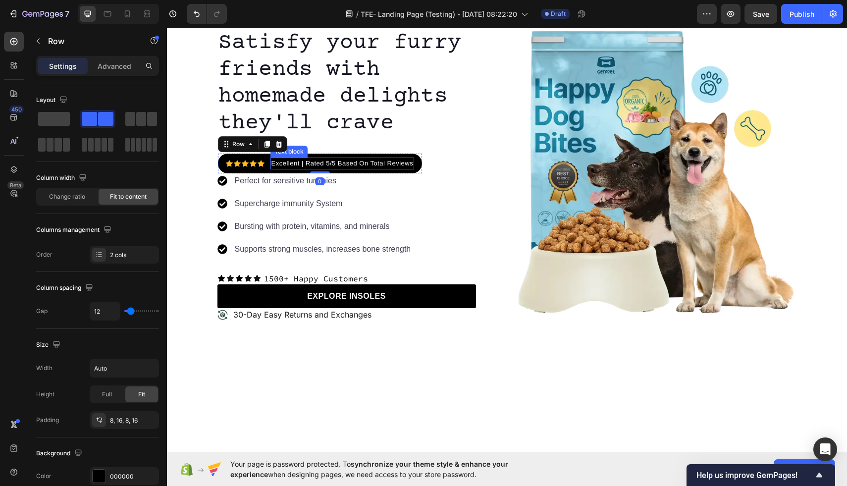
click at [407, 166] on p "Excellent | Rated 5/5 Based On Total Reviews" at bounding box center [342, 163] width 142 height 10
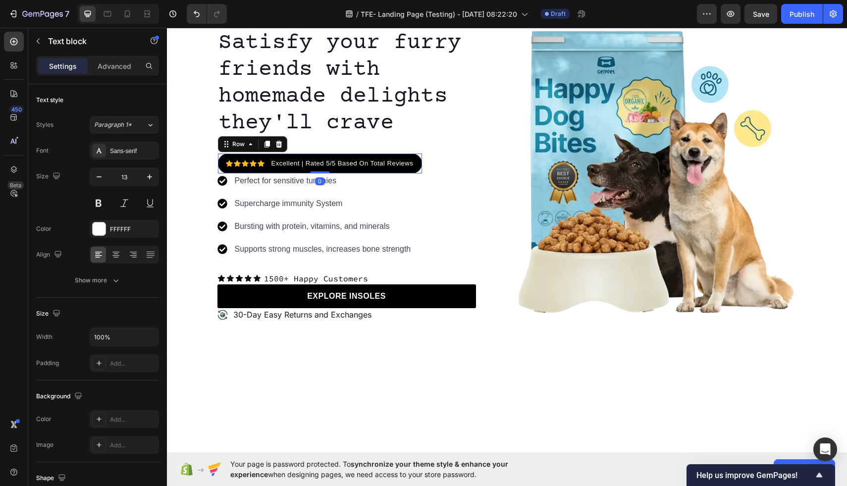
click at [418, 164] on div "Icon Icon Icon Icon Icon Icon List Hoz Excellent | Rated 5/5 Based On Total Rev…" at bounding box center [320, 164] width 205 height 20
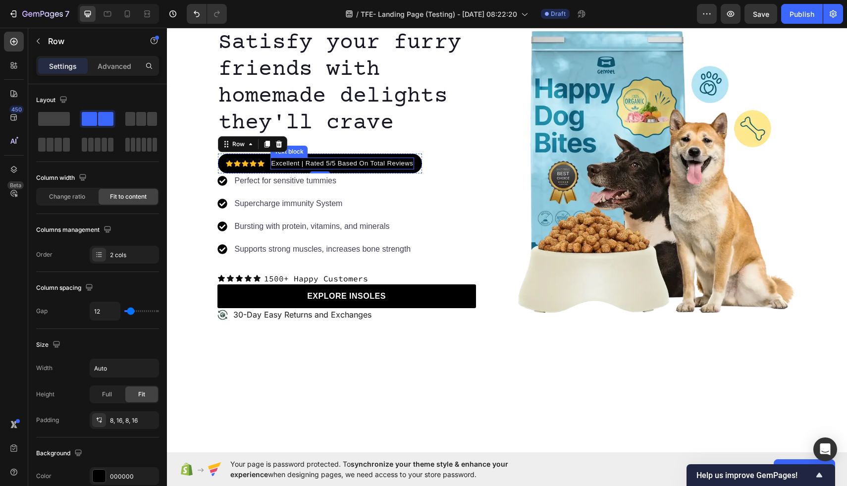
click at [277, 164] on p "Excellent | Rated 5/5 Based On Total Reviews" at bounding box center [342, 163] width 142 height 10
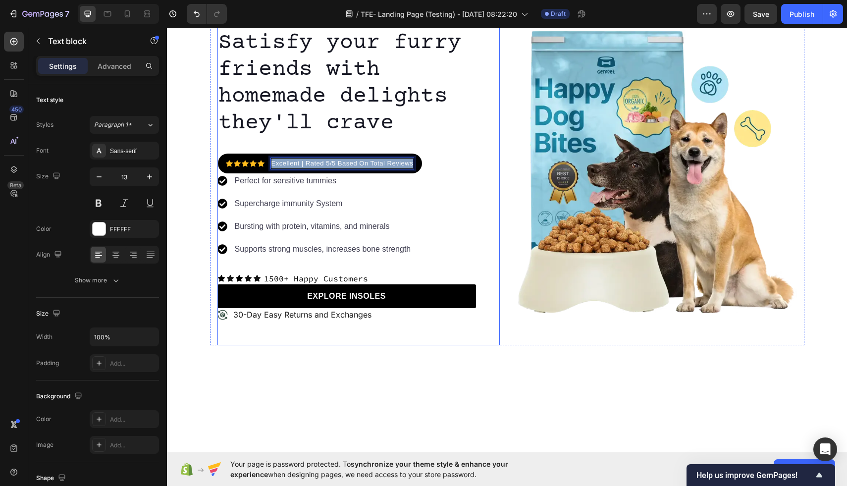
drag, startPoint x: 272, startPoint y: 164, endPoint x: 423, endPoint y: 159, distance: 151.6
click at [423, 159] on div "Image Icon Icon Icon Icon Icon Icon List 1500+ Happy Customers Text Block Row R…" at bounding box center [346, 171] width 259 height 348
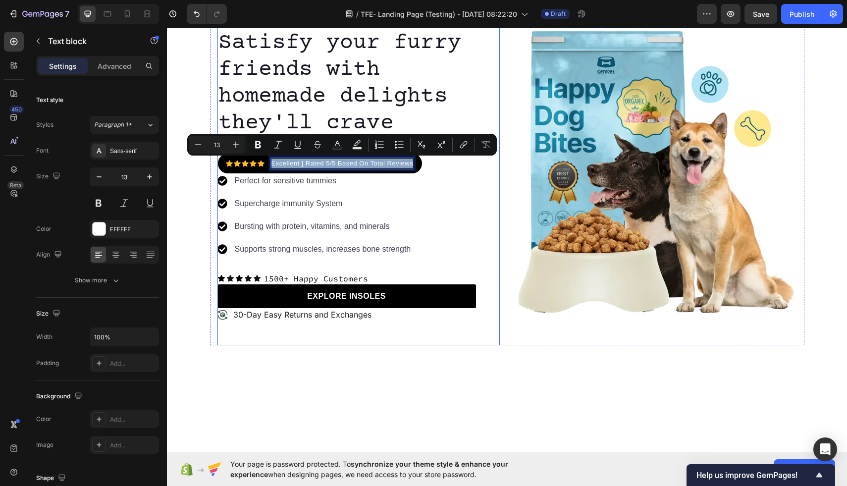
copy p "Excellent | Rated 5/5 Based On Total Reviews"
click at [360, 276] on p "1500+ Happy Customers" at bounding box center [316, 278] width 104 height 10
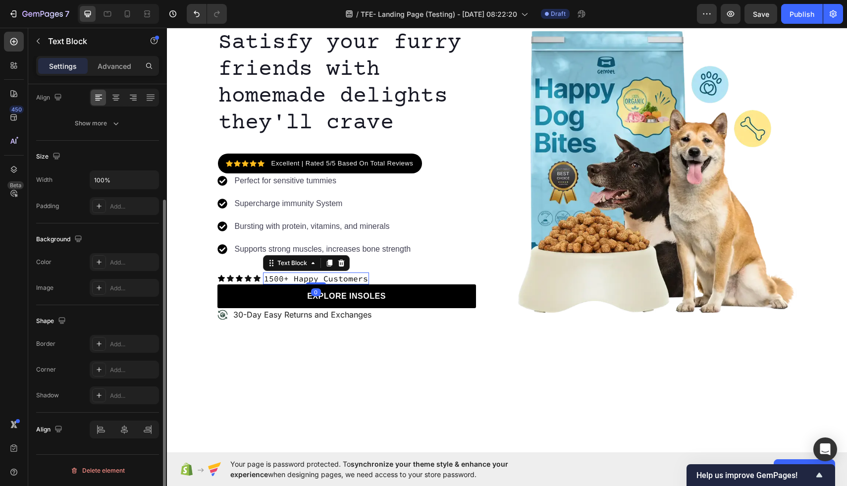
click at [360, 276] on p "1500+ Happy Customers" at bounding box center [316, 278] width 104 height 10
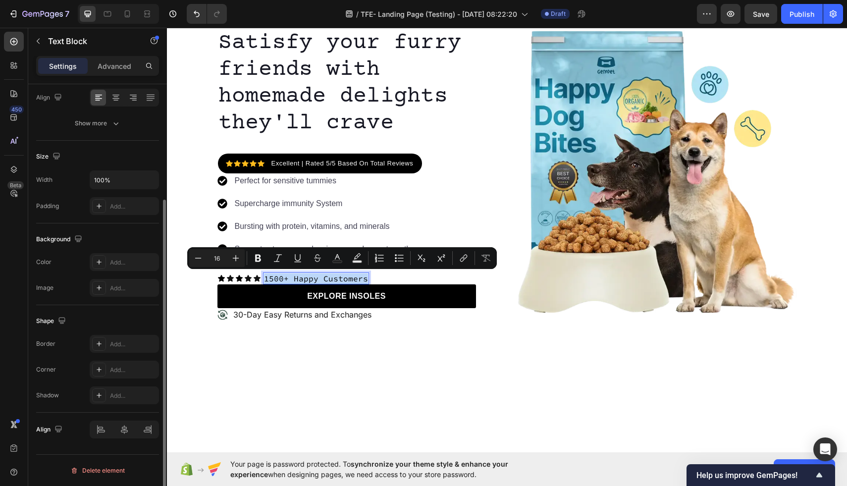
click at [360, 276] on p "1500+ Happy Customers" at bounding box center [316, 278] width 104 height 10
click at [360, 277] on p "1500+ Happy Customers" at bounding box center [316, 278] width 104 height 10
click at [362, 280] on p "1500+ Happy Customers" at bounding box center [316, 278] width 104 height 10
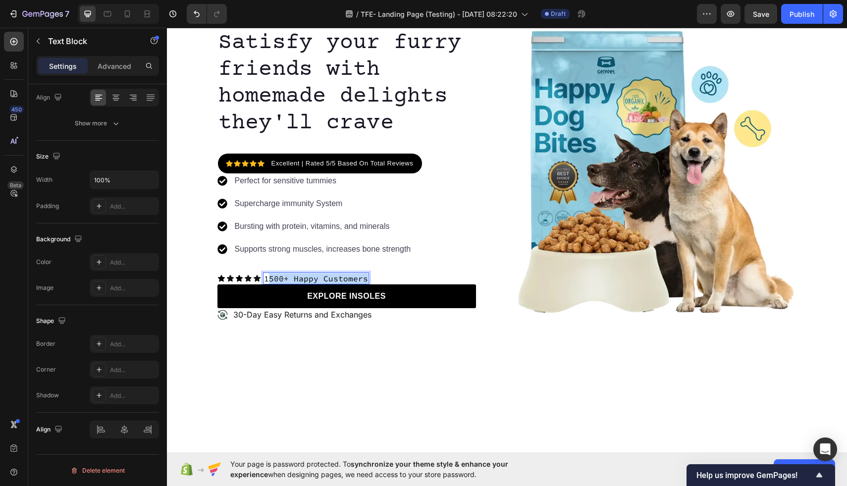
drag, startPoint x: 363, startPoint y: 280, endPoint x: 266, endPoint y: 275, distance: 96.7
click at [266, 275] on p "1500+ Happy Customers" at bounding box center [316, 278] width 104 height 10
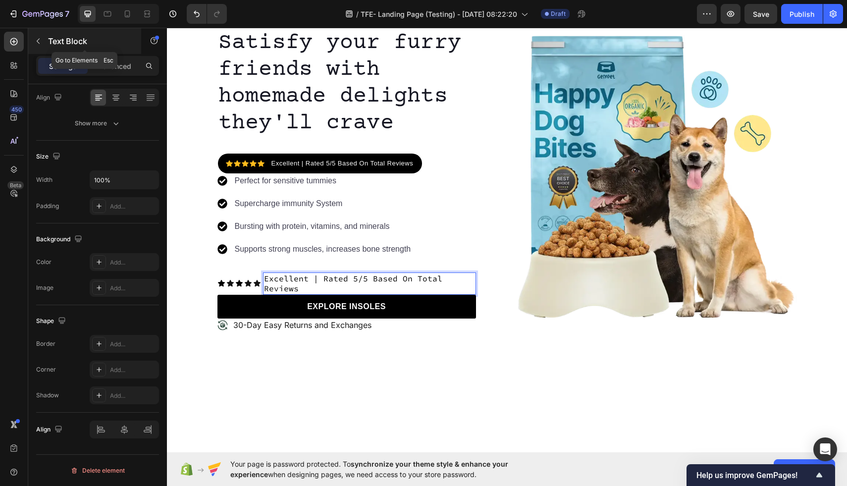
click at [36, 42] on icon "button" at bounding box center [38, 41] width 8 height 8
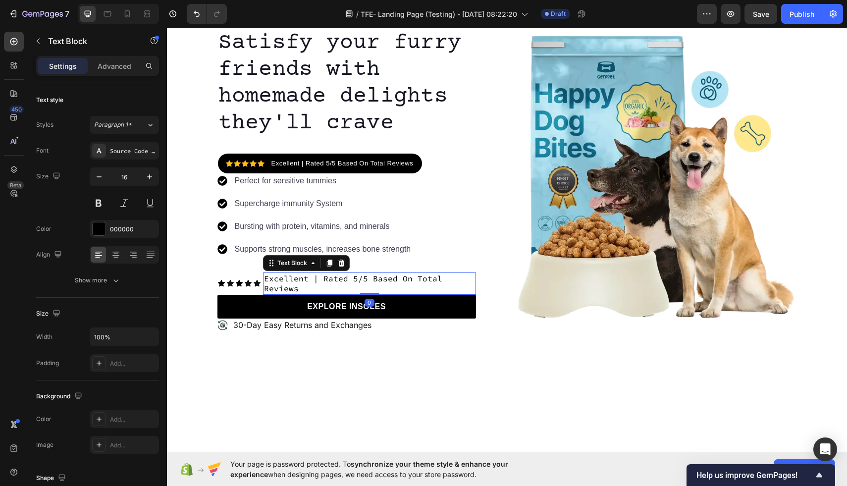
click at [345, 279] on p "Excellent | Rated 5/5 Based On Total Reviews" at bounding box center [369, 283] width 211 height 21
click at [115, 152] on div "Source Code Pro" at bounding box center [133, 151] width 47 height 9
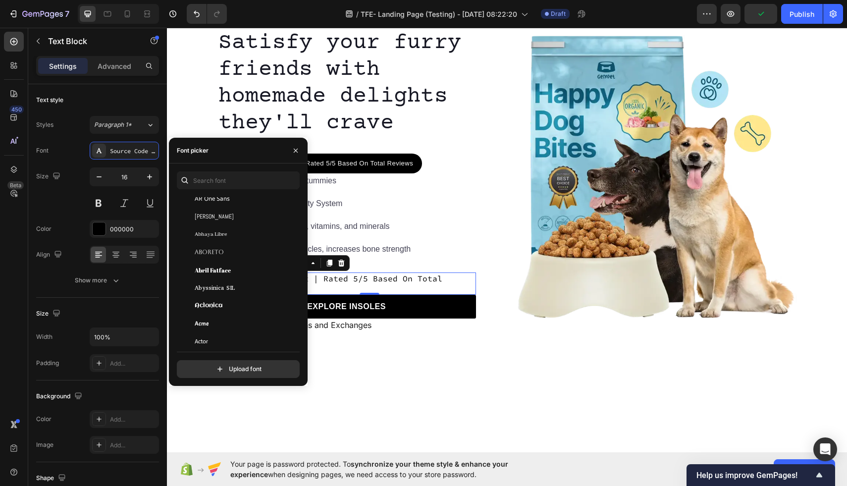
scroll to position [196, 0]
click at [214, 251] on span "Abyssinica SIL" at bounding box center [215, 248] width 40 height 9
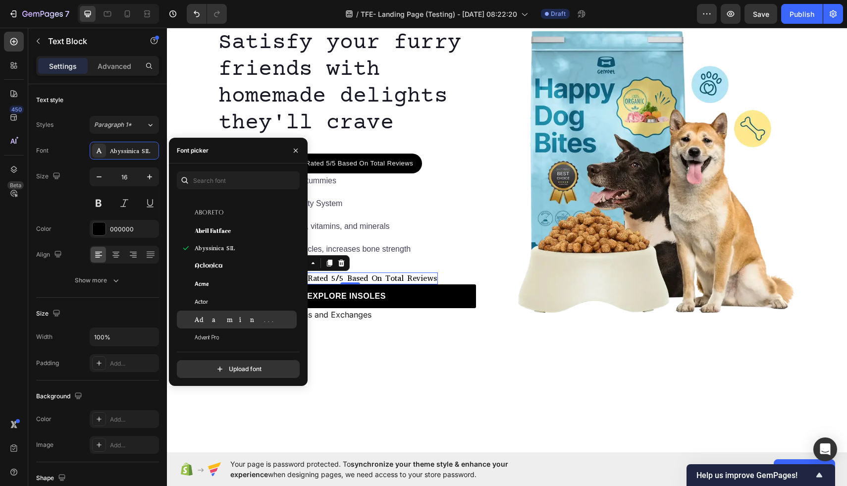
click at [229, 320] on div "Adamina" at bounding box center [245, 319] width 100 height 9
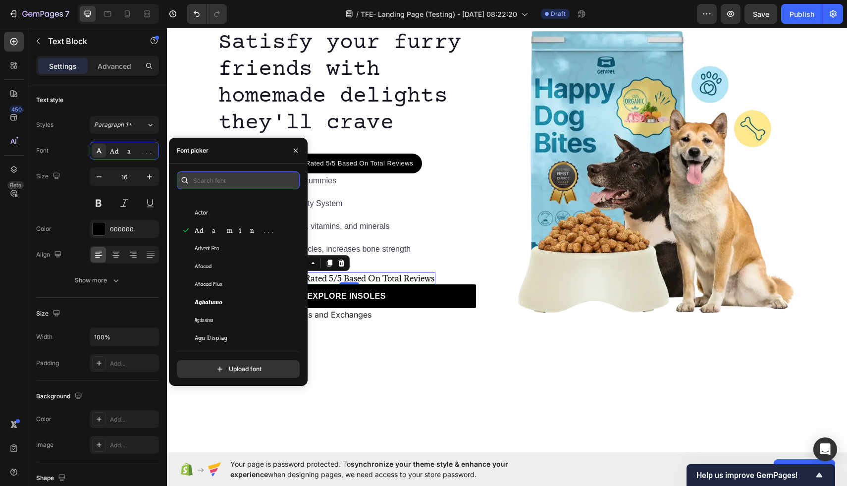
click at [236, 184] on input "text" at bounding box center [238, 180] width 123 height 18
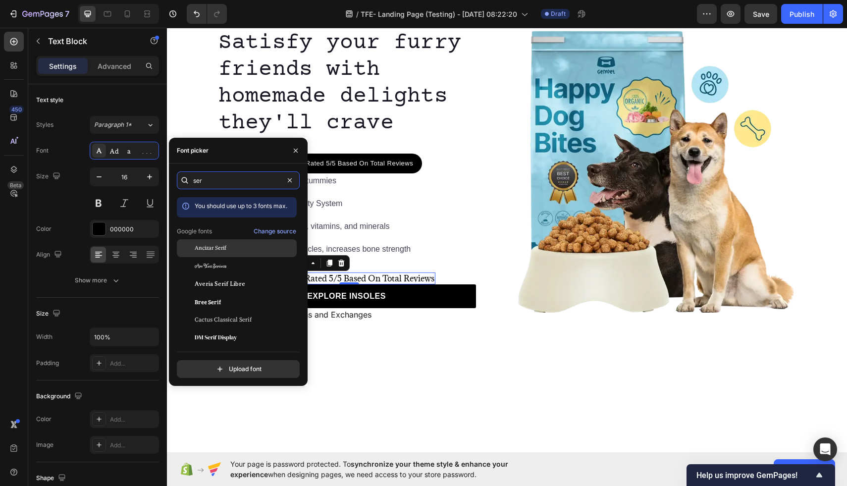
type input "ser"
click at [237, 249] on div "Ancizar Serif" at bounding box center [245, 248] width 100 height 9
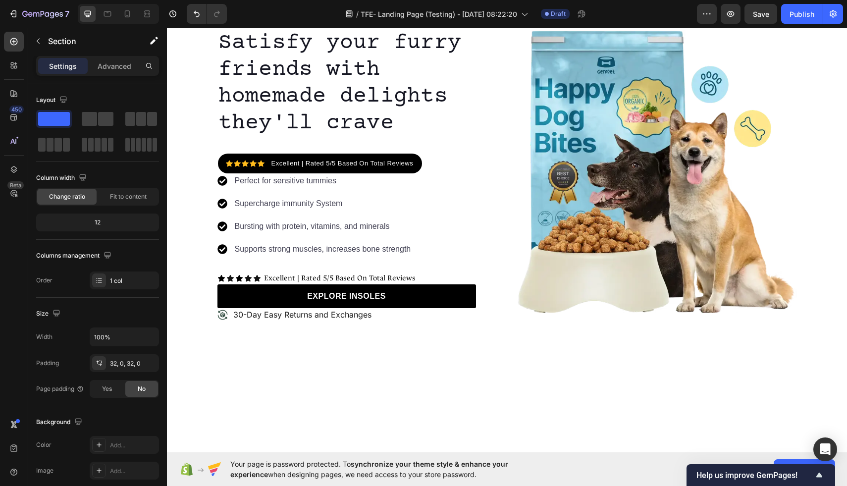
click at [340, 386] on div at bounding box center [507, 405] width 680 height 57
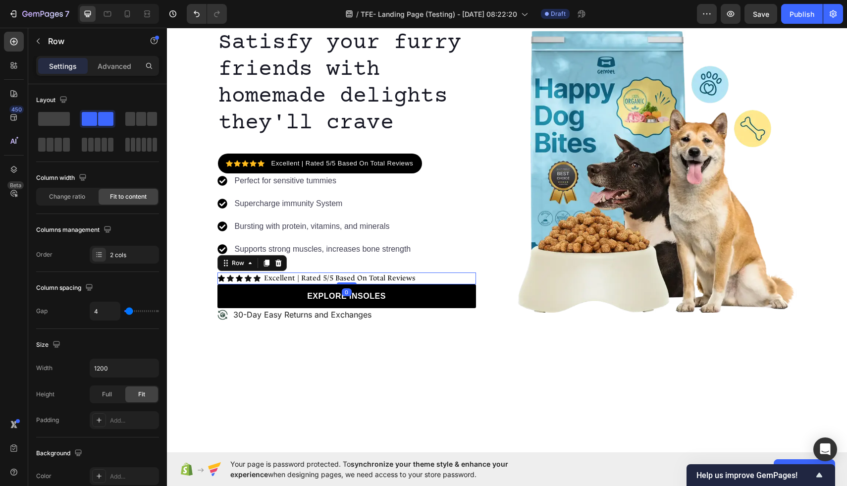
click at [425, 277] on div "Icon Icon Icon Icon Icon Icon List Excellent | Rated 5/5 Based On Total Reviews…" at bounding box center [346, 278] width 259 height 12
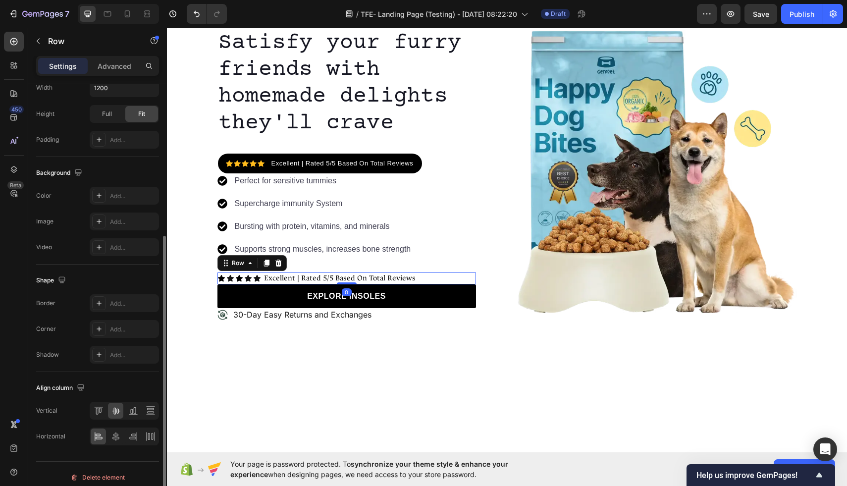
scroll to position [287, 0]
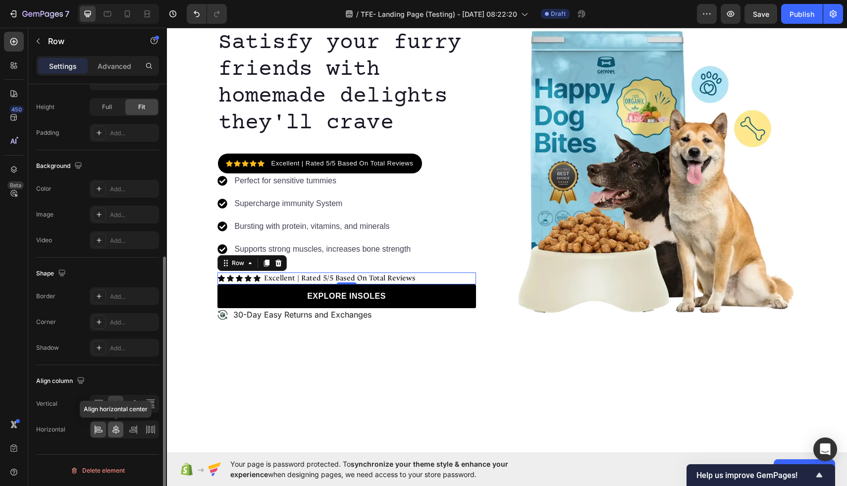
click at [117, 432] on icon at bounding box center [116, 429] width 10 height 10
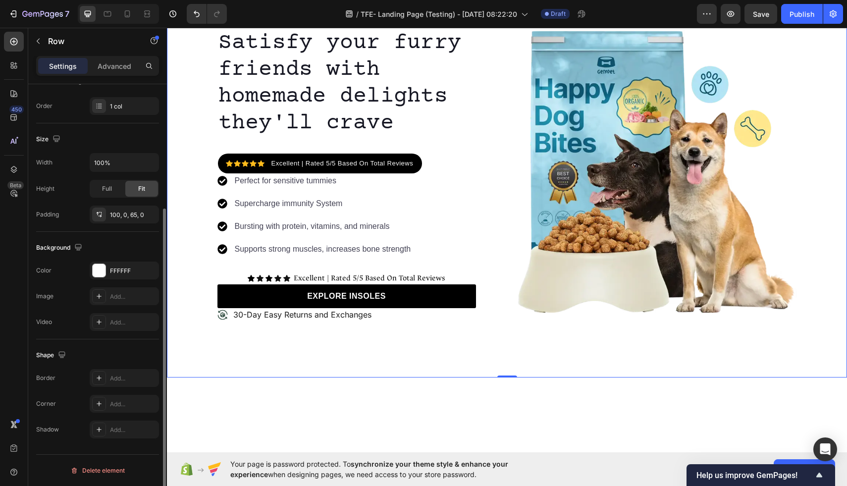
click at [270, 368] on div "Image Icon Icon Icon Icon Icon Icon List 1500+ Happy Customers Text Block Row R…" at bounding box center [507, 163] width 680 height 430
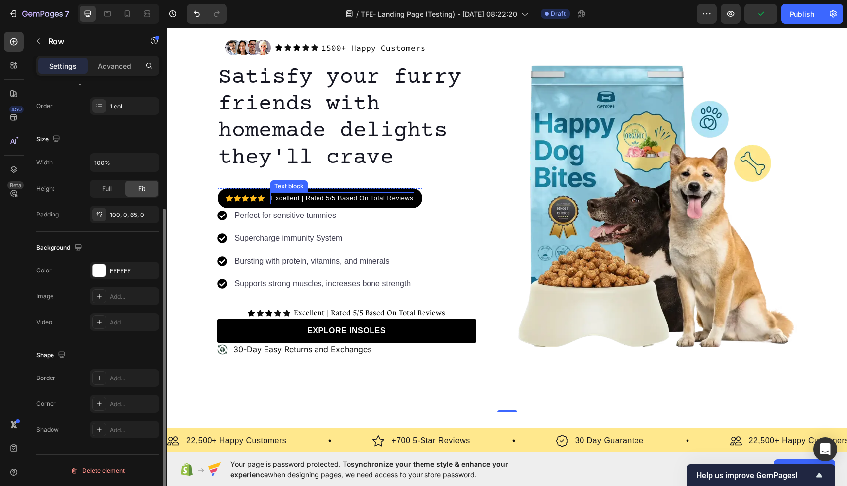
scroll to position [0, 0]
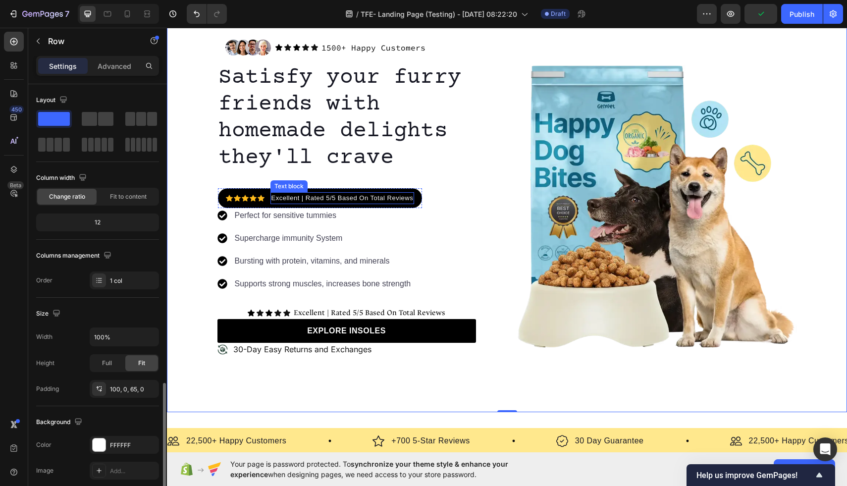
click at [406, 195] on p "Excellent | Rated 5/5 Based On Total Reviews" at bounding box center [342, 198] width 142 height 10
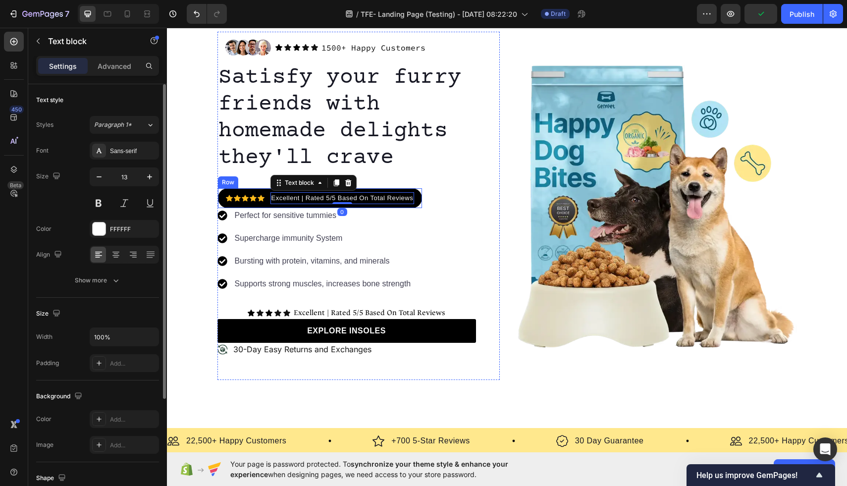
click at [418, 197] on div "Icon Icon Icon Icon Icon Icon List Hoz Excellent | Rated 5/5 Based On Total Rev…" at bounding box center [320, 198] width 205 height 20
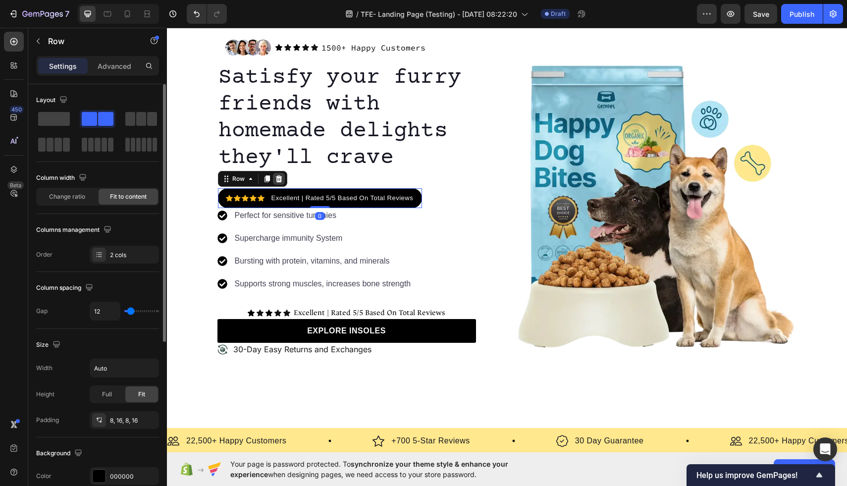
click at [277, 179] on icon at bounding box center [278, 178] width 6 height 7
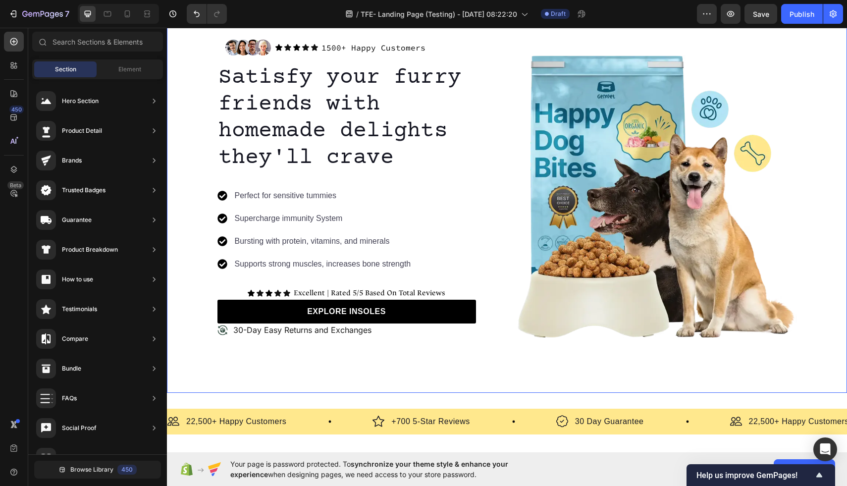
click at [359, 372] on div "Image Icon Icon Icon Icon Icon Icon List 1500+ Happy Customers Text Block Row R…" at bounding box center [507, 187] width 680 height 411
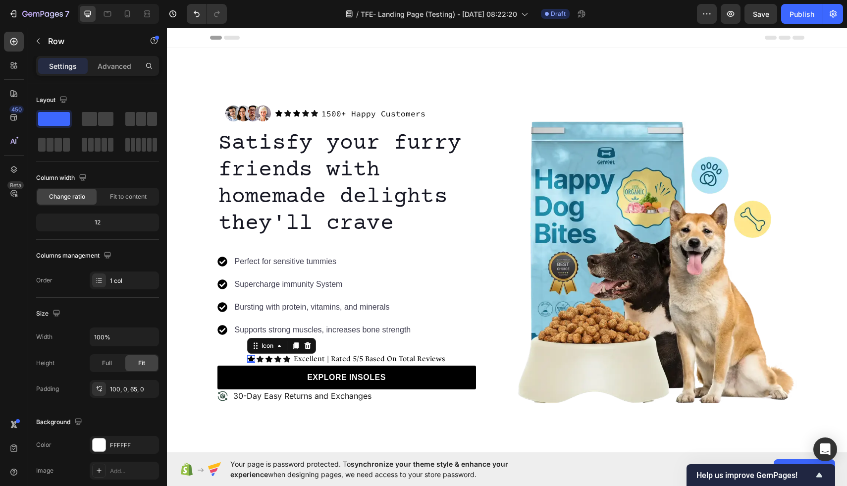
click at [252, 359] on div "Icon 0" at bounding box center [251, 359] width 8 height 8
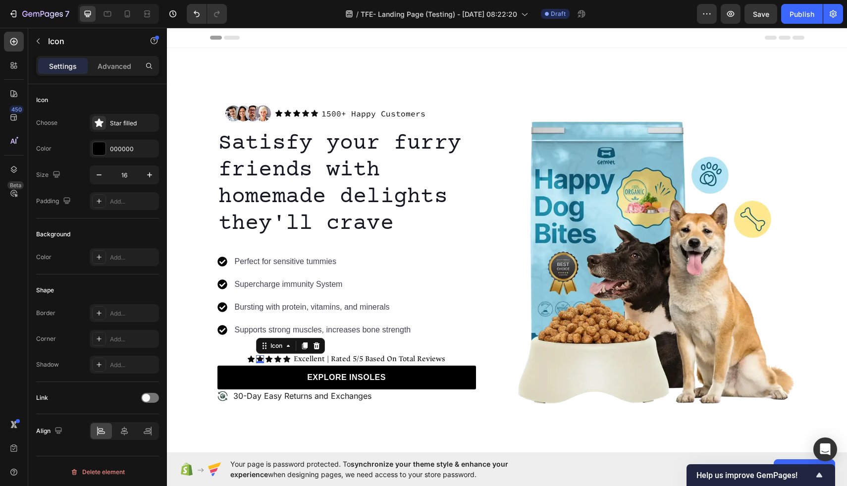
click at [259, 361] on div "Icon 0" at bounding box center [260, 359] width 8 height 8
click at [340, 358] on p "Excellent | Rated 5/5 Based On Total Reviews" at bounding box center [370, 359] width 152 height 10
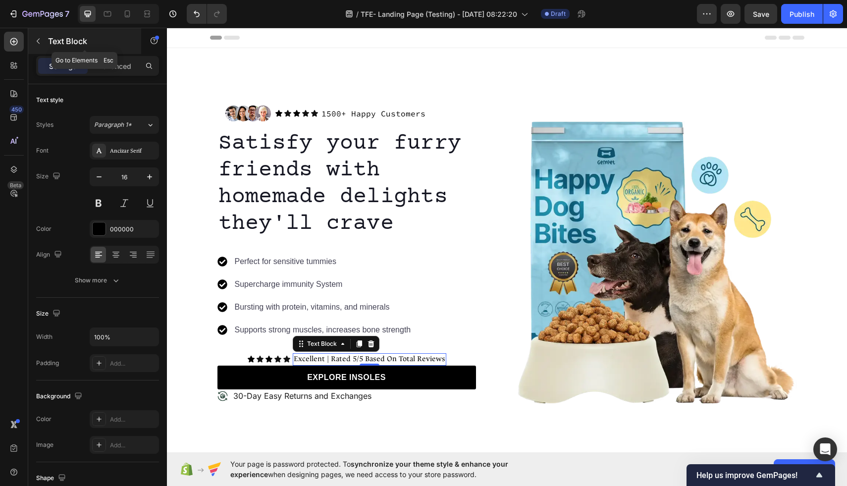
click at [41, 43] on icon "button" at bounding box center [38, 41] width 8 height 8
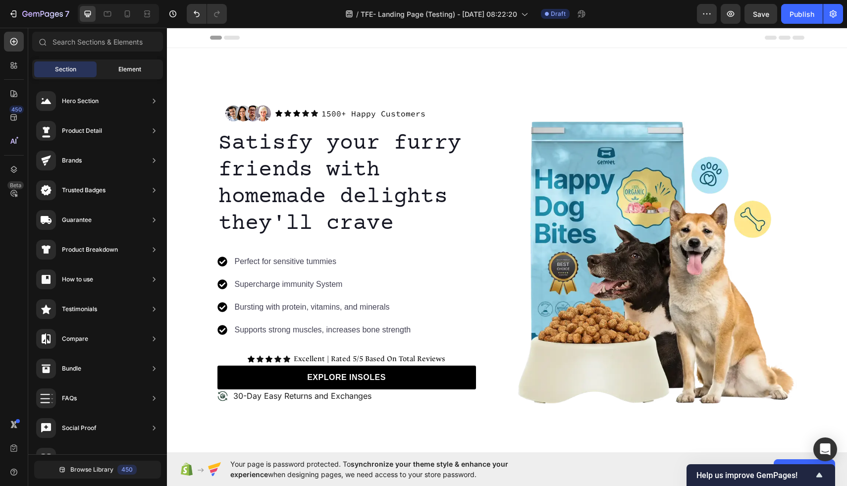
click at [122, 71] on span "Element" at bounding box center [129, 69] width 23 height 9
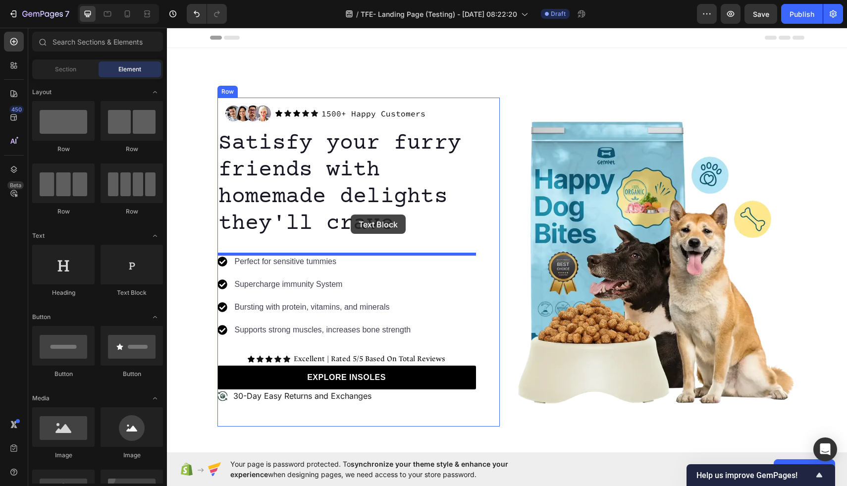
drag, startPoint x: 278, startPoint y: 286, endPoint x: 351, endPoint y: 214, distance: 101.6
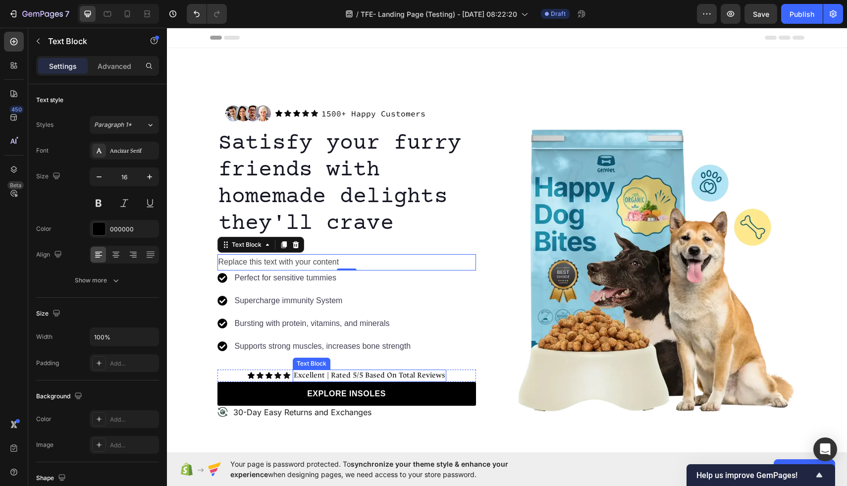
click at [370, 375] on p "Excellent | Rated 5/5 Based On Total Reviews" at bounding box center [370, 375] width 152 height 10
click at [434, 376] on p "Excellent | Rated 5/5 Based On Total Reviews" at bounding box center [370, 375] width 152 height 10
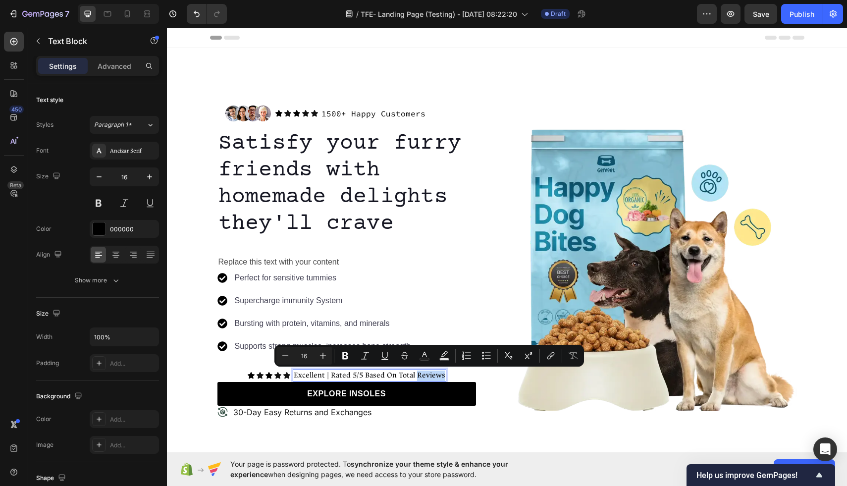
click at [439, 376] on p "Excellent | Rated 5/5 Based On Total Reviews" at bounding box center [370, 375] width 152 height 10
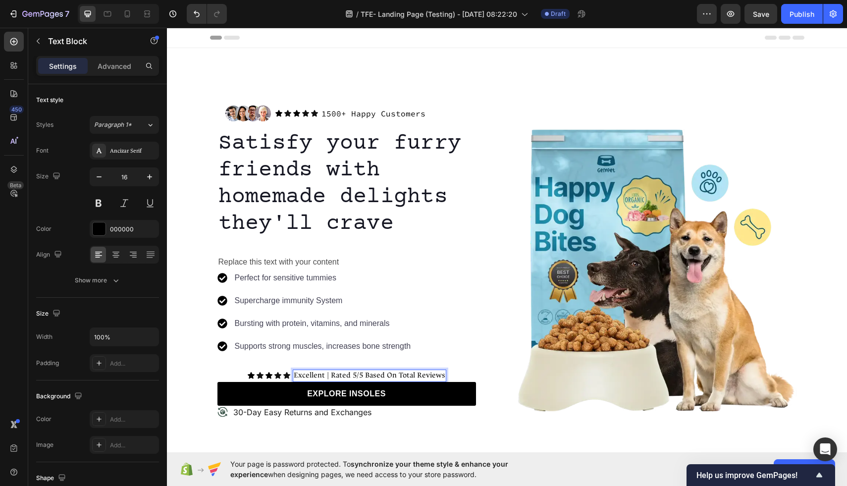
click at [442, 377] on p "Excellent | Rated 5/5 Based On Total Reviews" at bounding box center [370, 375] width 152 height 10
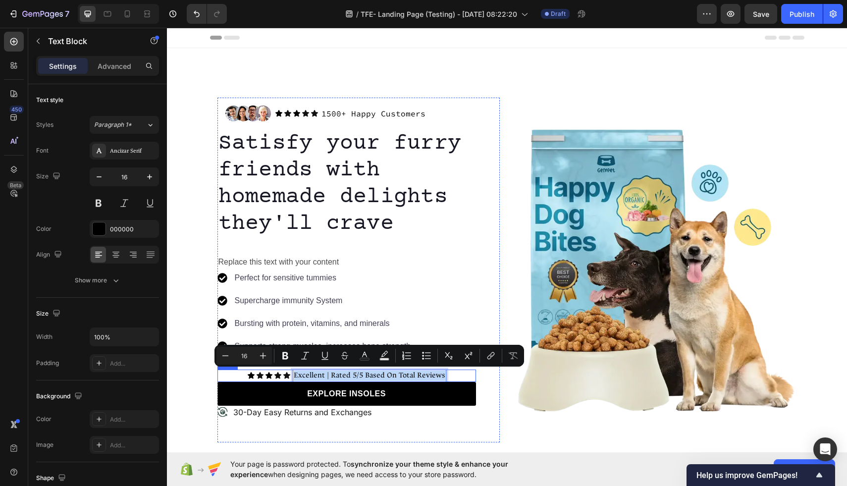
drag, startPoint x: 442, startPoint y: 377, endPoint x: 293, endPoint y: 377, distance: 148.6
click at [293, 377] on div "Icon Icon Icon Icon Icon Icon List Excellent | Rated 5/5 Based On Total Reviews…" at bounding box center [346, 375] width 259 height 12
copy p "Excellent | Rated 5/5 Based On Total Reviews"
click at [324, 266] on div "Replace this text with your content" at bounding box center [346, 262] width 259 height 16
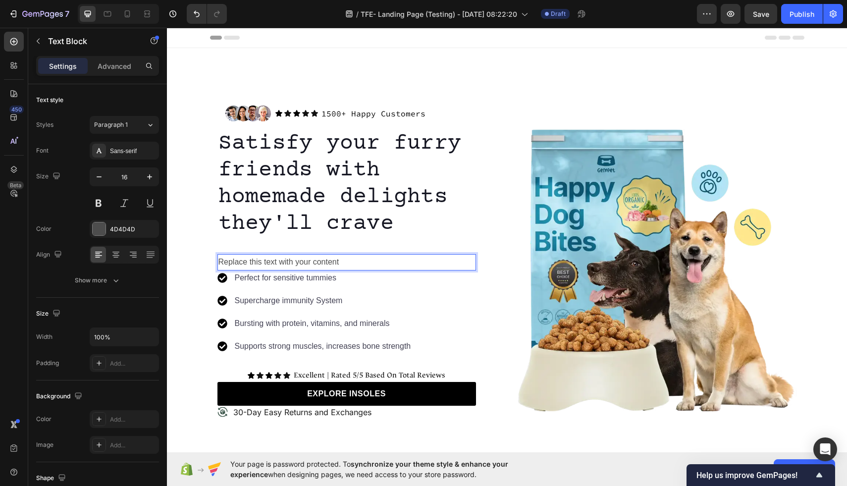
click at [340, 266] on div "Replace this text with your content" at bounding box center [346, 262] width 259 height 16
click at [340, 266] on p "Replace this text with your content" at bounding box center [346, 262] width 257 height 14
drag, startPoint x: 341, startPoint y: 265, endPoint x: 224, endPoint y: 265, distance: 116.4
click at [224, 265] on p "Replace this text with your content" at bounding box center [346, 262] width 257 height 14
click at [392, 260] on p "Excellent | Rated 5/5 Based On Total Reviews" at bounding box center [346, 262] width 257 height 14
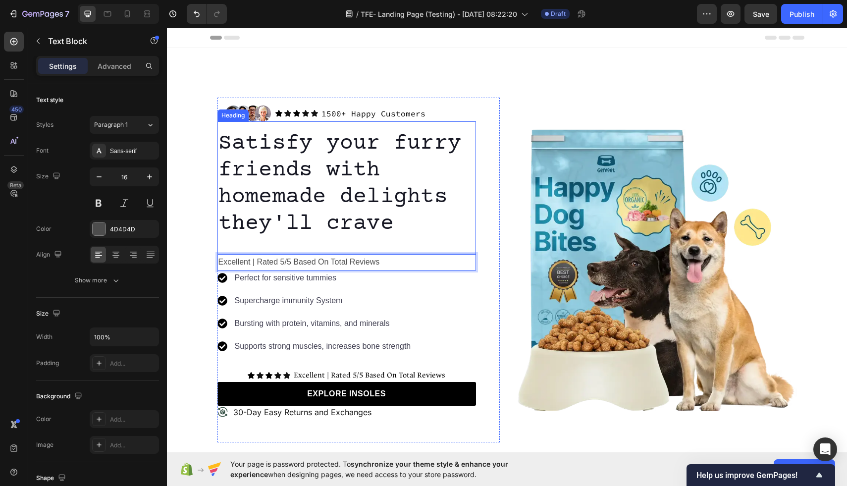
click at [464, 225] on p "Satisfy your furry friends with homemade delights they'll crave" at bounding box center [346, 183] width 257 height 107
click at [404, 262] on p "Excellent | Rated 5/5 Based On Total Reviews" at bounding box center [346, 262] width 257 height 14
click at [398, 266] on p "Excellent | Rated 5/5 Based On Total Reviews" at bounding box center [346, 262] width 257 height 14
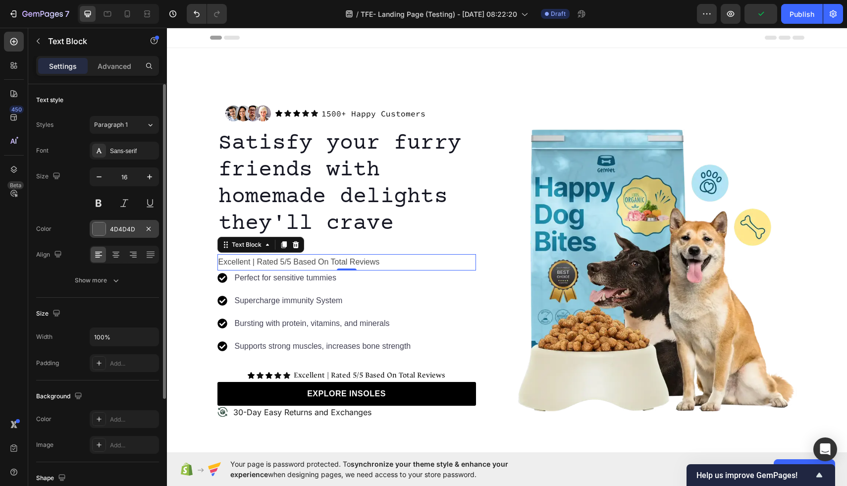
click at [98, 223] on div at bounding box center [99, 228] width 13 height 13
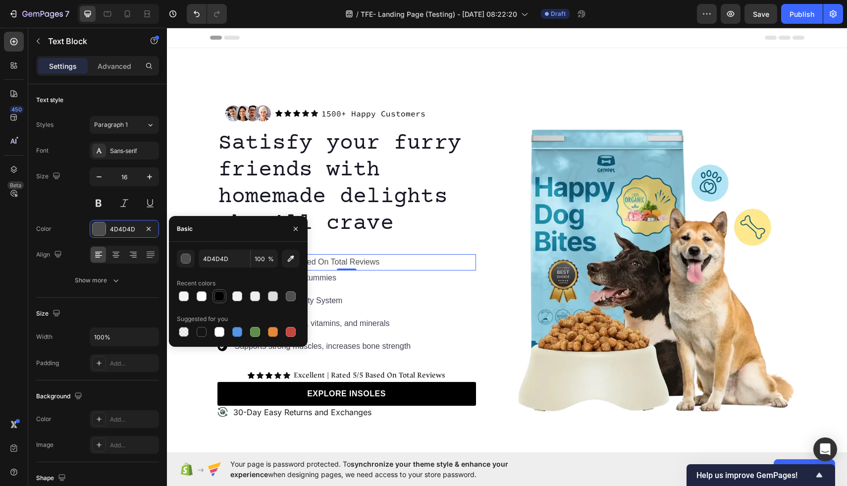
click at [220, 294] on div at bounding box center [219, 296] width 10 height 10
type input "000000"
click at [405, 279] on p "Perfect for sensitive tummies" at bounding box center [323, 278] width 176 height 12
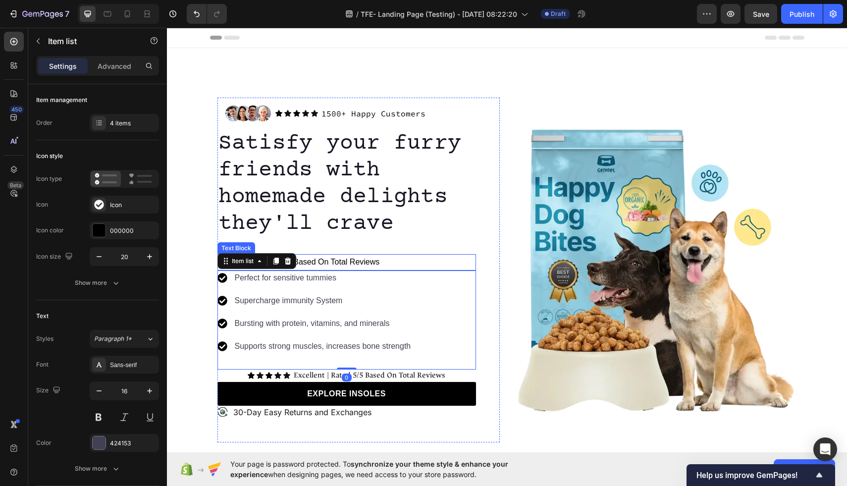
click at [464, 231] on p "Satisfy your furry friends with homemade delights they'll crave" at bounding box center [346, 183] width 257 height 107
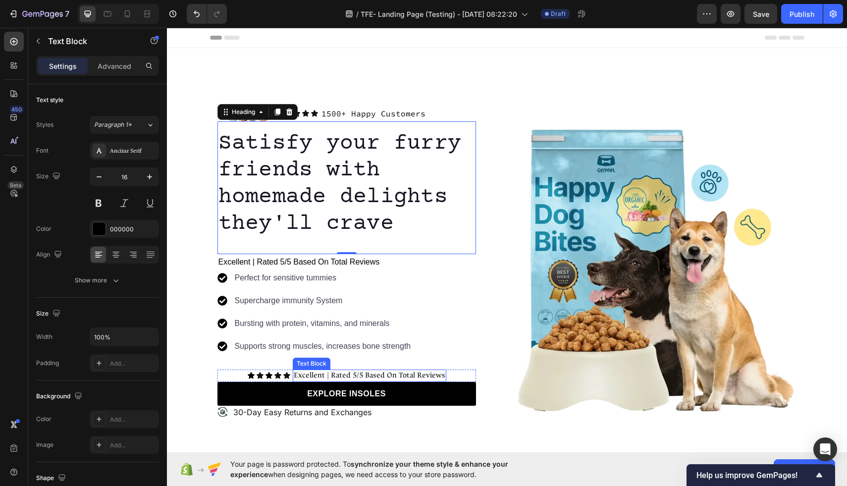
click at [392, 377] on p "Excellent | Rated 5/5 Based On Total Reviews" at bounding box center [370, 375] width 152 height 10
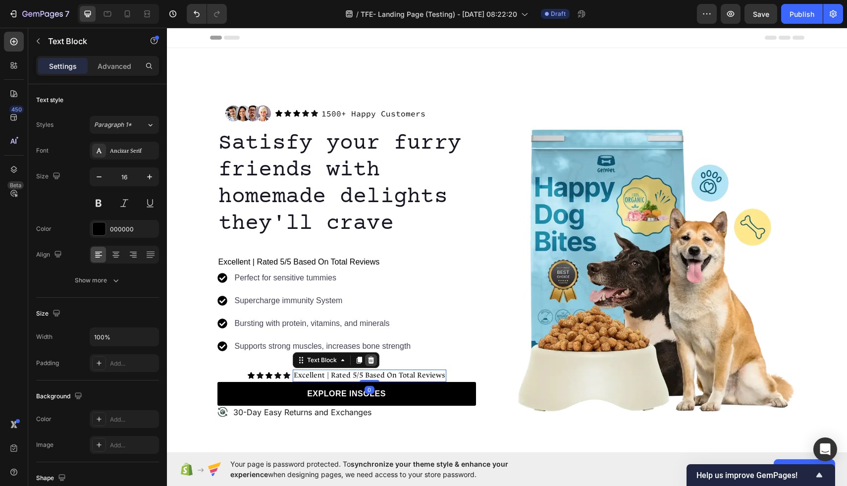
click at [374, 359] on icon at bounding box center [370, 360] width 6 height 7
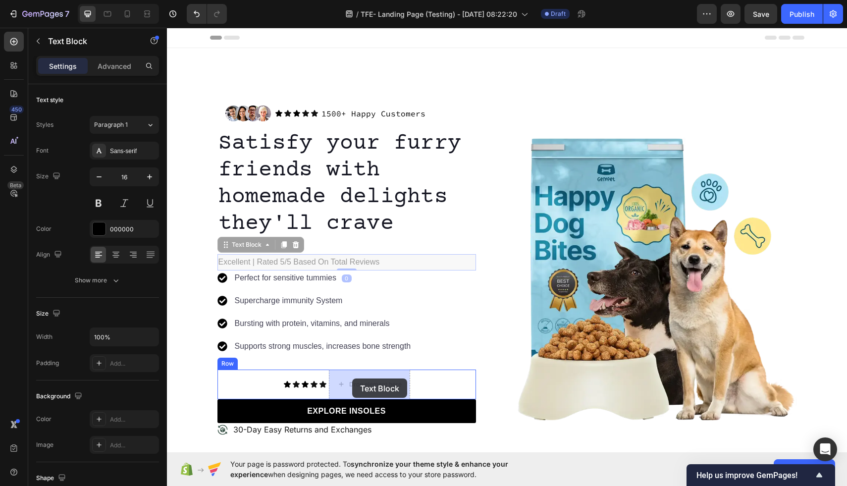
drag, startPoint x: 300, startPoint y: 258, endPoint x: 352, endPoint y: 379, distance: 131.8
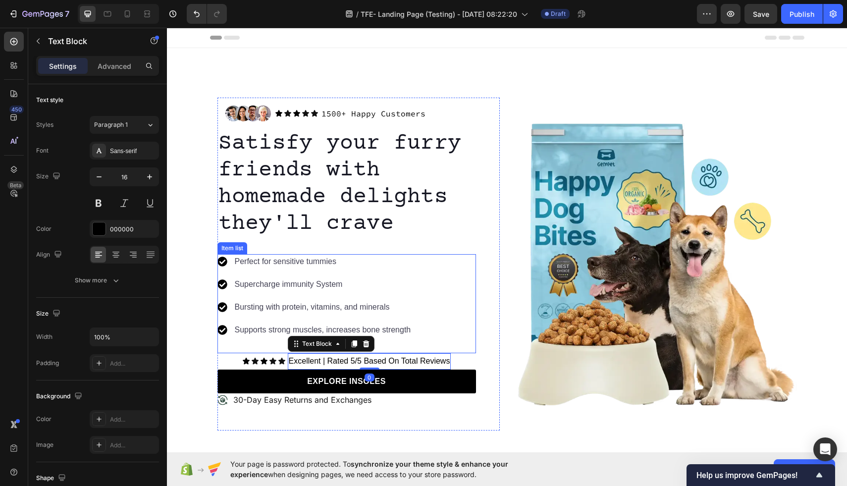
click at [457, 314] on div "Perfect for sensitive tummies Supercharge immunity System Bursting with protein…" at bounding box center [346, 303] width 259 height 99
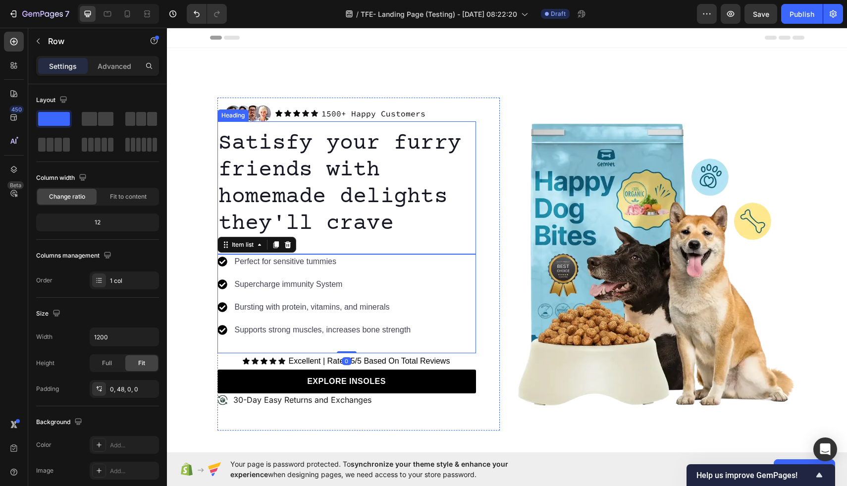
click at [477, 220] on div "Image Icon Icon Icon Icon Icon Icon List 1500+ Happy Customers Text Block Row R…" at bounding box center [358, 264] width 282 height 333
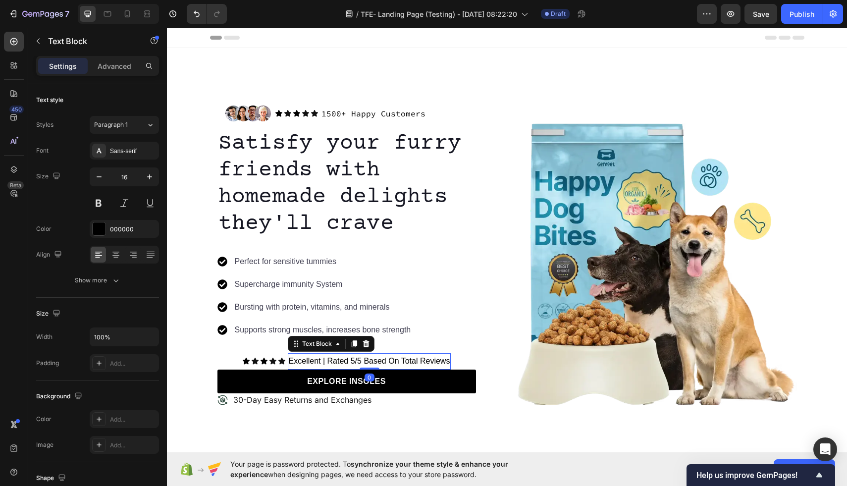
click at [380, 360] on p "Excellent | Rated 5/5 Based On Total Reviews" at bounding box center [369, 361] width 161 height 14
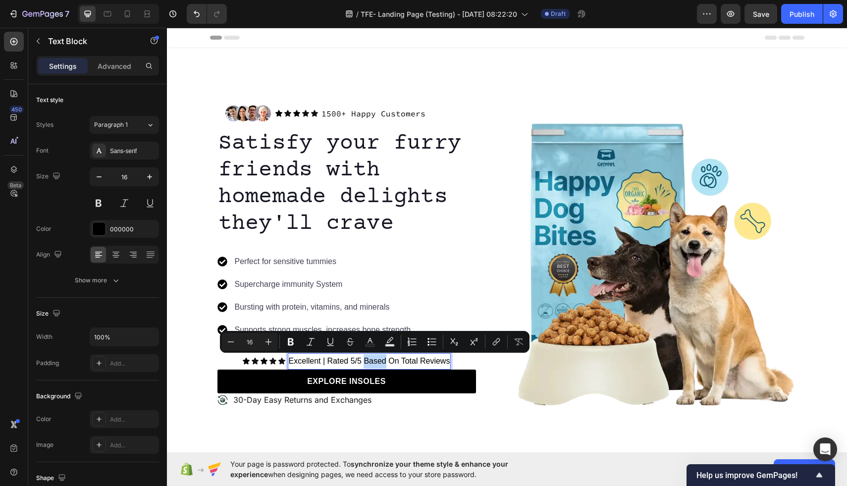
click at [373, 360] on p "Excellent | Rated 5/5 Based On Total Reviews" at bounding box center [369, 361] width 161 height 14
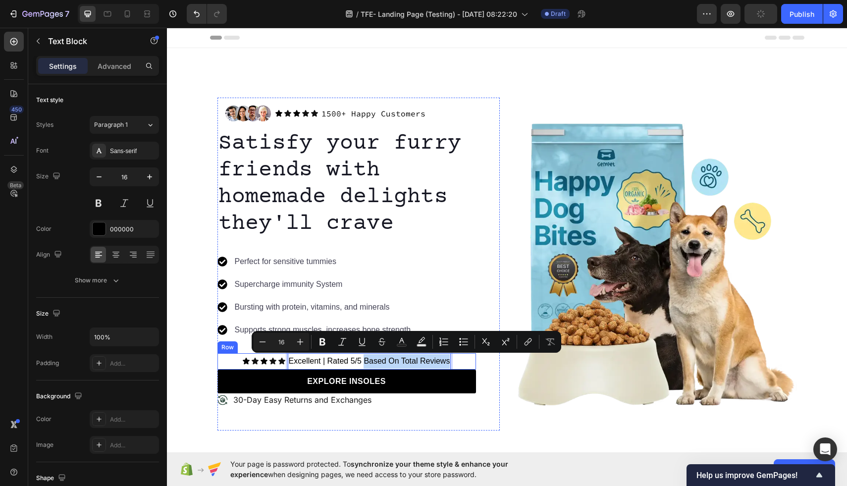
drag, startPoint x: 366, startPoint y: 360, endPoint x: 459, endPoint y: 359, distance: 93.6
click at [459, 359] on div "Icon Icon Icon Icon Icon Icon List Excellent | Rated 5/5 Based On Total Reviews…" at bounding box center [346, 361] width 259 height 16
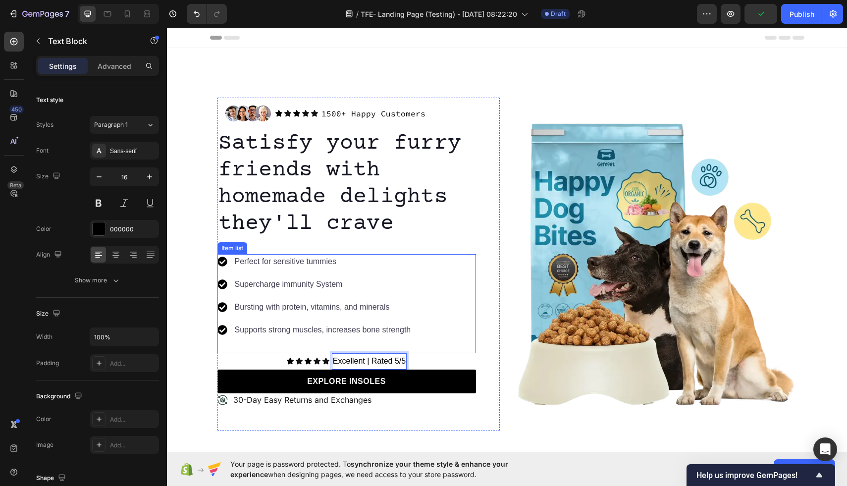
click at [461, 340] on div "Perfect for sensitive tummies Supercharge immunity System Bursting with protein…" at bounding box center [346, 303] width 259 height 99
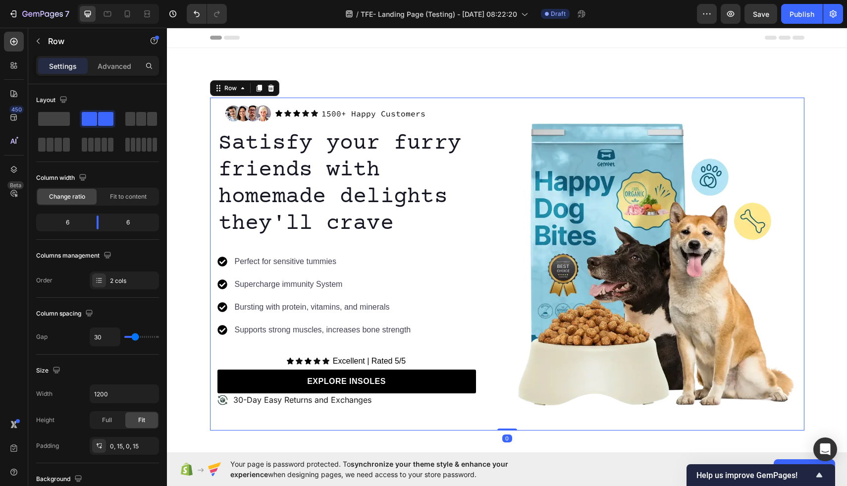
click at [540, 100] on div "Image" at bounding box center [656, 264] width 282 height 333
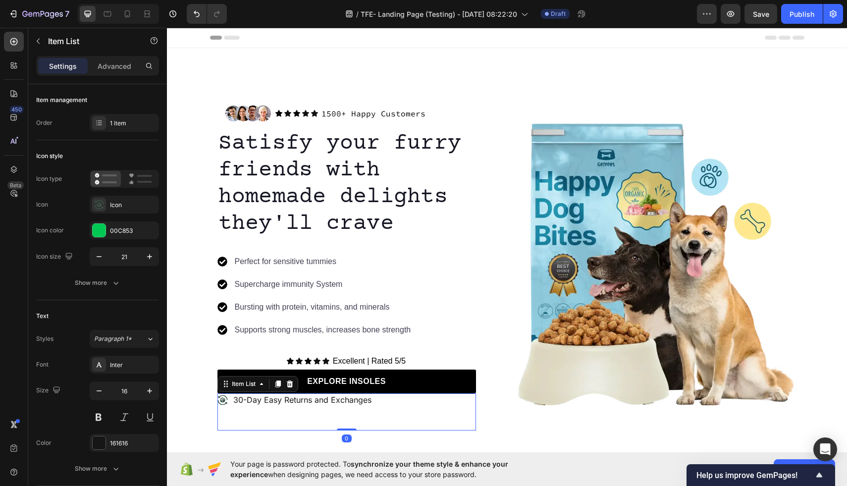
click at [370, 398] on p "30-Day Easy Returns and Exchanges" at bounding box center [302, 400] width 138 height 10
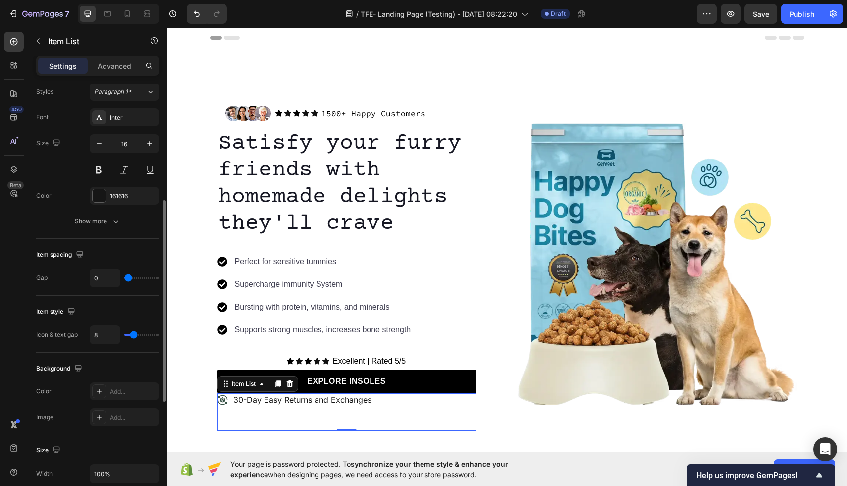
scroll to position [248, 0]
click at [421, 114] on div "1500+ Happy Customers" at bounding box center [373, 113] width 106 height 12
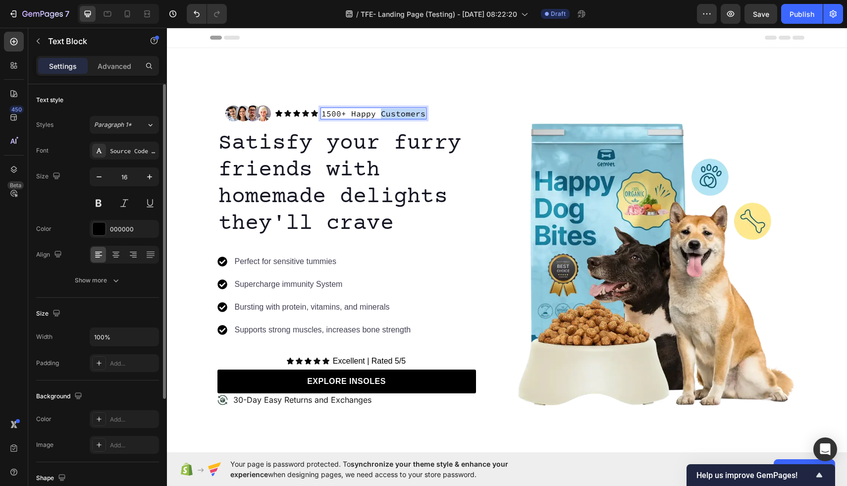
click at [416, 114] on p "1500+ Happy Customers" at bounding box center [373, 113] width 104 height 10
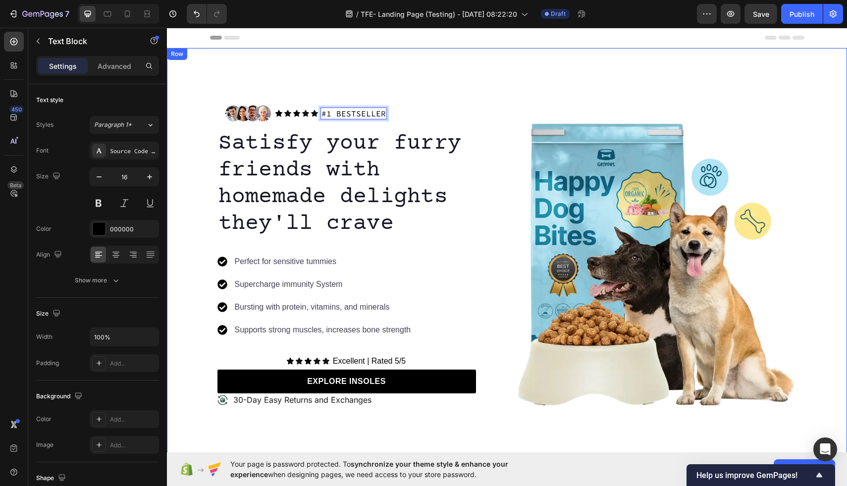
click at [533, 81] on div "Image Icon Icon Icon Icon Icon Icon List #1 BESTSELLER Text Block 0 Row Row Sat…" at bounding box center [507, 255] width 680 height 415
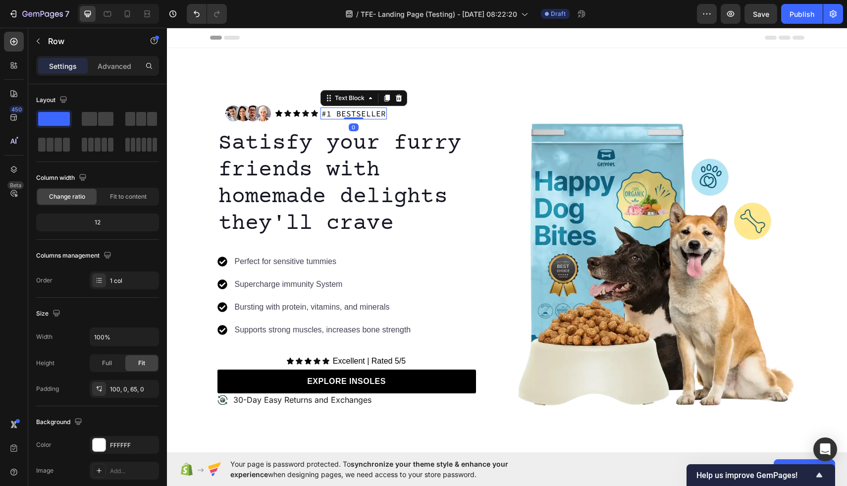
click at [323, 114] on p "#1 BESTSELLER" at bounding box center [353, 113] width 64 height 10
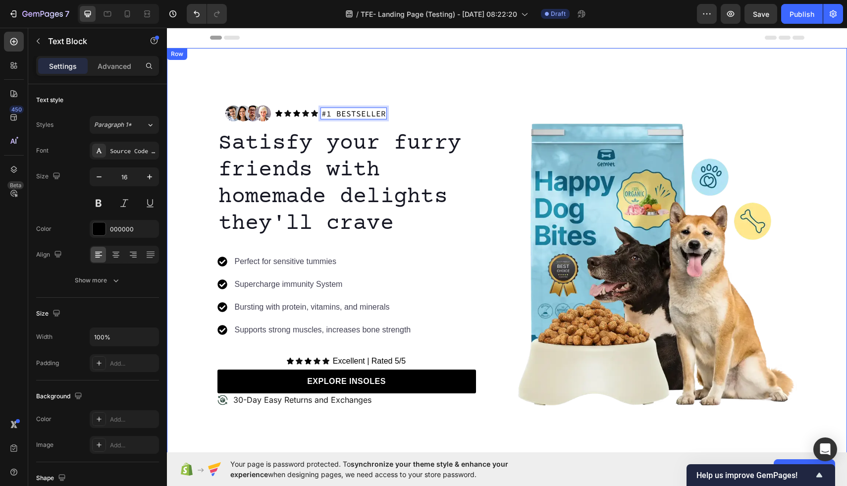
click at [490, 90] on div "Image Icon Icon Icon Icon Icon Icon List #1 BESTSELLER Text Block 0 Row Row Sat…" at bounding box center [507, 255] width 680 height 415
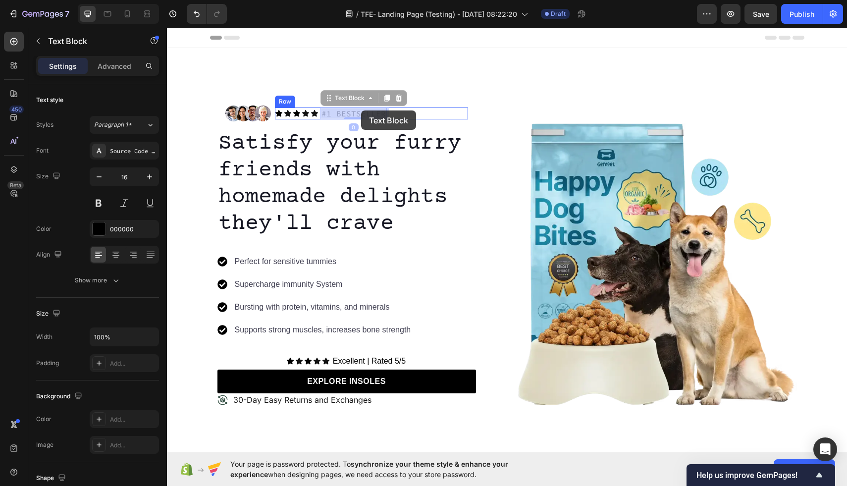
drag, startPoint x: 371, startPoint y: 110, endPoint x: 361, endPoint y: 110, distance: 10.4
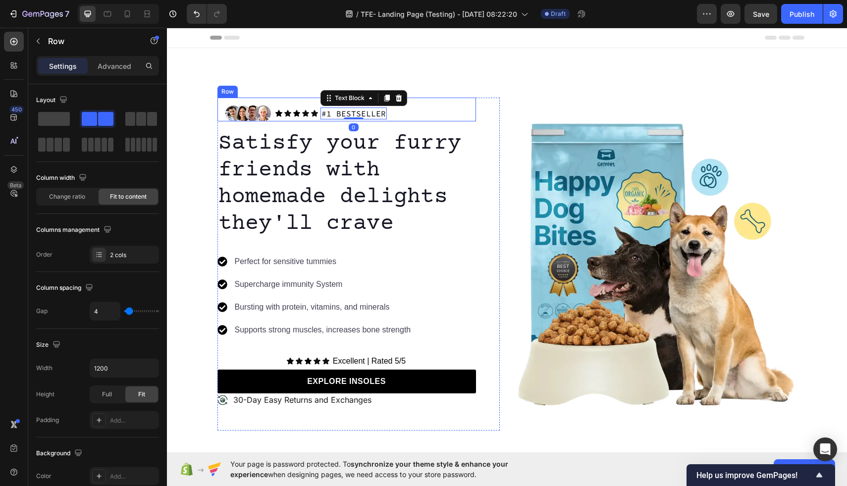
click at [411, 111] on div "Icon Icon Icon Icon Icon Icon List #1 BESTSELLER Text Block 0 Row" at bounding box center [371, 113] width 193 height 12
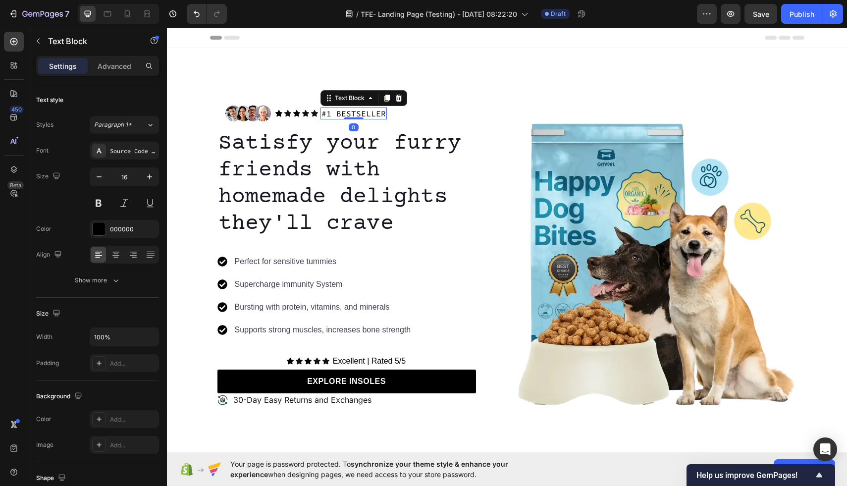
click at [368, 111] on p "#1 BESTSELLER" at bounding box center [353, 113] width 64 height 10
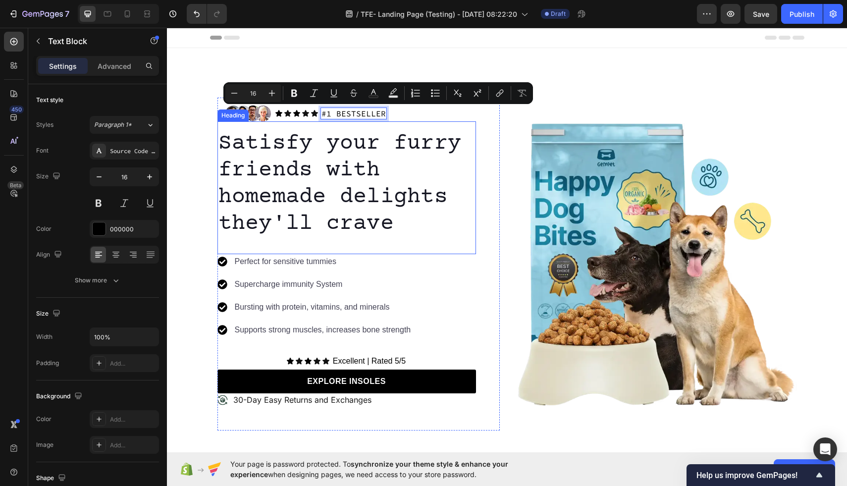
drag, startPoint x: 368, startPoint y: 111, endPoint x: 371, endPoint y: 121, distance: 10.7
click at [464, 113] on div "Icon Icon Icon Icon Icon Icon List #1 BESTSELLER Text Block Row 0" at bounding box center [371, 113] width 193 height 12
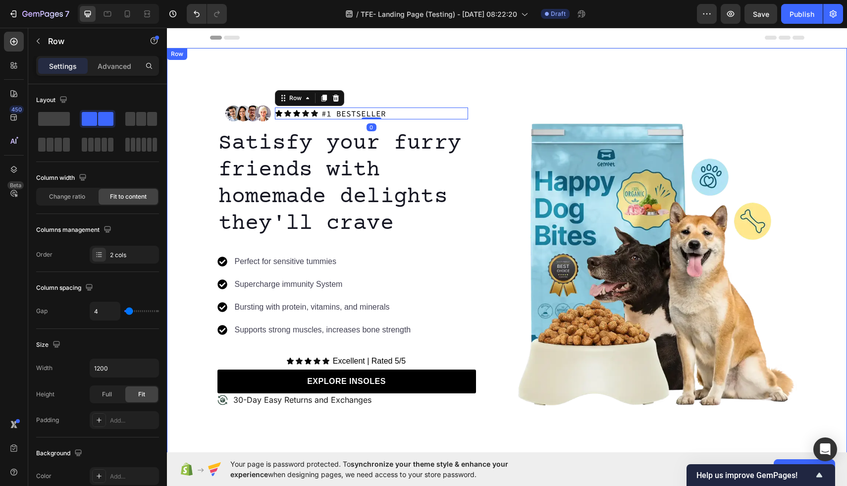
click at [535, 95] on div "Image Icon Icon Icon Icon Icon Icon List #1 BESTSELLER Text Block Row 0 Row Sat…" at bounding box center [507, 255] width 680 height 415
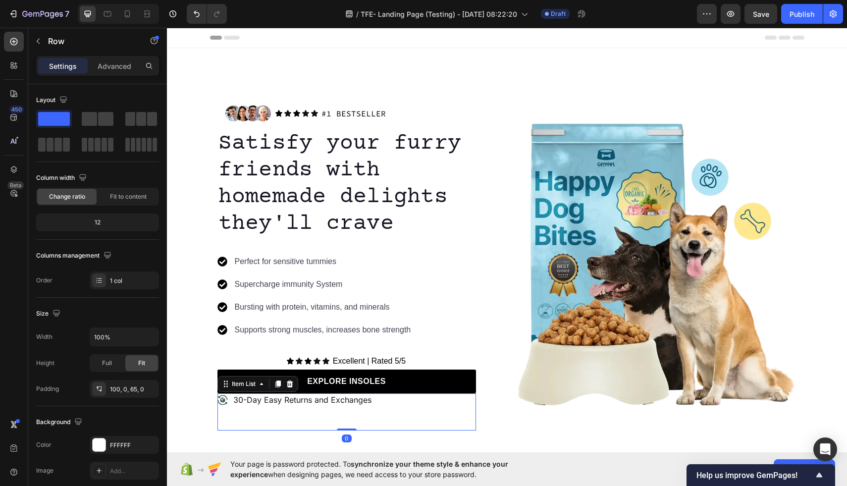
click at [335, 402] on p "30-Day Easy Returns and Exchanges" at bounding box center [302, 400] width 138 height 10
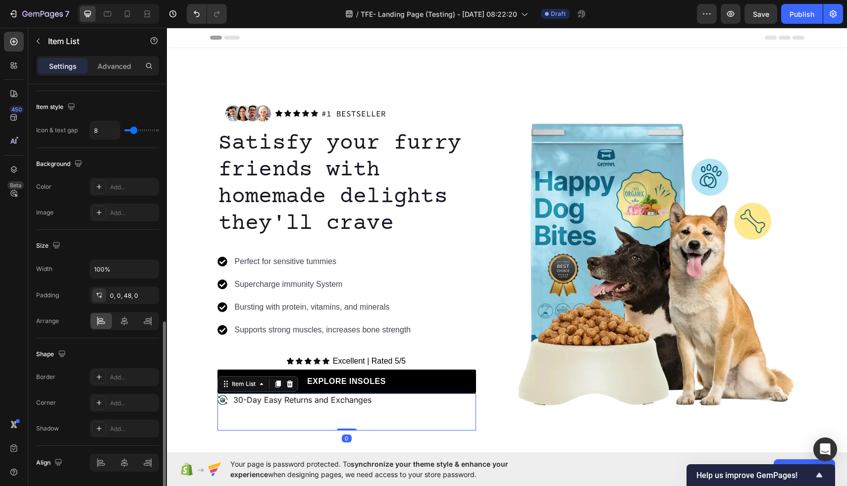
scroll to position [485, 0]
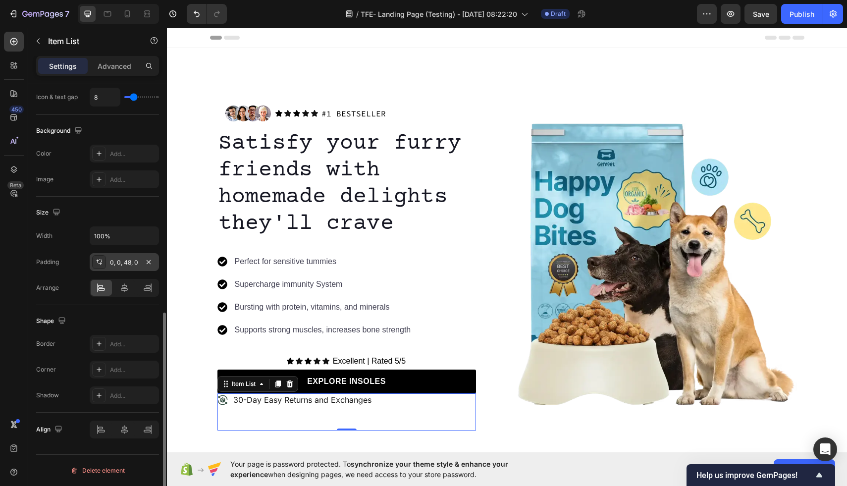
click at [119, 263] on div "0, 0, 48, 0" at bounding box center [124, 262] width 29 height 9
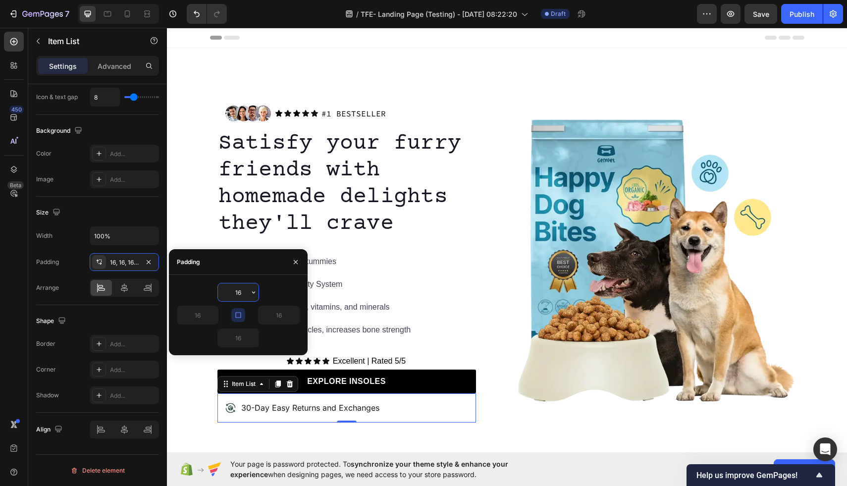
click at [244, 290] on input "16" at bounding box center [238, 292] width 41 height 18
type input "1"
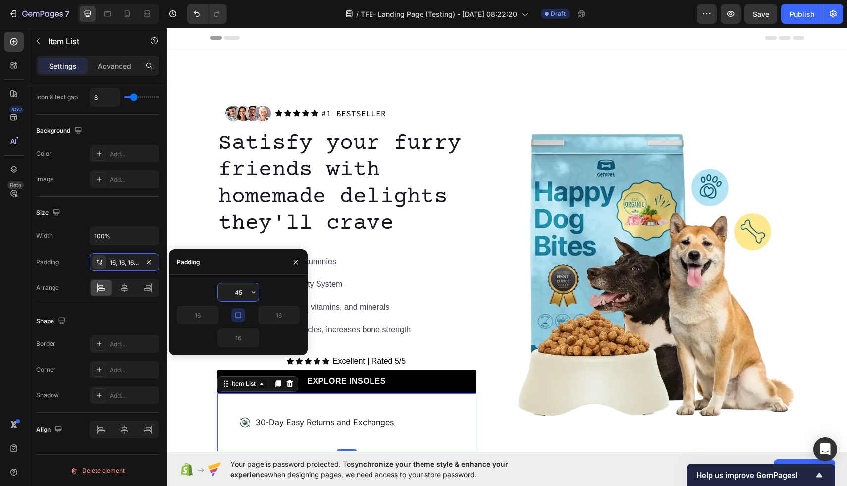
type input "4"
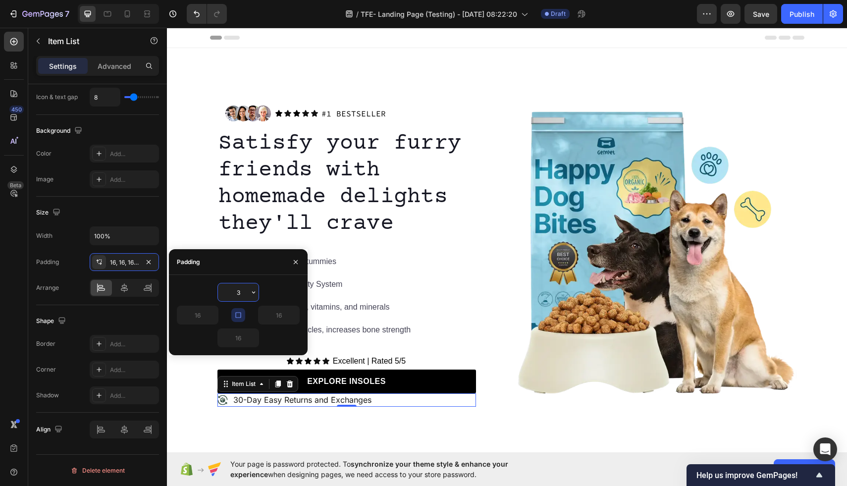
type input "35"
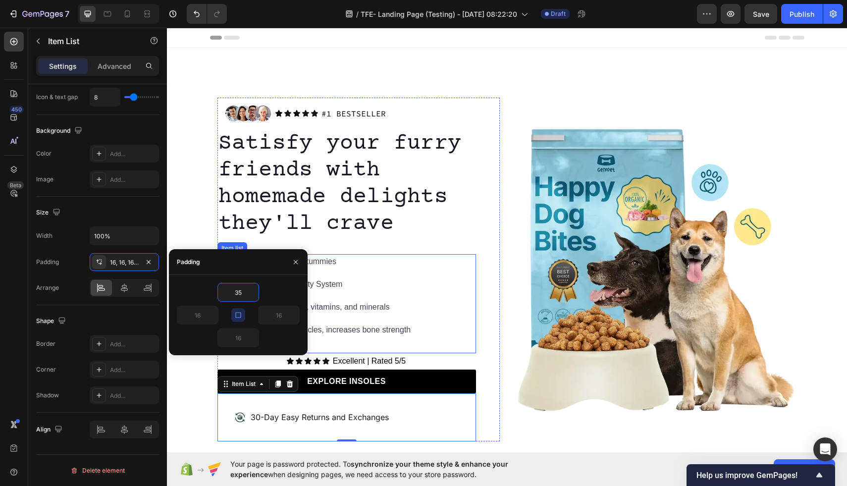
click at [413, 321] on div "Perfect for sensitive tummies Supercharge immunity System Bursting with protein…" at bounding box center [346, 303] width 259 height 99
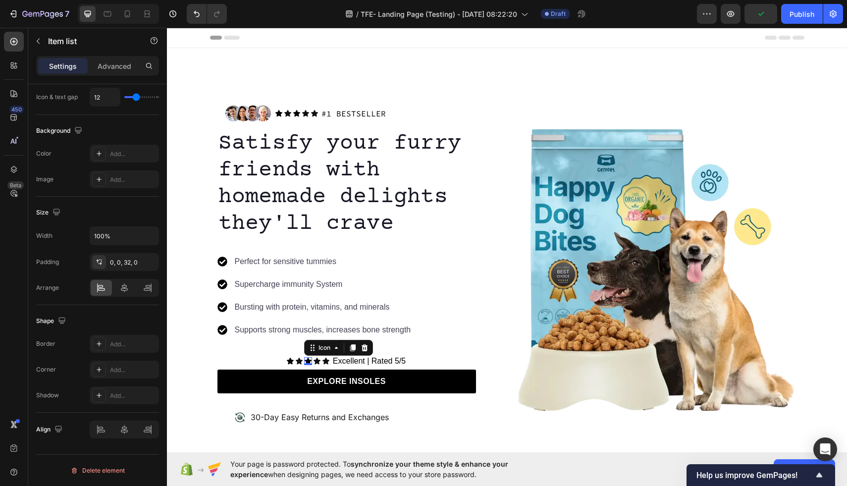
scroll to position [0, 0]
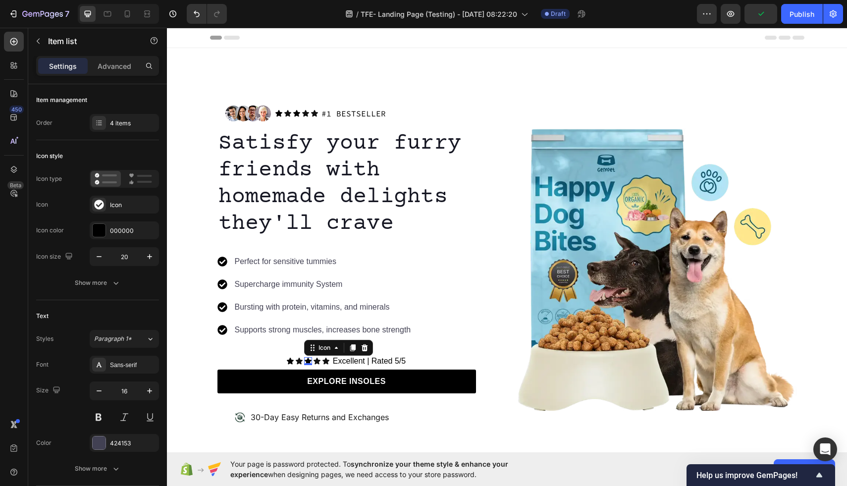
click at [306, 361] on icon at bounding box center [308, 361] width 7 height 6
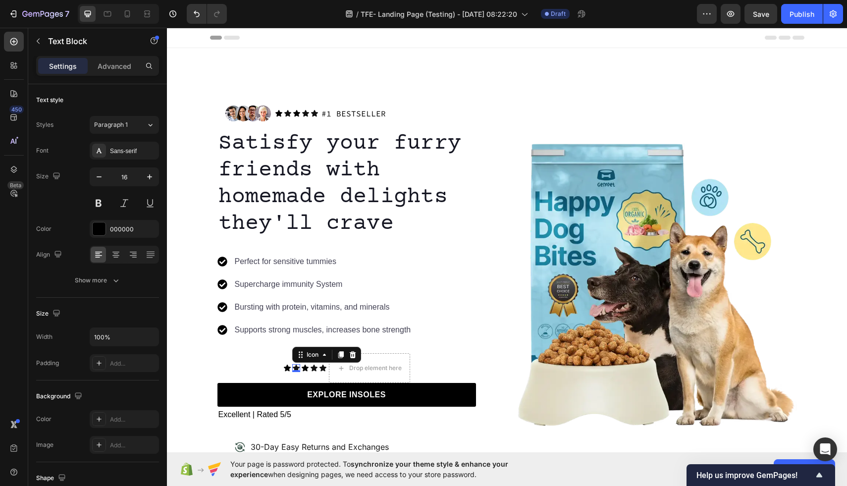
click at [294, 365] on icon at bounding box center [296, 368] width 8 height 8
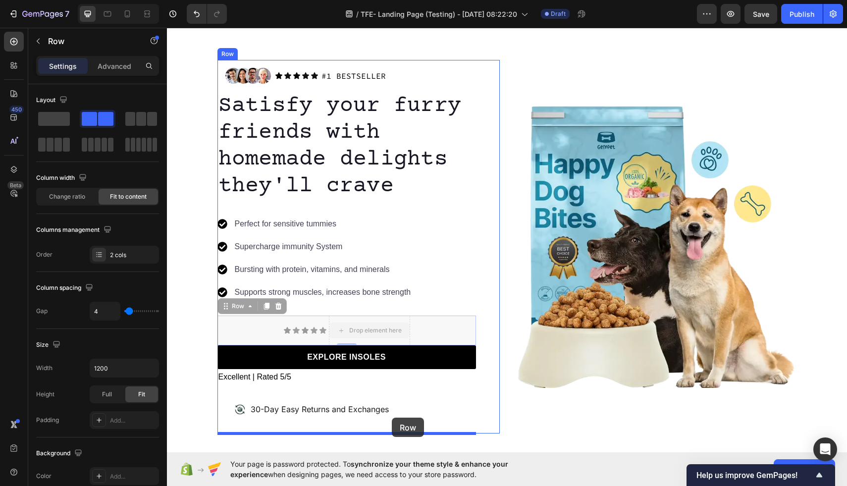
scroll to position [45, 0]
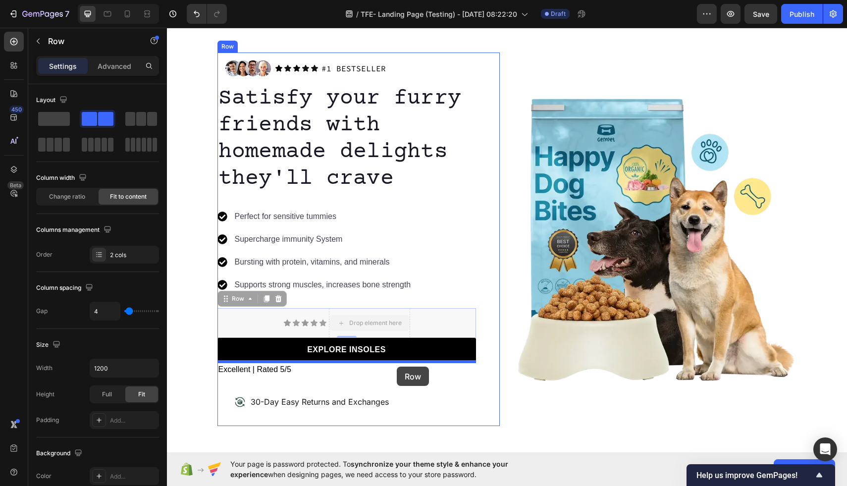
drag, startPoint x: 395, startPoint y: 357, endPoint x: 397, endPoint y: 366, distance: 9.5
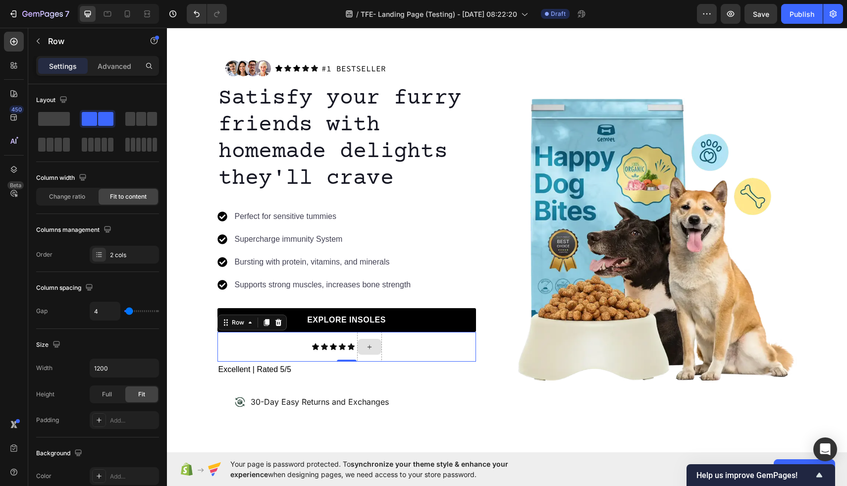
click at [373, 346] on div at bounding box center [370, 347] width 24 height 16
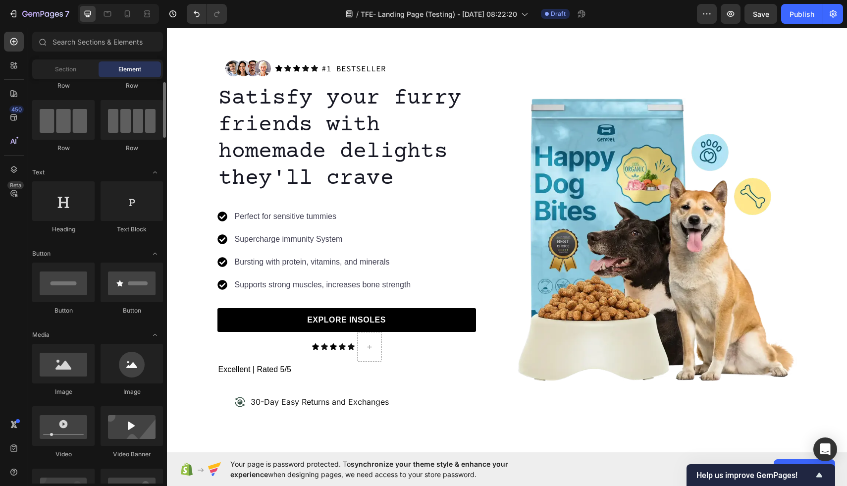
scroll to position [64, 0]
click at [68, 370] on div at bounding box center [63, 363] width 62 height 40
drag, startPoint x: 235, startPoint y: 398, endPoint x: 371, endPoint y: 345, distance: 145.5
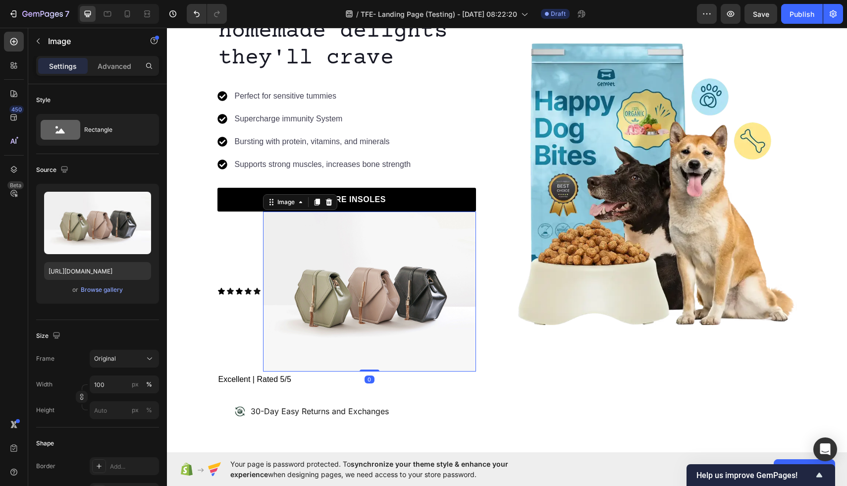
scroll to position [183, 0]
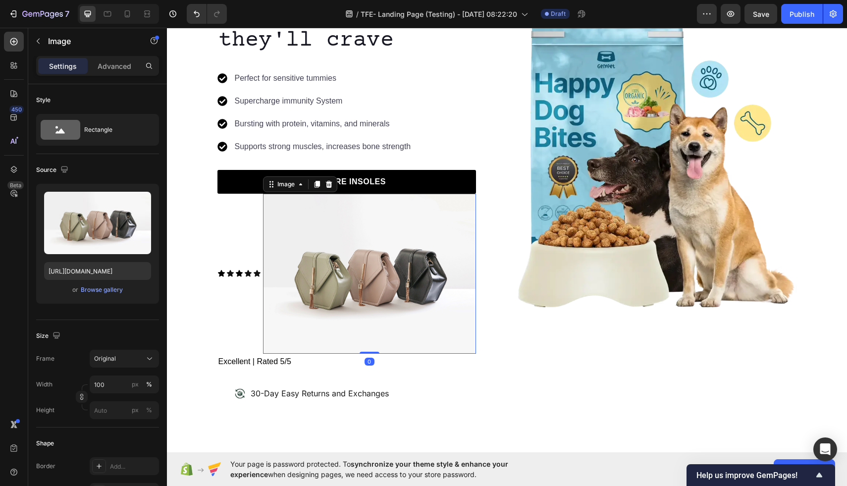
click at [399, 310] on img at bounding box center [369, 274] width 213 height 160
click at [117, 385] on input "100" at bounding box center [124, 384] width 69 height 18
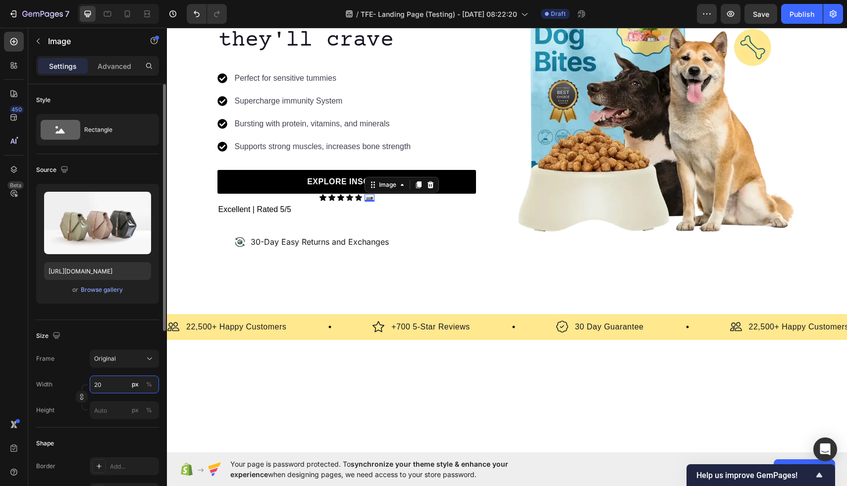
type input "2"
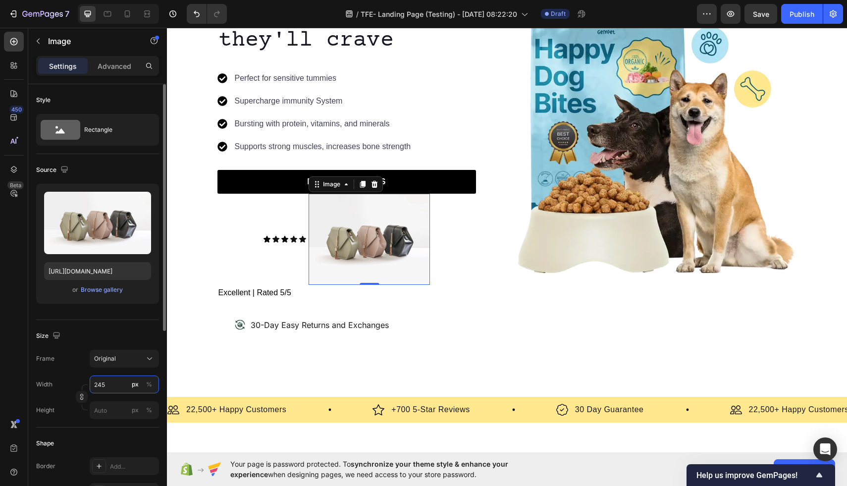
type input "2450"
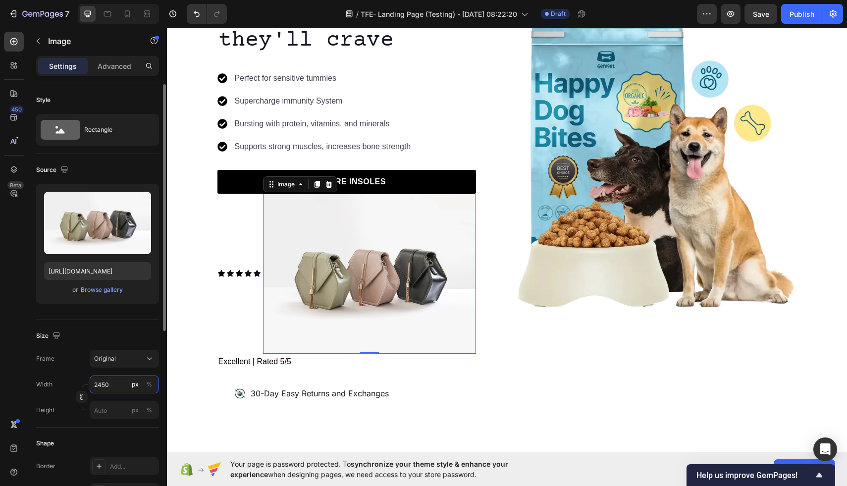
click at [97, 388] on input "2450" at bounding box center [124, 384] width 69 height 18
click at [99, 381] on input "2450" at bounding box center [124, 384] width 69 height 18
click at [100, 386] on input "2450" at bounding box center [124, 384] width 69 height 18
click at [96, 383] on input "2450" at bounding box center [124, 384] width 69 height 18
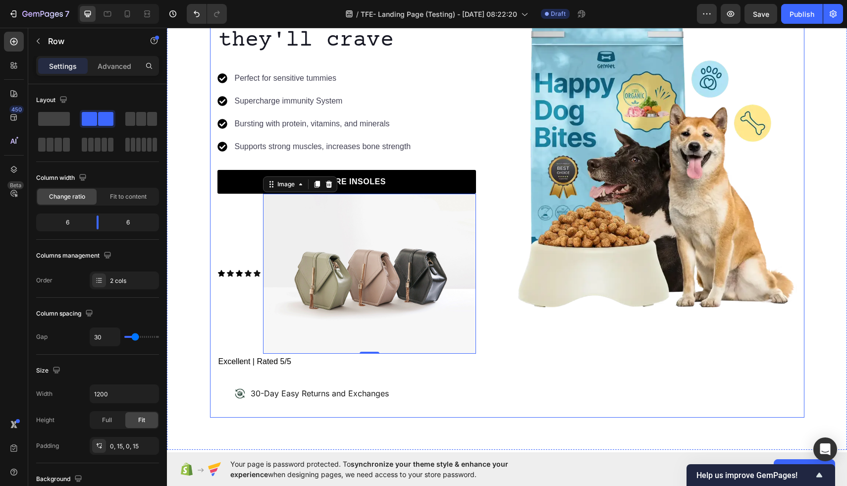
click at [536, 346] on div "Image" at bounding box center [656, 165] width 282 height 503
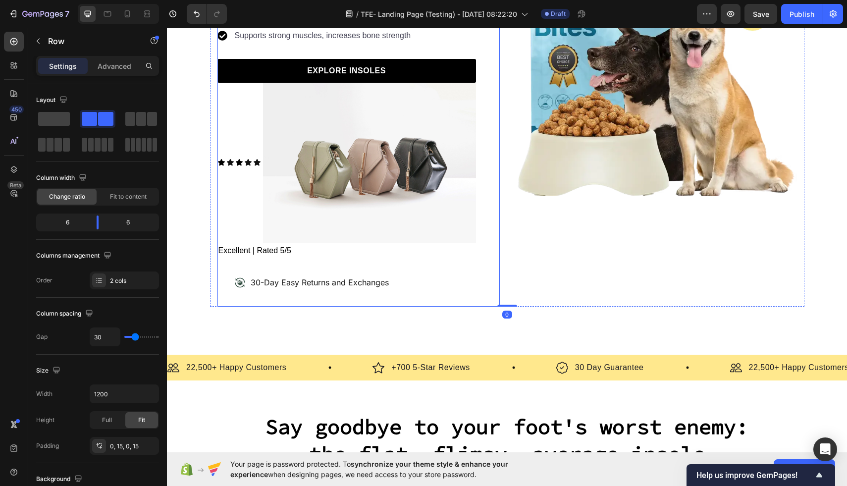
scroll to position [271, 0]
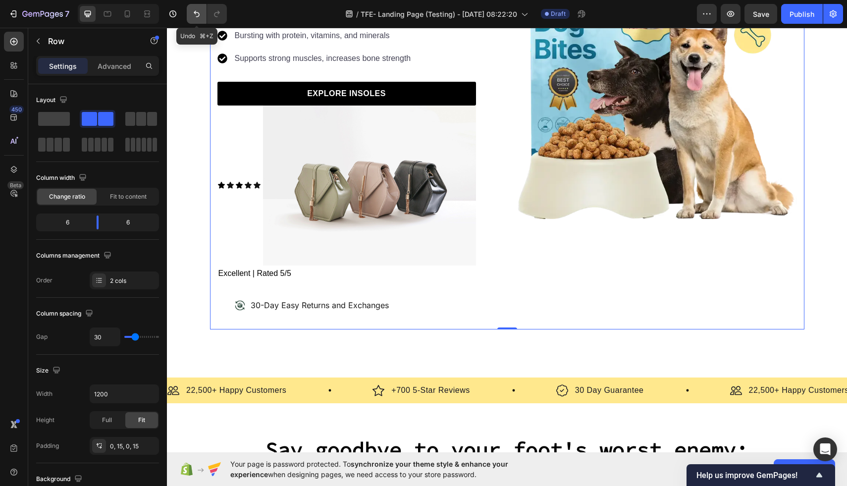
click at [197, 12] on icon "Undo/Redo" at bounding box center [197, 14] width 6 height 6
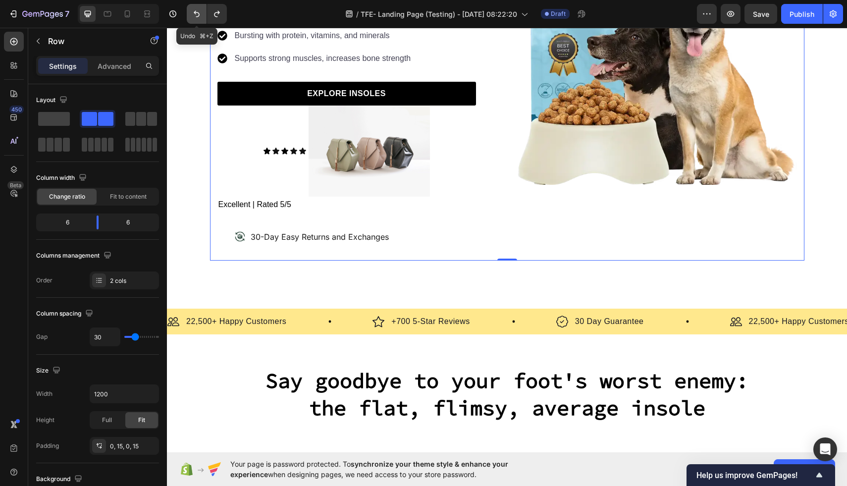
click at [200, 14] on icon "Undo/Redo" at bounding box center [197, 14] width 10 height 10
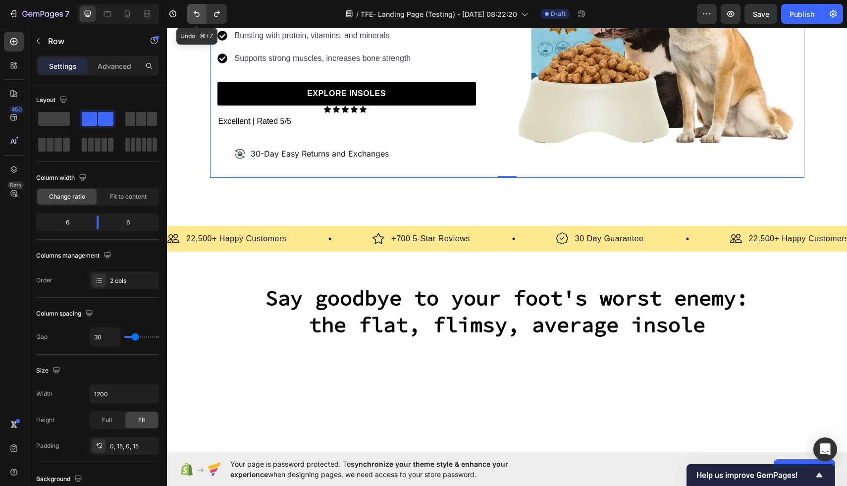
click at [200, 14] on icon "Undo/Redo" at bounding box center [197, 14] width 10 height 10
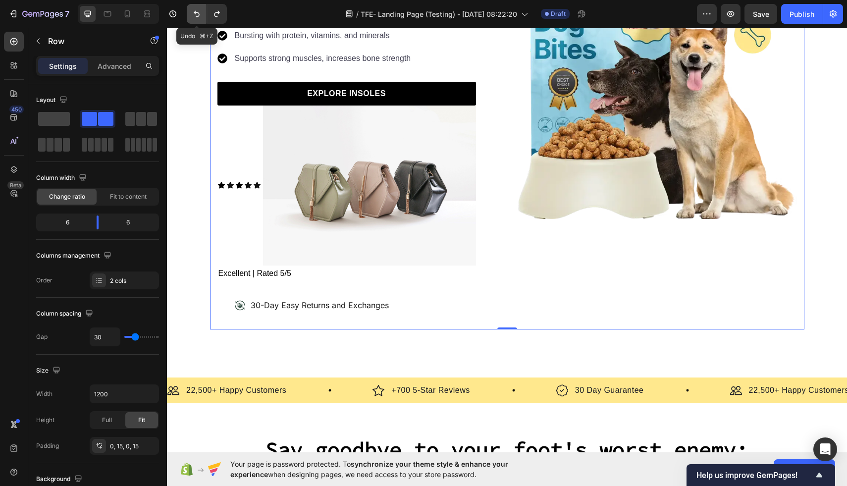
click at [201, 14] on icon "Undo/Redo" at bounding box center [197, 14] width 10 height 10
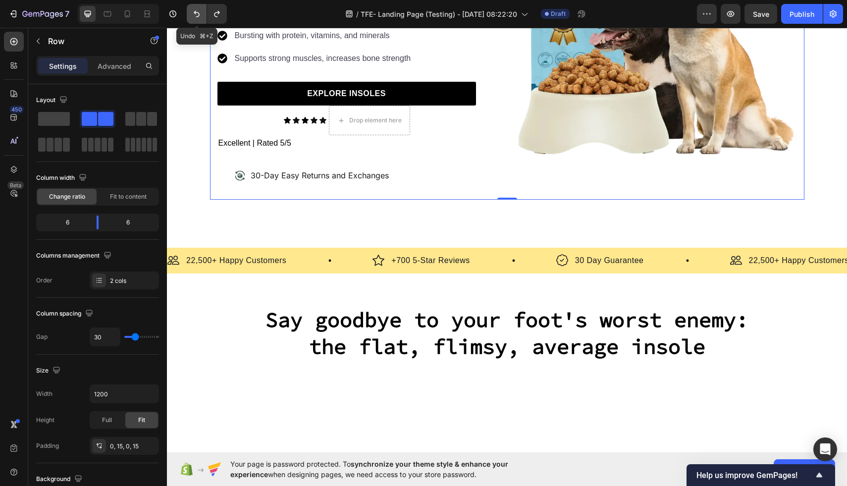
click at [201, 14] on icon "Undo/Redo" at bounding box center [197, 14] width 10 height 10
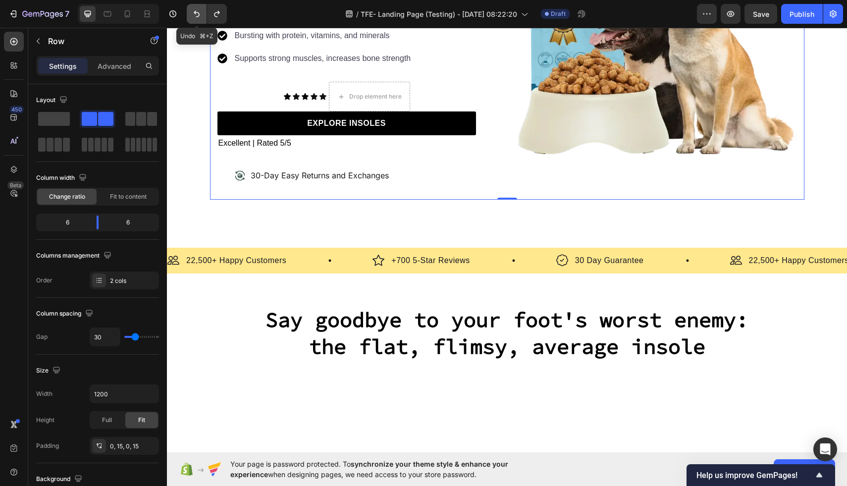
click at [201, 14] on icon "Undo/Redo" at bounding box center [197, 14] width 10 height 10
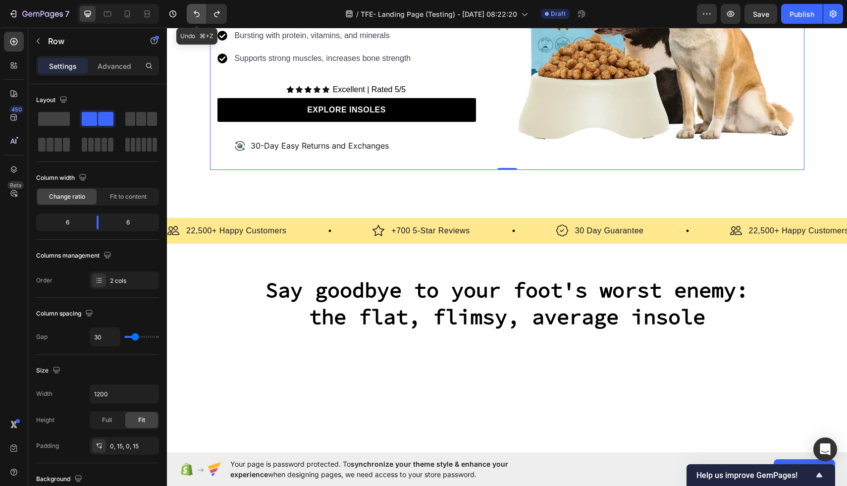
click at [201, 14] on icon "Undo/Redo" at bounding box center [197, 14] width 10 height 10
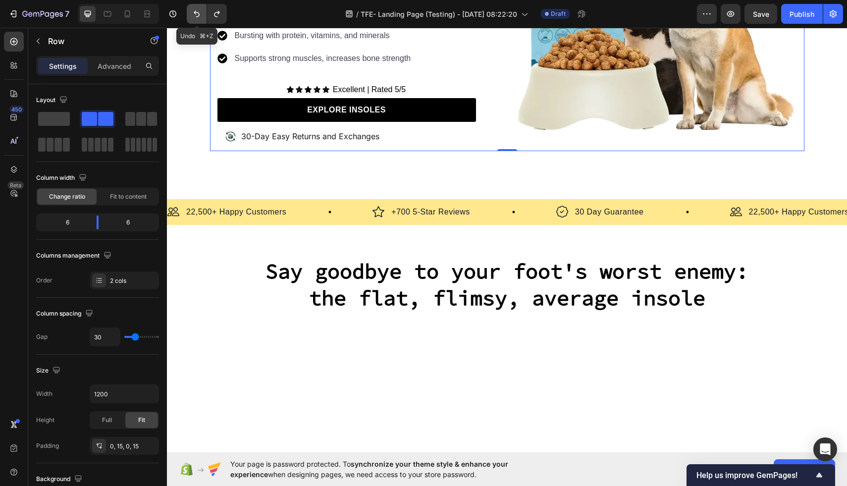
click at [201, 14] on icon "Undo/Redo" at bounding box center [197, 14] width 10 height 10
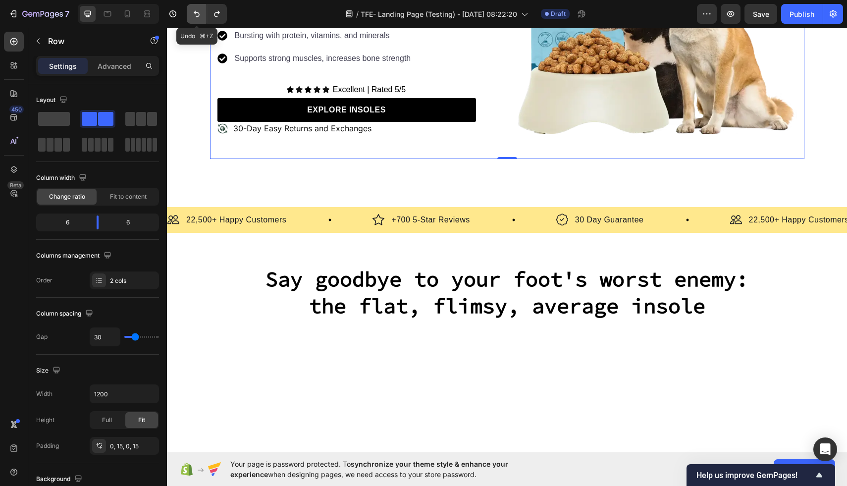
click at [201, 14] on icon "Undo/Redo" at bounding box center [197, 14] width 10 height 10
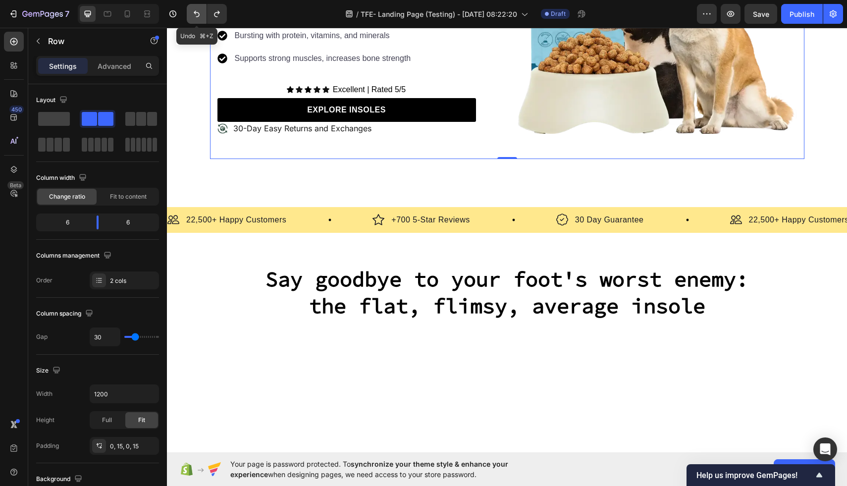
click at [201, 14] on icon "Undo/Redo" at bounding box center [197, 14] width 10 height 10
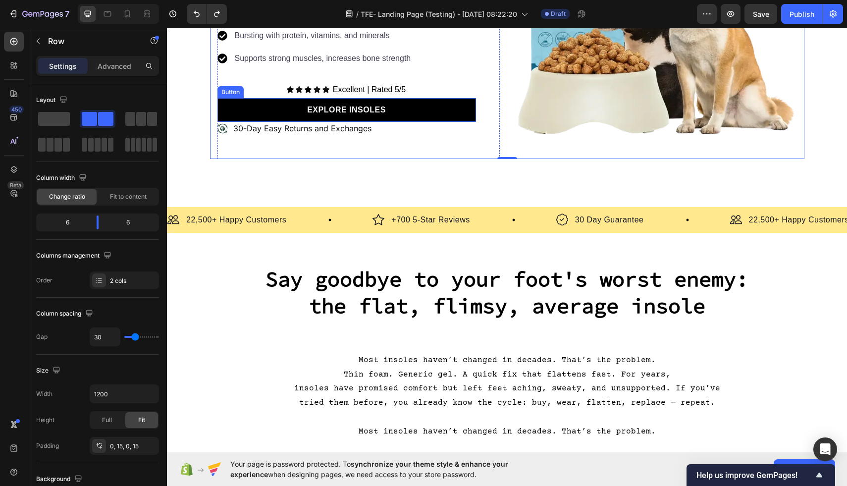
scroll to position [27, 0]
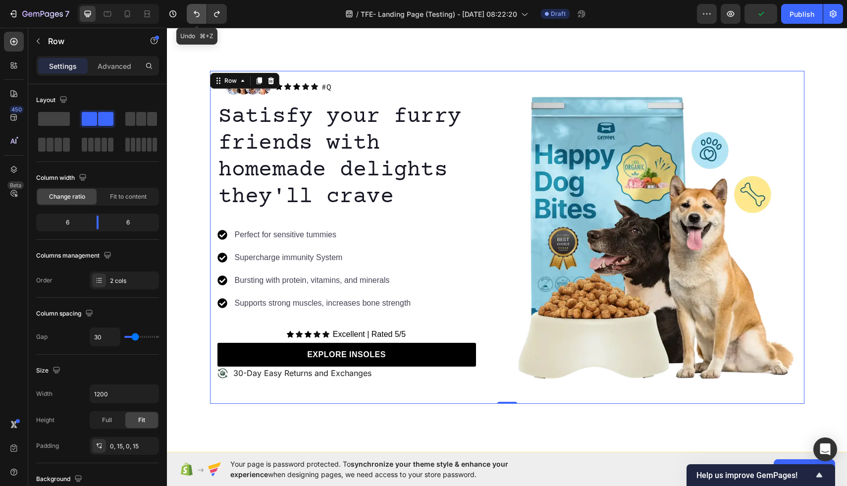
click at [192, 20] on button "Undo/Redo" at bounding box center [197, 14] width 20 height 20
click at [193, 20] on button "Undo/Redo" at bounding box center [197, 14] width 20 height 20
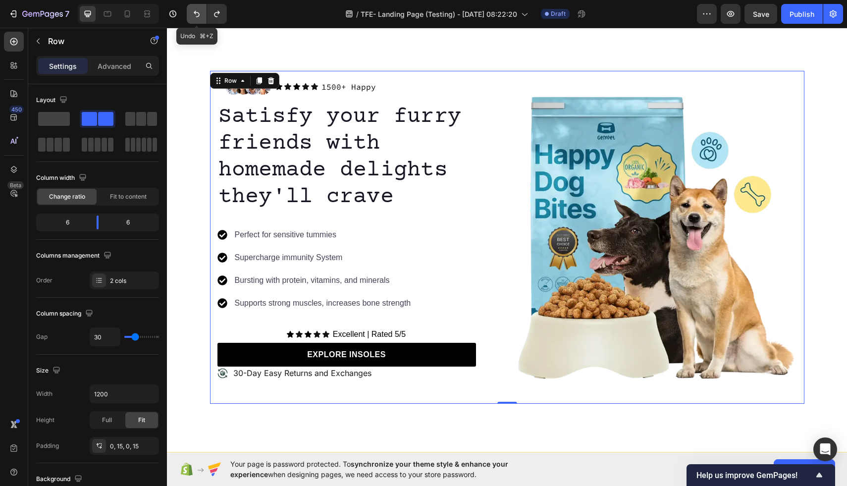
click at [193, 20] on button "Undo/Redo" at bounding box center [197, 14] width 20 height 20
click at [197, 20] on button "Undo/Redo" at bounding box center [197, 14] width 20 height 20
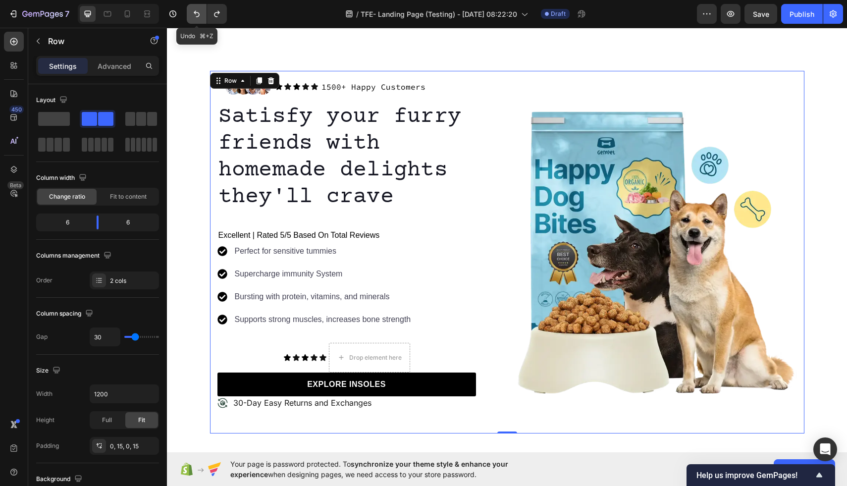
click at [197, 20] on button "Undo/Redo" at bounding box center [197, 14] width 20 height 20
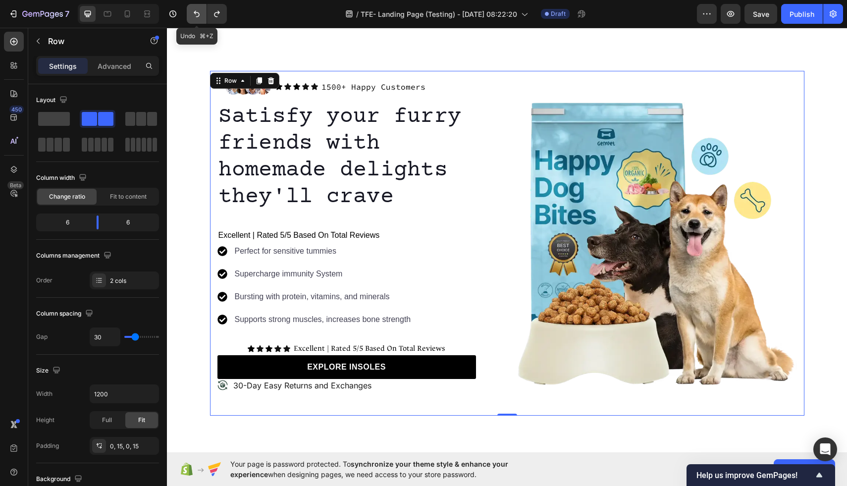
click at [199, 20] on button "Undo/Redo" at bounding box center [197, 14] width 20 height 20
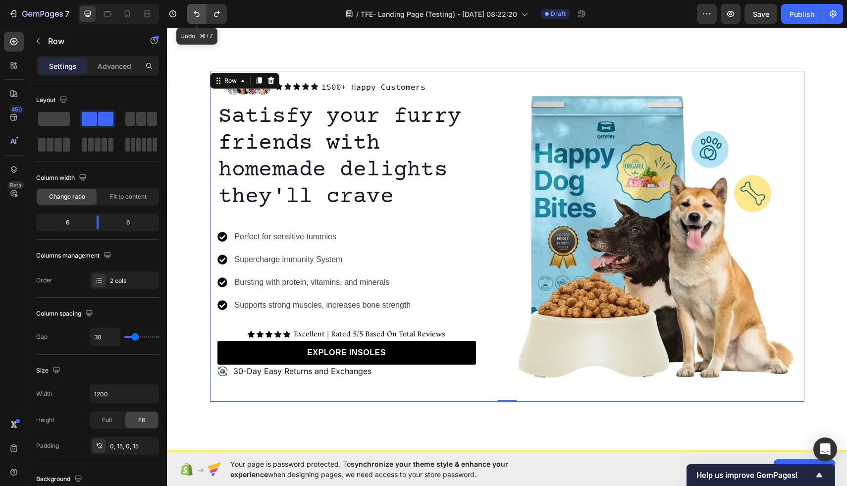
click at [201, 22] on button "Undo/Redo" at bounding box center [197, 14] width 20 height 20
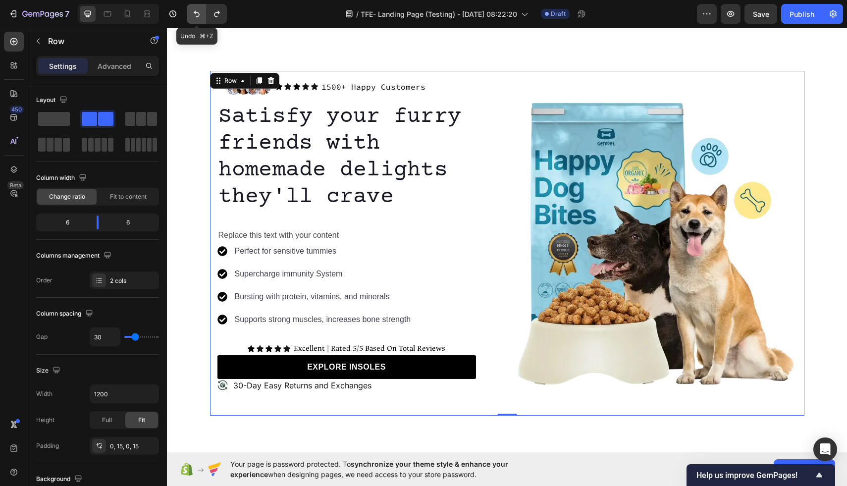
click at [201, 22] on button "Undo/Redo" at bounding box center [197, 14] width 20 height 20
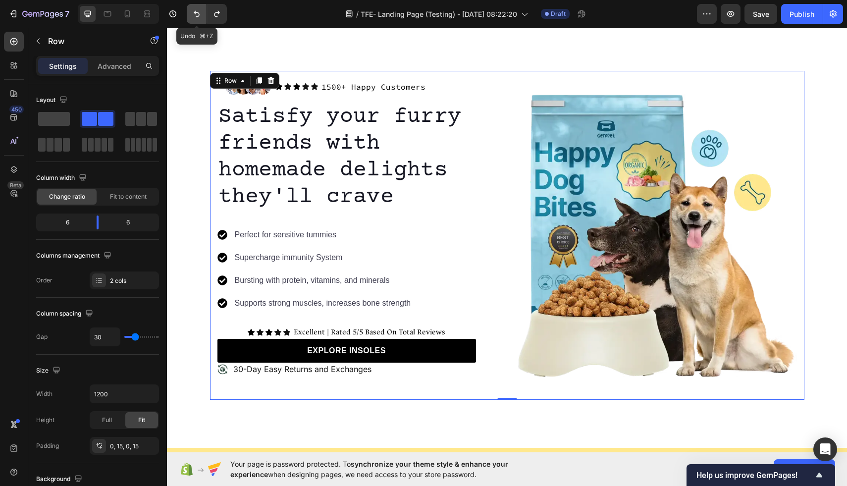
click at [201, 22] on button "Undo/Redo" at bounding box center [197, 14] width 20 height 20
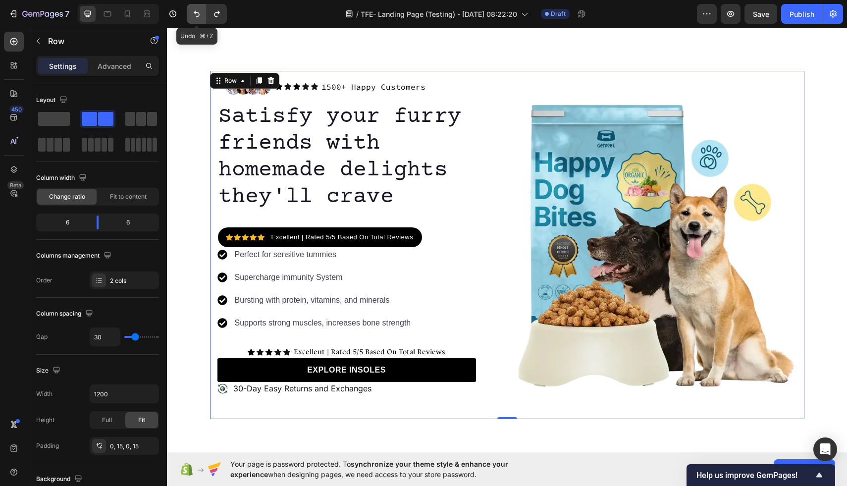
click at [201, 22] on button "Undo/Redo" at bounding box center [197, 14] width 20 height 20
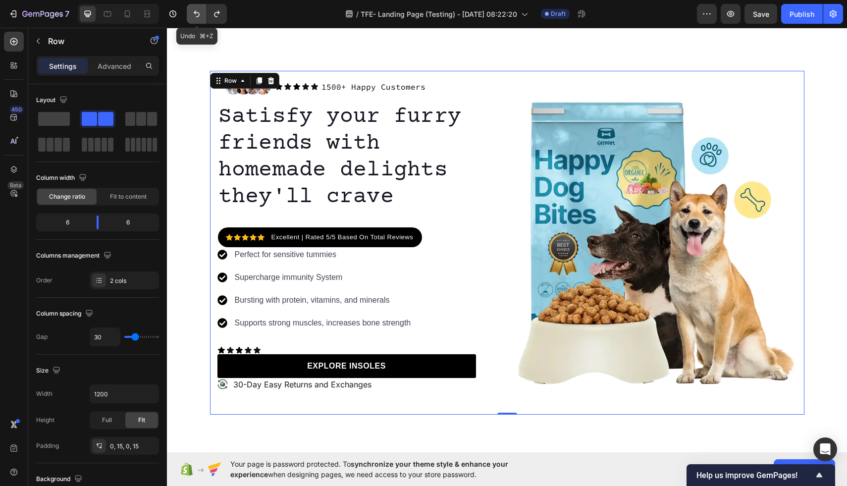
click at [201, 22] on button "Undo/Redo" at bounding box center [197, 14] width 20 height 20
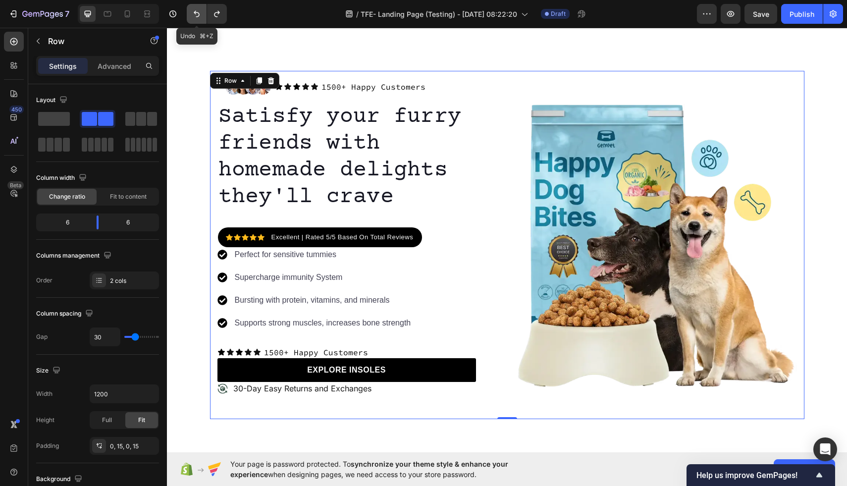
click at [201, 22] on button "Undo/Redo" at bounding box center [197, 14] width 20 height 20
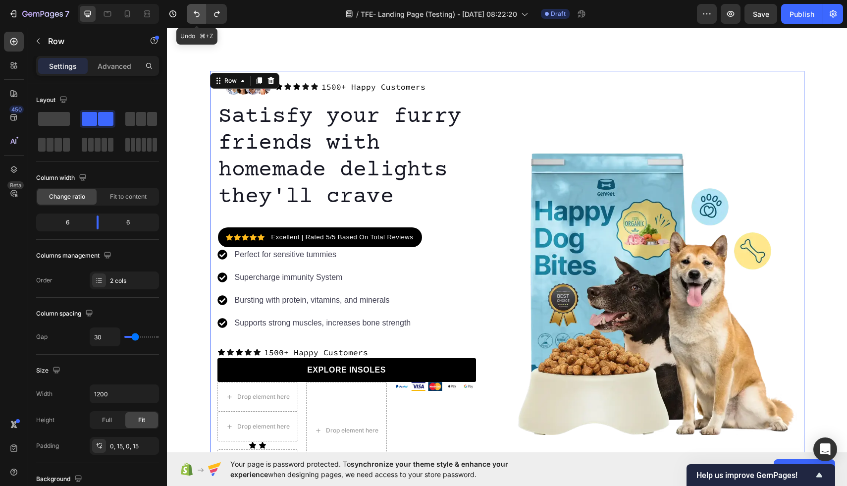
click at [201, 22] on button "Undo/Redo" at bounding box center [197, 14] width 20 height 20
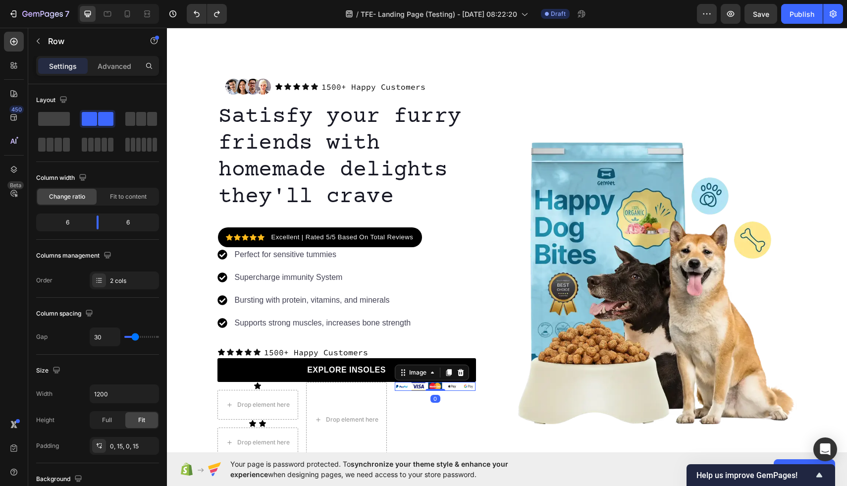
click at [420, 387] on img at bounding box center [435, 386] width 81 height 8
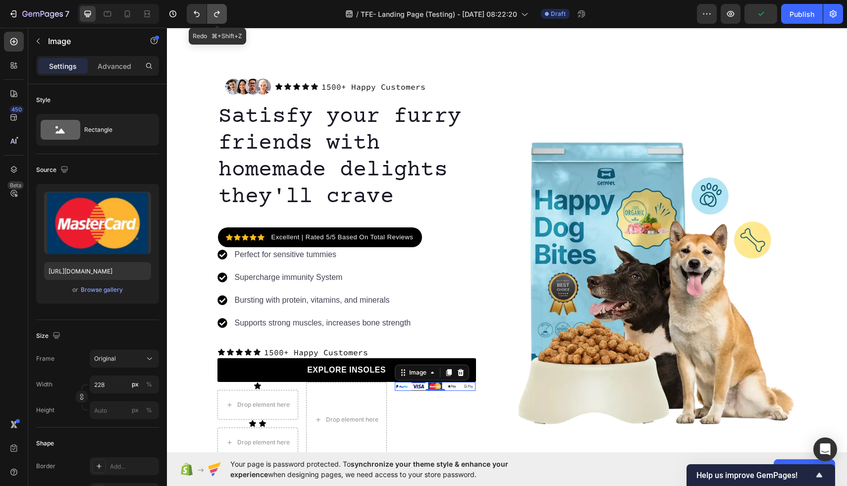
click at [219, 15] on icon "Undo/Redo" at bounding box center [217, 14] width 10 height 10
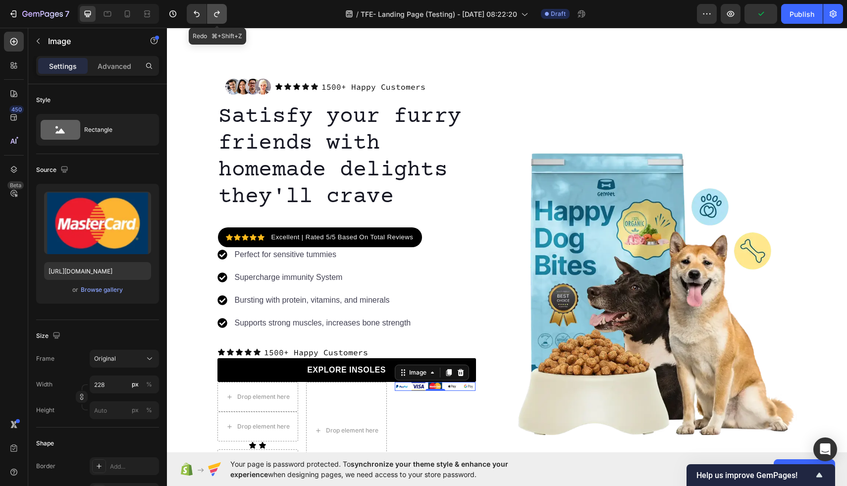
click at [219, 15] on icon "Undo/Redo" at bounding box center [217, 14] width 10 height 10
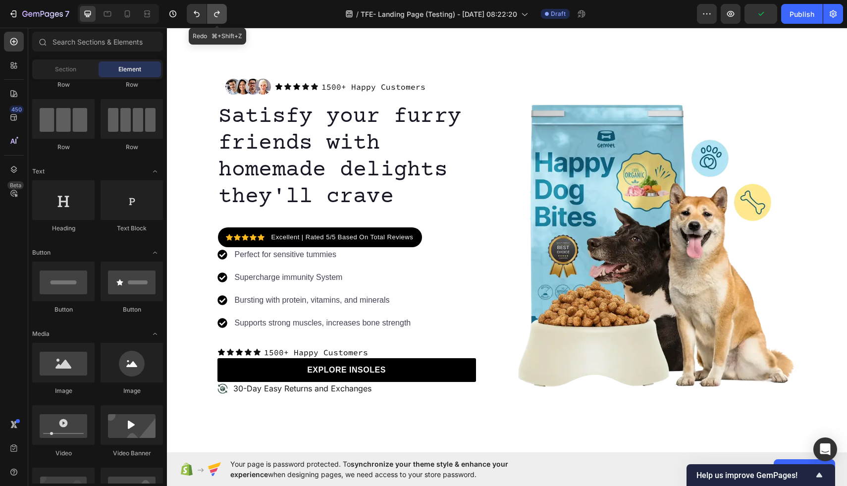
click at [219, 15] on icon "Undo/Redo" at bounding box center [217, 14] width 10 height 10
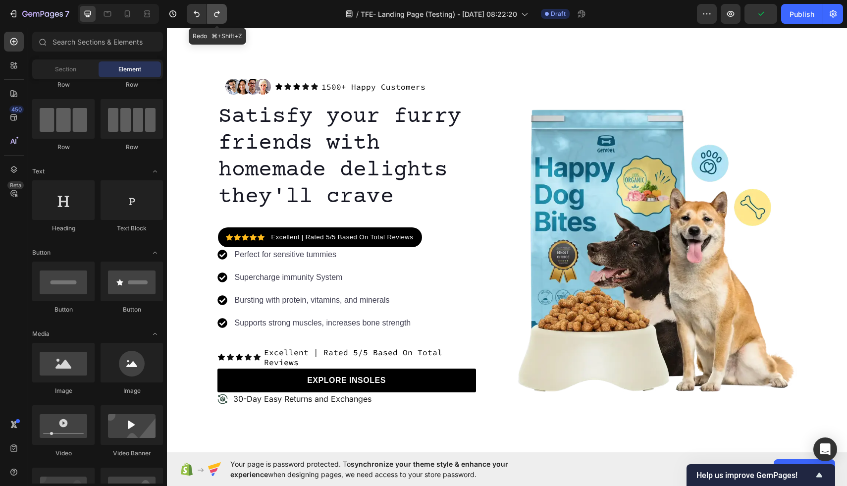
click at [219, 15] on icon "Undo/Redo" at bounding box center [217, 14] width 10 height 10
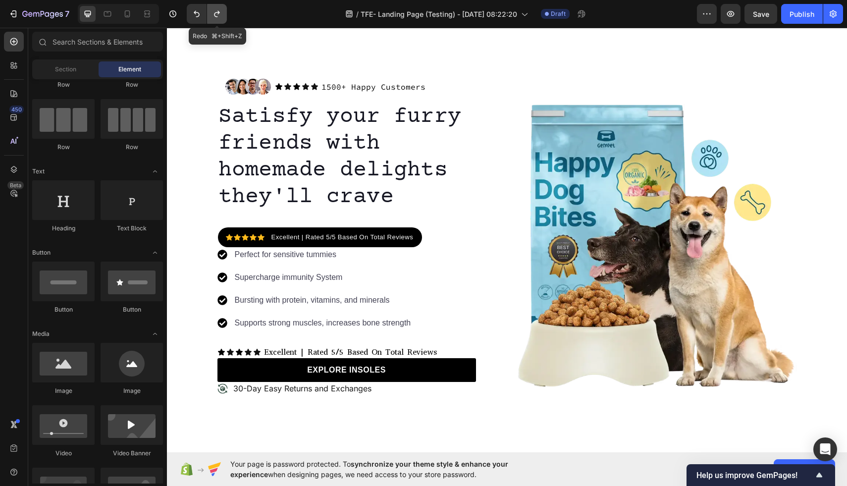
click at [219, 15] on icon "Undo/Redo" at bounding box center [217, 14] width 10 height 10
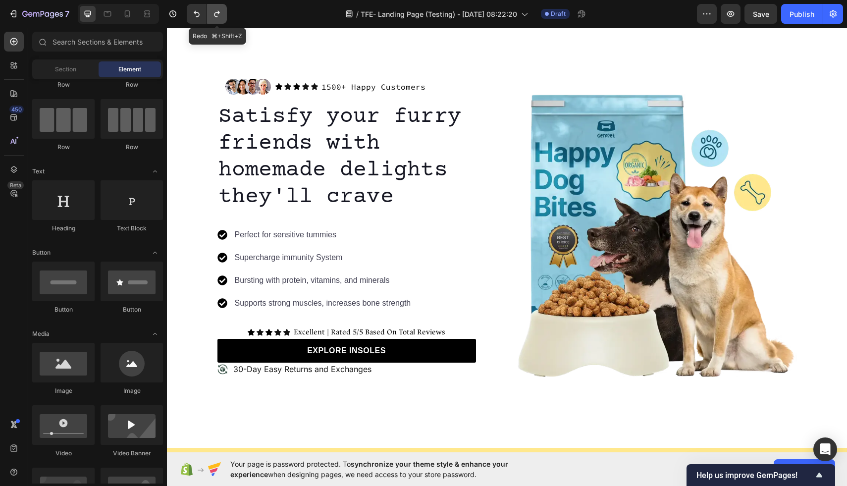
click at [219, 15] on icon "Undo/Redo" at bounding box center [217, 14] width 10 height 10
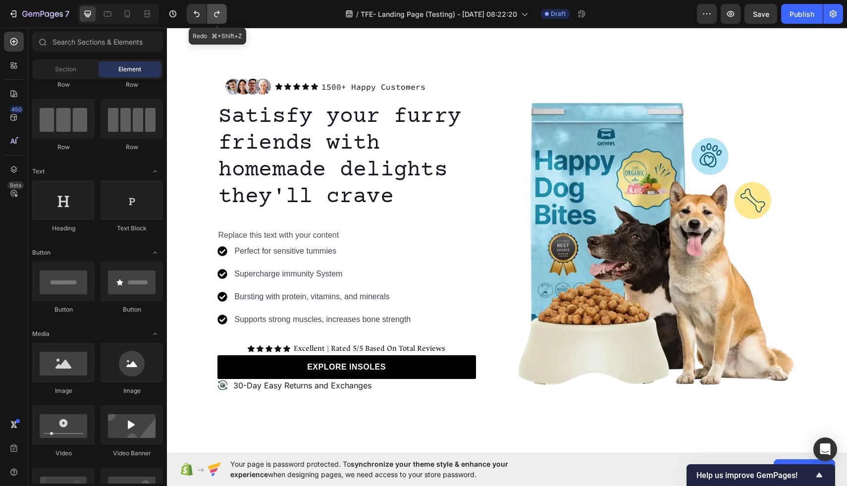
click at [218, 15] on icon "Undo/Redo" at bounding box center [217, 14] width 10 height 10
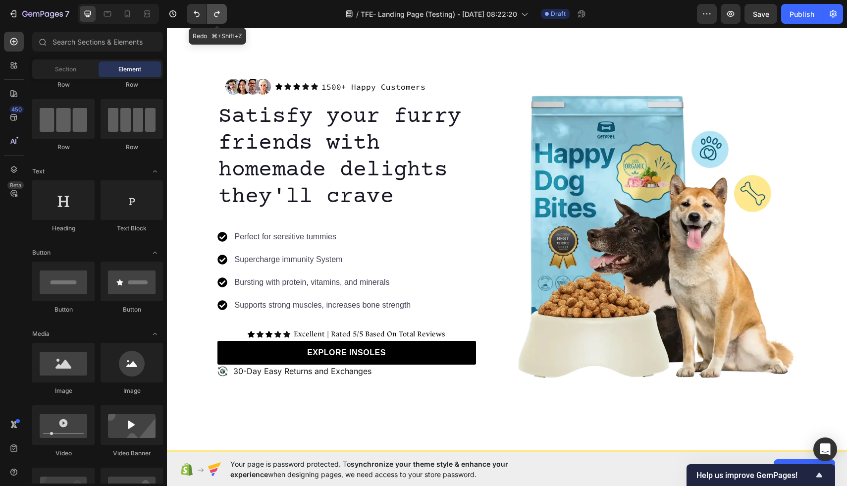
click at [218, 15] on icon "Undo/Redo" at bounding box center [217, 14] width 10 height 10
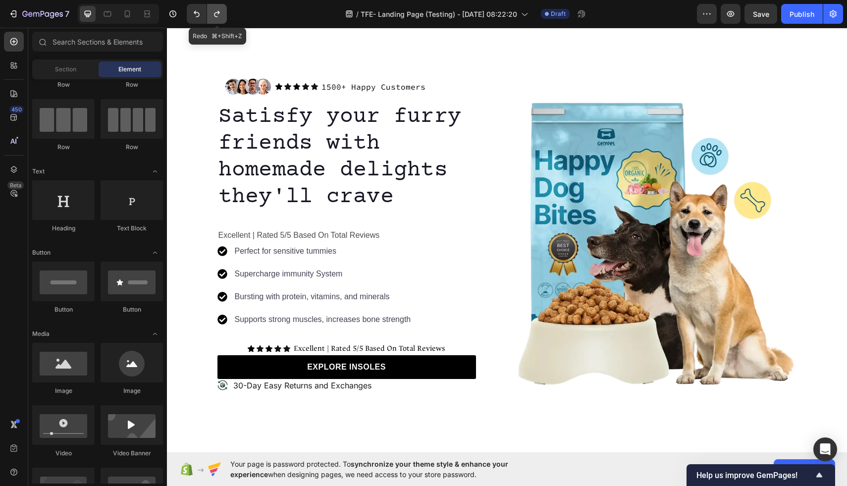
click at [218, 15] on icon "Undo/Redo" at bounding box center [217, 14] width 10 height 10
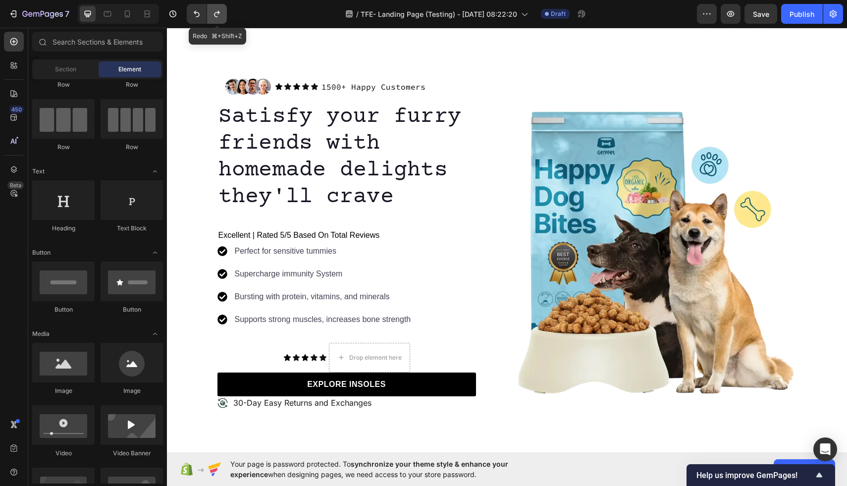
click at [218, 15] on icon "Undo/Redo" at bounding box center [217, 14] width 10 height 10
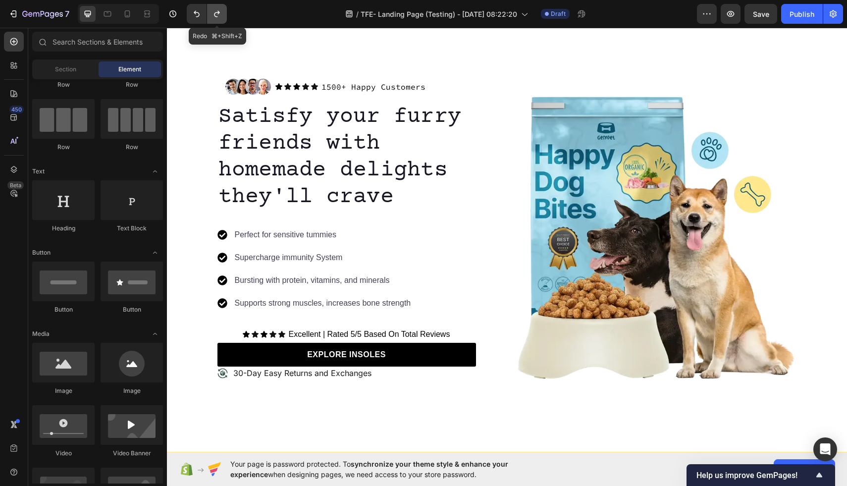
click at [218, 15] on icon "Undo/Redo" at bounding box center [217, 14] width 10 height 10
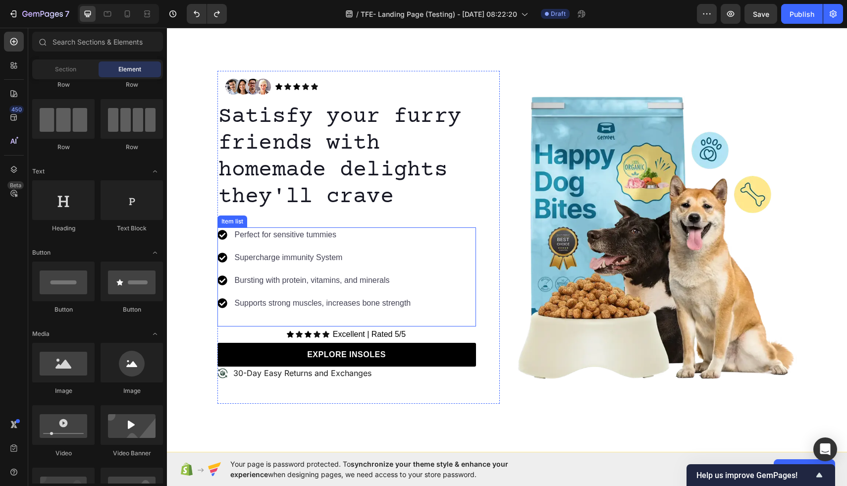
scroll to position [45, 0]
